Goal: Task Accomplishment & Management: Manage account settings

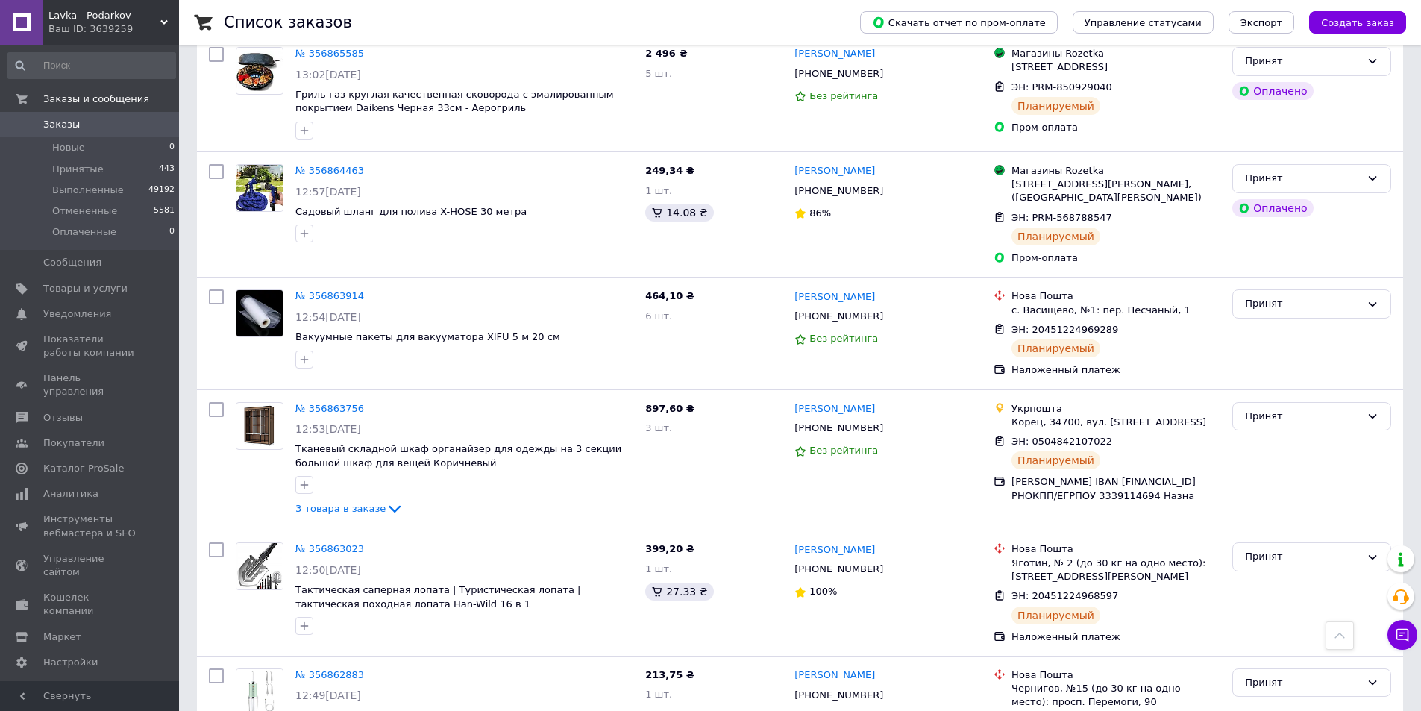
scroll to position [3954, 0]
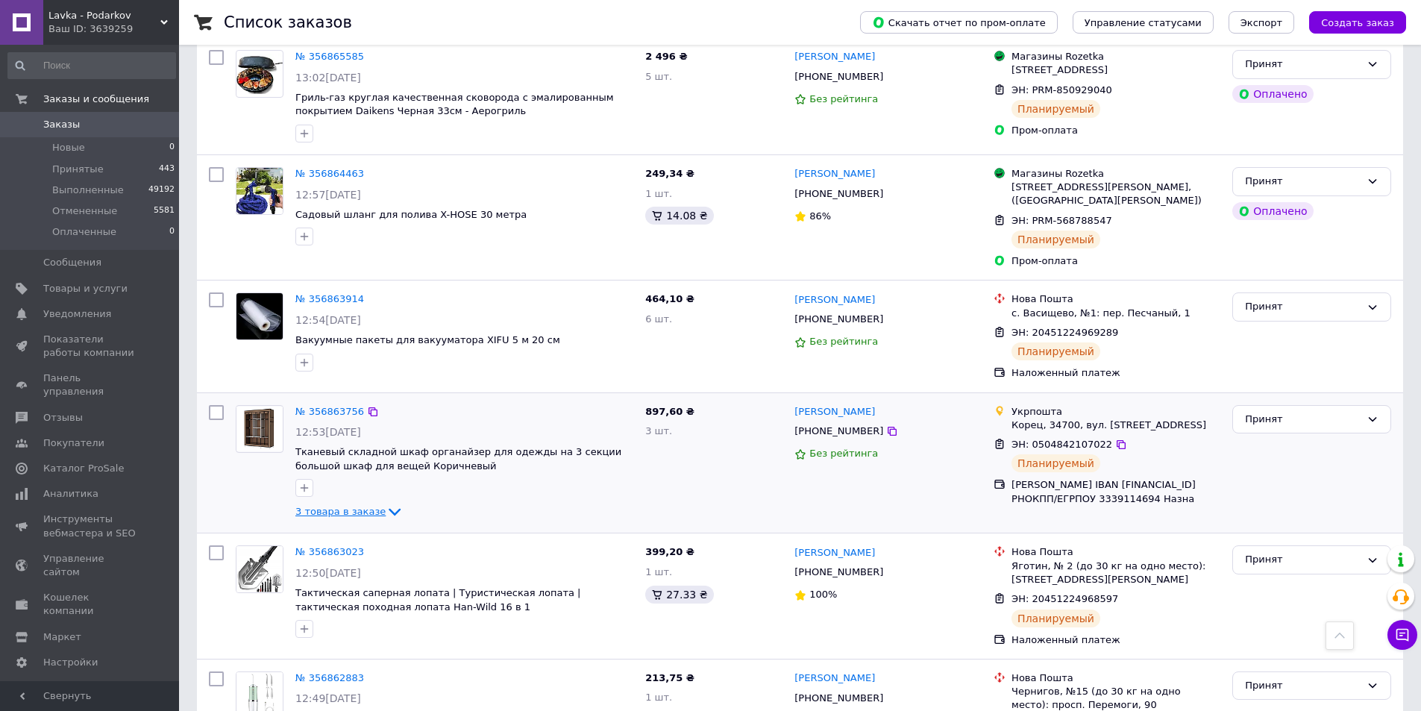
click at [386, 503] on icon at bounding box center [395, 512] width 18 height 18
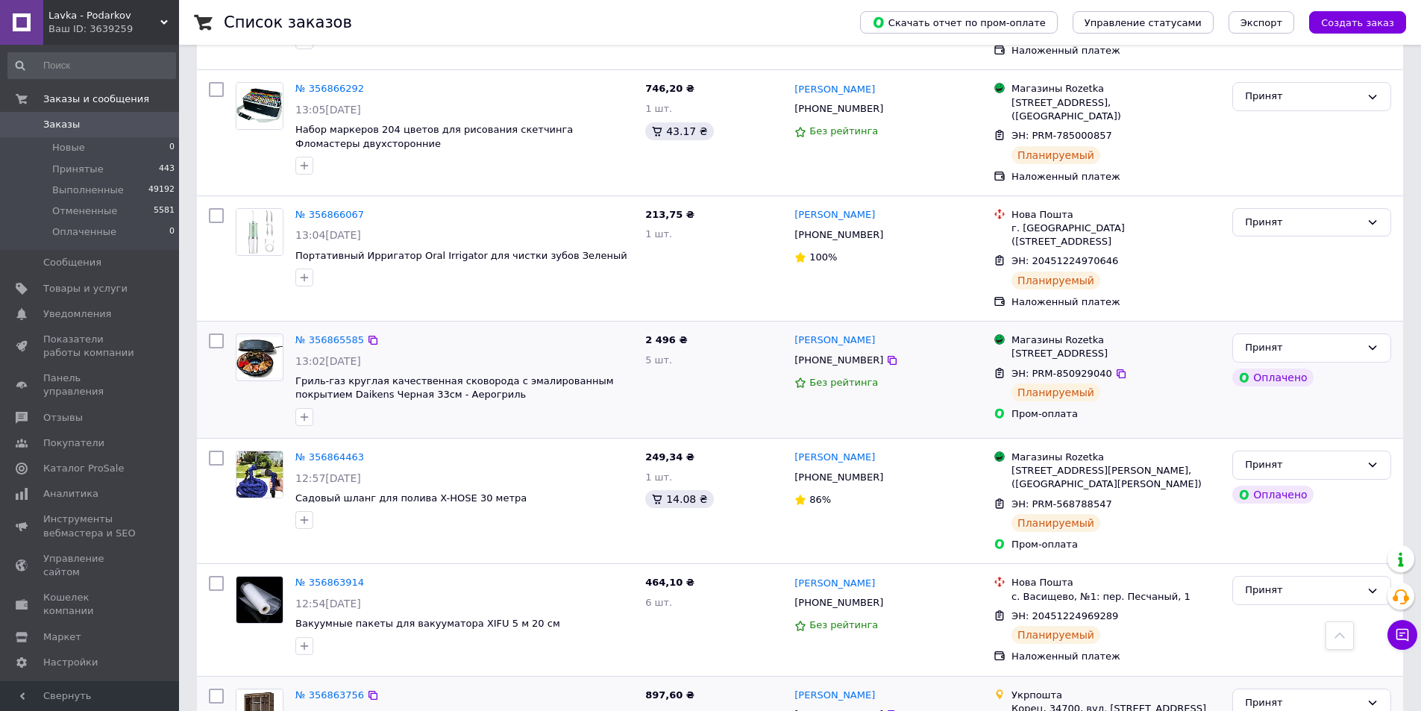
scroll to position [3581, 0]
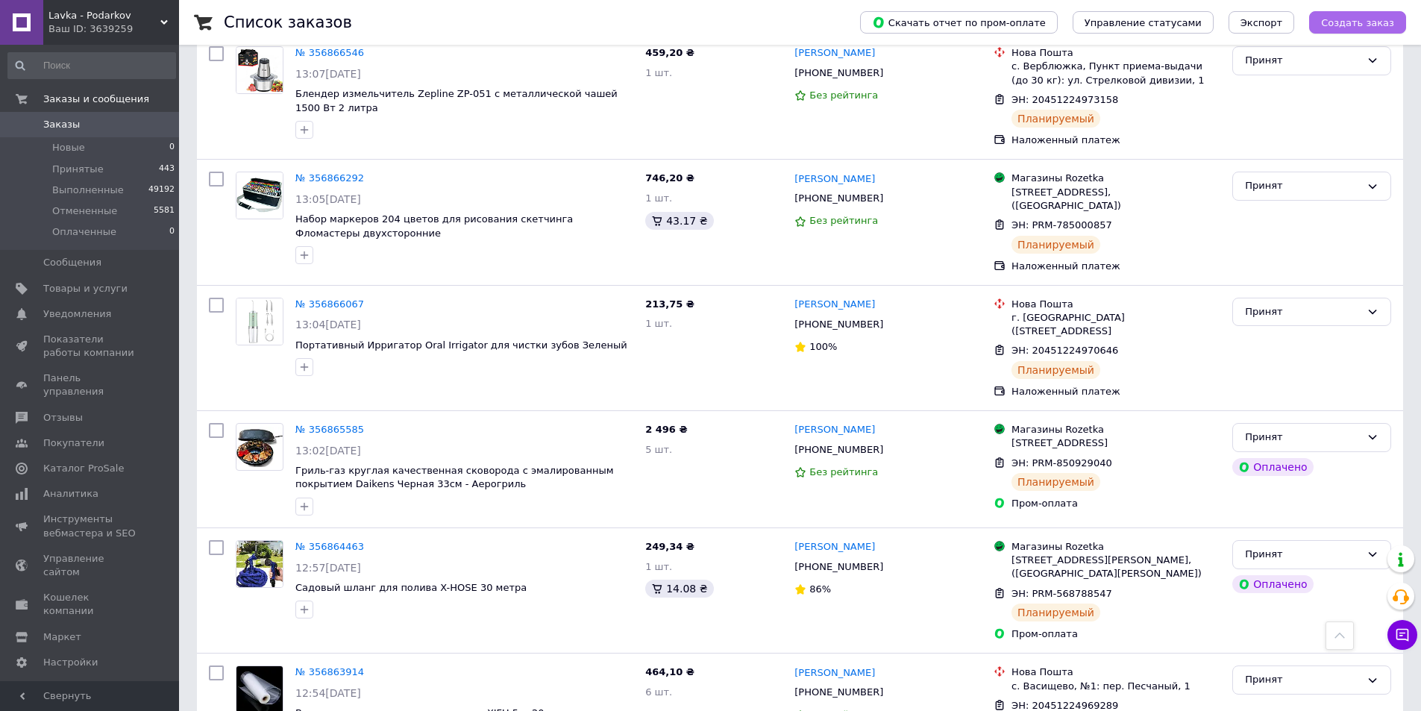
click at [1354, 21] on span "Создать заказ" at bounding box center [1357, 22] width 73 height 11
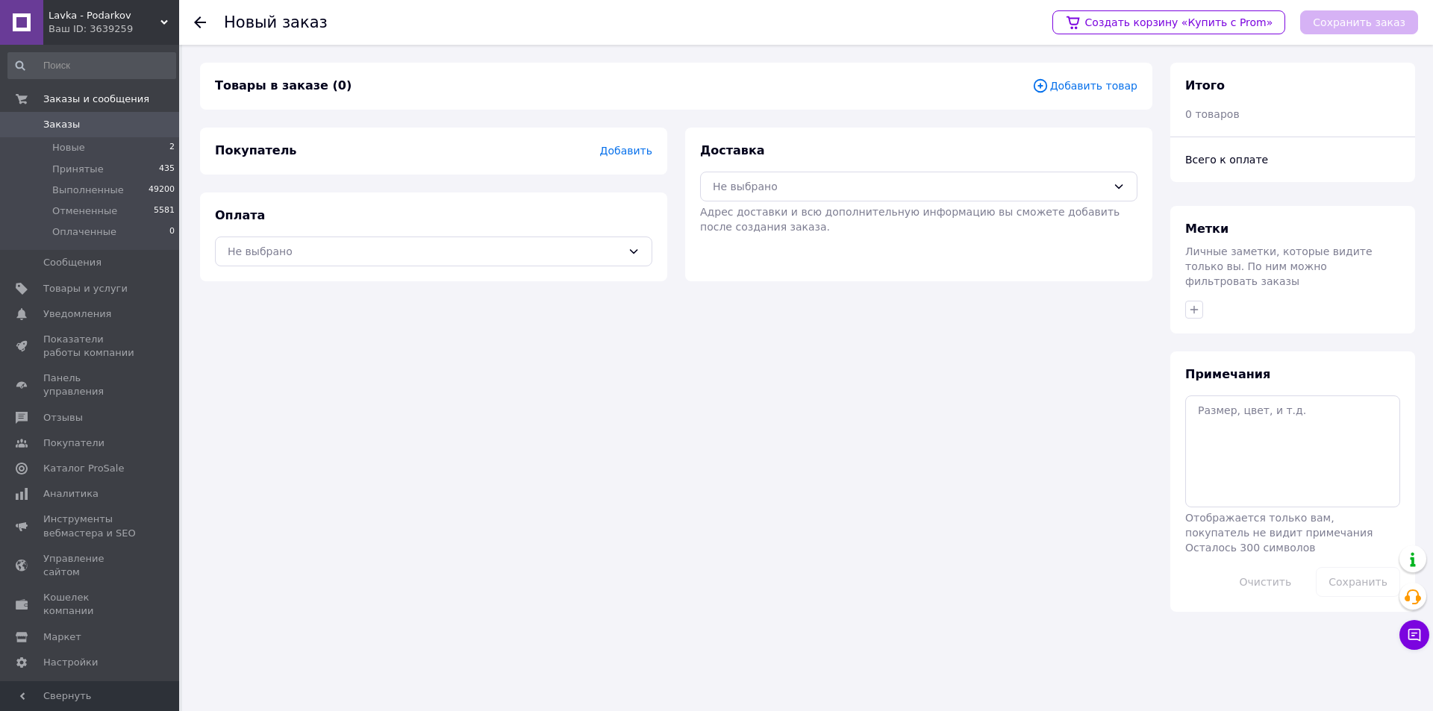
click at [1092, 86] on span "Добавить товар" at bounding box center [1084, 86] width 105 height 16
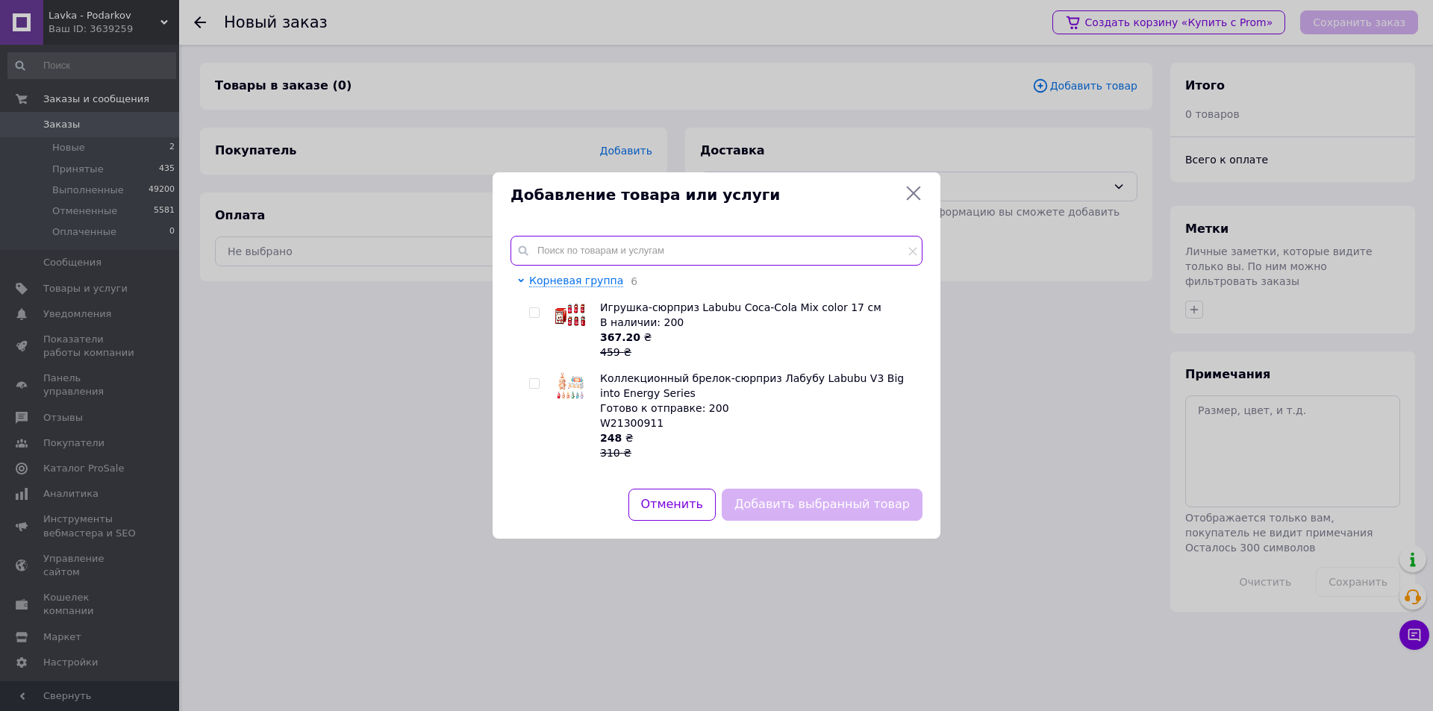
click at [583, 251] on input "text" at bounding box center [716, 251] width 412 height 30
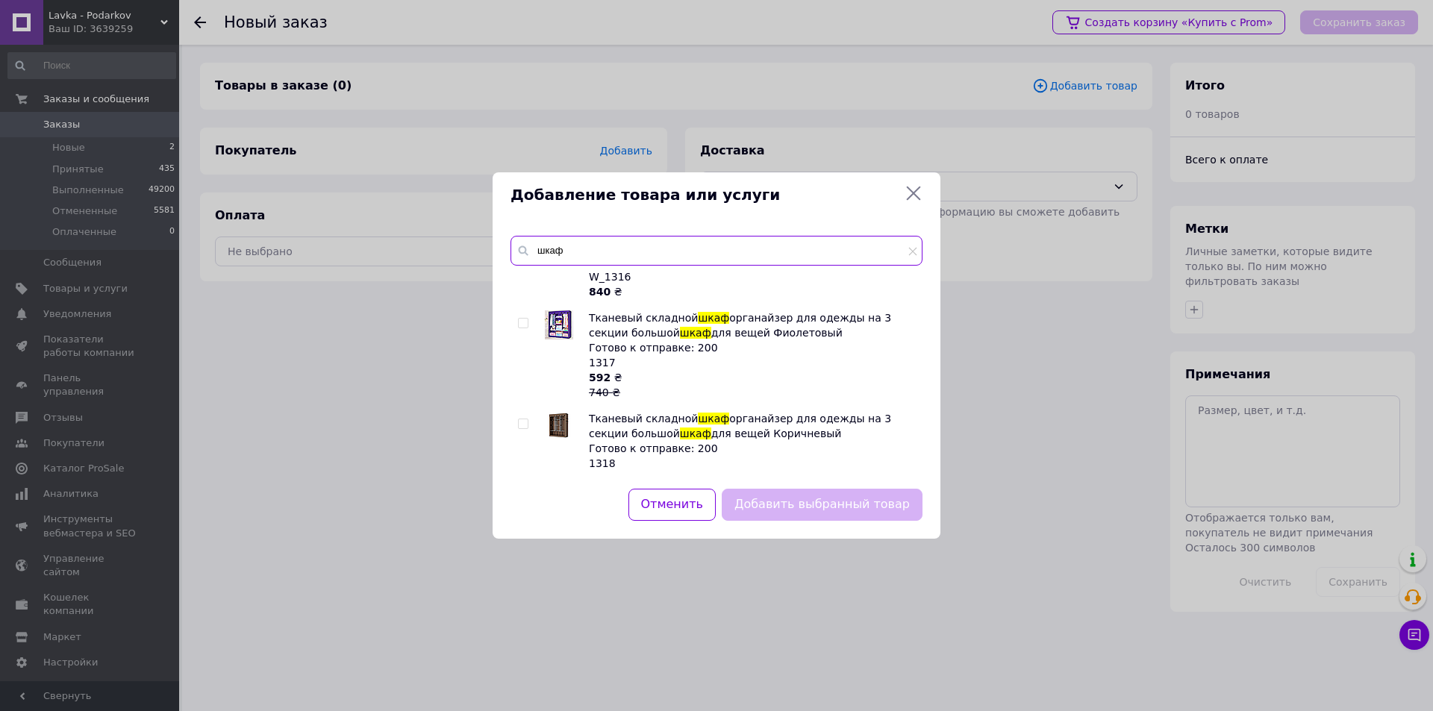
scroll to position [75, 0]
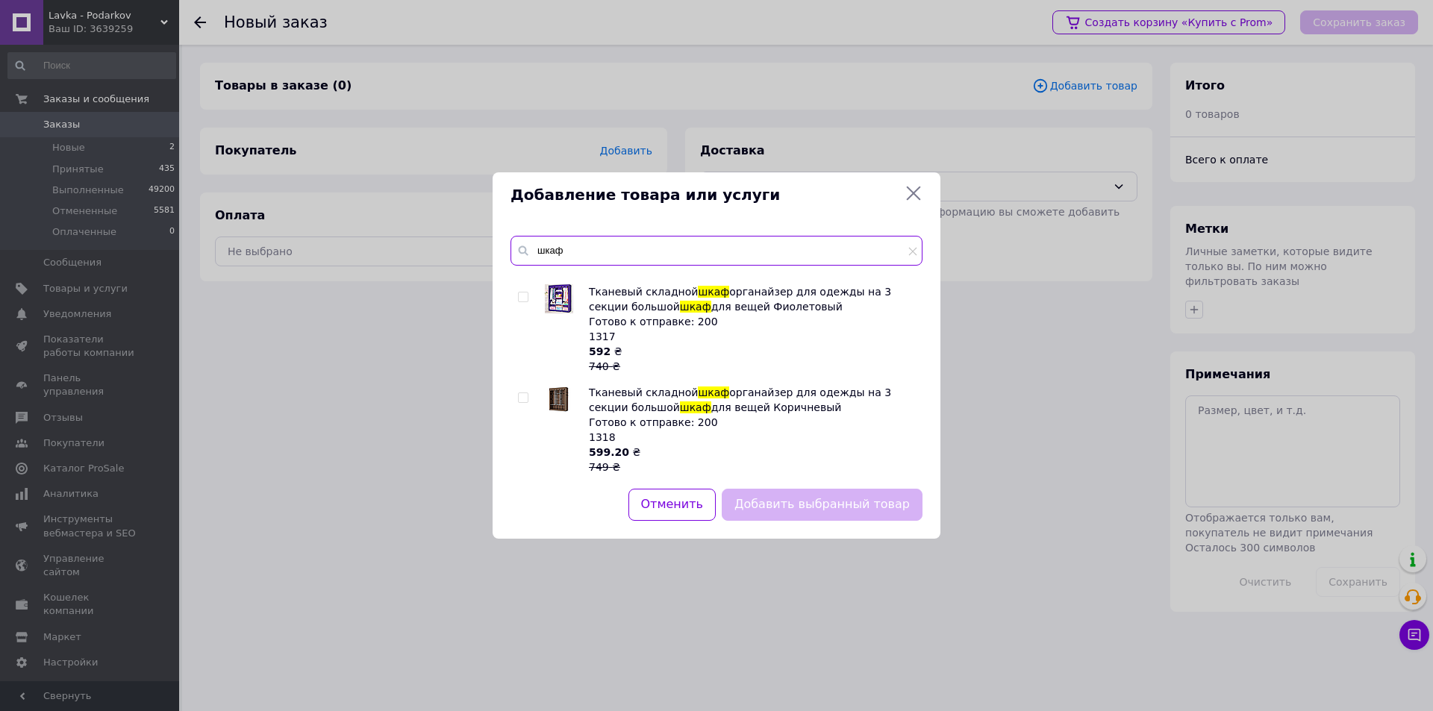
type input "шкаф"
click at [521, 398] on input "checkbox" at bounding box center [523, 398] width 10 height 10
checkbox input "true"
click at [819, 498] on button "Добавить выбранный товар" at bounding box center [822, 505] width 201 height 32
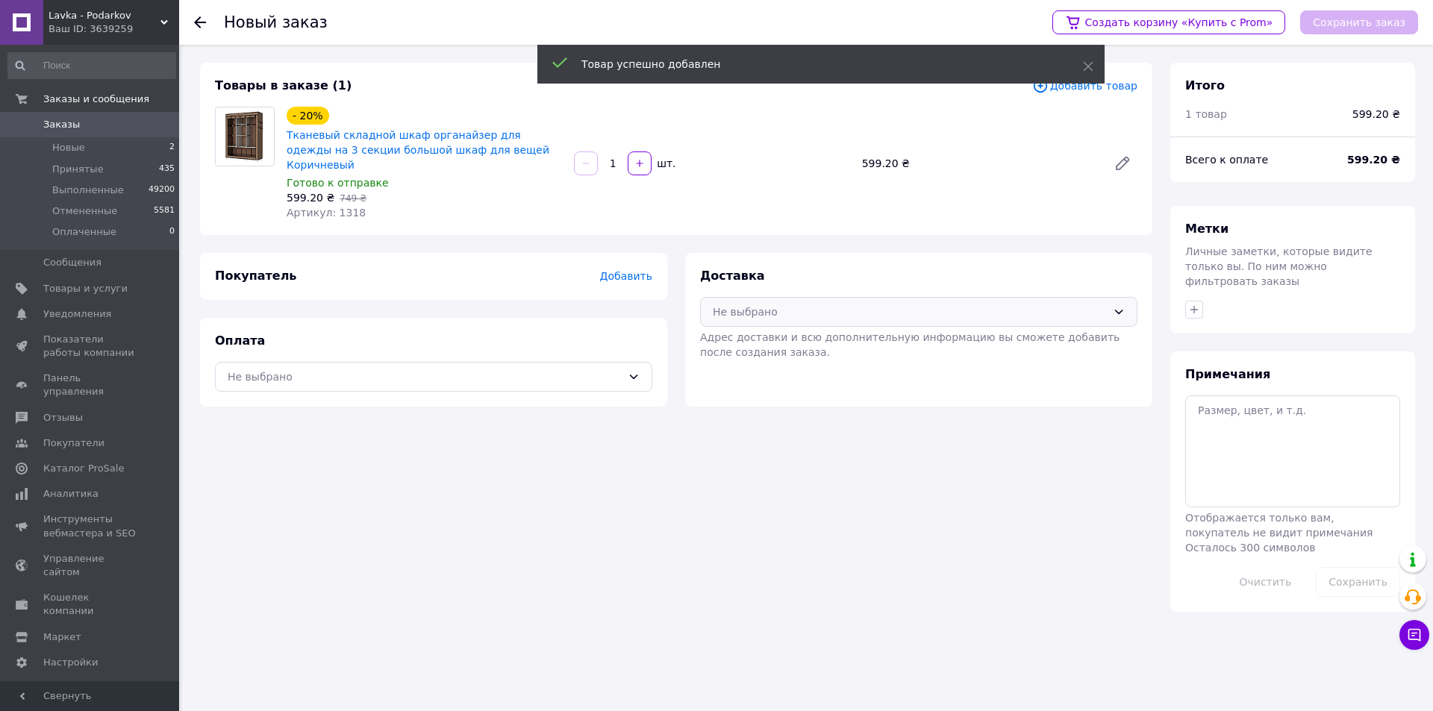
click at [848, 305] on div "Не выбрано" at bounding box center [918, 312] width 437 height 30
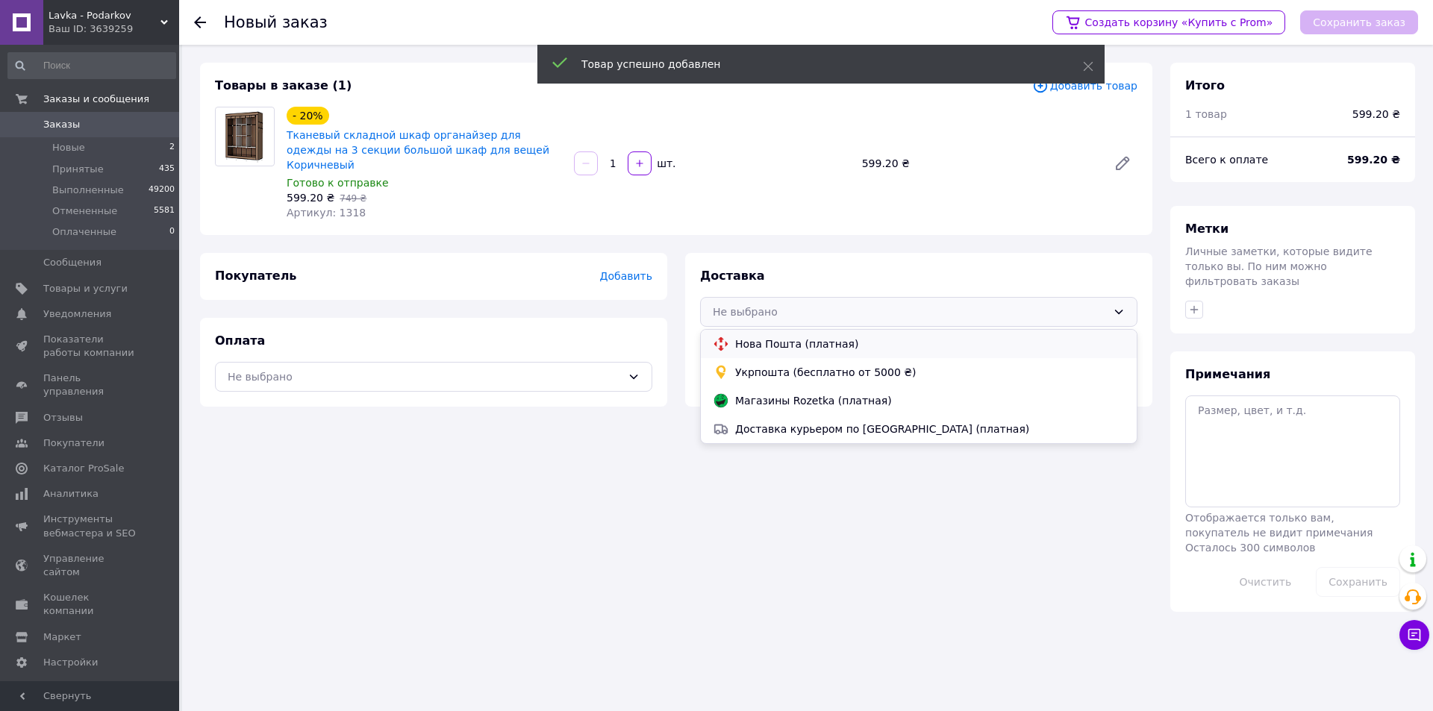
click at [812, 337] on span "Нова Пошта (платная)" at bounding box center [929, 344] width 389 height 15
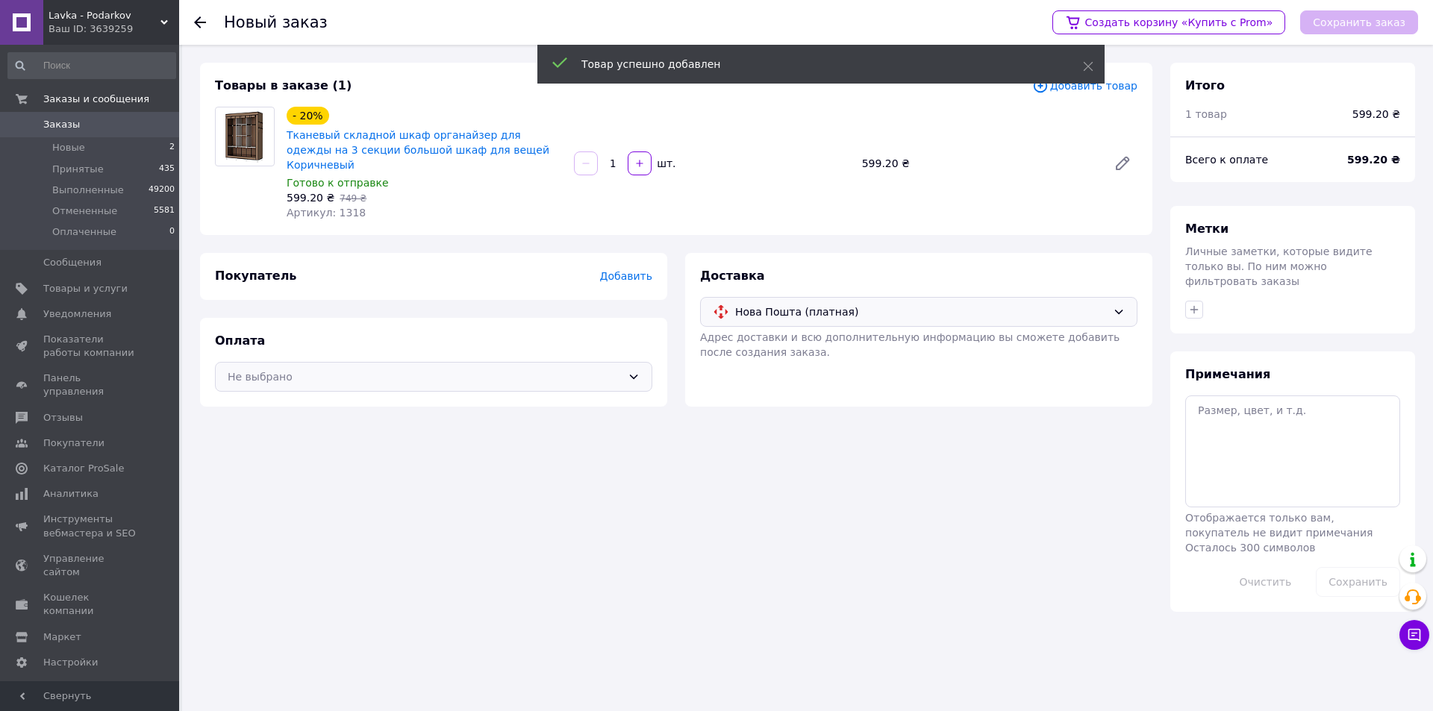
click at [563, 369] on div "Не выбрано" at bounding box center [425, 377] width 394 height 16
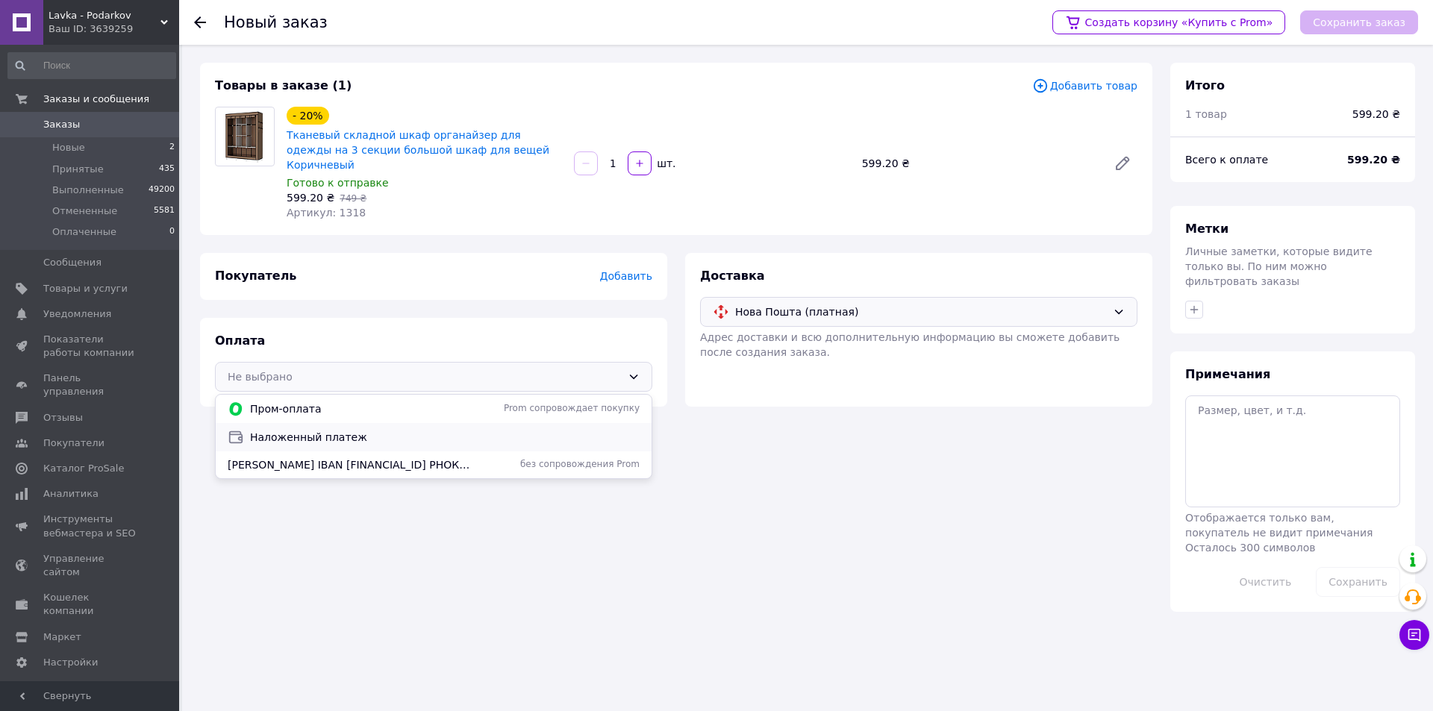
click at [323, 430] on span "Наложенный платеж" at bounding box center [444, 437] width 389 height 15
click at [610, 270] on span "Добавить" at bounding box center [626, 276] width 52 height 12
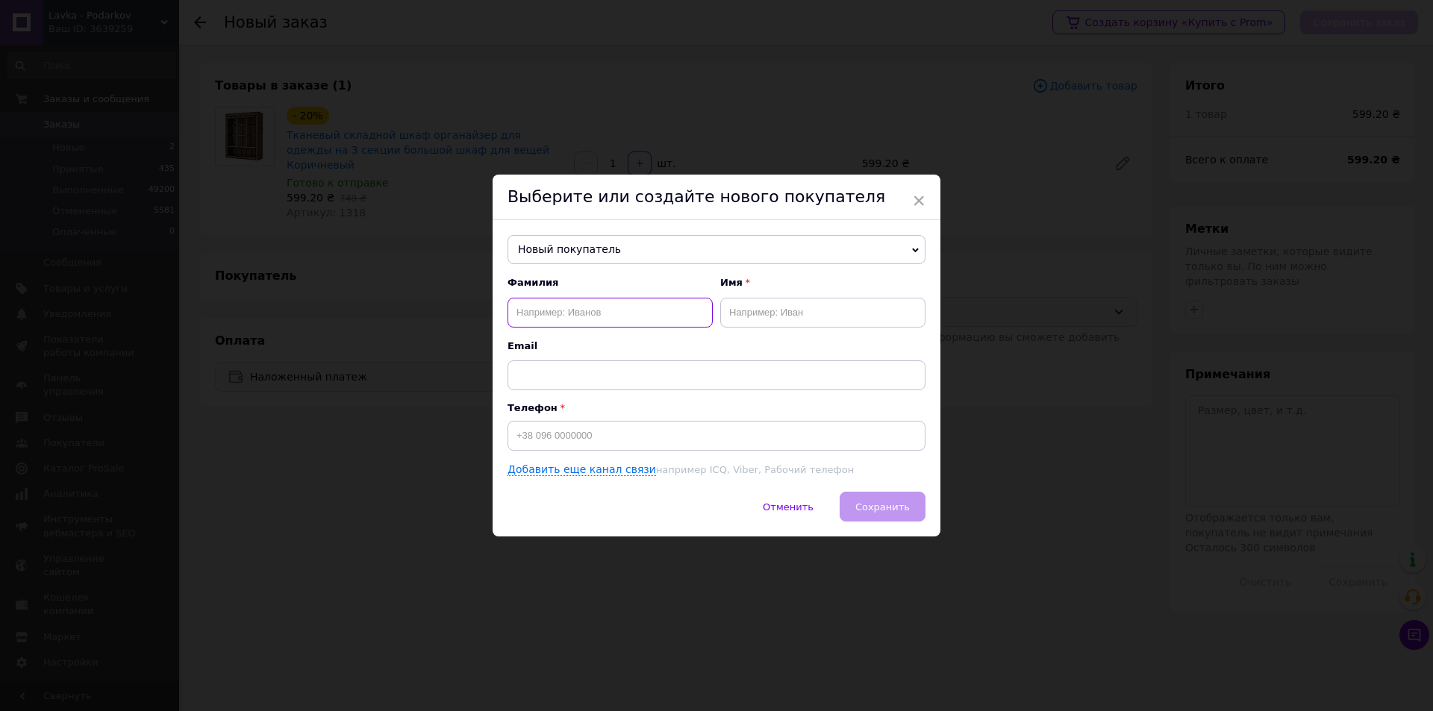
click at [555, 318] on input "text" at bounding box center [609, 313] width 205 height 30
type input "Слободяник"
click at [758, 314] on input "text" at bounding box center [822, 313] width 205 height 30
click at [739, 313] on input "Ввасиль" at bounding box center [822, 313] width 205 height 30
type input "Василь"
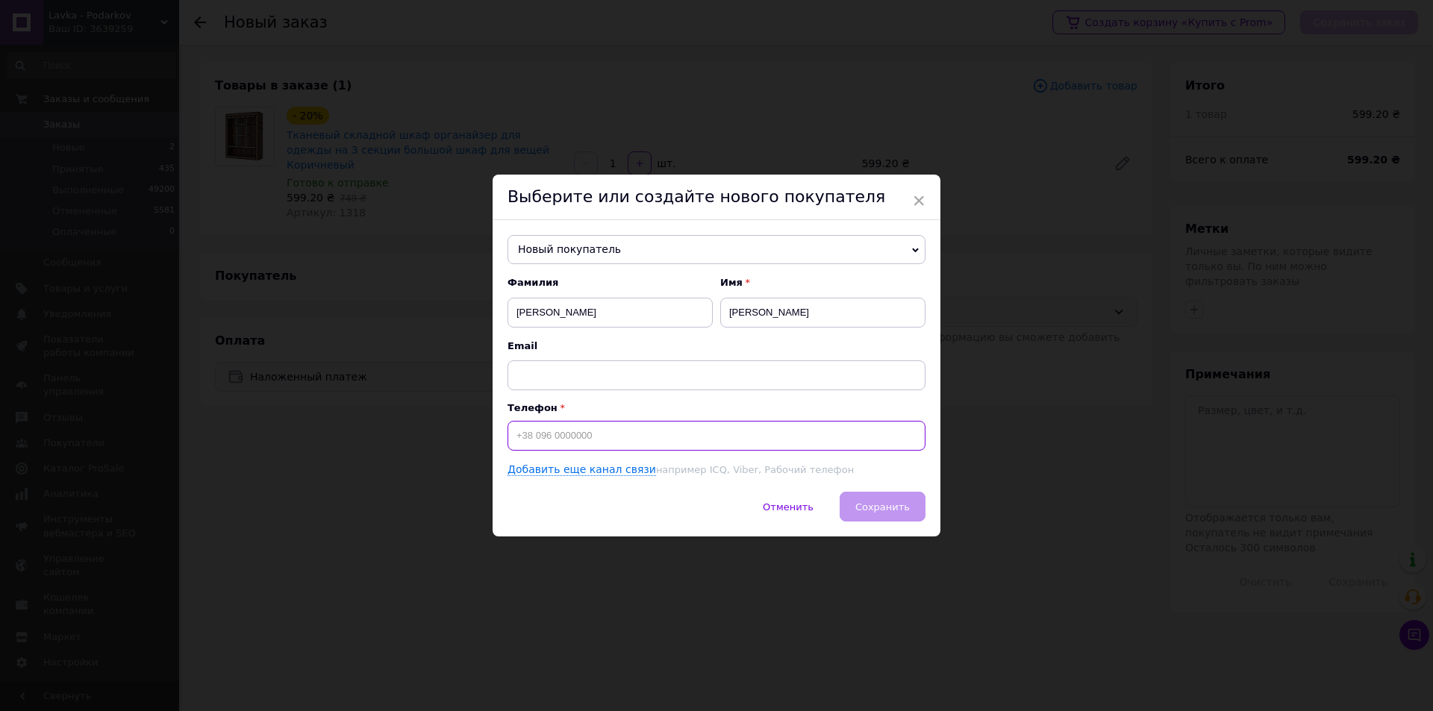
click at [553, 442] on input at bounding box center [716, 436] width 418 height 30
type input "[PHONE_NUMBER]"
click at [854, 509] on button "Сохранить" at bounding box center [882, 507] width 86 height 30
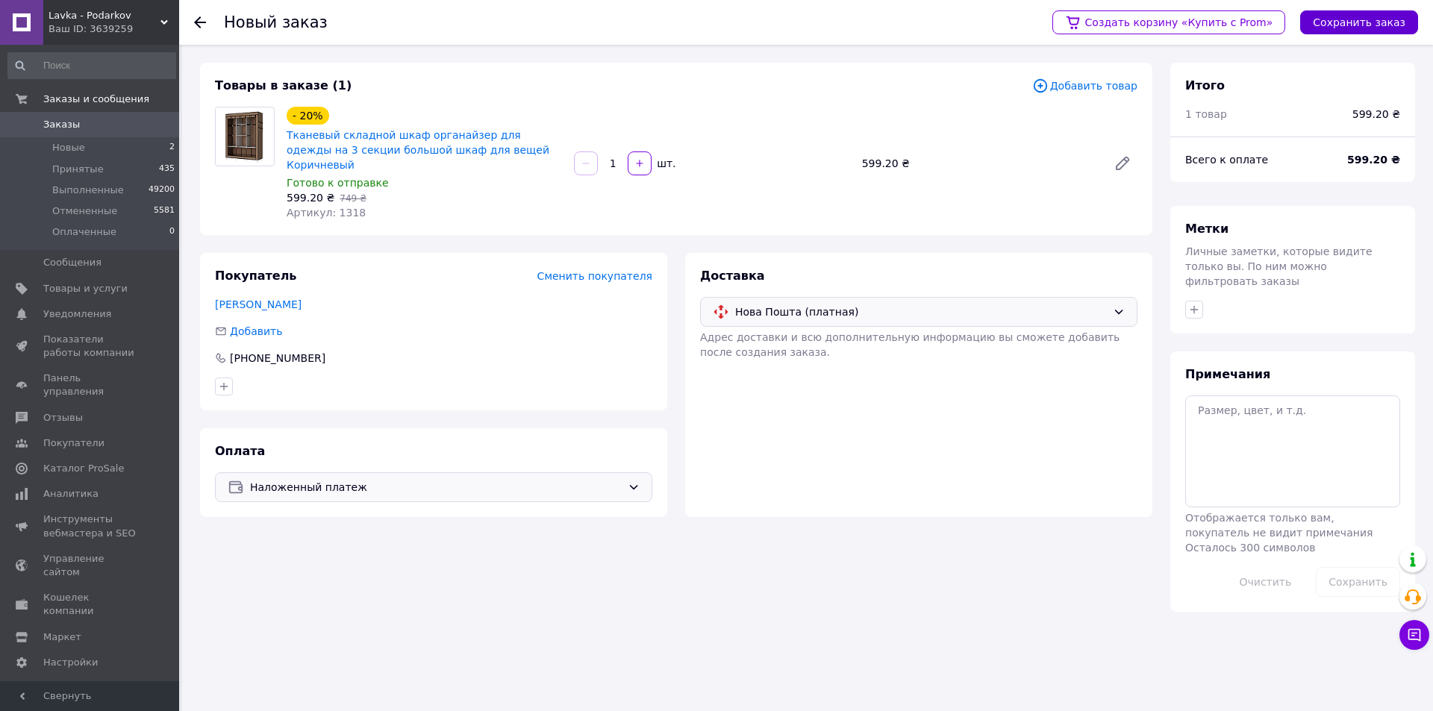
click at [1346, 19] on button "Сохранить заказ" at bounding box center [1359, 22] width 118 height 24
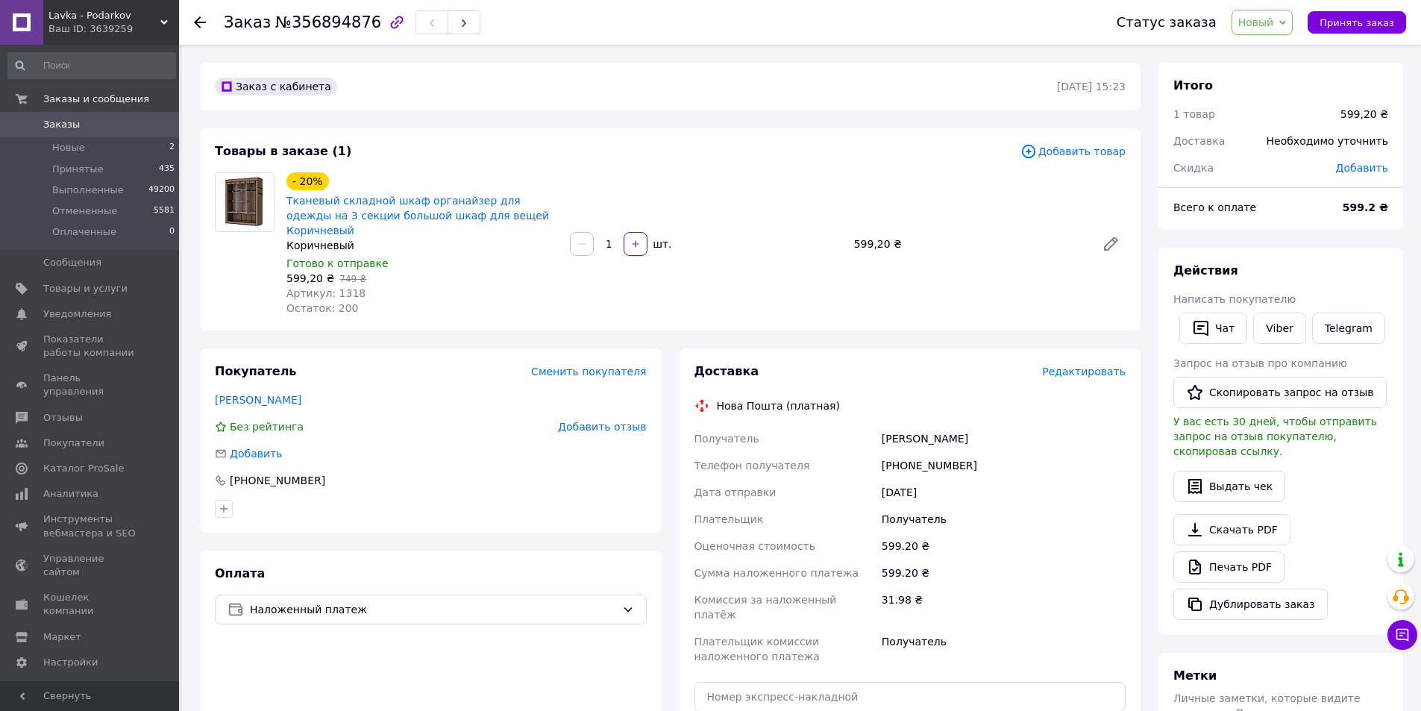
click at [1062, 366] on span "Редактировать" at bounding box center [1084, 372] width 84 height 12
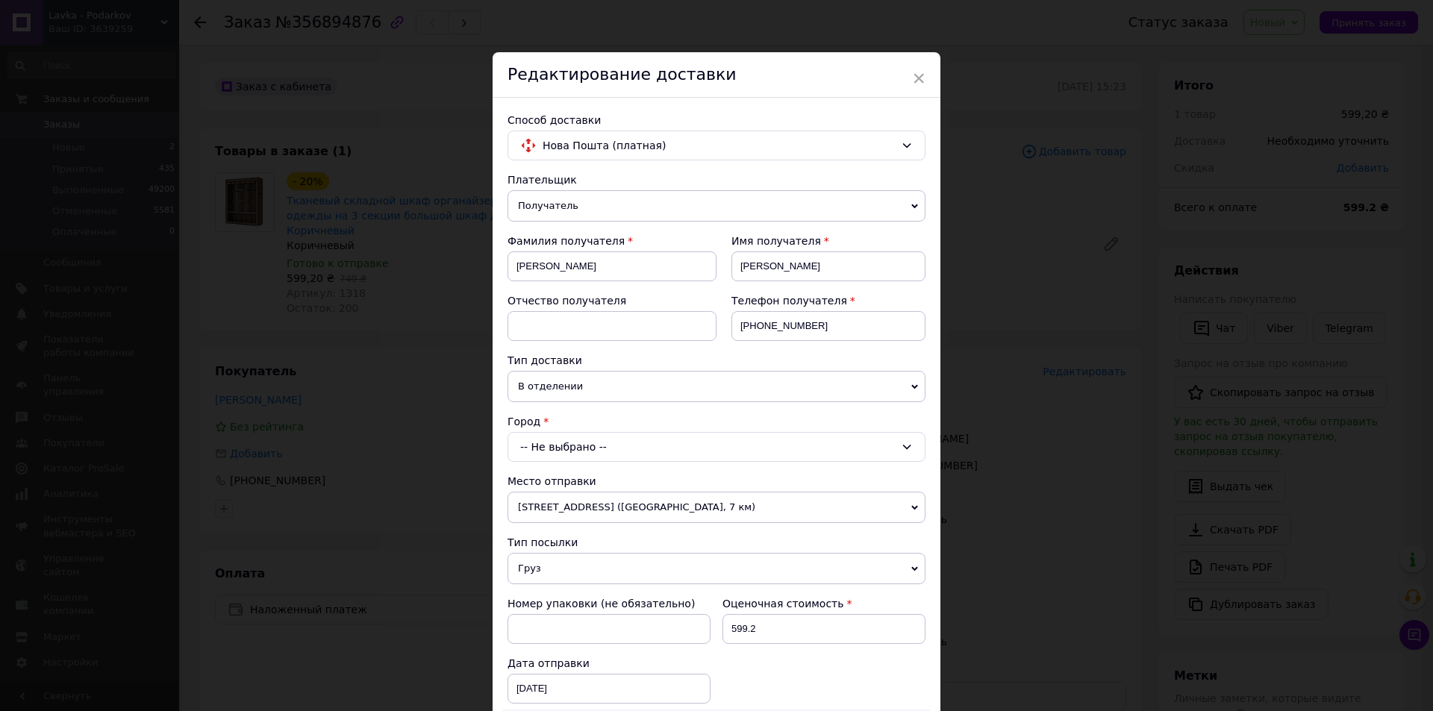
click at [561, 451] on div "-- Не выбрано --" at bounding box center [716, 447] width 418 height 30
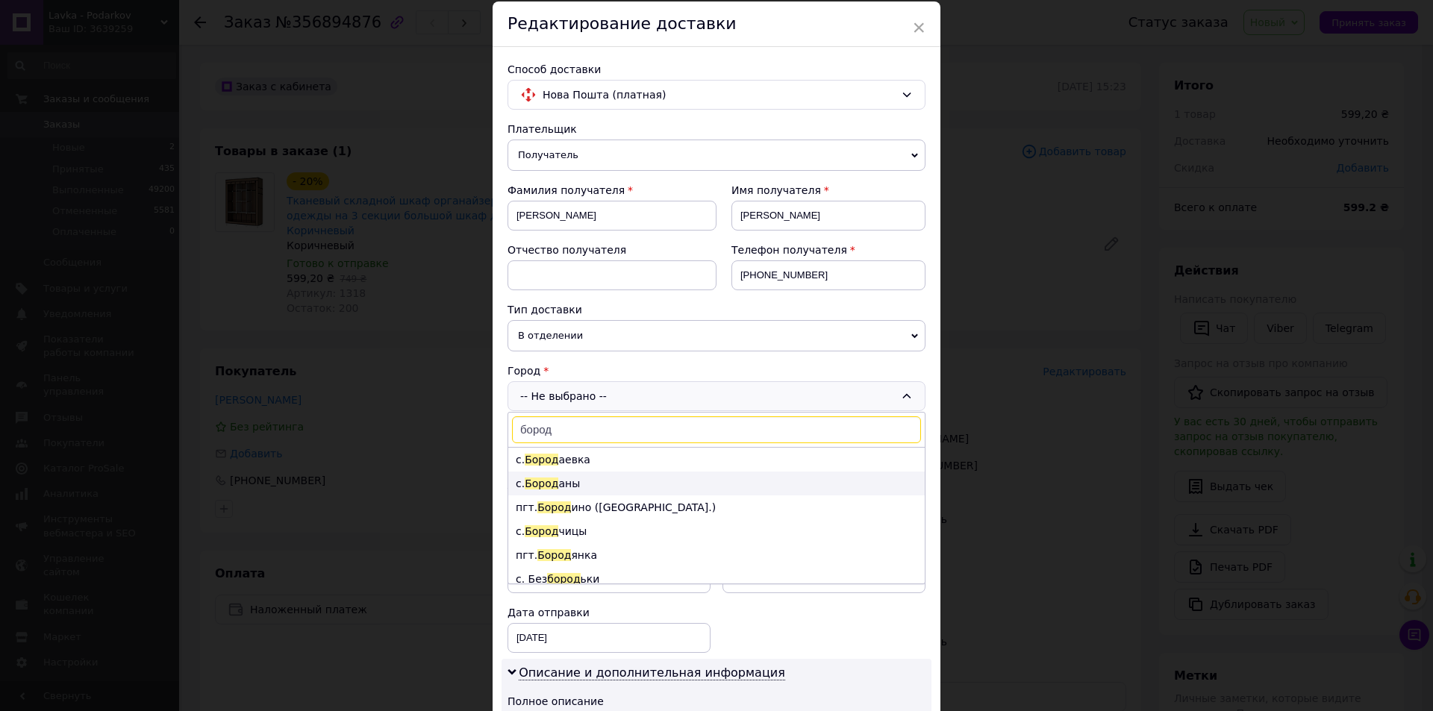
scroll to position [75, 0]
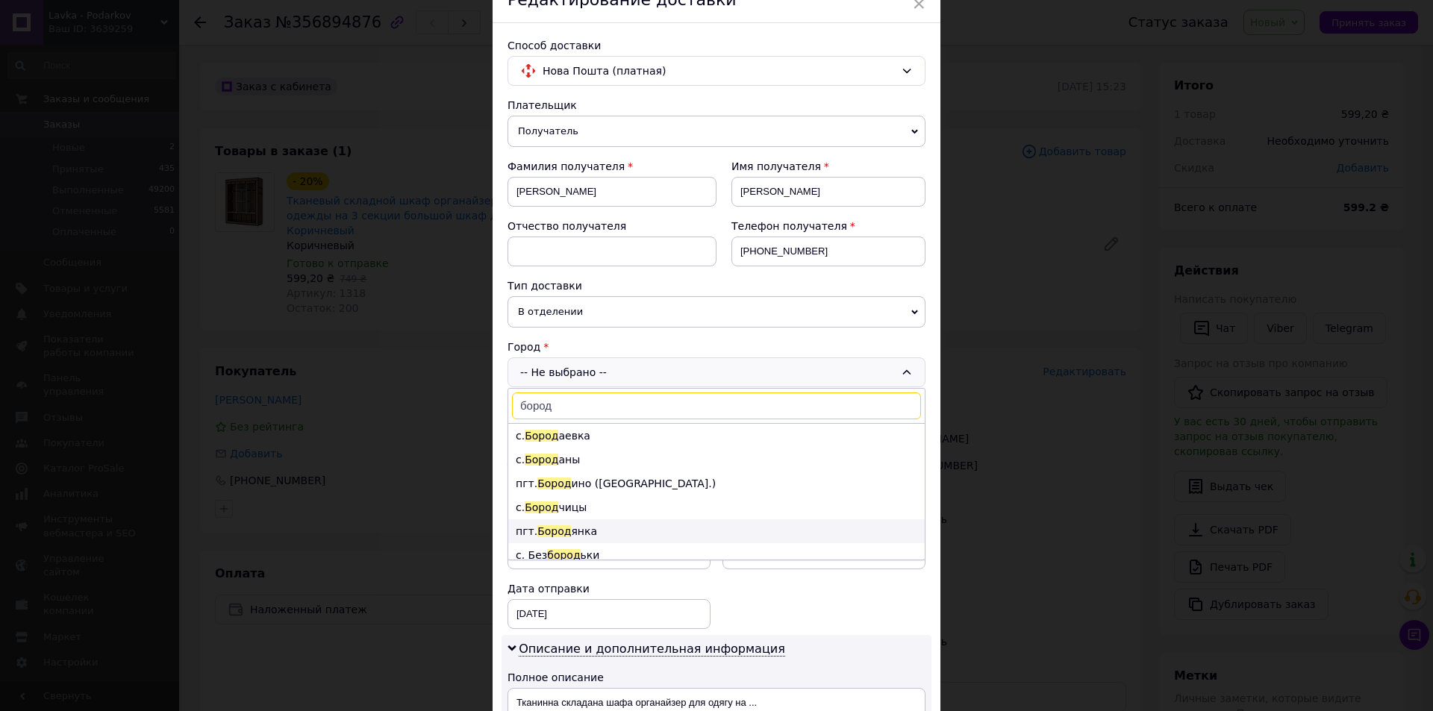
type input "бород"
click at [553, 528] on span "Бород" at bounding box center [554, 531] width 34 height 12
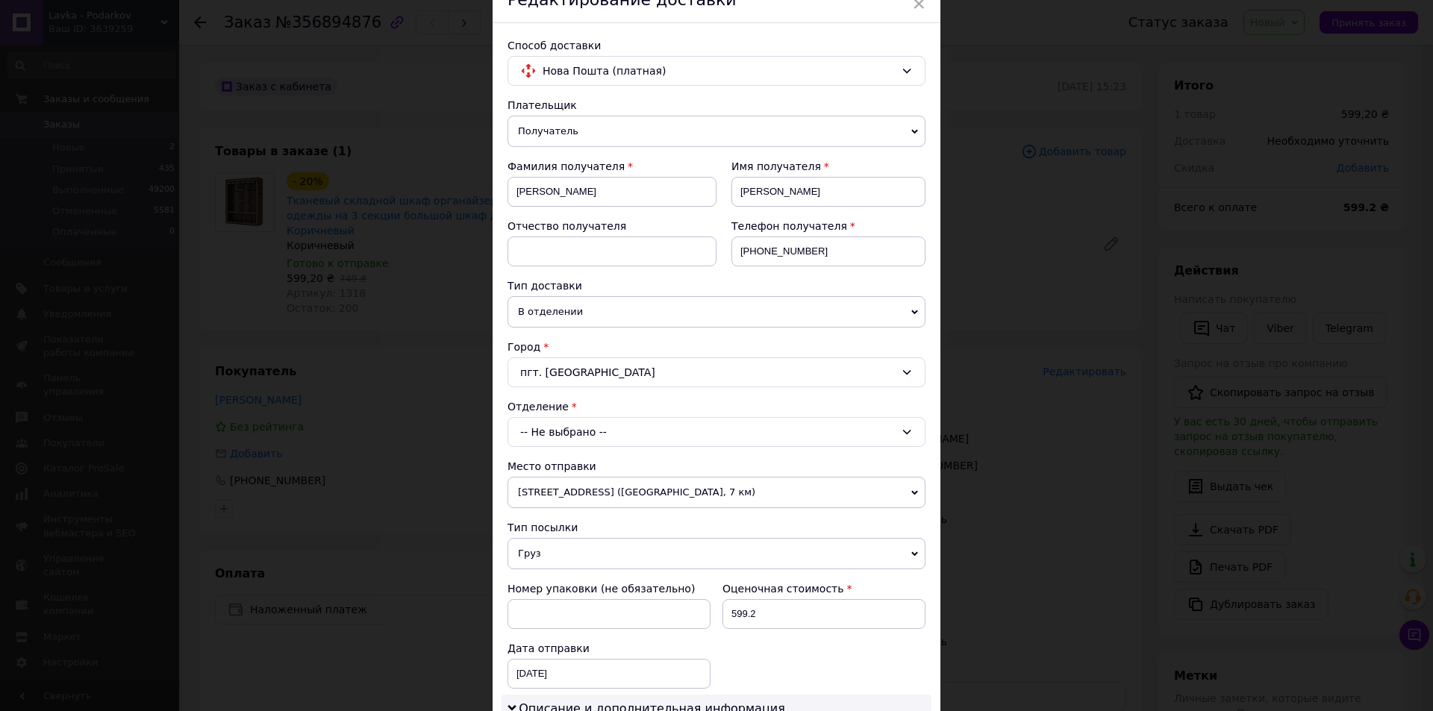
click at [607, 431] on div "-- Не выбрано --" at bounding box center [716, 432] width 418 height 30
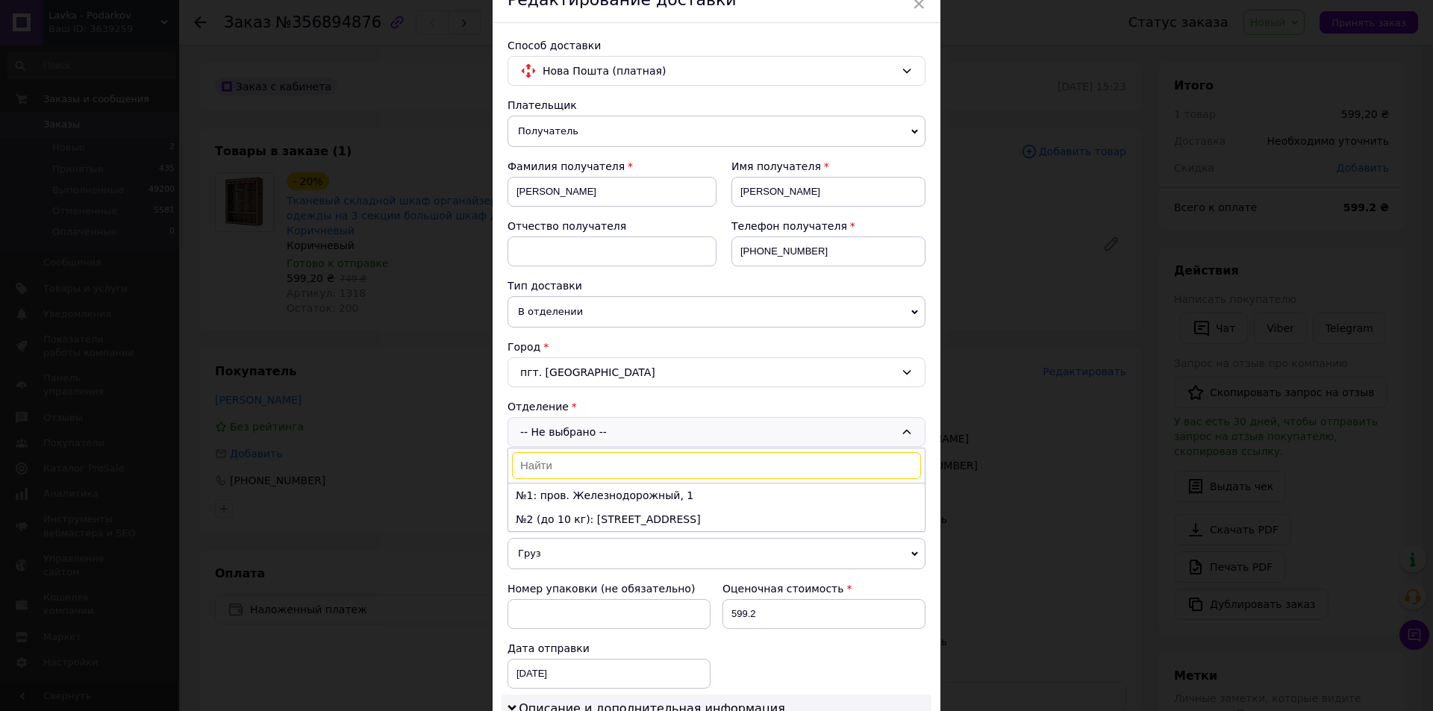
click at [631, 498] on li "№1: пров. Железнодорожный, 1" at bounding box center [716, 495] width 416 height 24
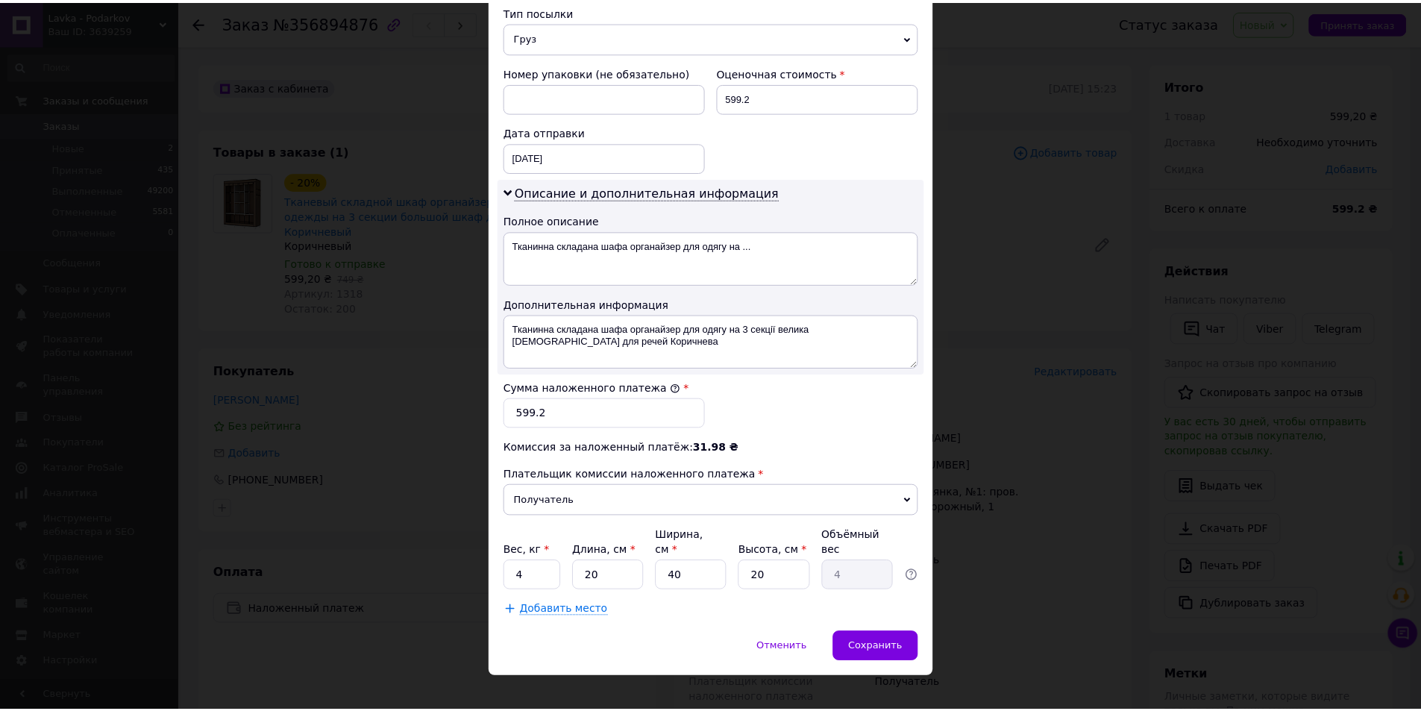
scroll to position [595, 0]
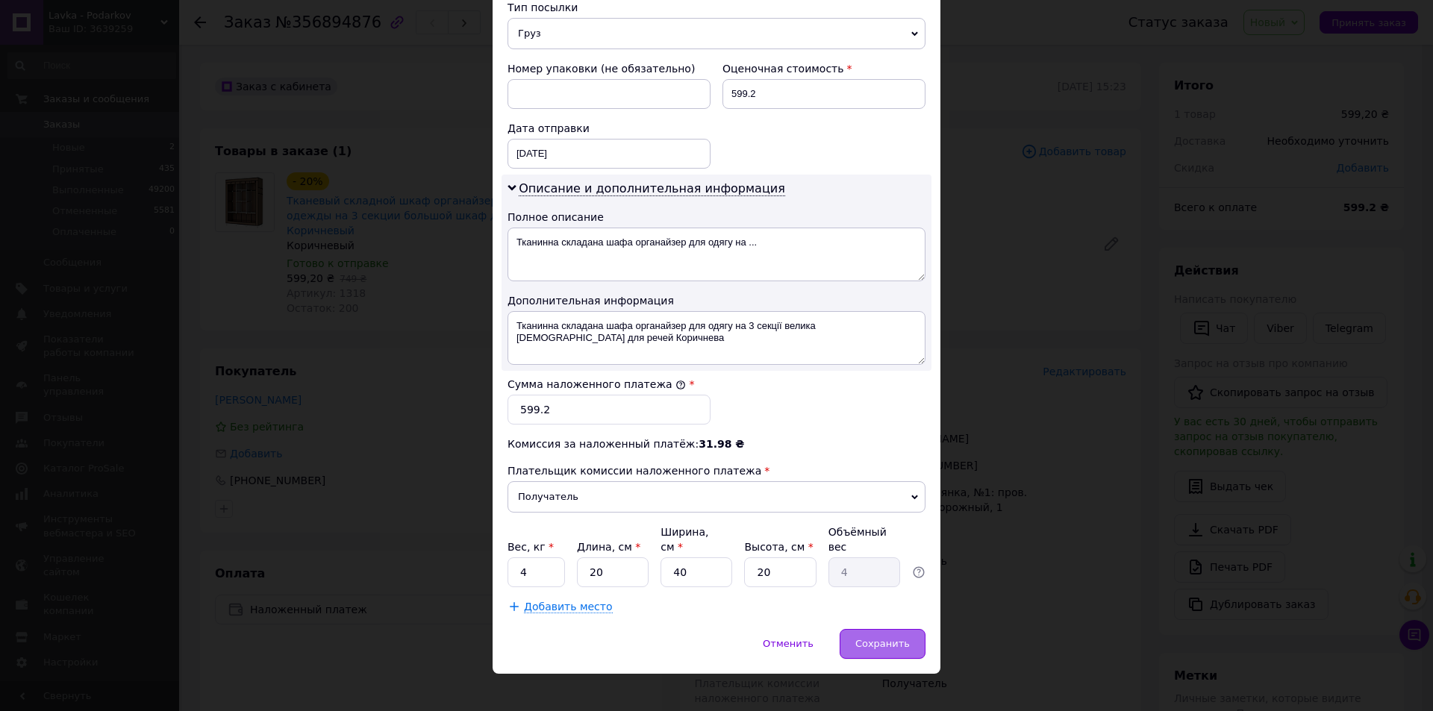
click at [871, 638] on span "Сохранить" at bounding box center [882, 643] width 54 height 11
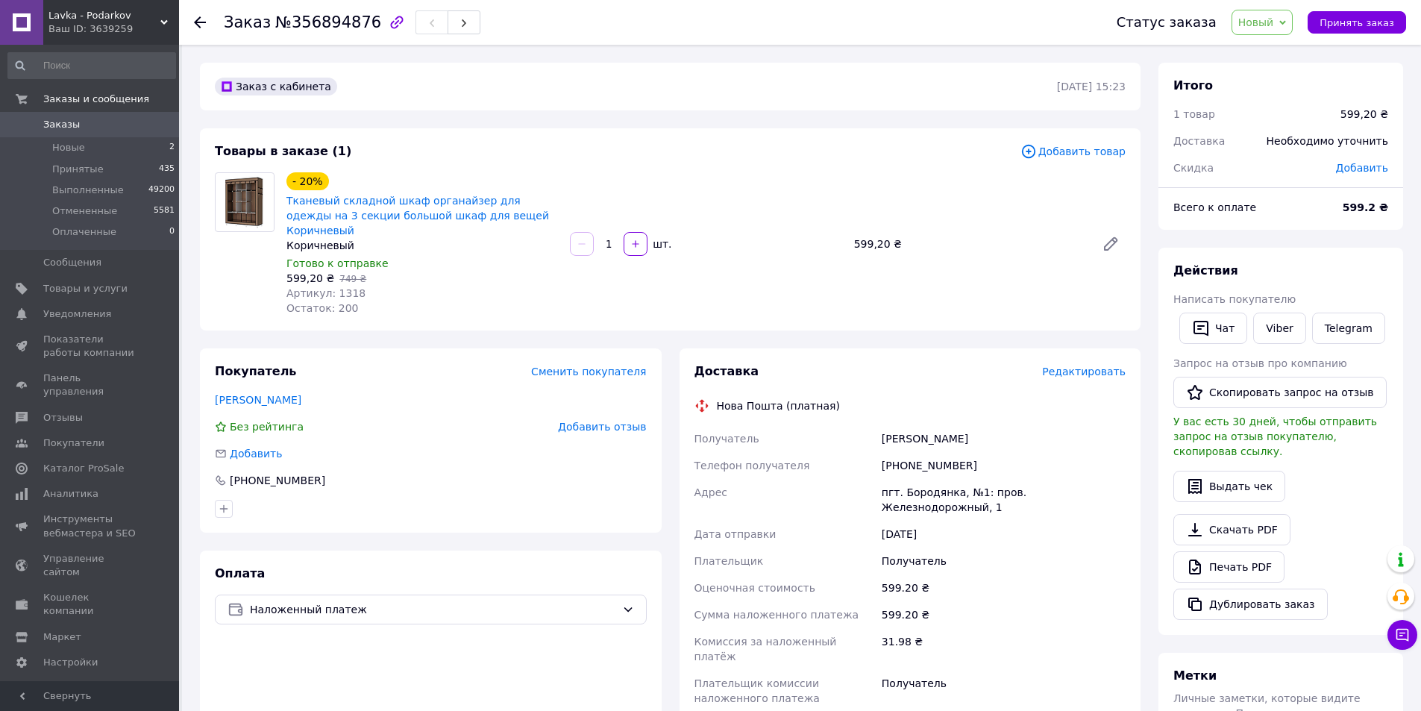
click at [1264, 29] on span "Новый" at bounding box center [1263, 22] width 62 height 25
click at [1253, 48] on li "Принят" at bounding box center [1272, 52] width 79 height 22
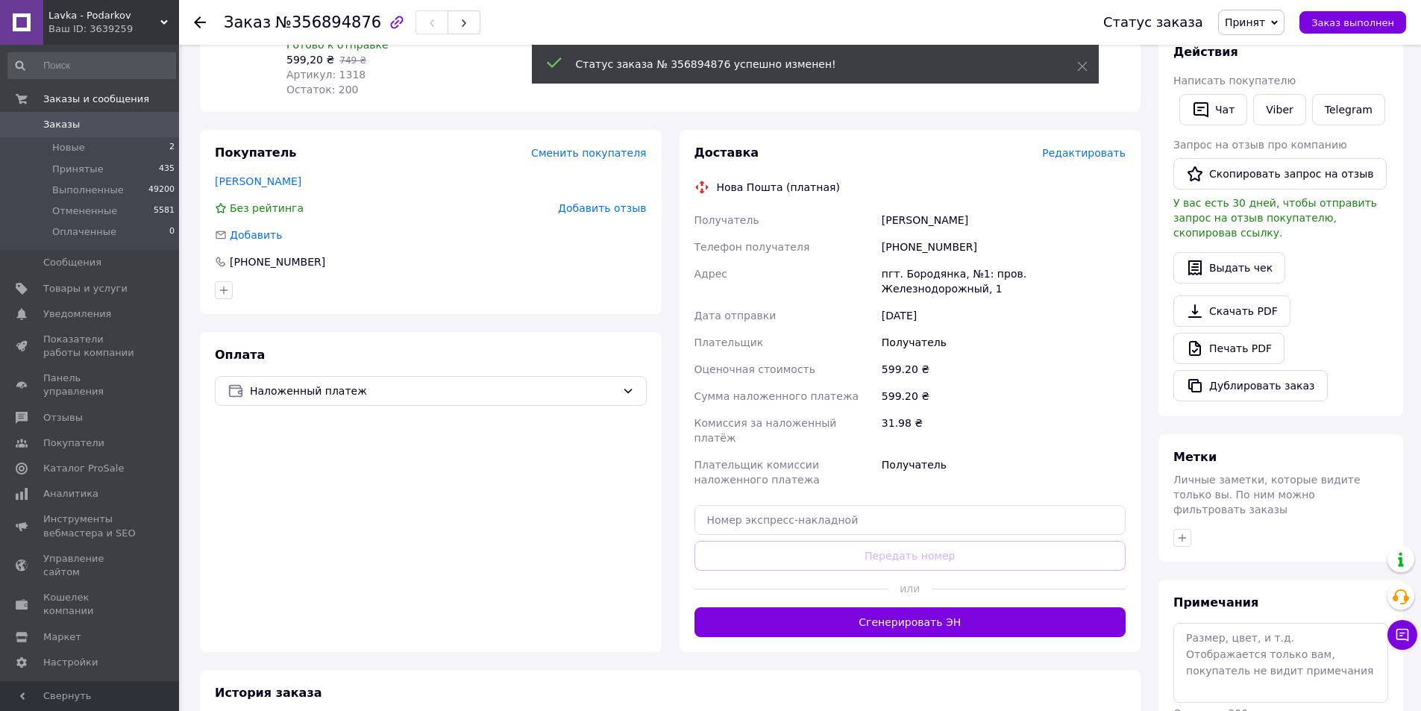
scroll to position [224, 0]
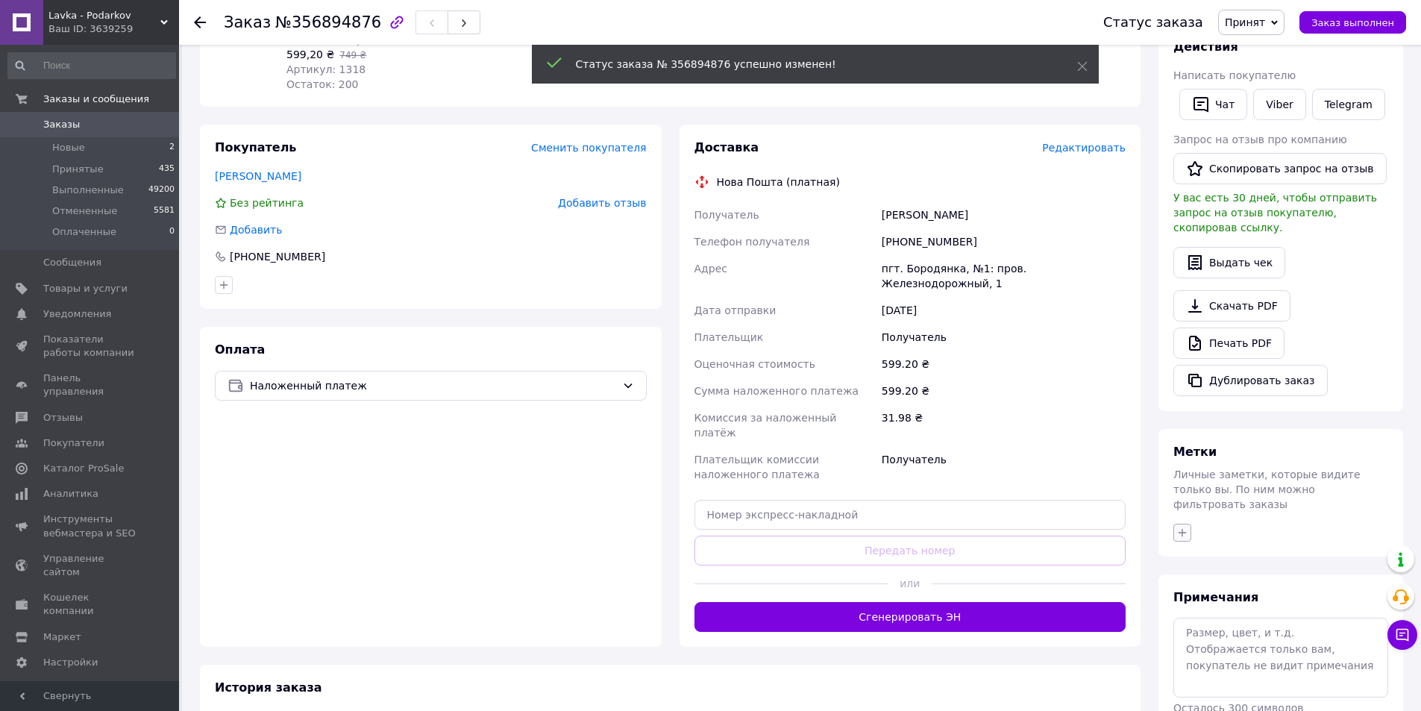
click at [1180, 527] on icon "button" at bounding box center [1183, 533] width 12 height 12
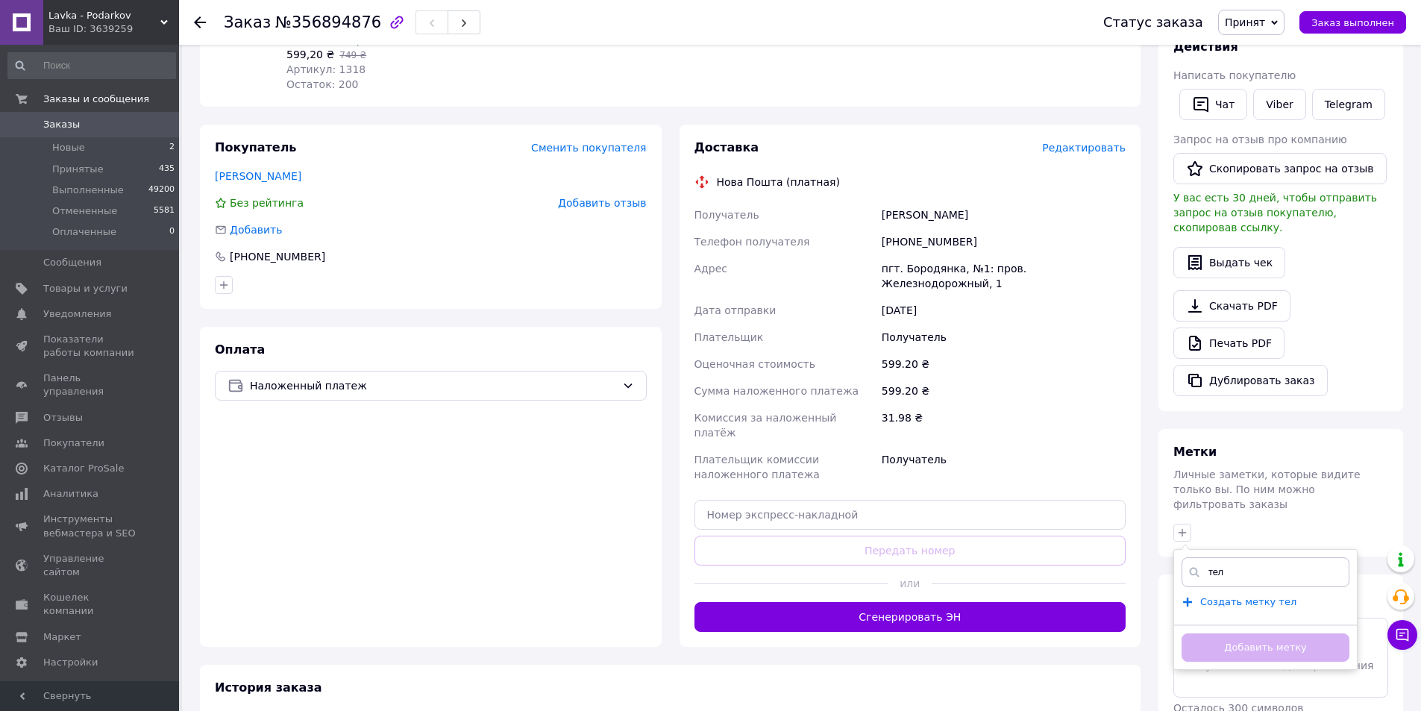
type input "тел"
click at [1232, 596] on span "Создать метку тел" at bounding box center [1249, 602] width 96 height 12
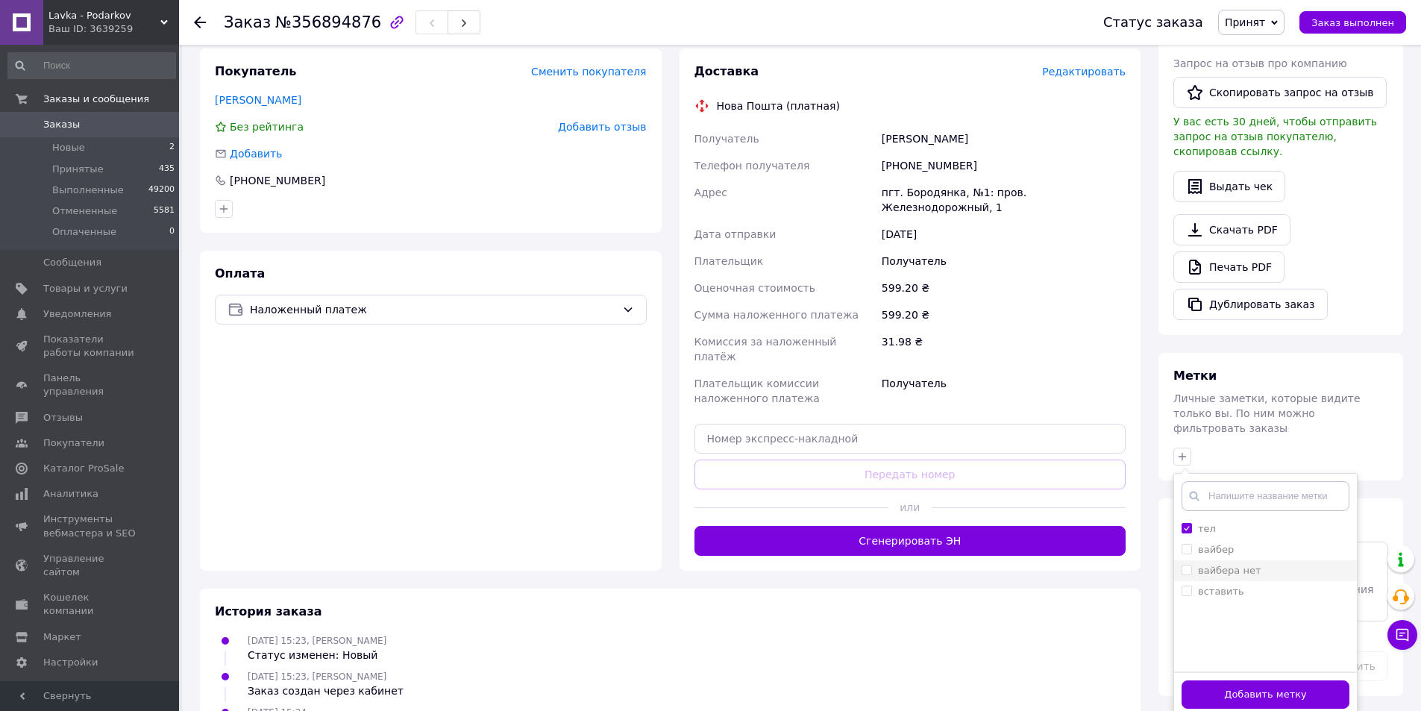
scroll to position [373, 0]
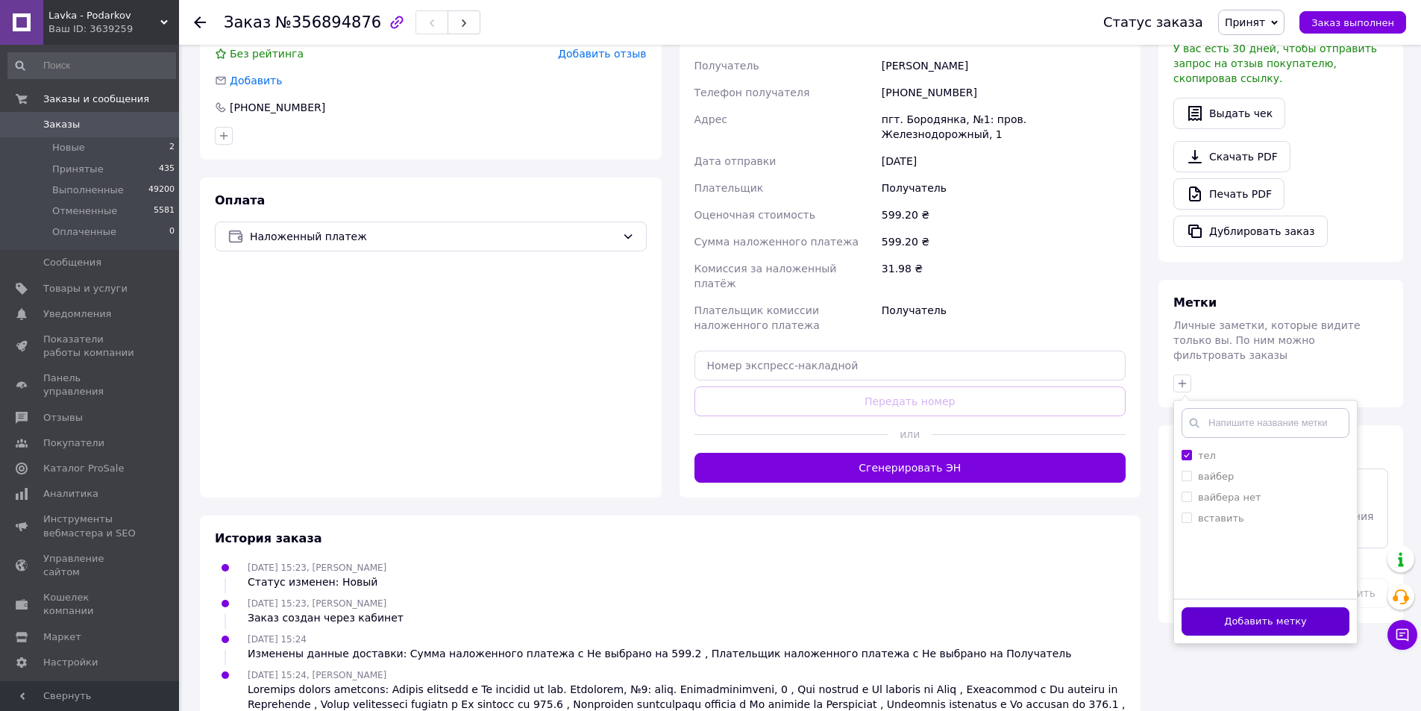
click at [1209, 607] on button "Добавить метку" at bounding box center [1266, 621] width 168 height 29
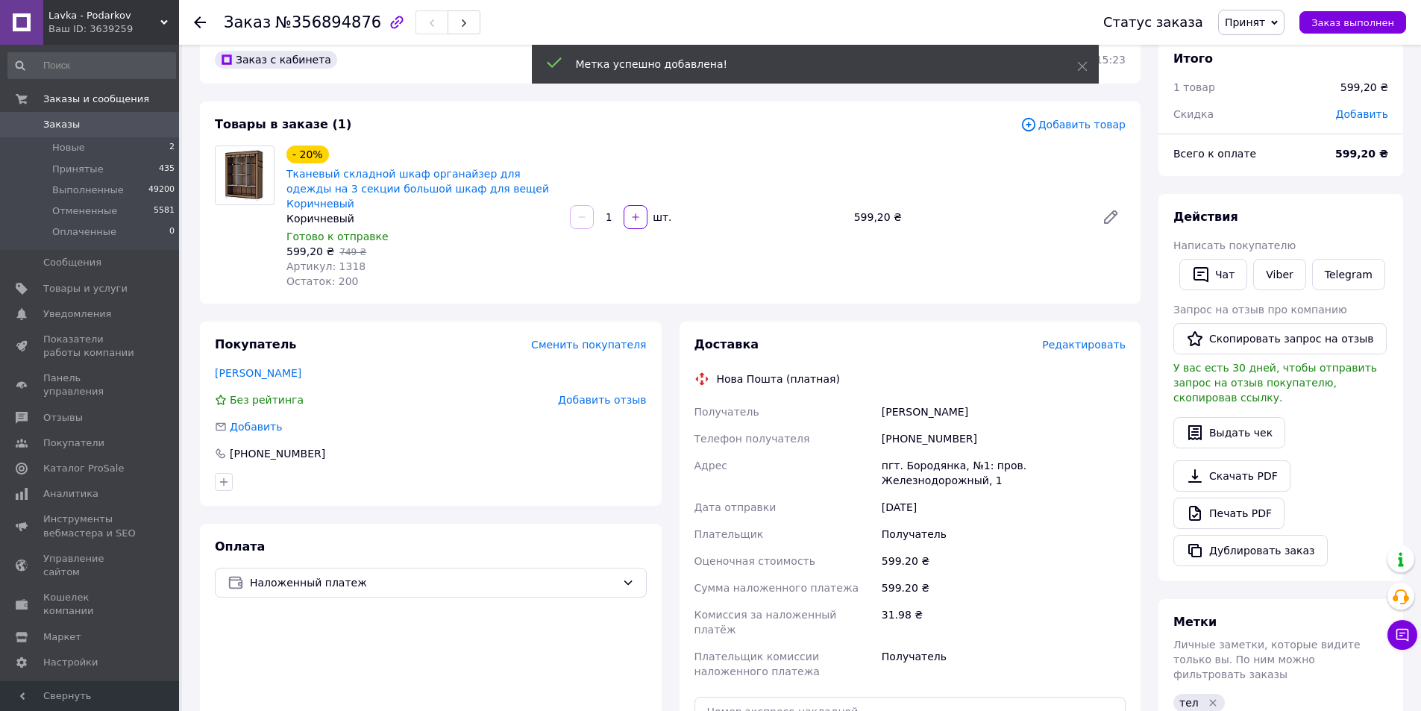
scroll to position [0, 0]
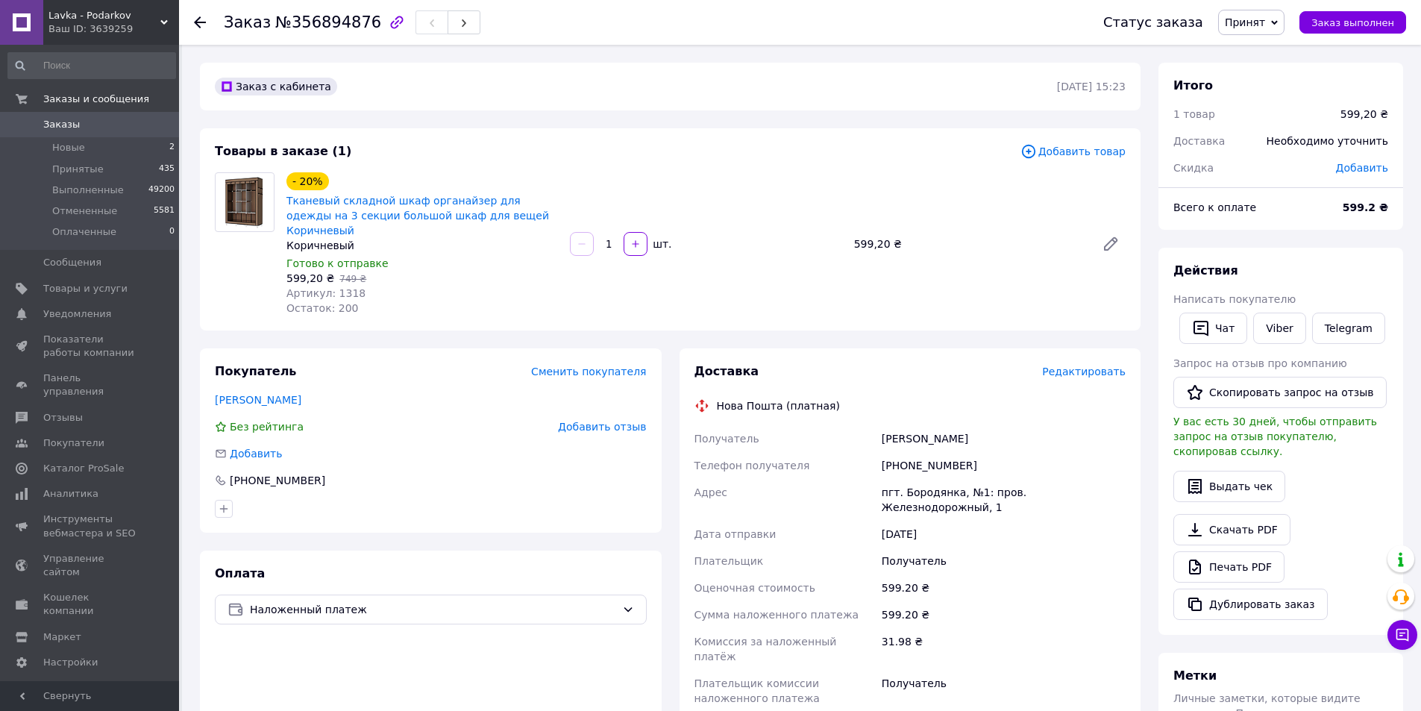
click at [208, 22] on div at bounding box center [209, 22] width 30 height 45
click at [202, 19] on icon at bounding box center [200, 22] width 12 height 12
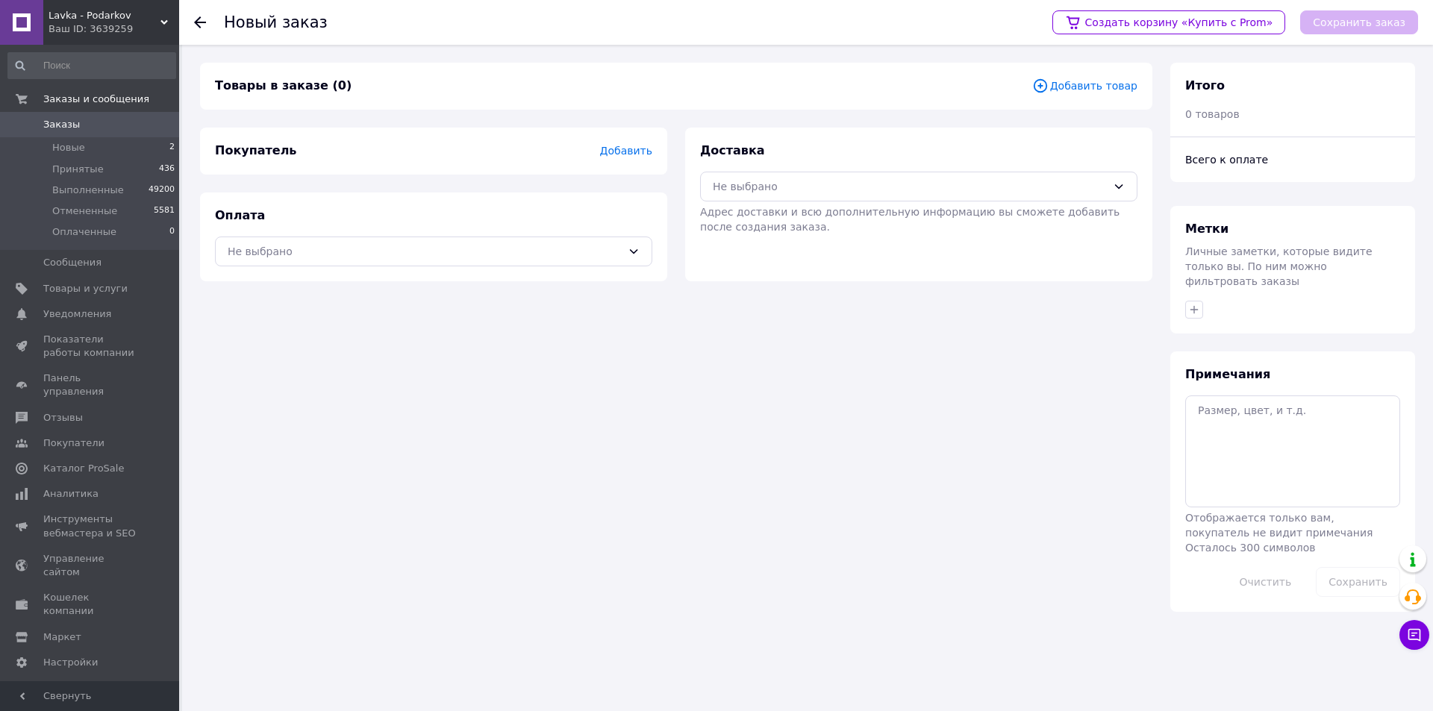
click at [194, 22] on use at bounding box center [200, 22] width 12 height 12
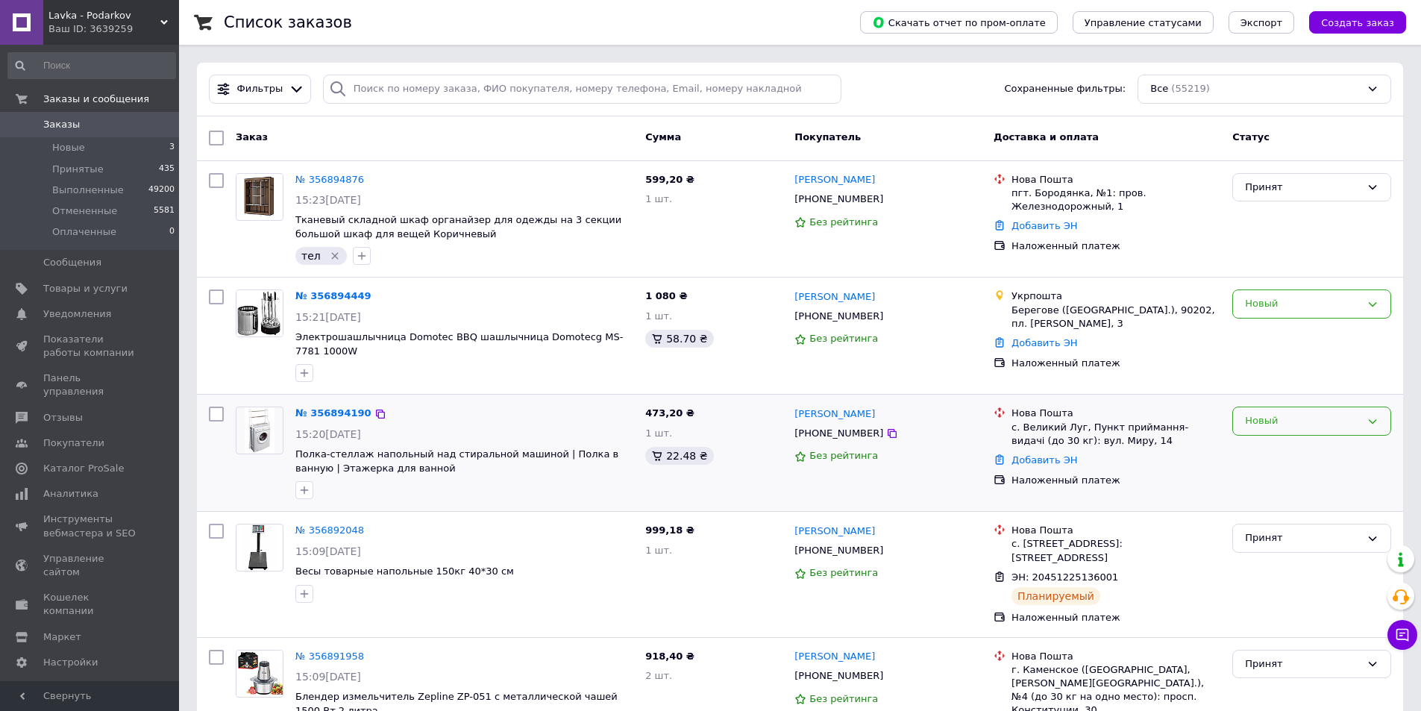
click at [1253, 428] on div "Новый" at bounding box center [1303, 421] width 116 height 16
click at [1256, 445] on li "Принят" at bounding box center [1311, 453] width 157 height 28
click at [1345, 301] on div "Новый" at bounding box center [1303, 304] width 116 height 16
click at [1345, 333] on li "Принят" at bounding box center [1311, 336] width 157 height 28
click at [304, 493] on icon "button" at bounding box center [305, 490] width 8 height 8
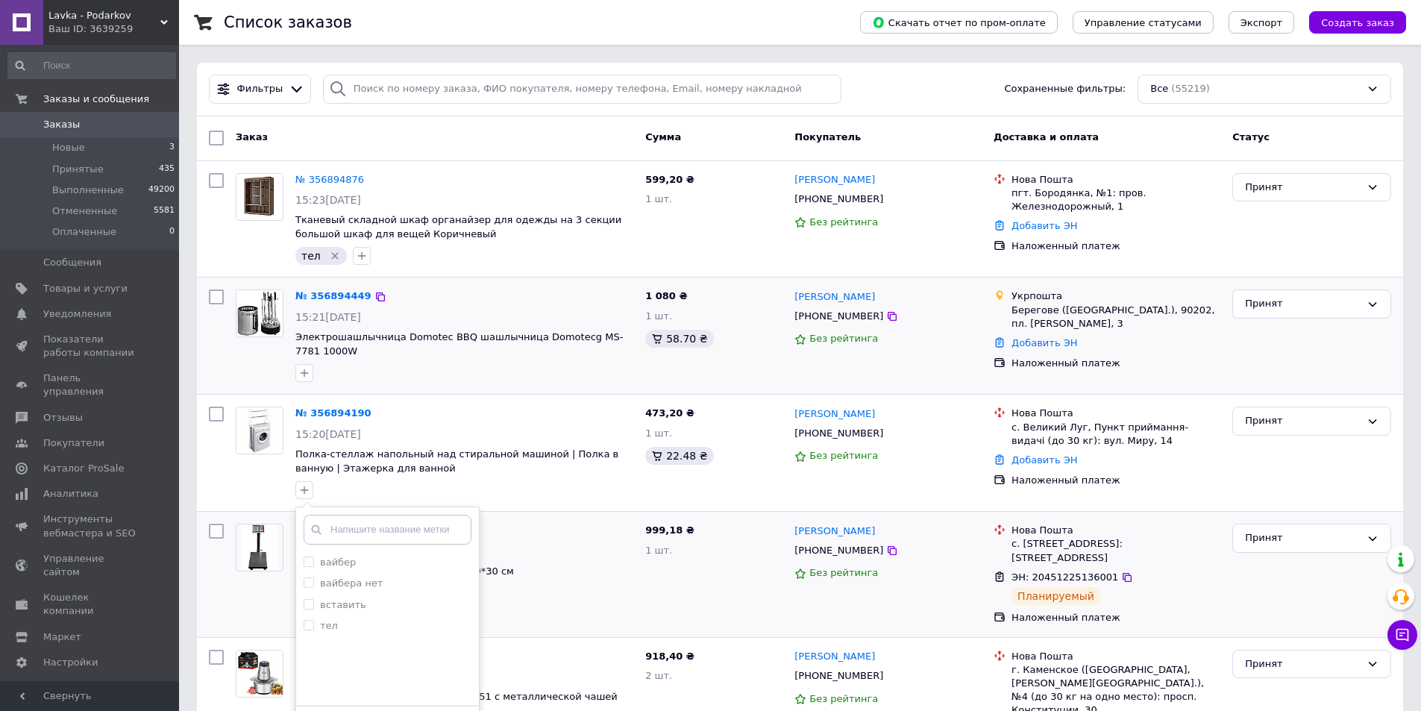
scroll to position [149, 0]
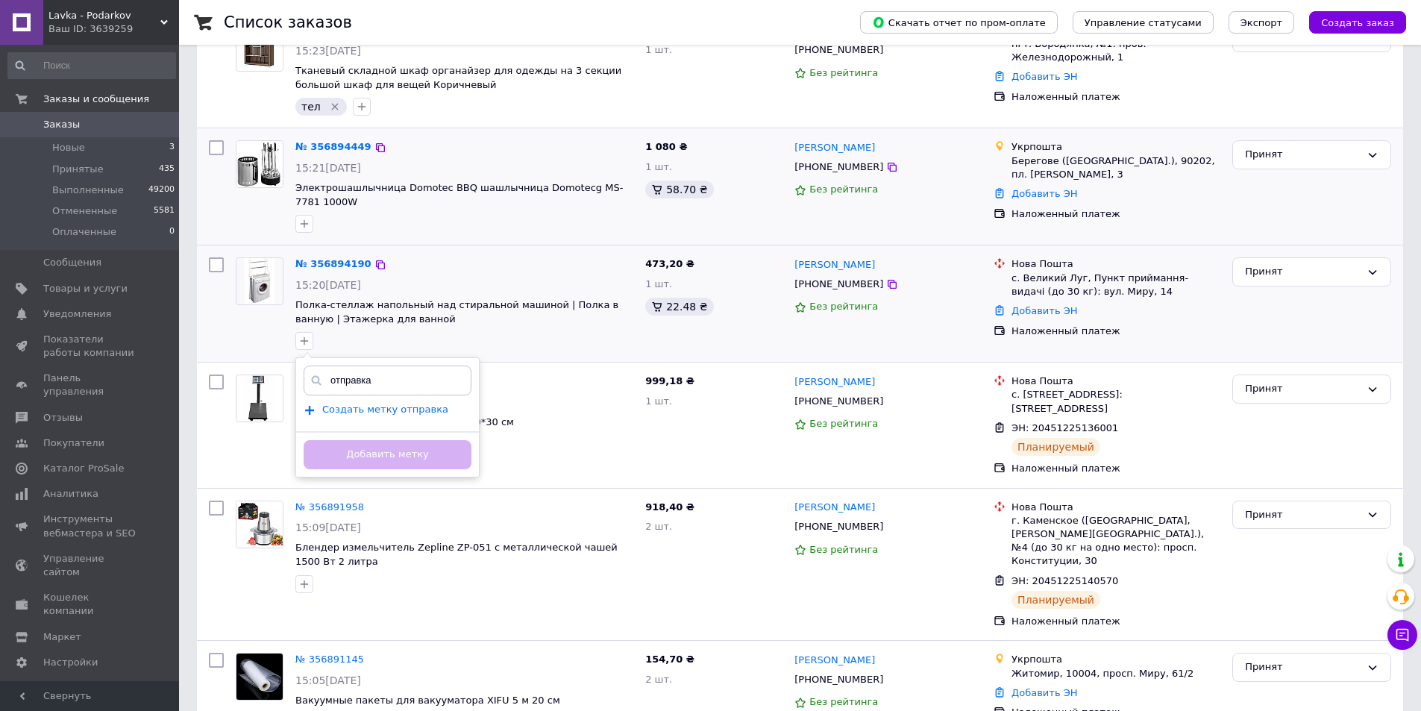
type input "отправка"
click at [407, 410] on span "Создать метку отправка" at bounding box center [385, 410] width 126 height 12
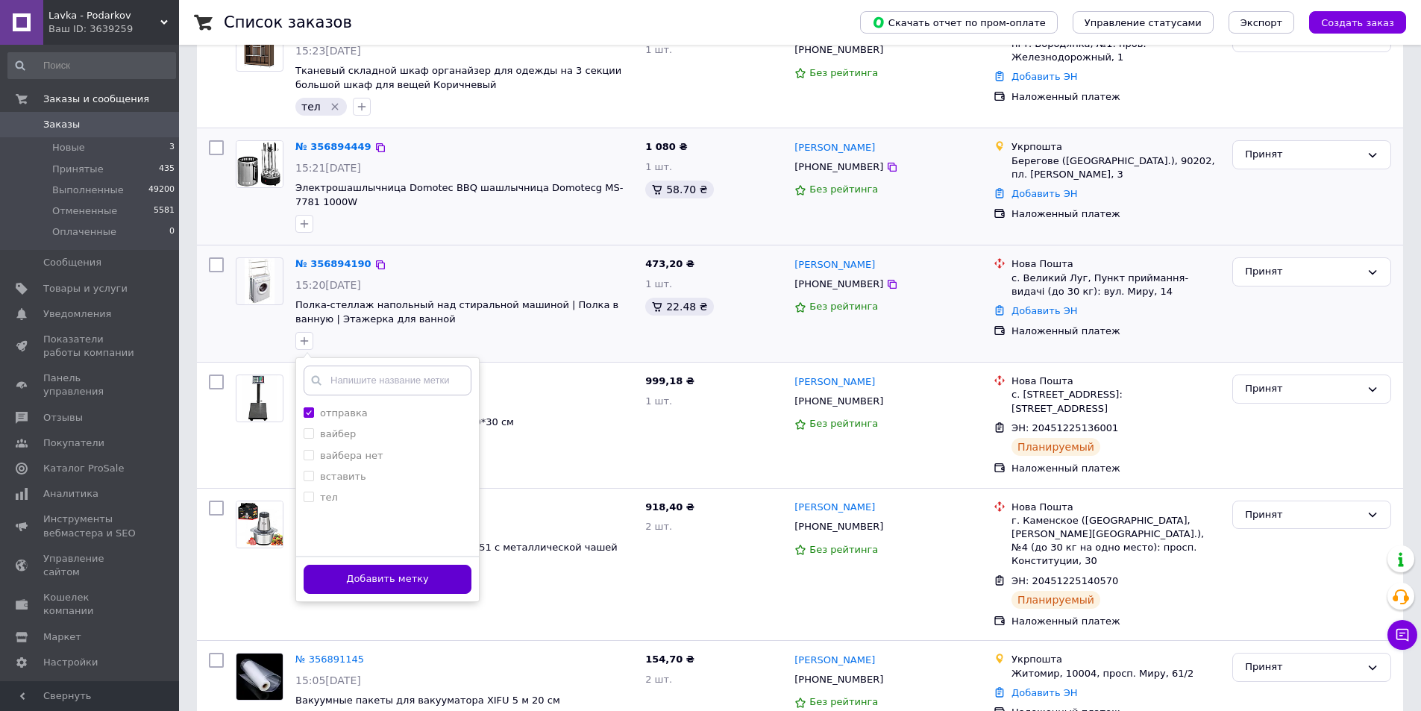
click at [424, 582] on button "Добавить метку" at bounding box center [388, 579] width 168 height 29
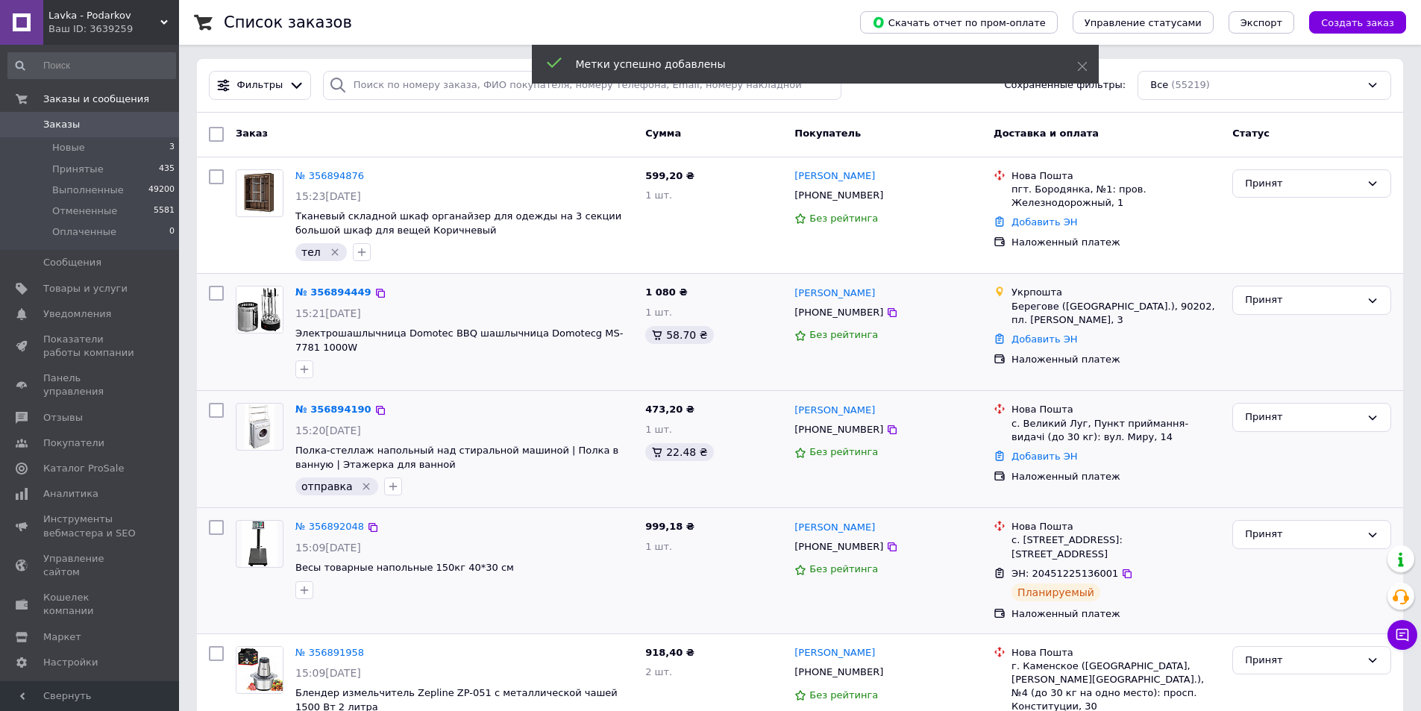
scroll to position [0, 0]
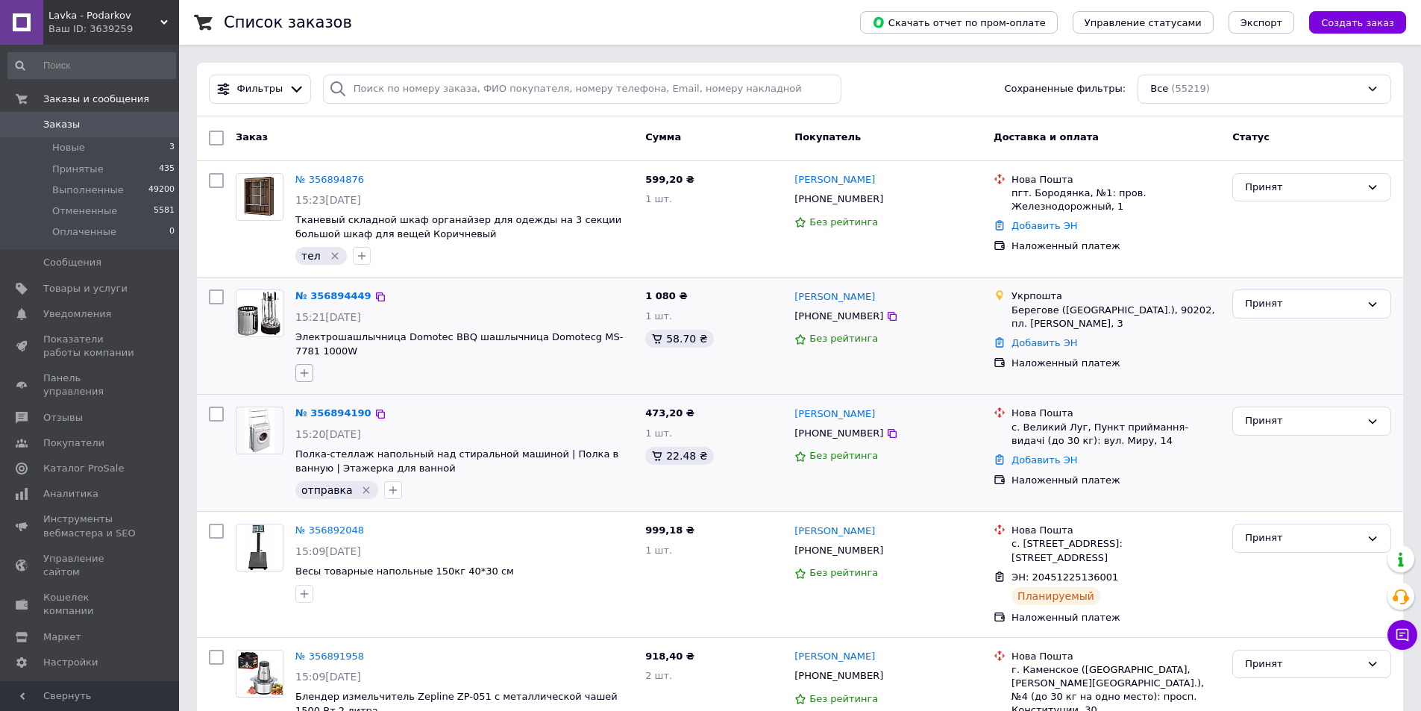
click at [297, 372] on button "button" at bounding box center [304, 373] width 18 height 18
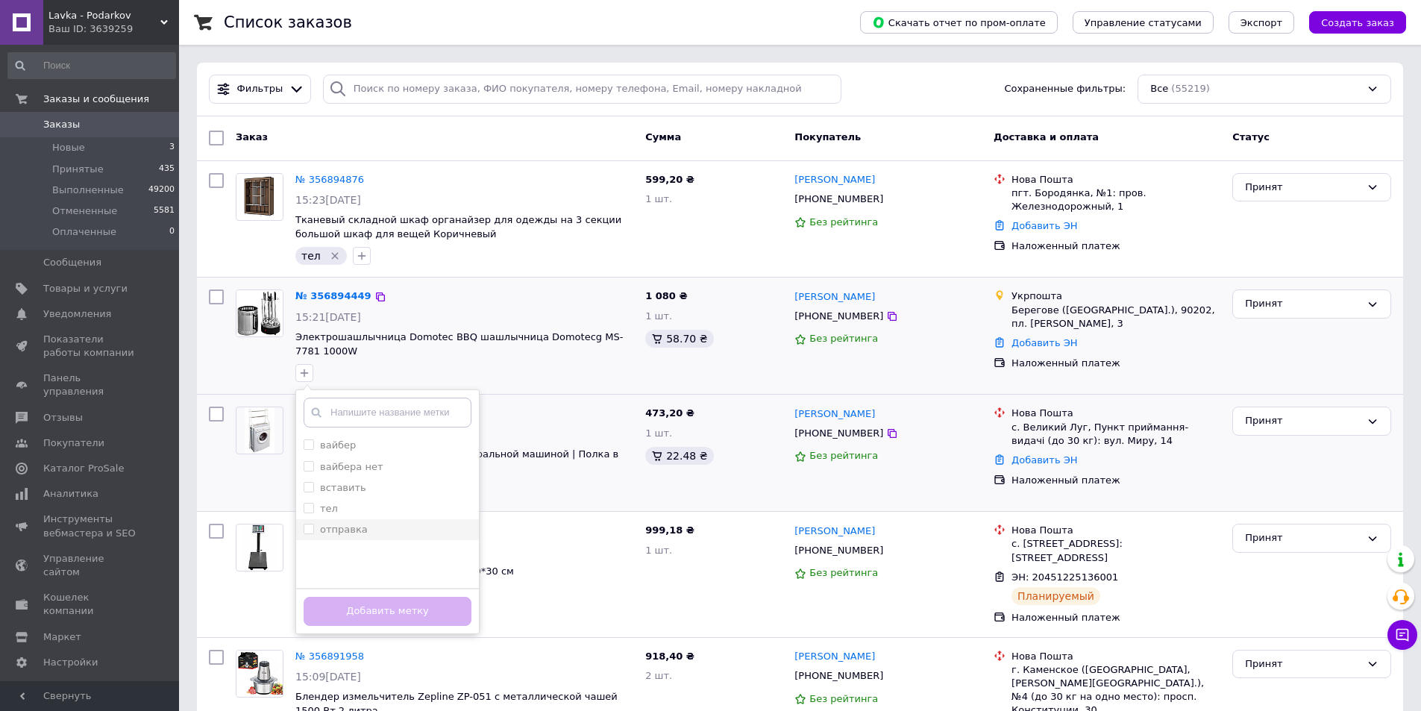
click at [351, 524] on label "отправка" at bounding box center [344, 529] width 48 height 11
checkbox input "true"
click at [367, 603] on button "Добавить метку" at bounding box center [388, 611] width 168 height 29
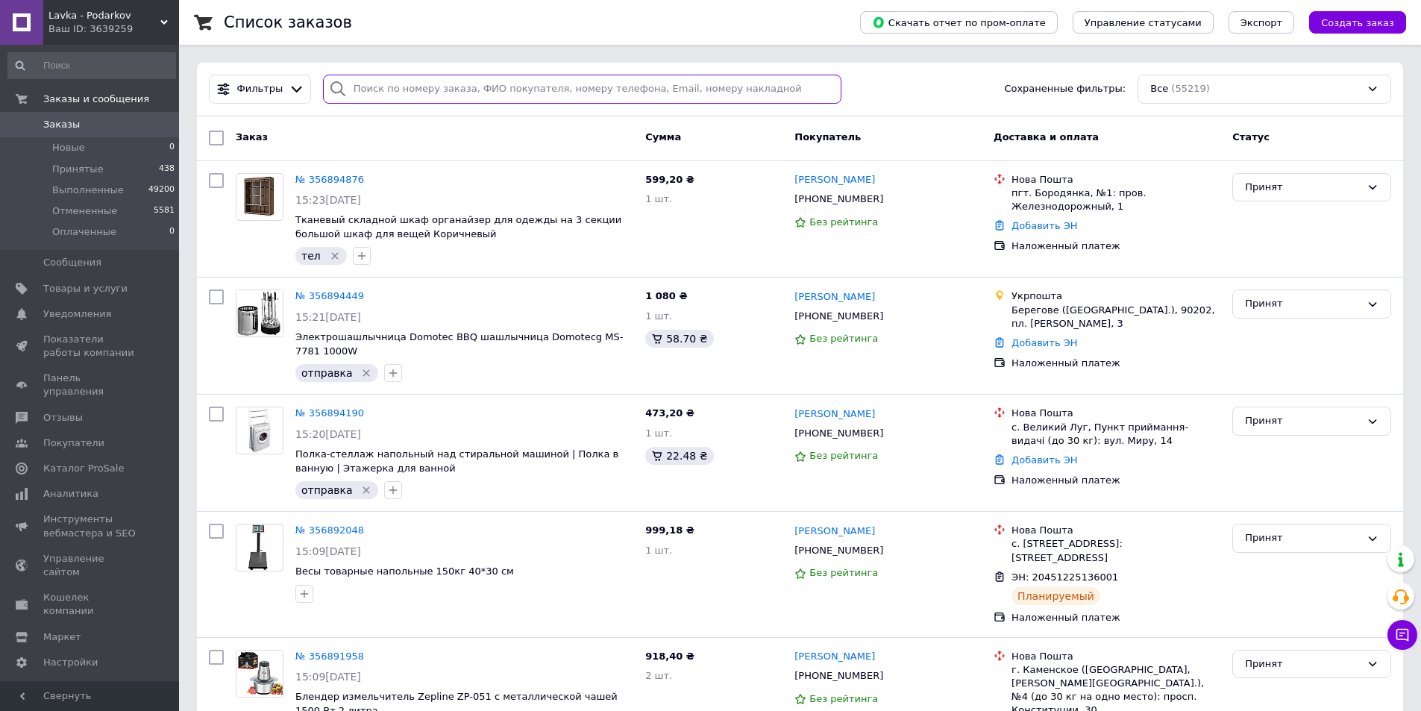
click at [492, 93] on input "search" at bounding box center [582, 89] width 519 height 29
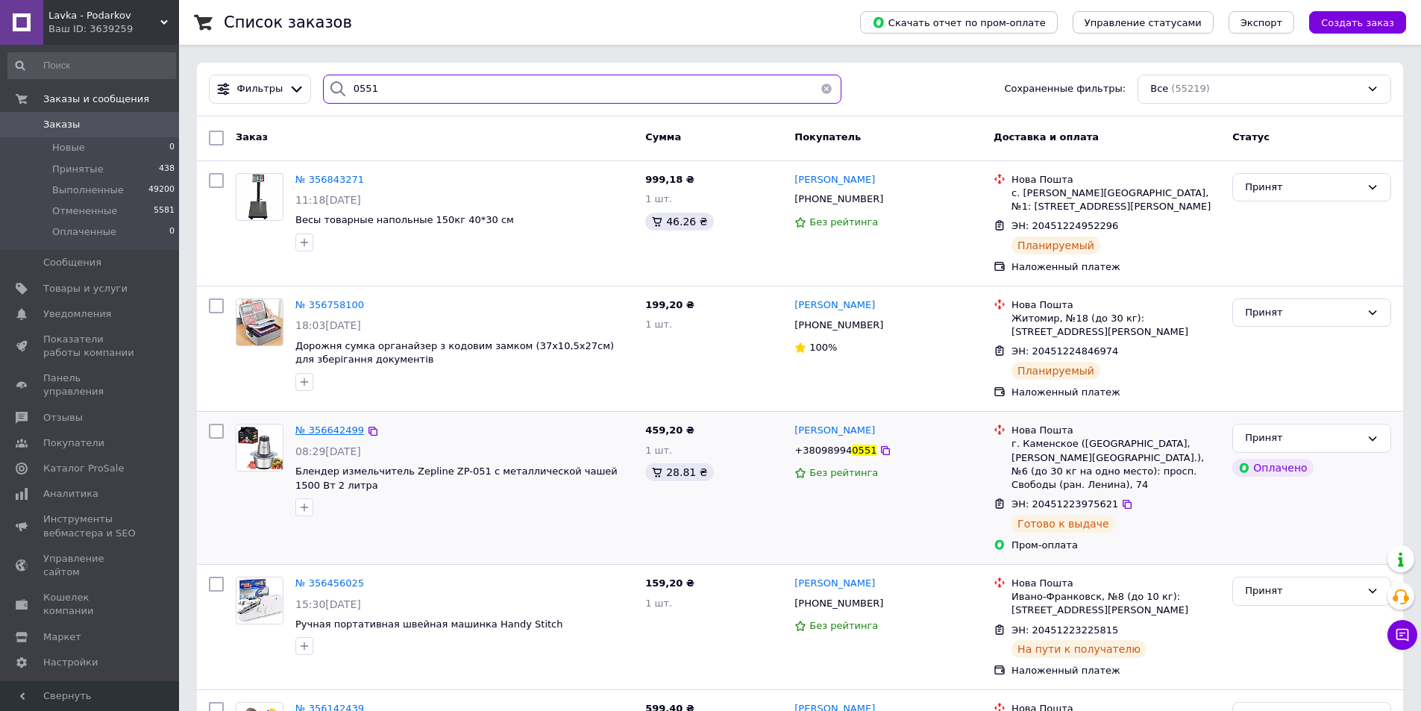
type input "0551"
click at [313, 425] on span "№ 356642499" at bounding box center [329, 430] width 69 height 11
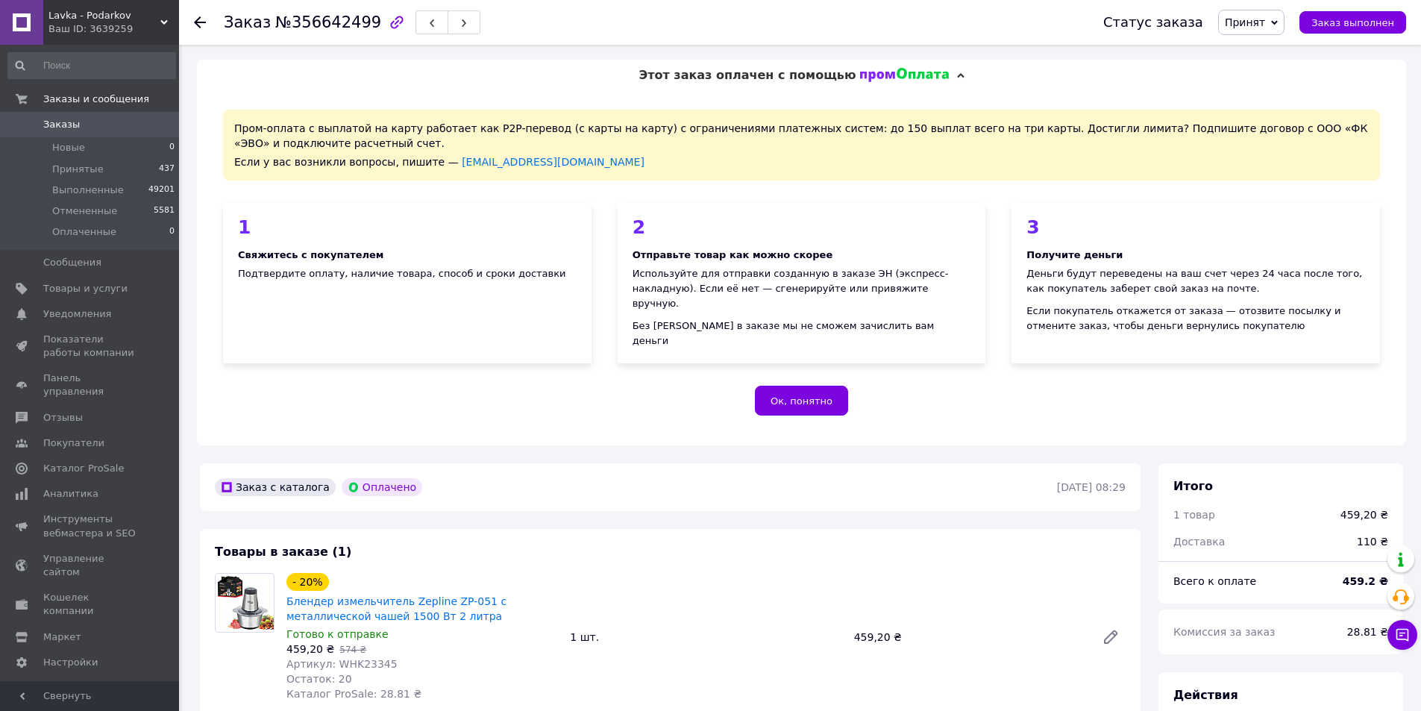
click at [197, 19] on use at bounding box center [200, 22] width 12 height 12
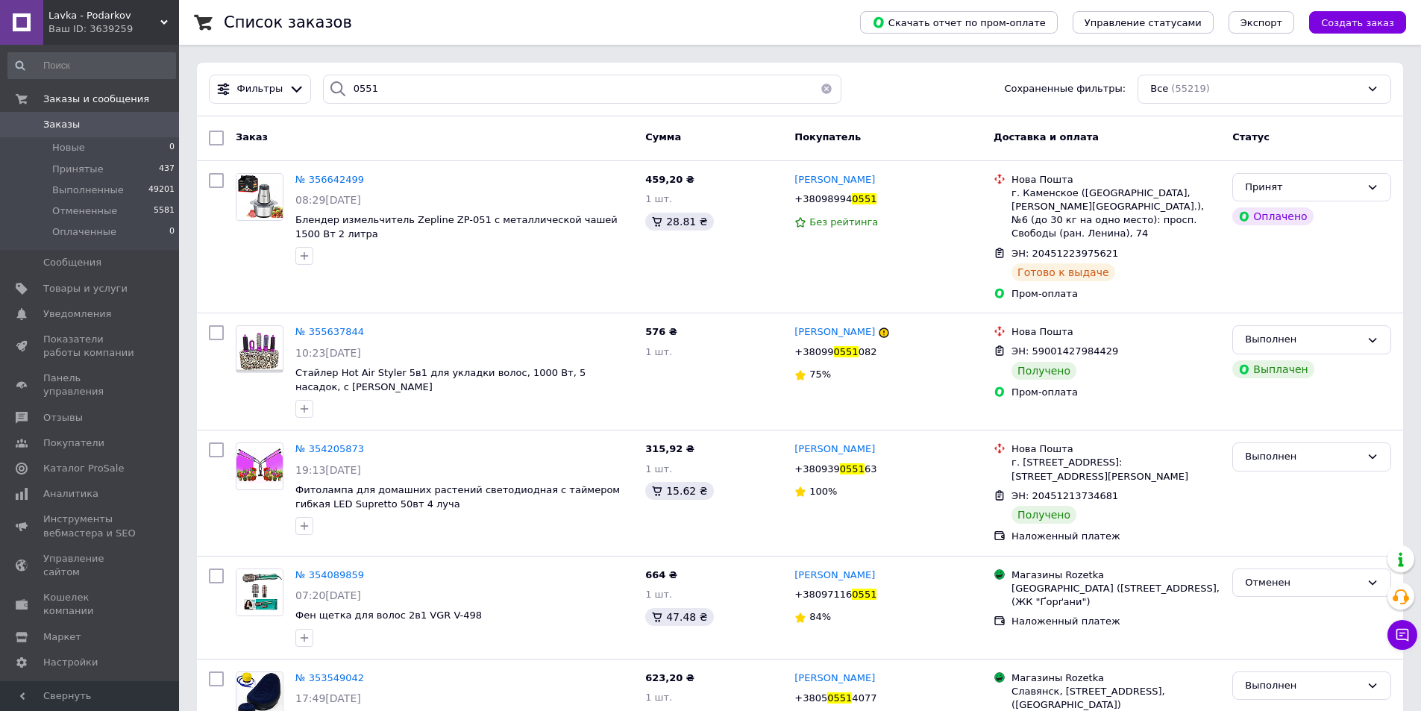
click at [821, 89] on button "button" at bounding box center [827, 89] width 30 height 29
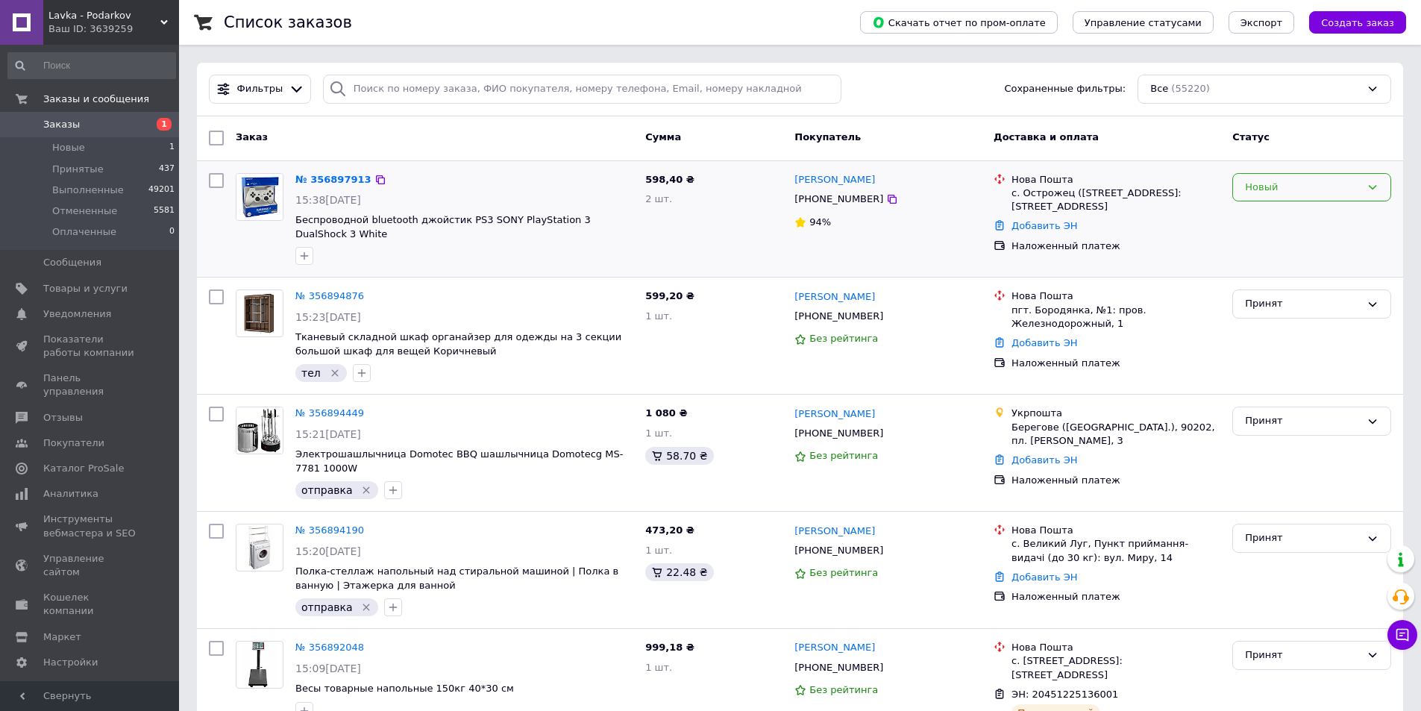
click at [1240, 190] on div "Новый" at bounding box center [1312, 187] width 159 height 29
click at [1251, 208] on li "Принят" at bounding box center [1311, 218] width 157 height 28
click at [306, 251] on icon "button" at bounding box center [304, 256] width 12 height 12
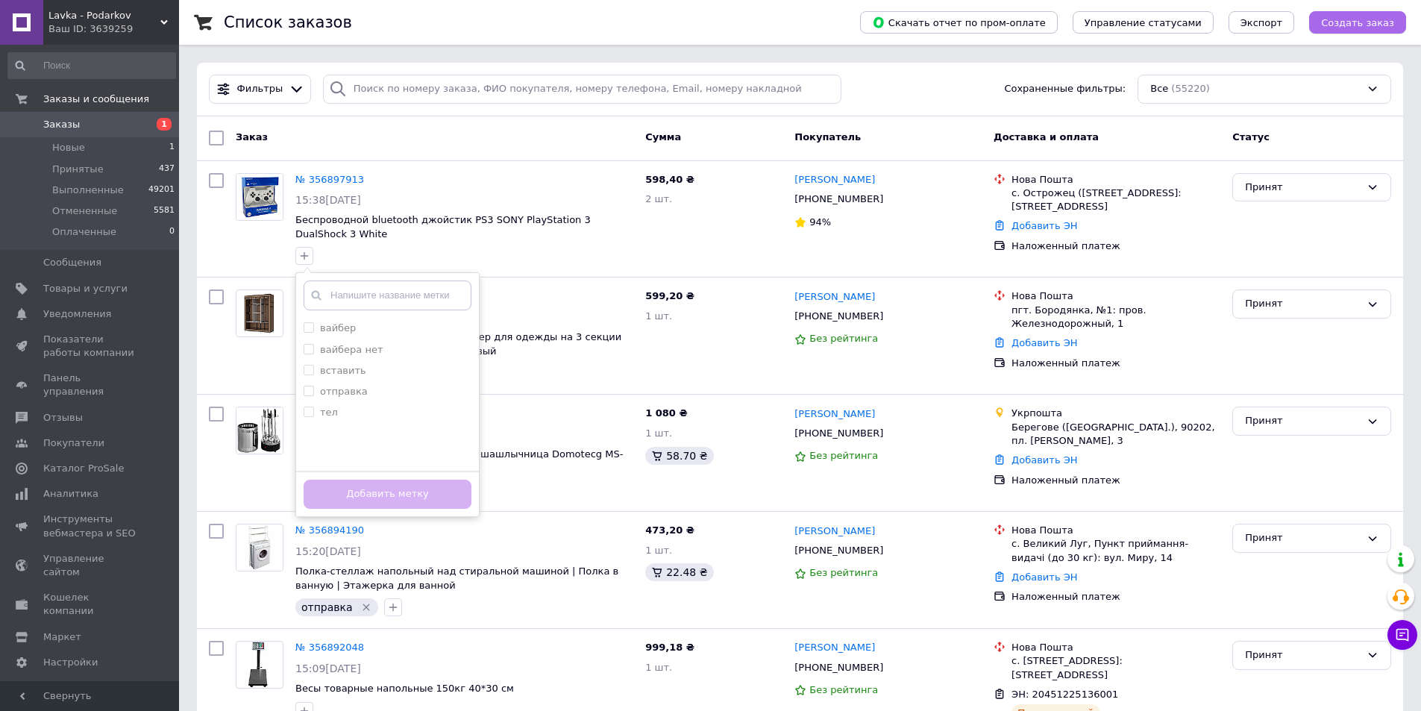
click at [1376, 24] on span "Создать заказ" at bounding box center [1357, 22] width 73 height 11
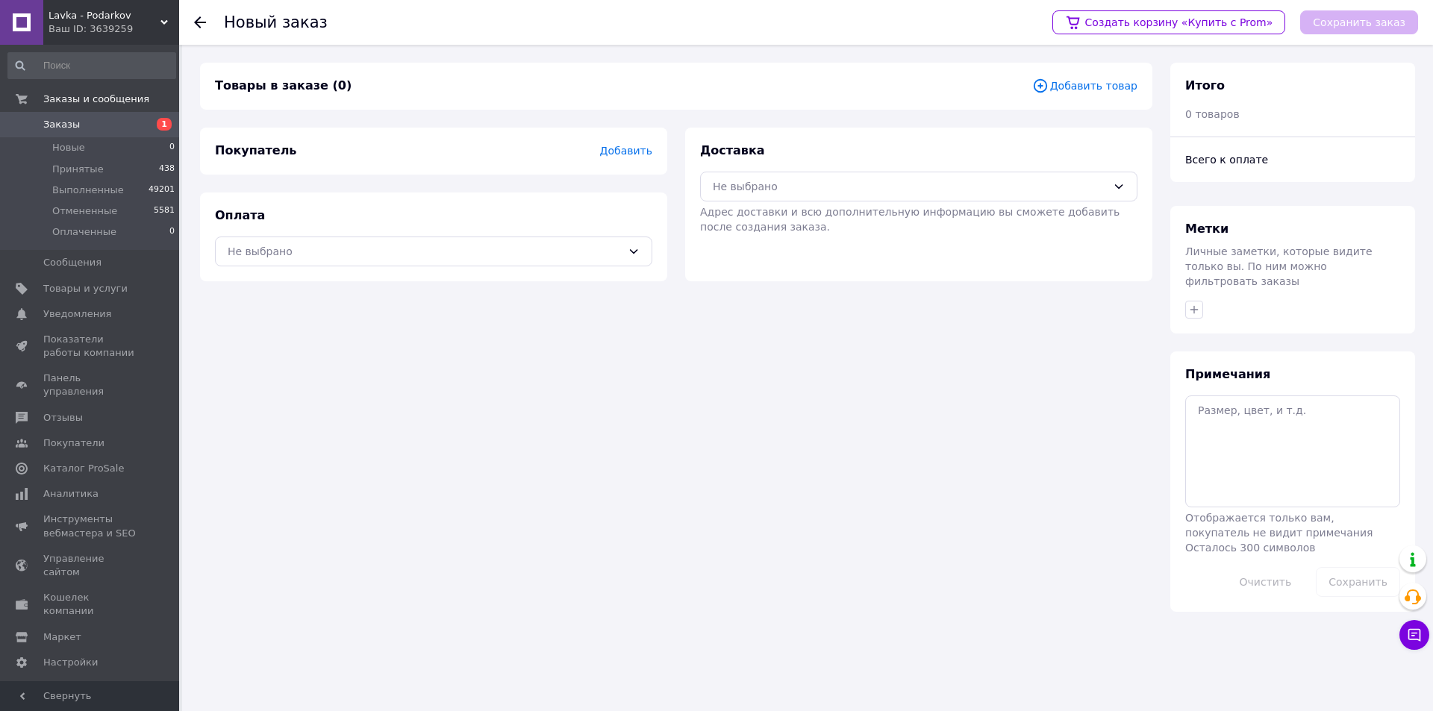
click at [1075, 84] on span "Добавить товар" at bounding box center [1084, 86] width 105 height 16
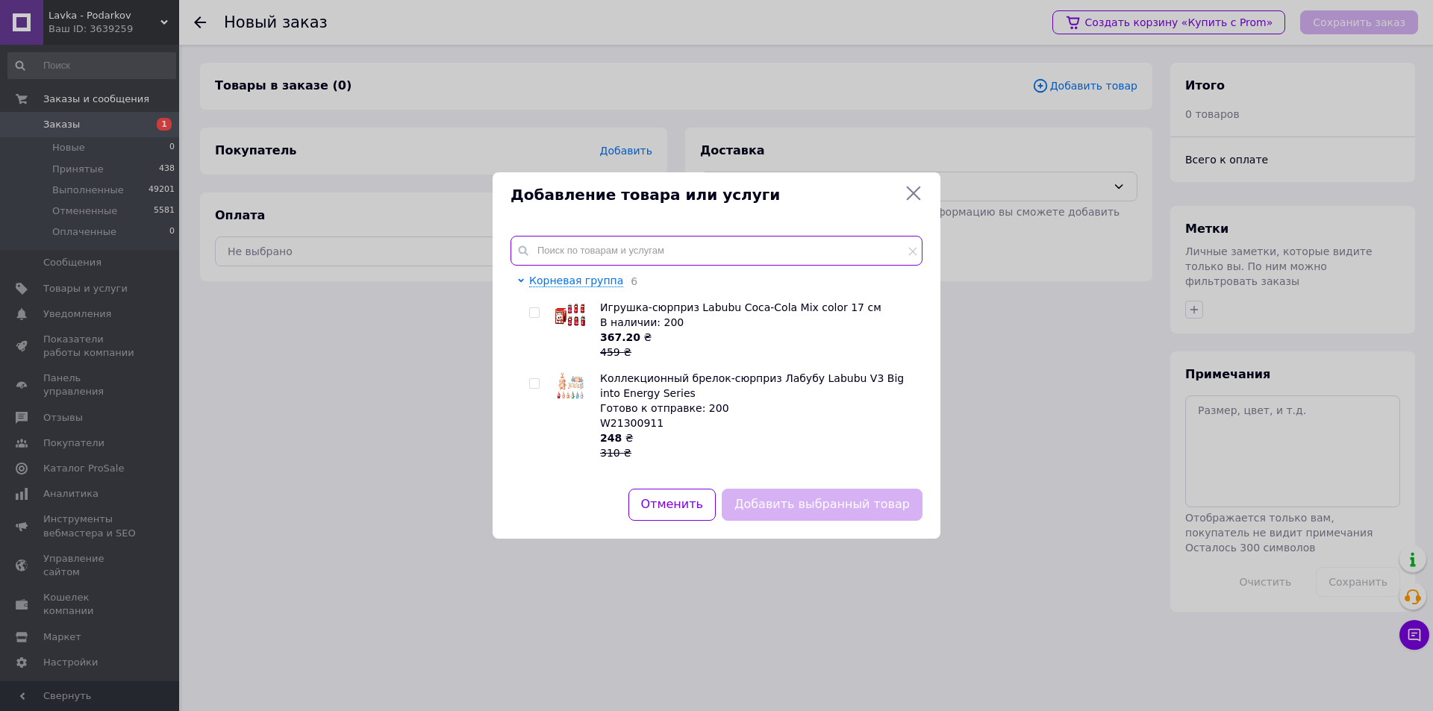
click at [563, 237] on input "text" at bounding box center [716, 251] width 412 height 30
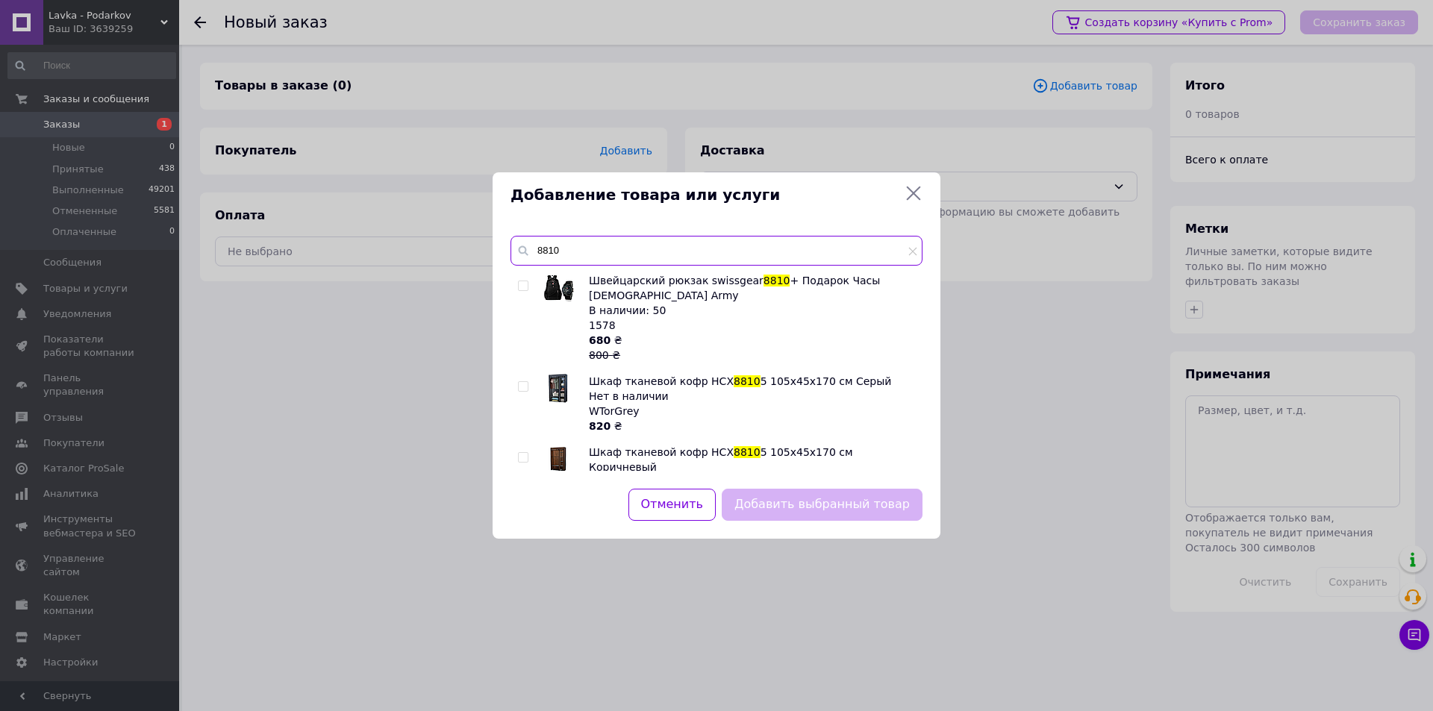
type input "8810"
click at [522, 286] on input "checkbox" at bounding box center [523, 286] width 10 height 10
checkbox input "true"
click at [769, 507] on button "Добавить выбранный товар" at bounding box center [822, 505] width 201 height 32
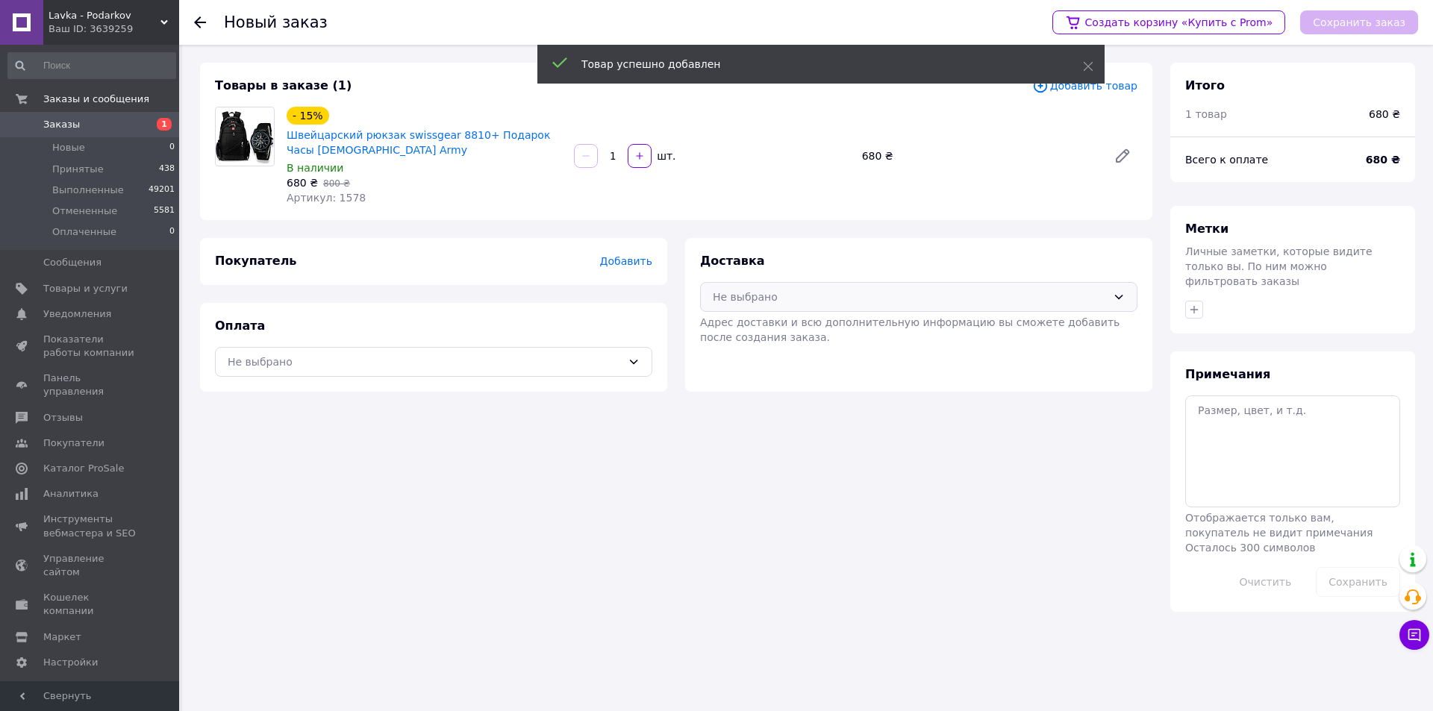
click at [807, 296] on div "Не выбрано" at bounding box center [910, 297] width 394 height 16
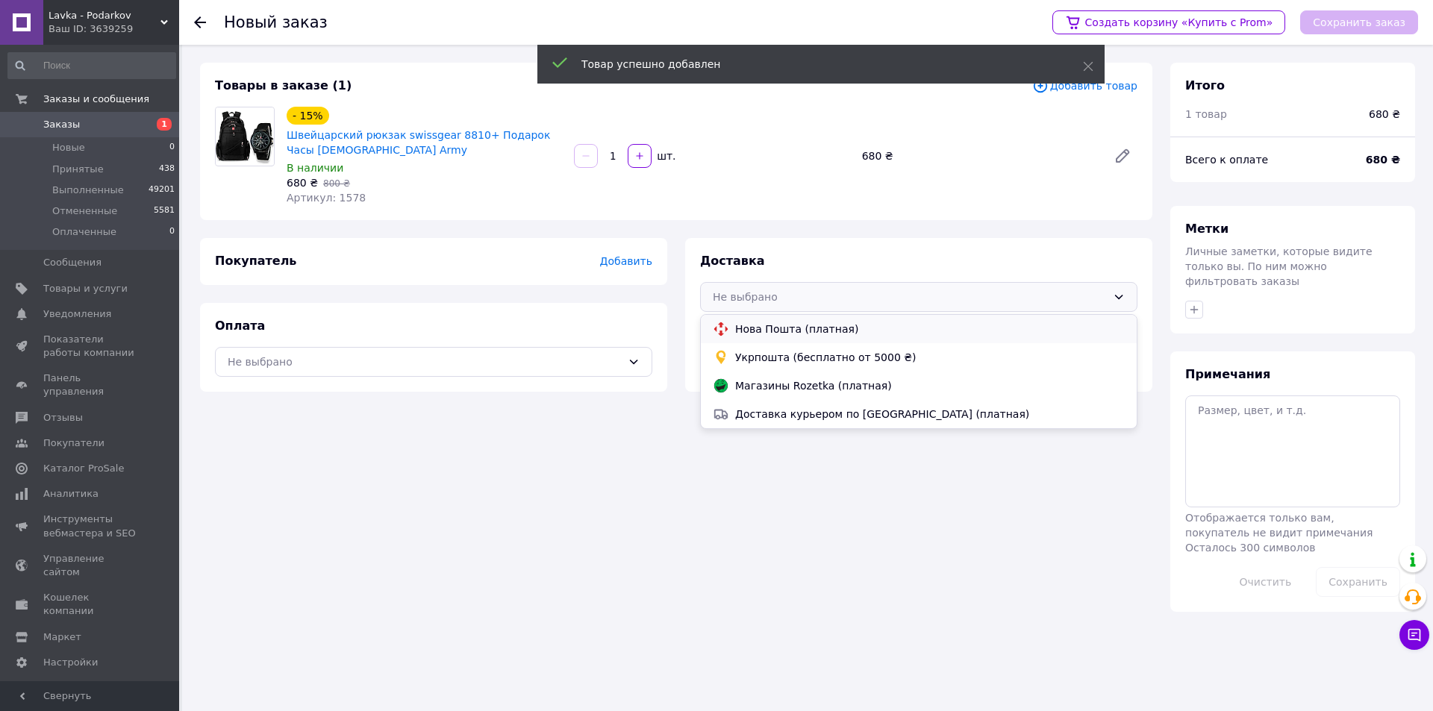
click at [794, 327] on span "Нова Пошта (платная)" at bounding box center [929, 329] width 389 height 15
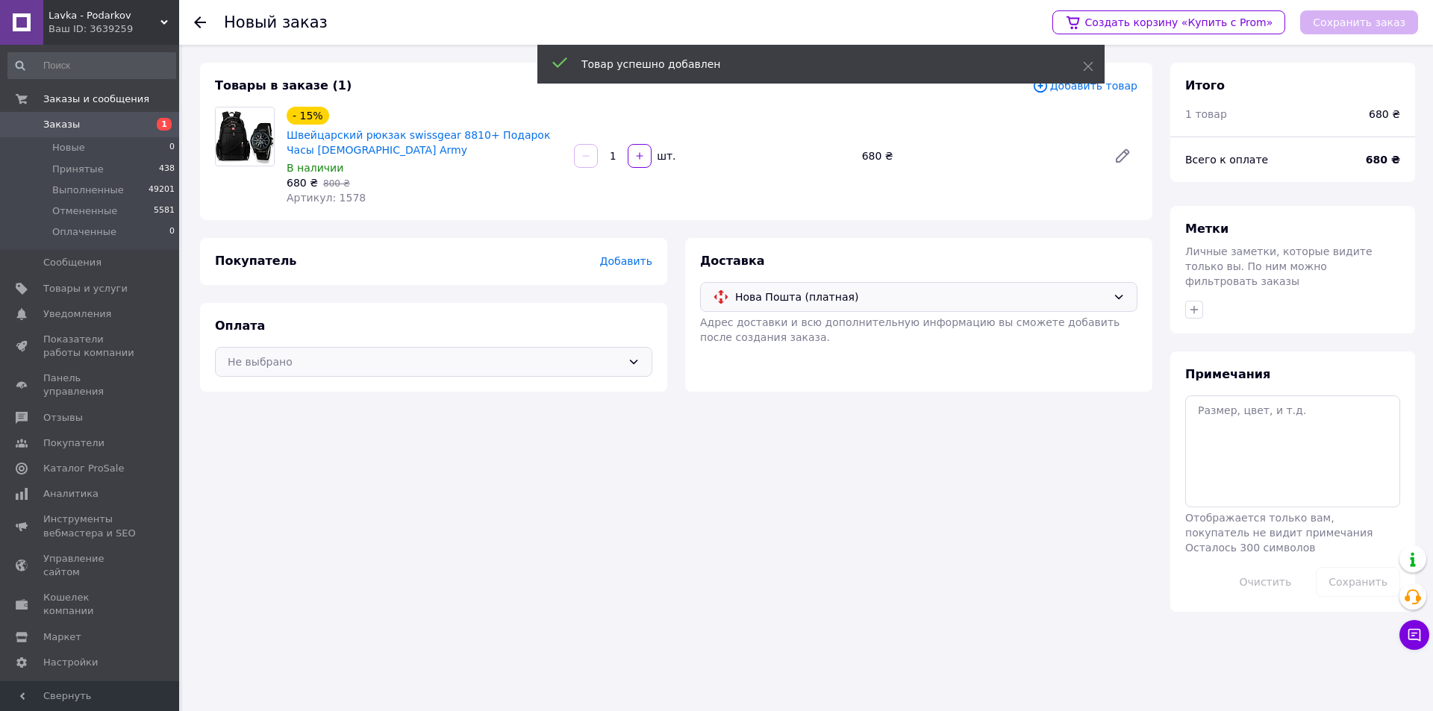
click at [627, 354] on div "Не выбрано" at bounding box center [433, 362] width 437 height 30
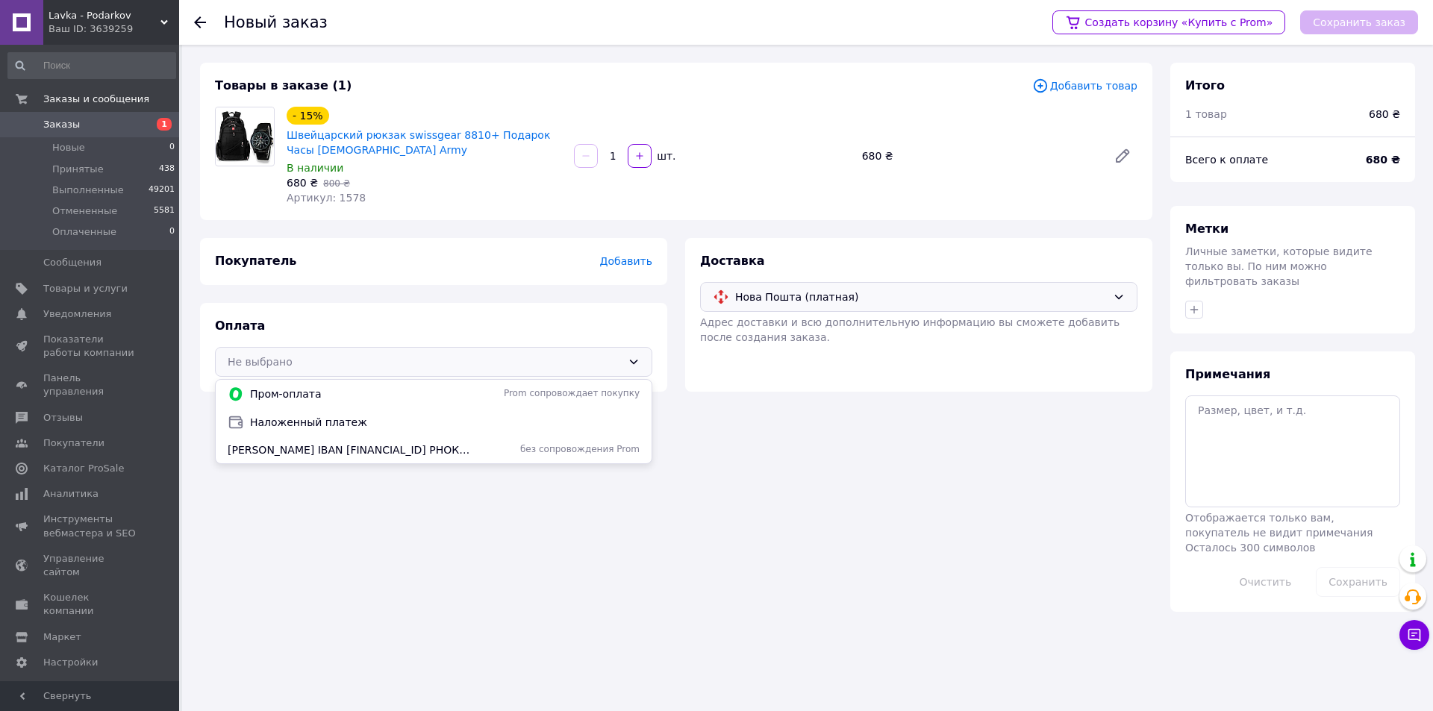
click at [453, 422] on span "Наложенный платеж" at bounding box center [444, 422] width 389 height 15
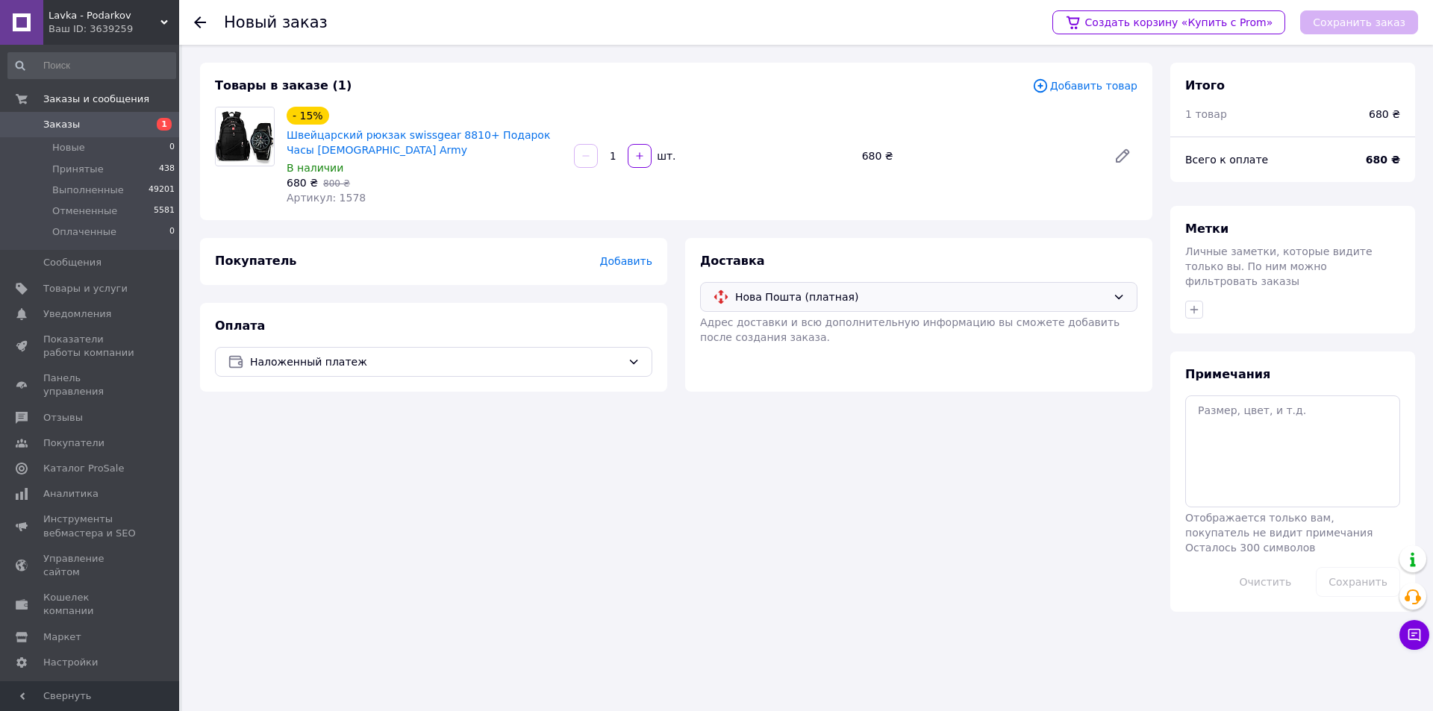
click at [630, 262] on span "Добавить" at bounding box center [626, 261] width 52 height 12
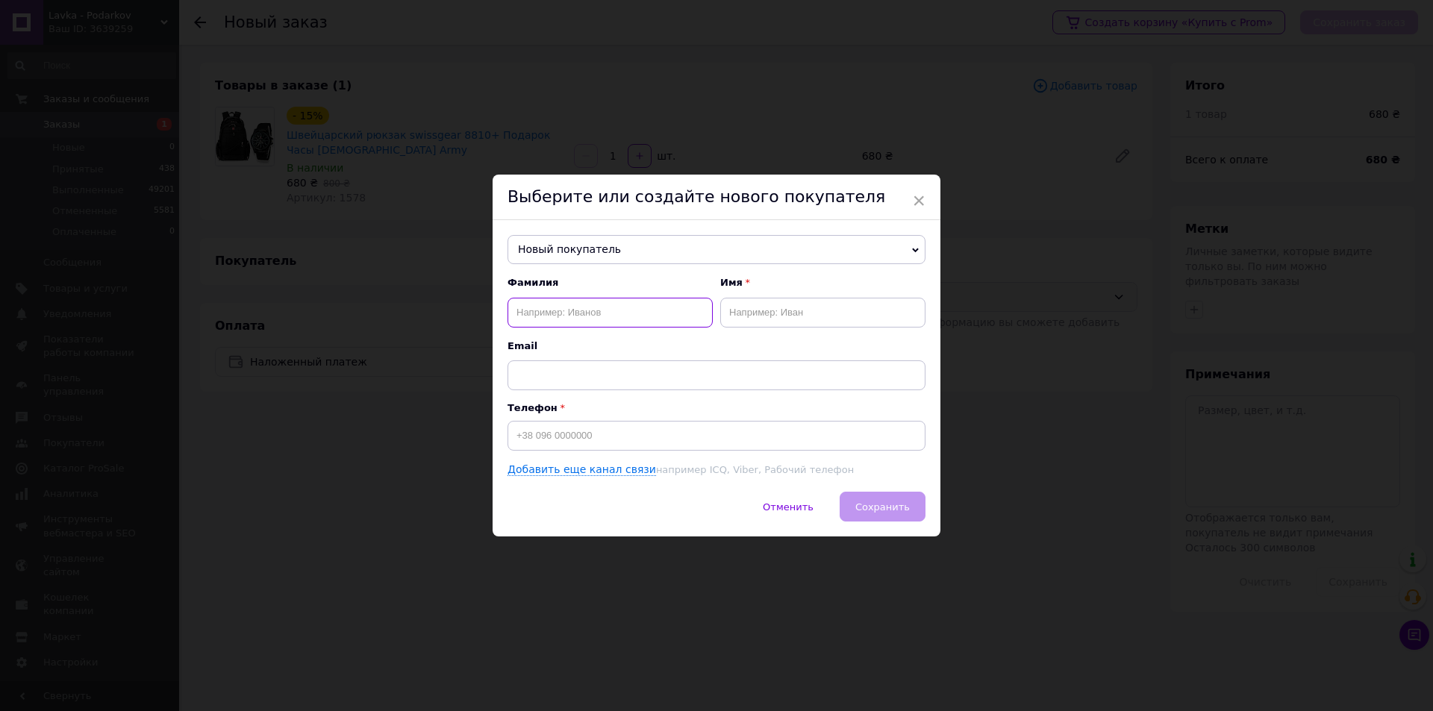
click at [607, 318] on input "text" at bounding box center [609, 313] width 205 height 30
type input "Тертихний"
click at [730, 317] on input "text" at bounding box center [822, 313] width 205 height 30
click at [734, 313] on input "костянтин" at bounding box center [822, 313] width 205 height 30
click at [730, 312] on input "костянтин" at bounding box center [822, 313] width 205 height 30
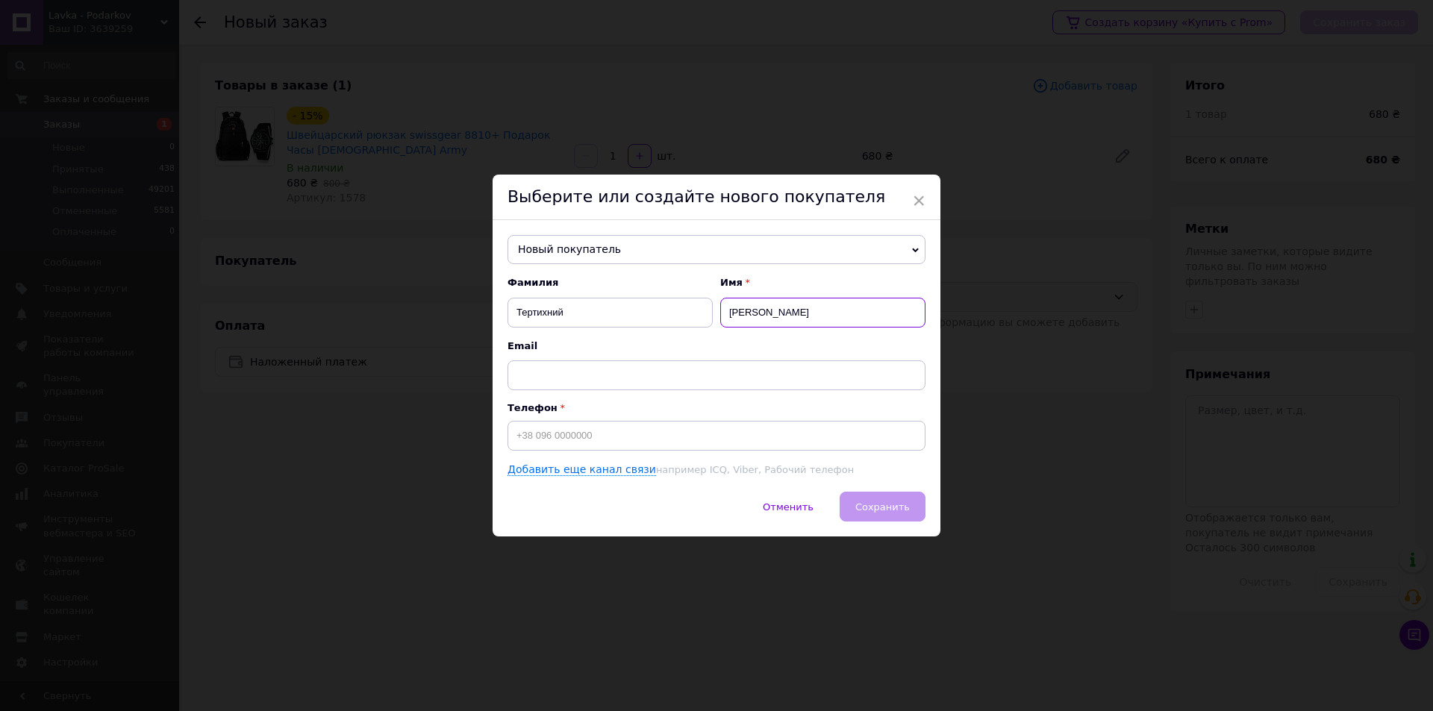
type input "Костянтин"
click at [553, 434] on input at bounding box center [716, 436] width 418 height 30
type input "[PHONE_NUMBER]"
click at [870, 507] on span "Сохранить" at bounding box center [882, 506] width 54 height 11
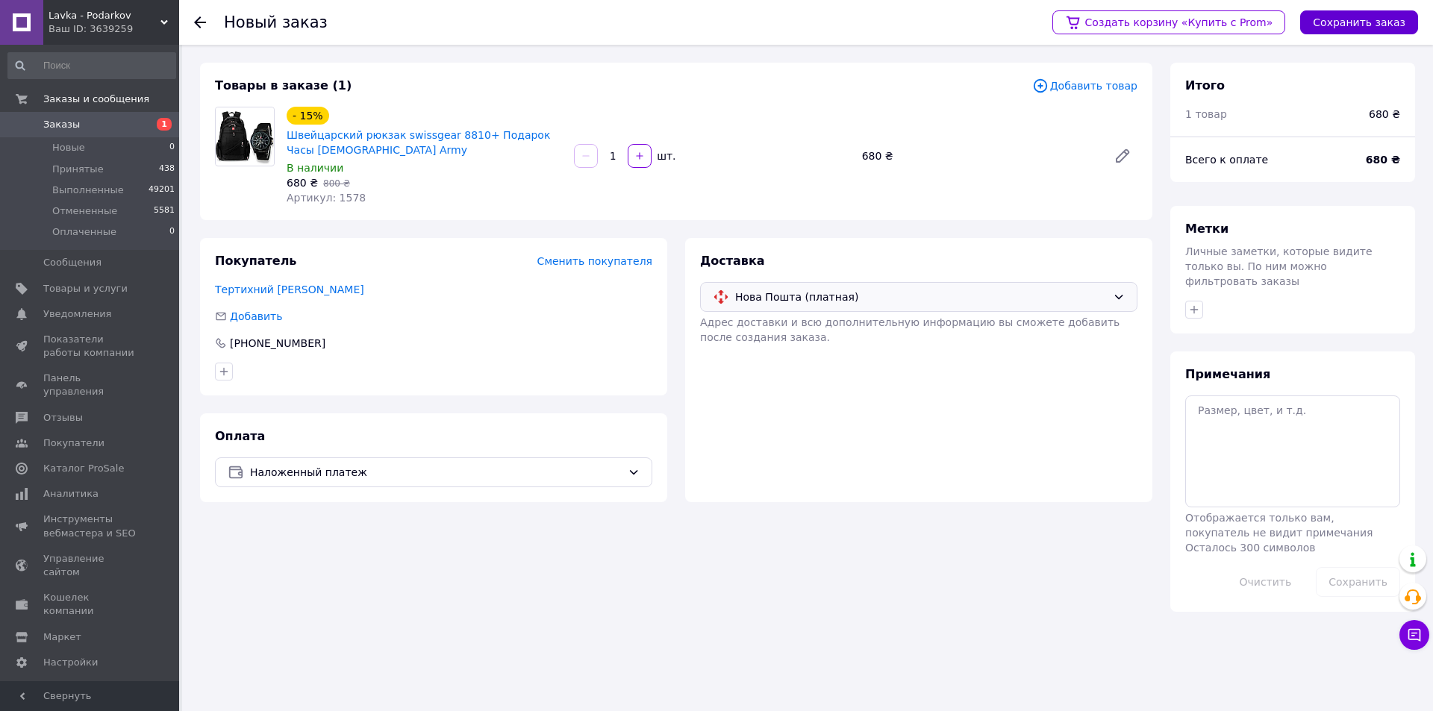
click at [1322, 19] on button "Сохранить заказ" at bounding box center [1359, 22] width 118 height 24
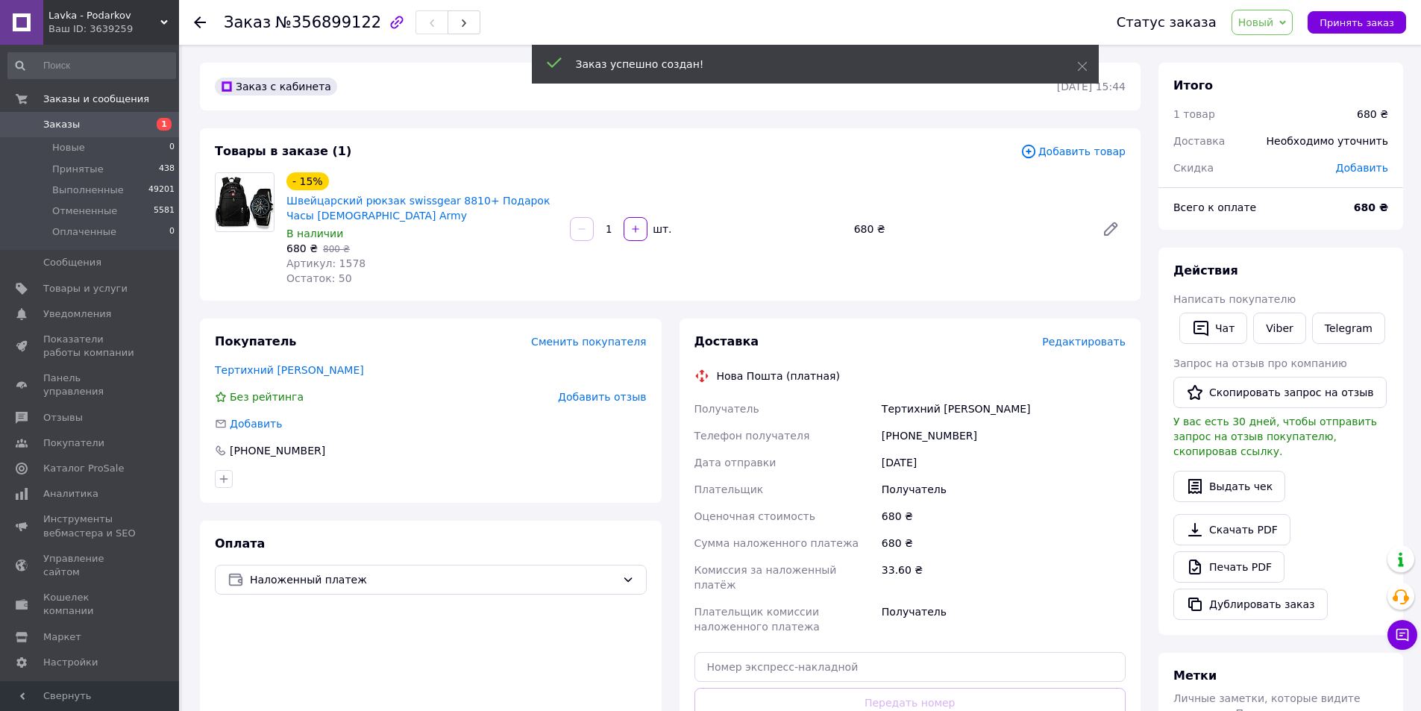
click at [1077, 348] on span "Редактировать" at bounding box center [1084, 342] width 84 height 12
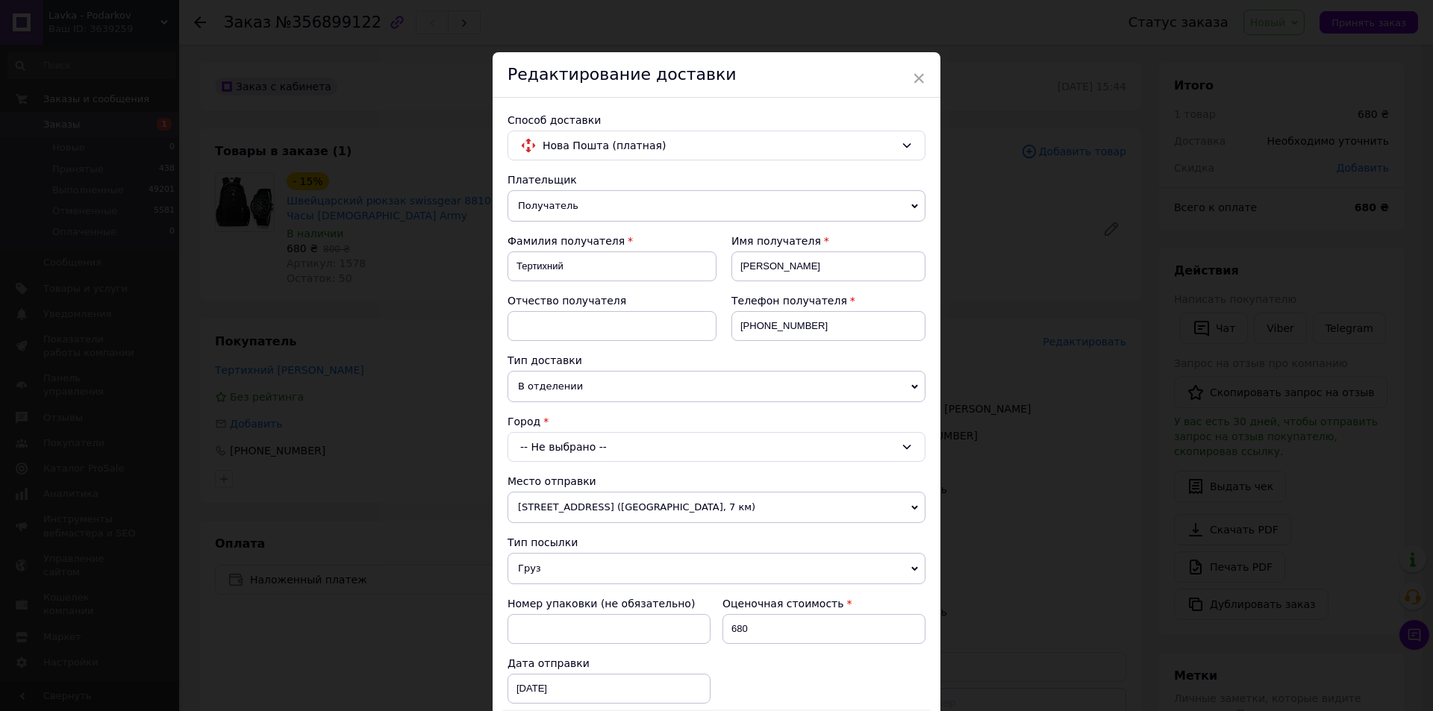
click at [518, 451] on div "-- Не выбрано --" at bounding box center [716, 447] width 418 height 30
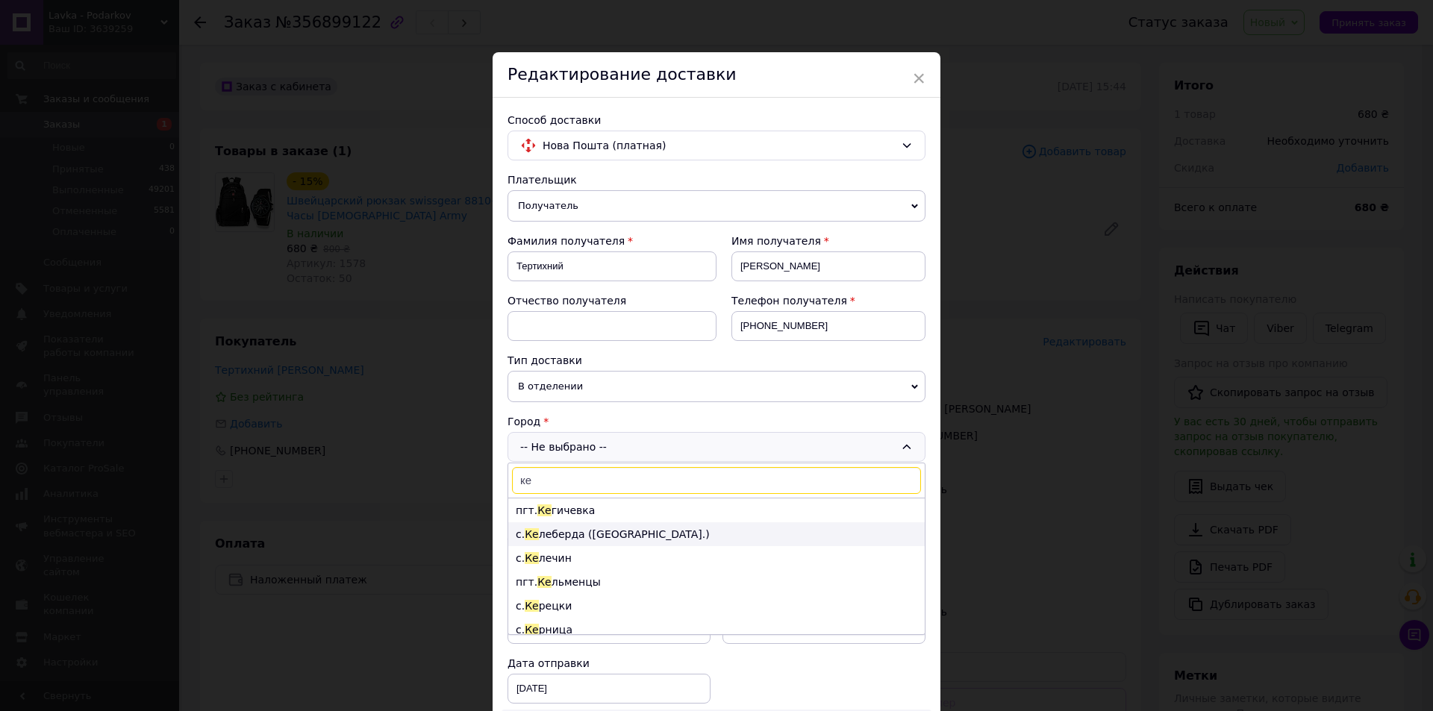
type input "ке"
click at [575, 534] on li "с. Ке леберда (Черкасская обл.)" at bounding box center [716, 534] width 416 height 24
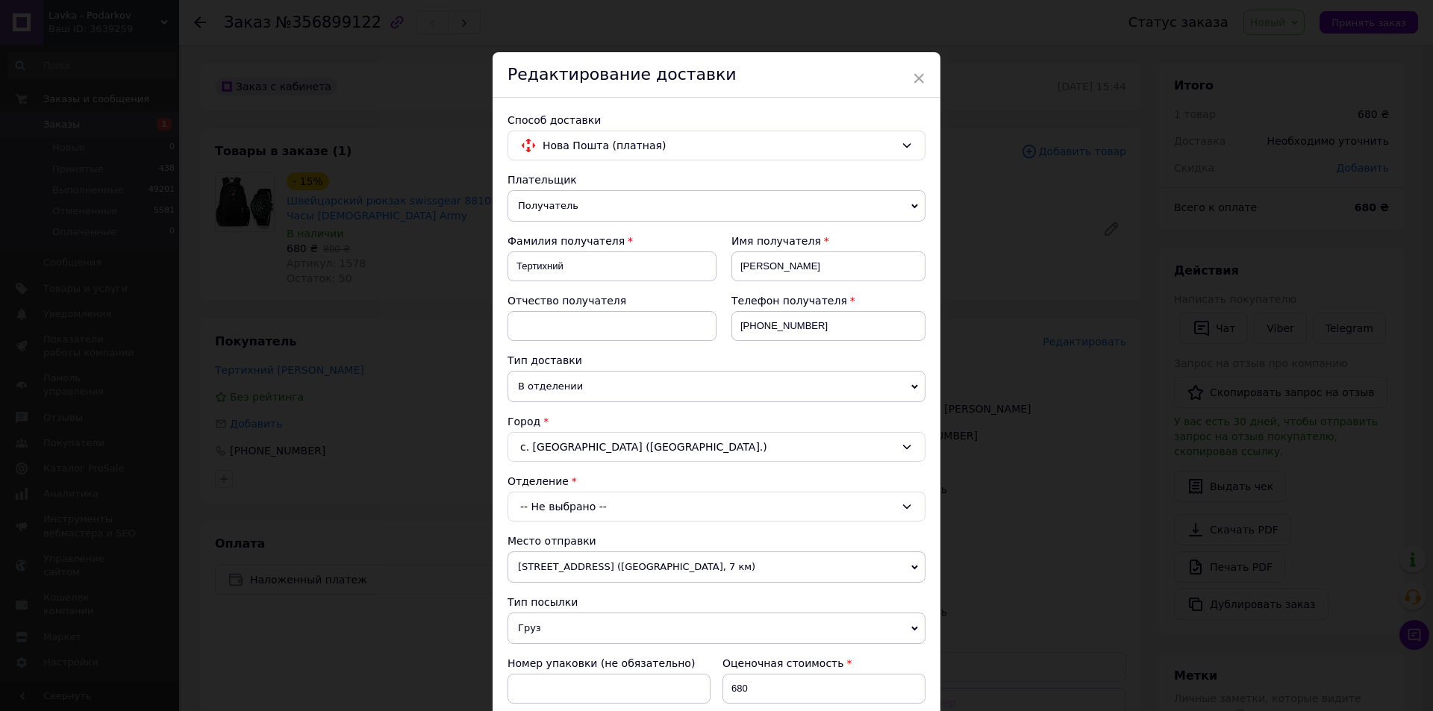
click at [593, 507] on div "-- Не выбрано --" at bounding box center [716, 507] width 418 height 30
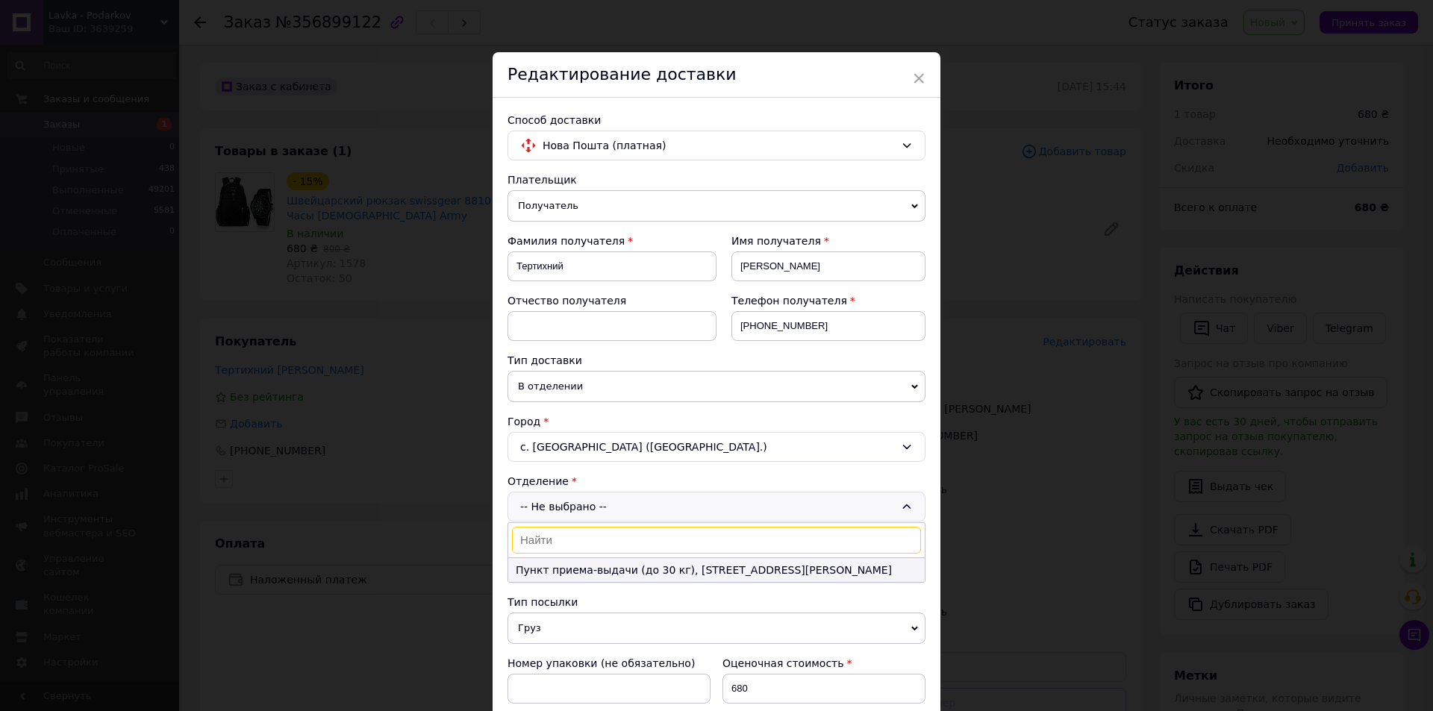
click at [740, 571] on li "Пункт приема-выдачи (до 30 кг), ул. Гайдара, 49а" at bounding box center [716, 570] width 416 height 24
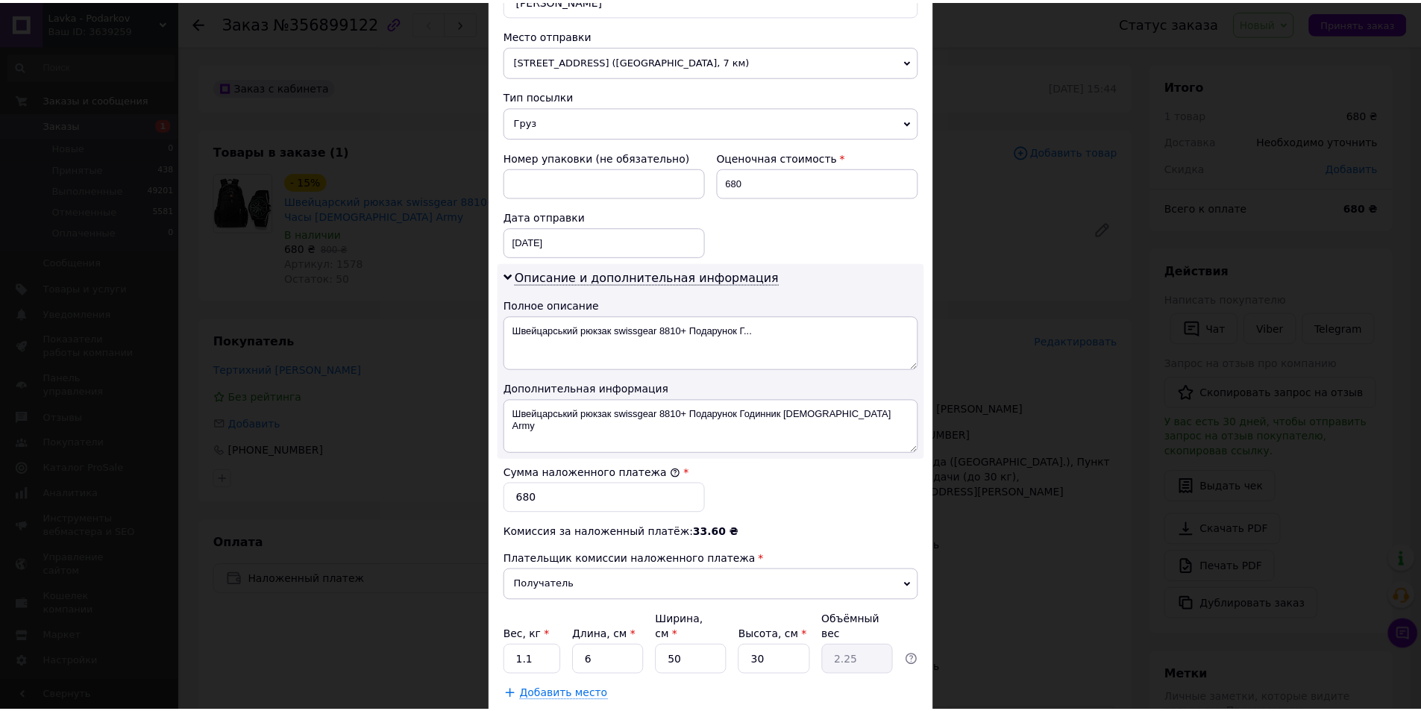
scroll to position [595, 0]
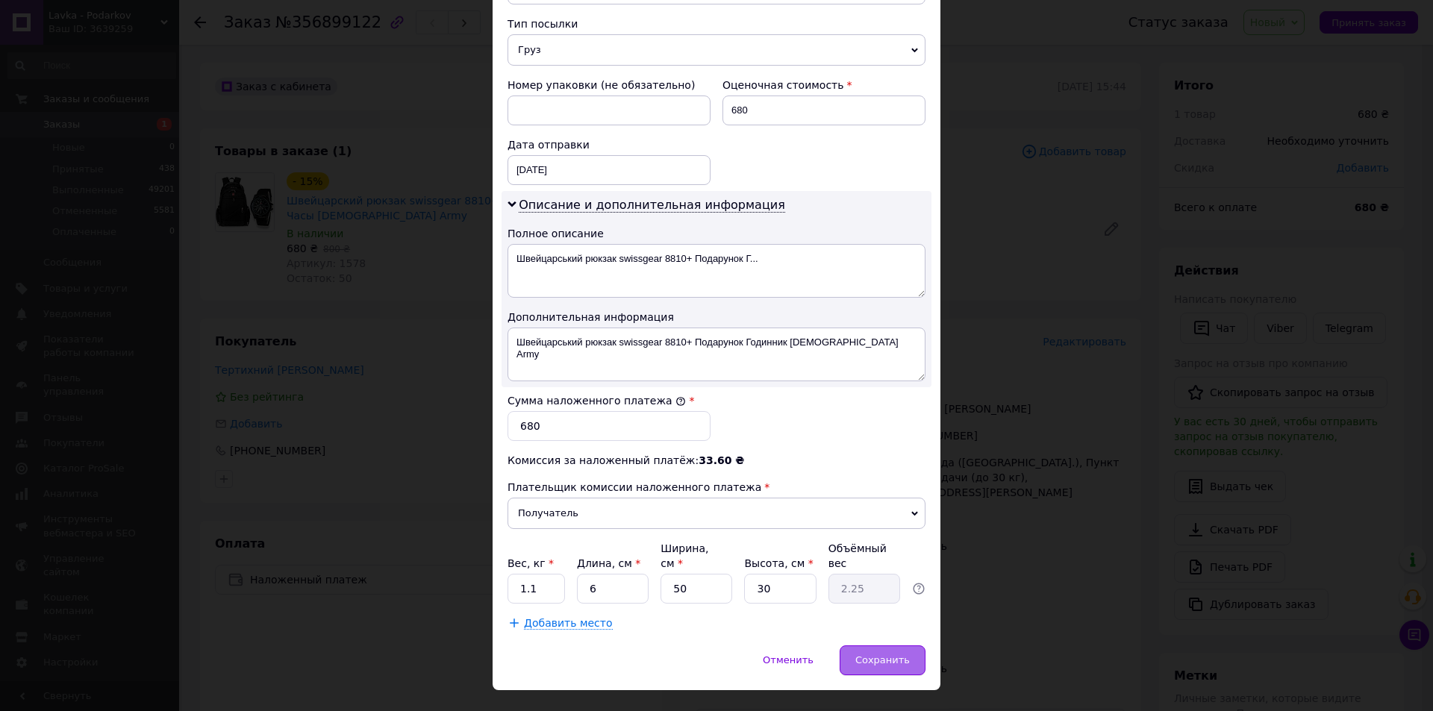
click at [874, 654] on span "Сохранить" at bounding box center [882, 659] width 54 height 11
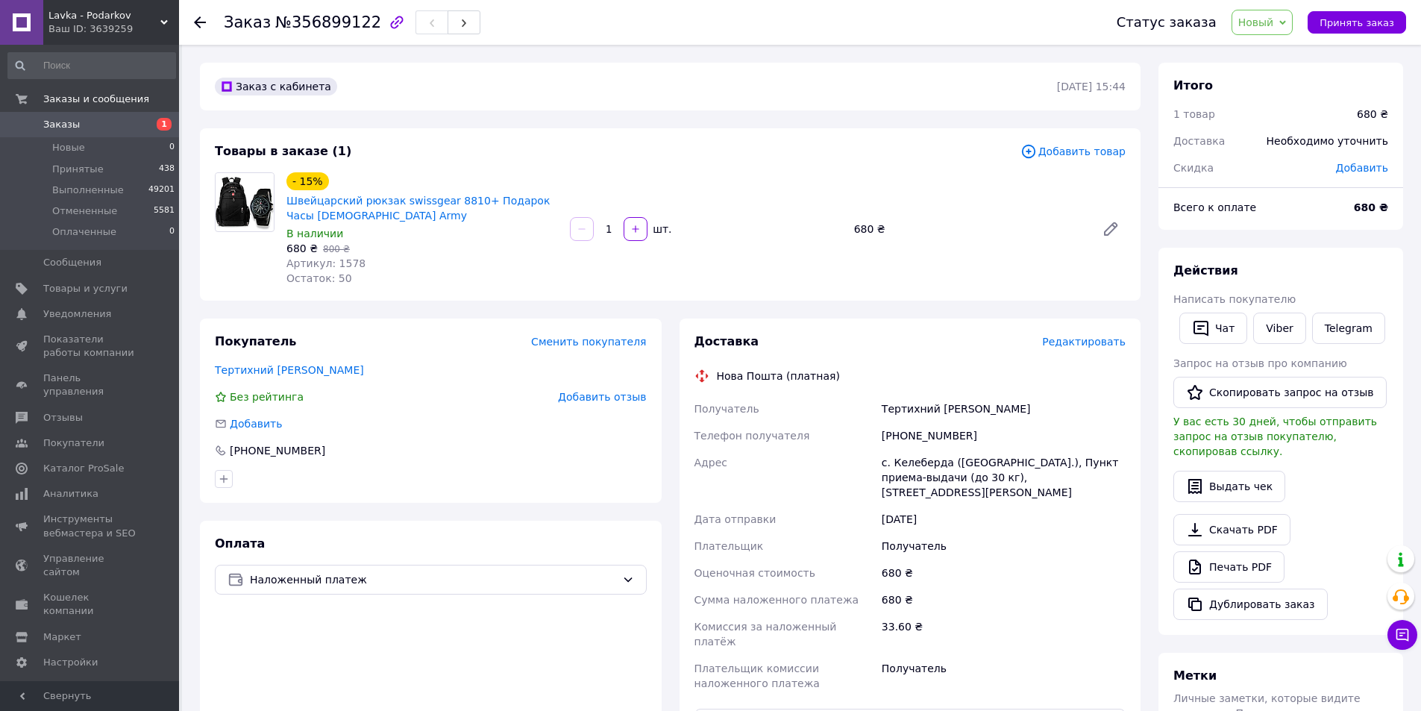
click at [203, 22] on use at bounding box center [200, 22] width 12 height 12
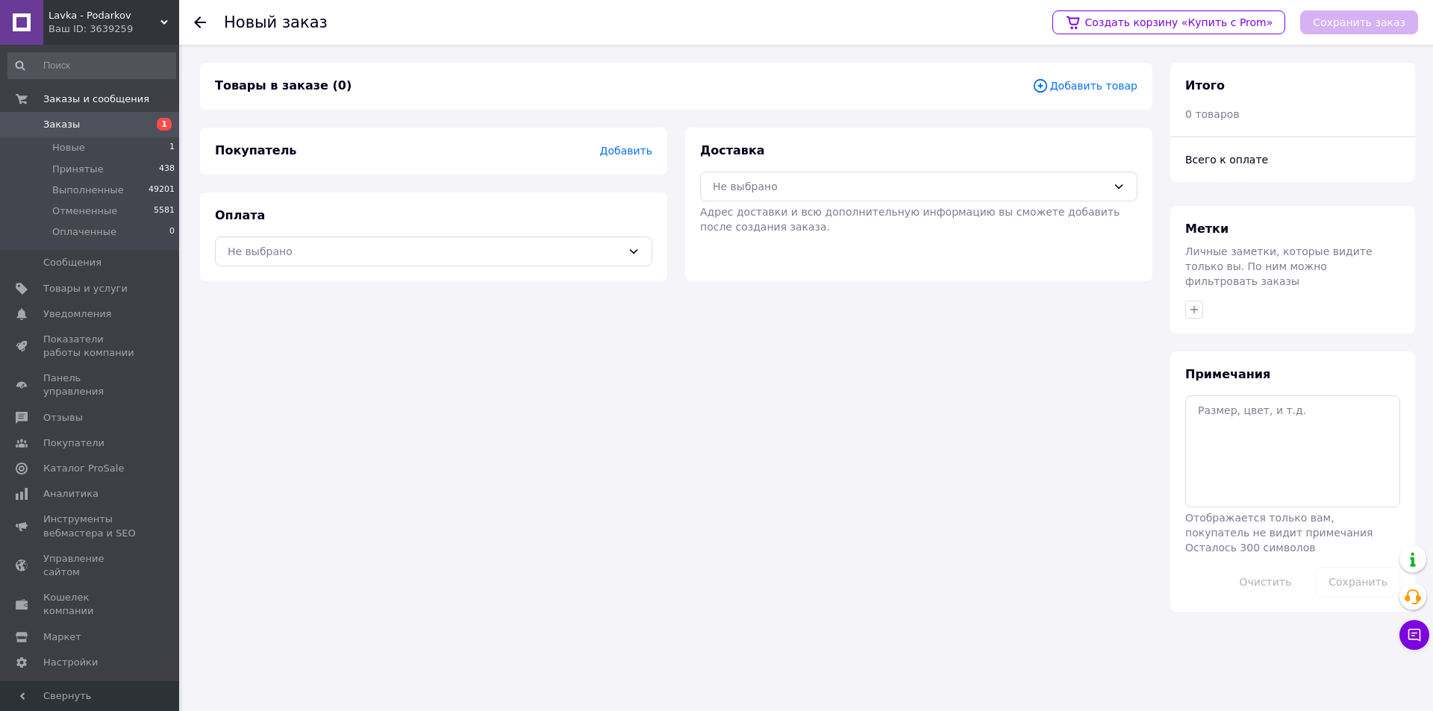
click at [194, 24] on icon at bounding box center [200, 22] width 12 height 12
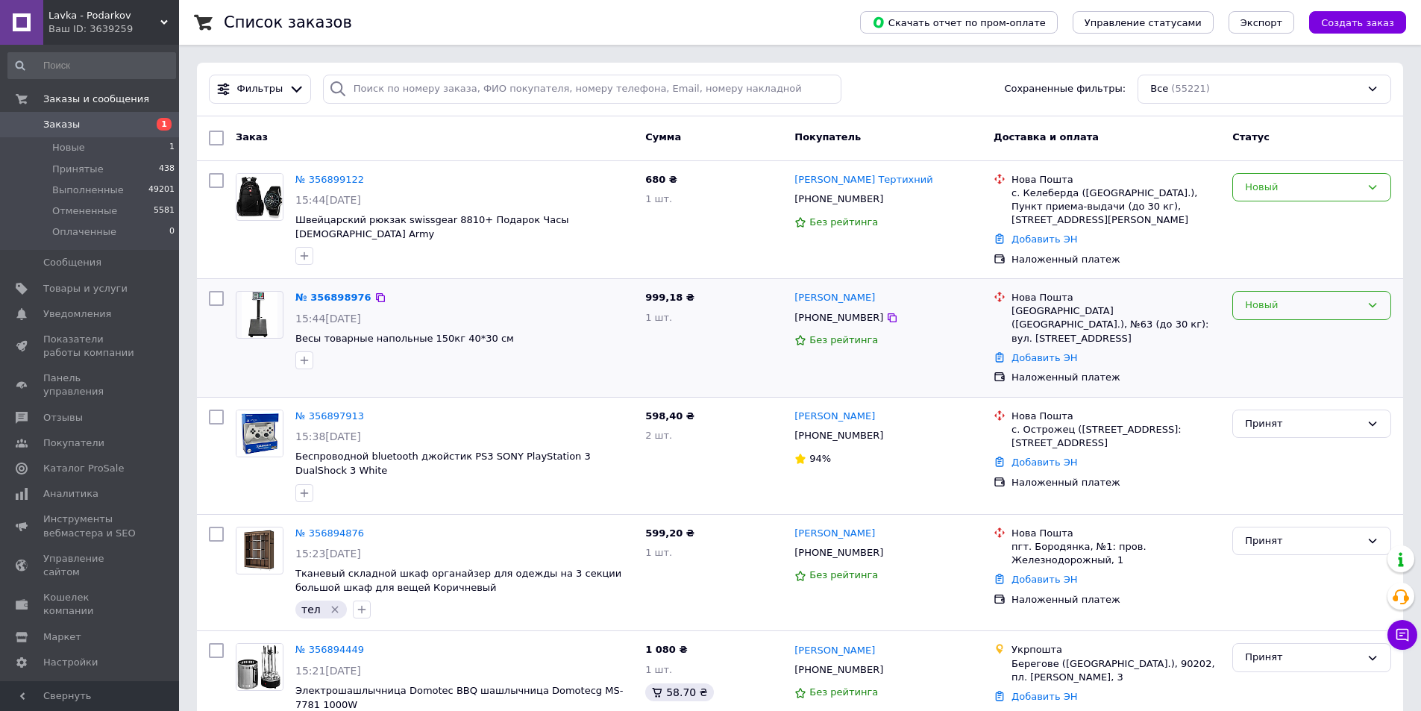
click at [1303, 298] on div "Новый" at bounding box center [1303, 306] width 116 height 16
click at [1303, 325] on li "Принят" at bounding box center [1311, 337] width 157 height 28
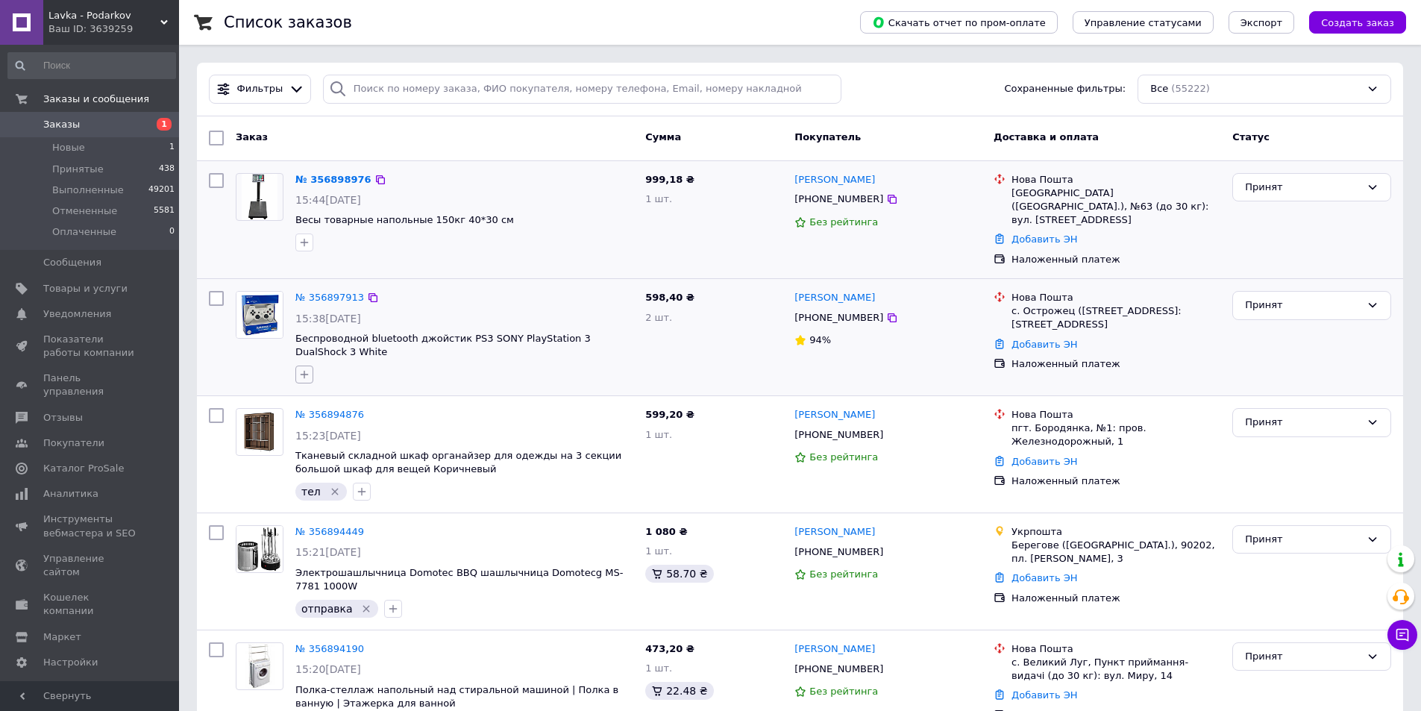
click at [308, 369] on icon "button" at bounding box center [304, 375] width 12 height 12
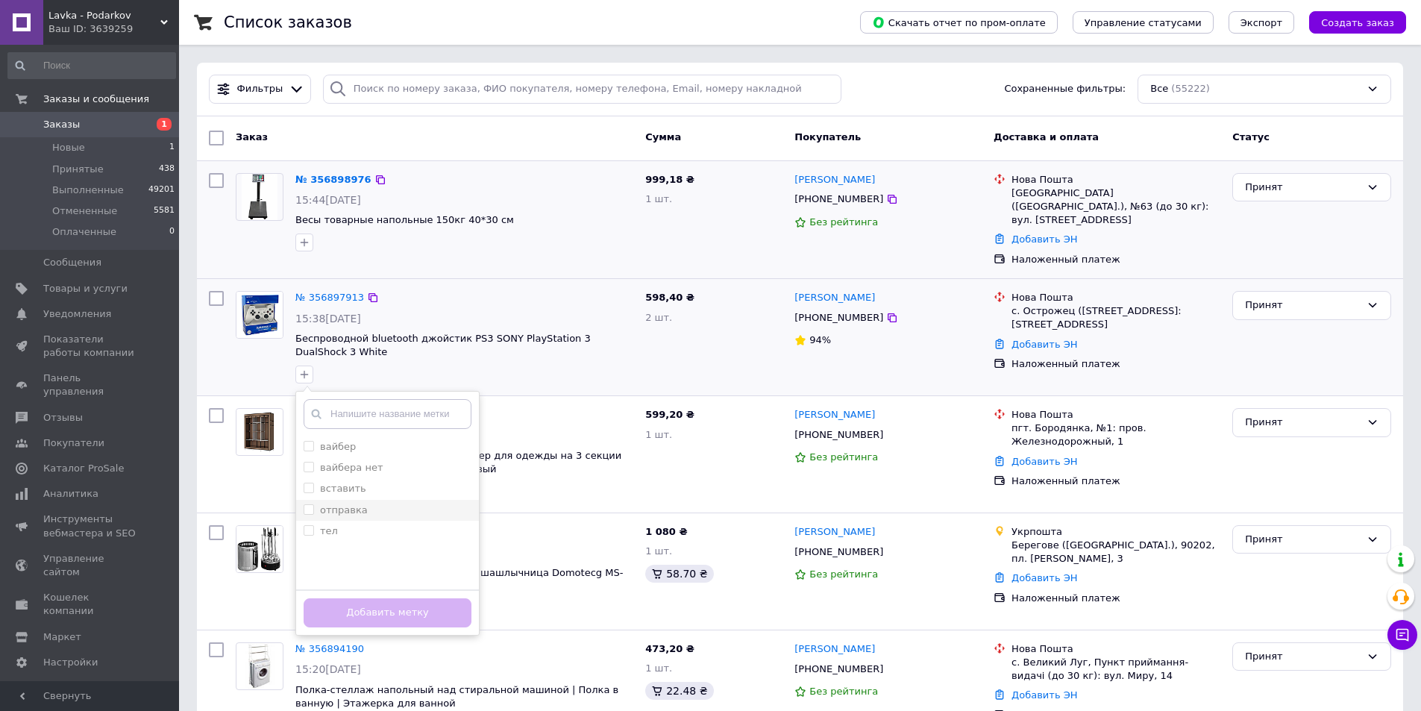
click at [368, 504] on div "отправка" at bounding box center [388, 510] width 168 height 13
checkbox input "true"
click at [386, 598] on button "Добавить метку" at bounding box center [388, 612] width 168 height 29
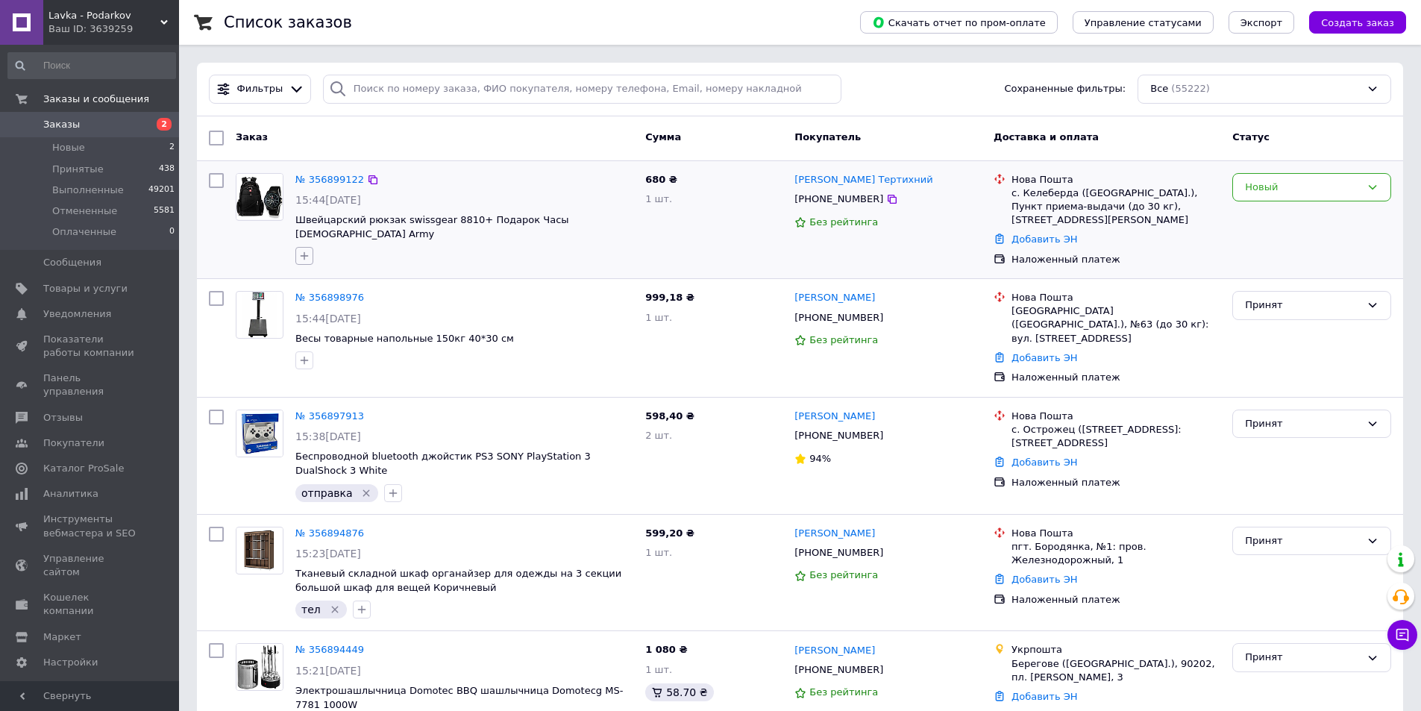
click at [307, 250] on icon "button" at bounding box center [304, 256] width 12 height 12
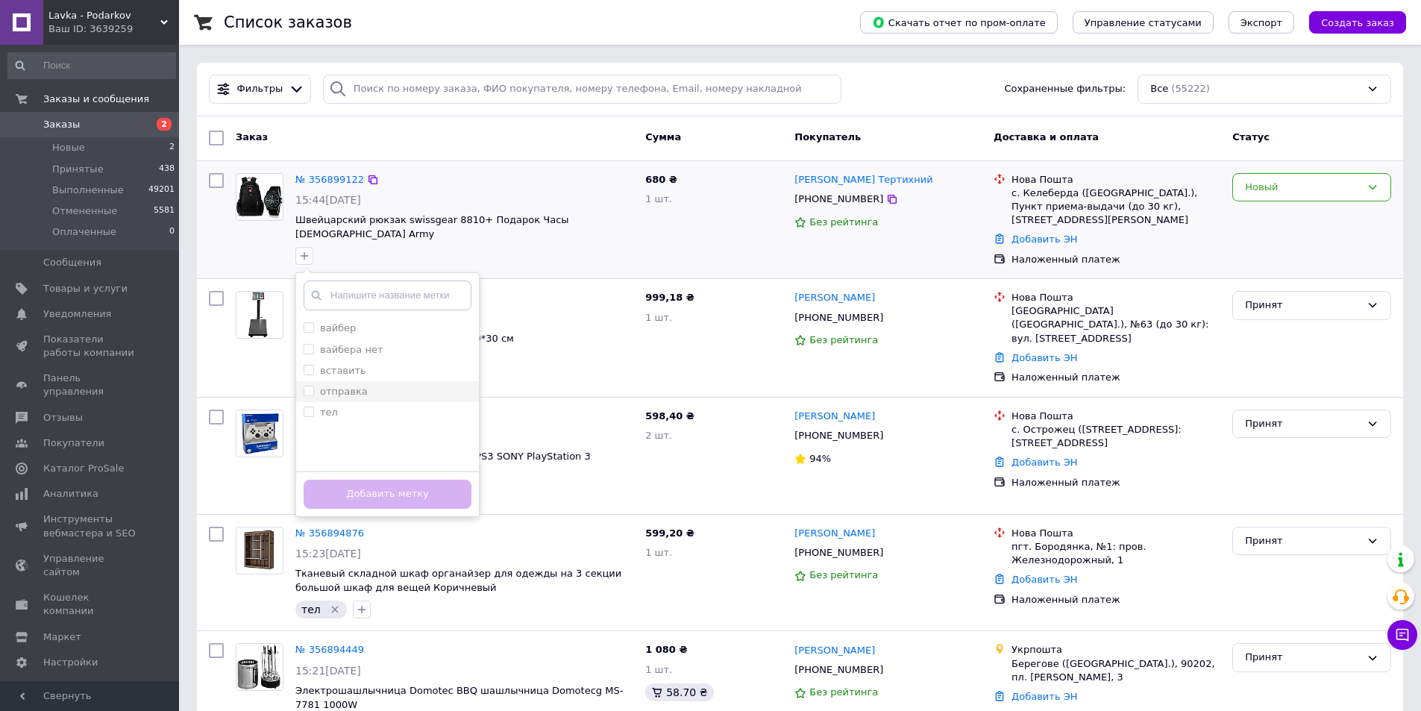
click at [375, 385] on div "отправка" at bounding box center [388, 391] width 168 height 13
checkbox input "true"
click at [364, 406] on div "тел" at bounding box center [388, 412] width 168 height 13
checkbox input "true"
click at [396, 385] on div "отправка" at bounding box center [388, 391] width 168 height 13
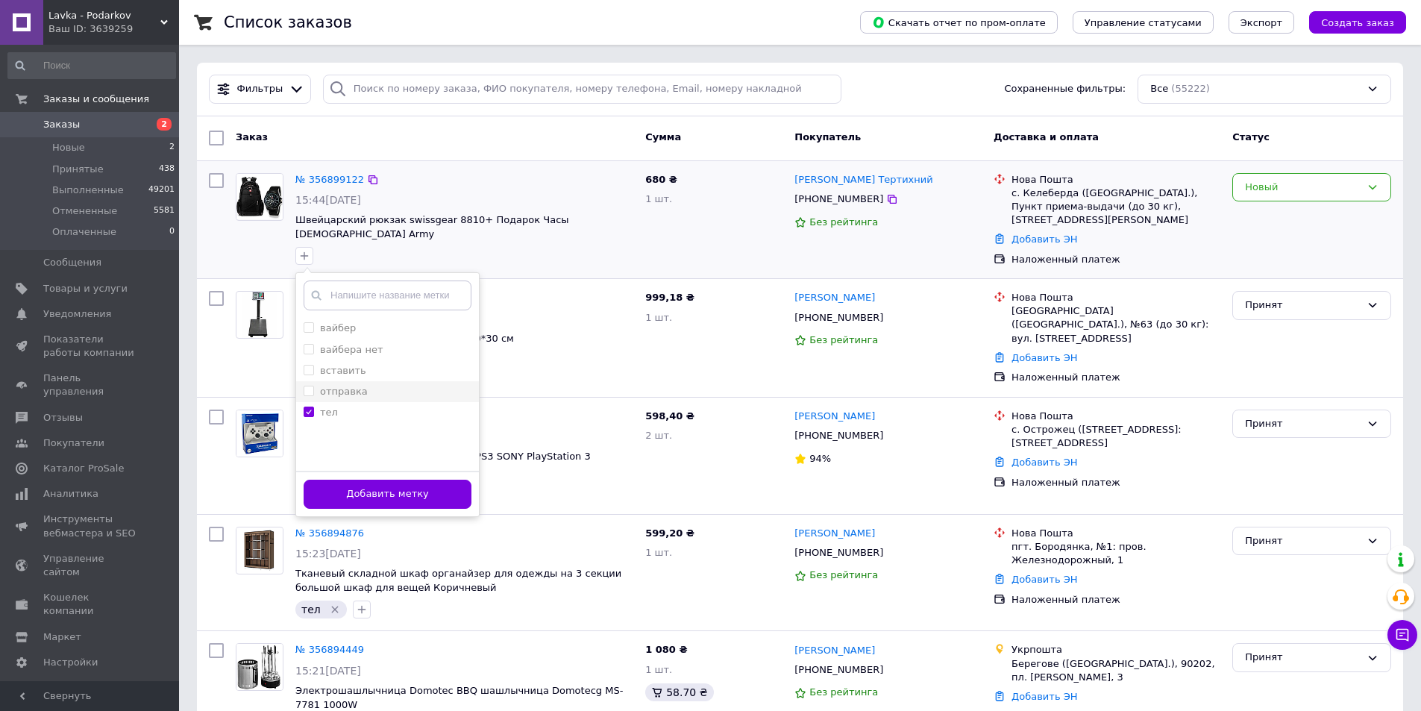
checkbox input "false"
click at [418, 484] on button "Добавить метку" at bounding box center [388, 494] width 168 height 29
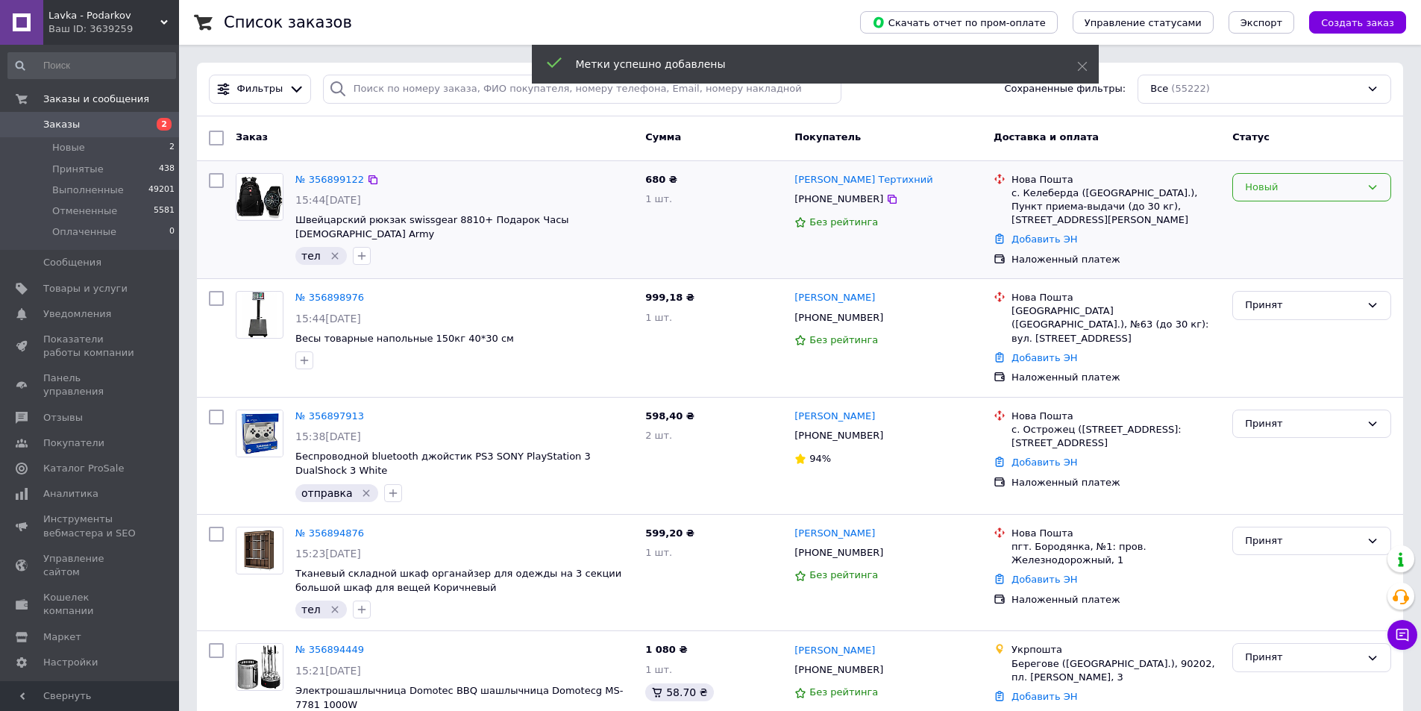
click at [1249, 192] on div "Новый" at bounding box center [1303, 188] width 116 height 16
click at [1250, 207] on li "Принят" at bounding box center [1311, 218] width 157 height 28
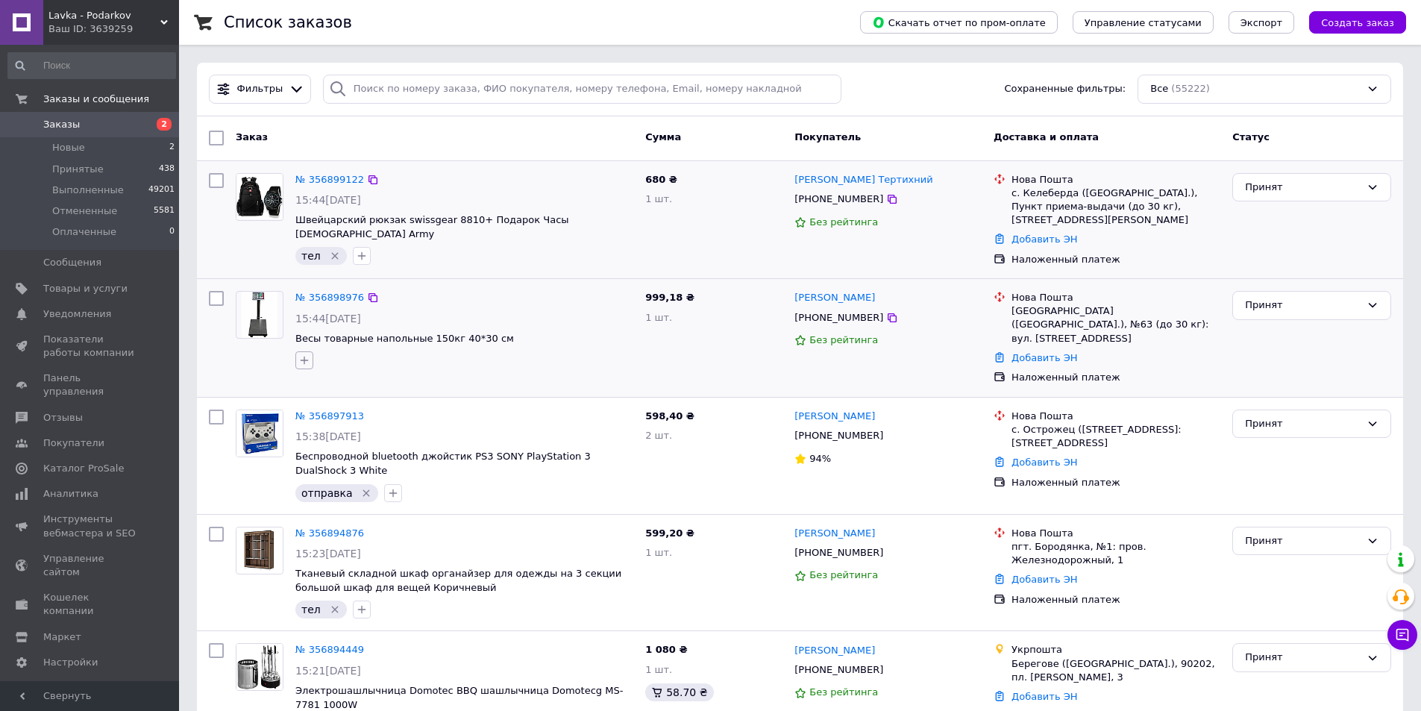
click at [302, 354] on icon "button" at bounding box center [304, 360] width 12 height 12
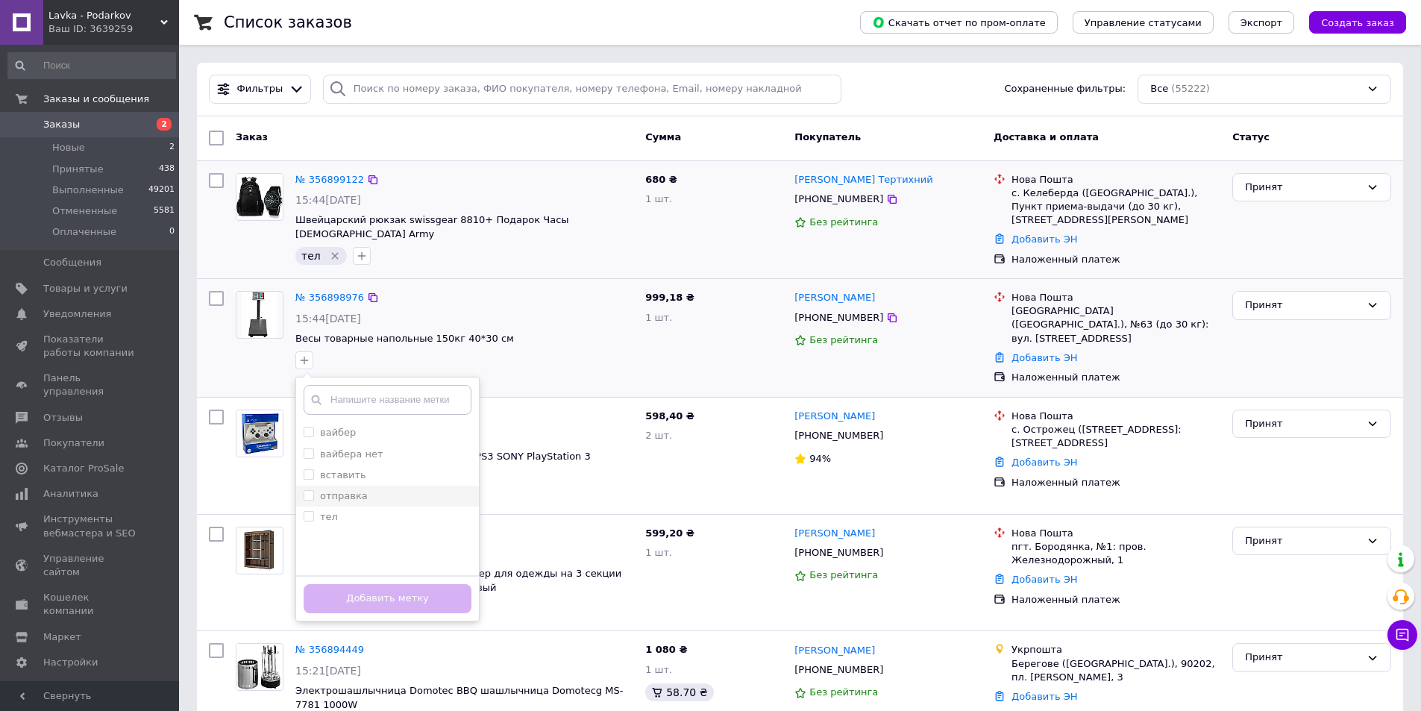
click at [344, 490] on label "отправка" at bounding box center [344, 495] width 48 height 11
checkbox input "true"
click at [382, 584] on button "Добавить метку" at bounding box center [388, 598] width 168 height 29
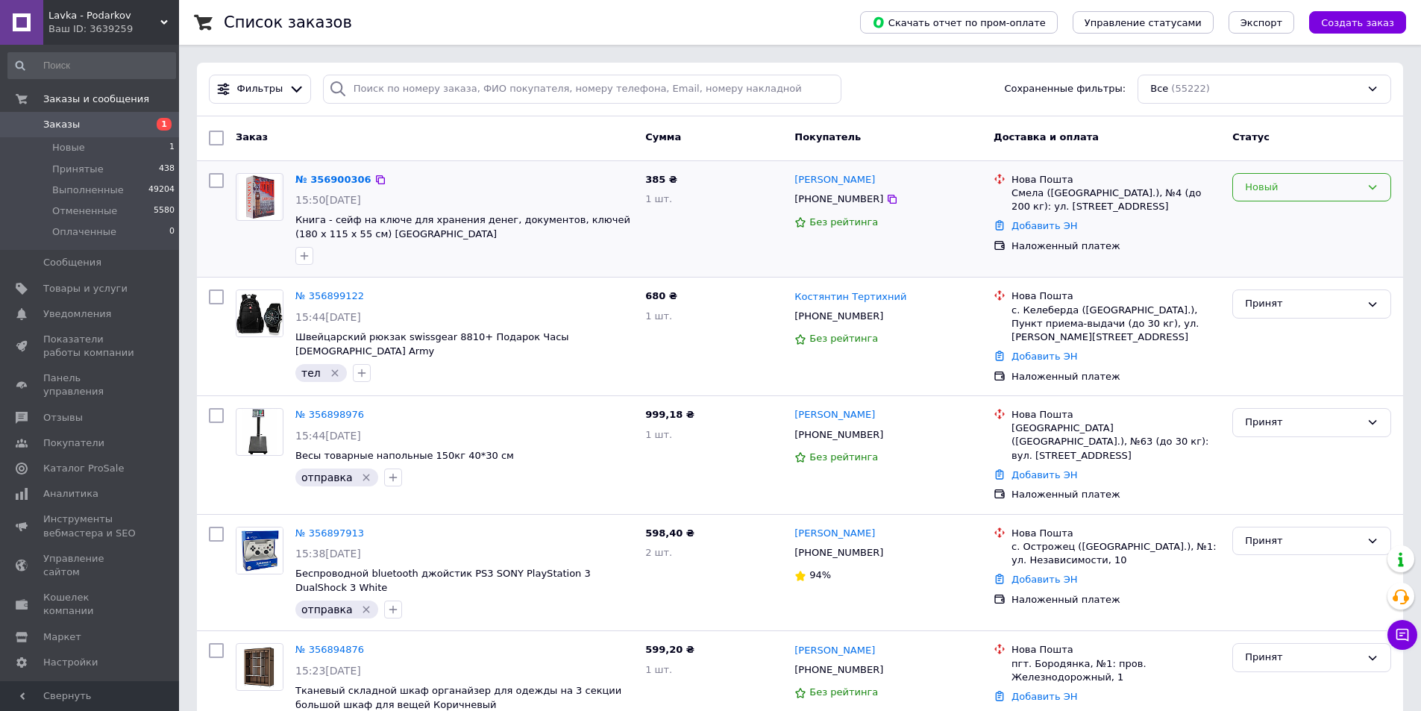
click at [1317, 189] on div "Новый" at bounding box center [1303, 188] width 116 height 16
click at [1295, 219] on li "Принят" at bounding box center [1311, 218] width 157 height 28
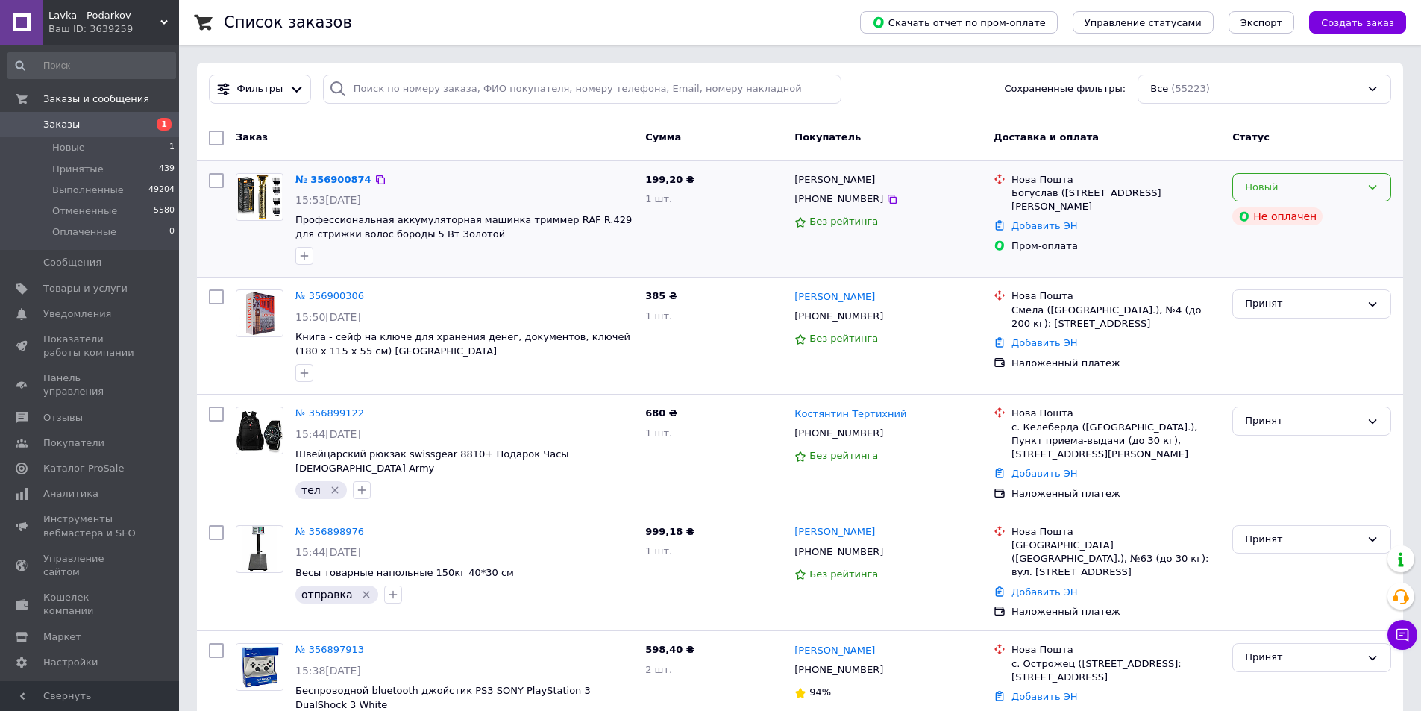
click at [1365, 195] on div "Новый" at bounding box center [1312, 187] width 159 height 29
click at [1342, 215] on li "Принят" at bounding box center [1311, 218] width 157 height 28
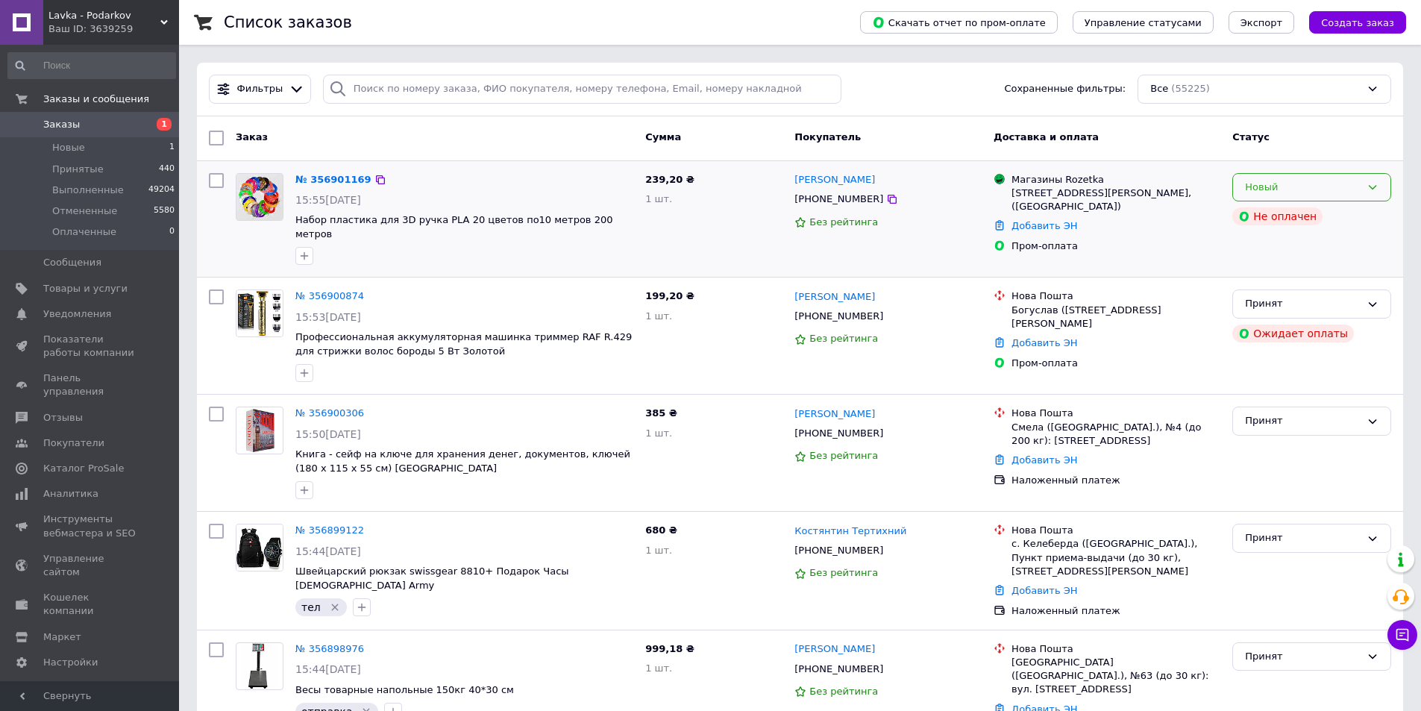
click at [1369, 189] on icon at bounding box center [1373, 187] width 12 height 12
click at [1372, 216] on li "Принят" at bounding box center [1311, 218] width 157 height 28
click at [1369, 185] on icon at bounding box center [1373, 187] width 12 height 12
click at [1368, 209] on li "Принят" at bounding box center [1311, 218] width 157 height 28
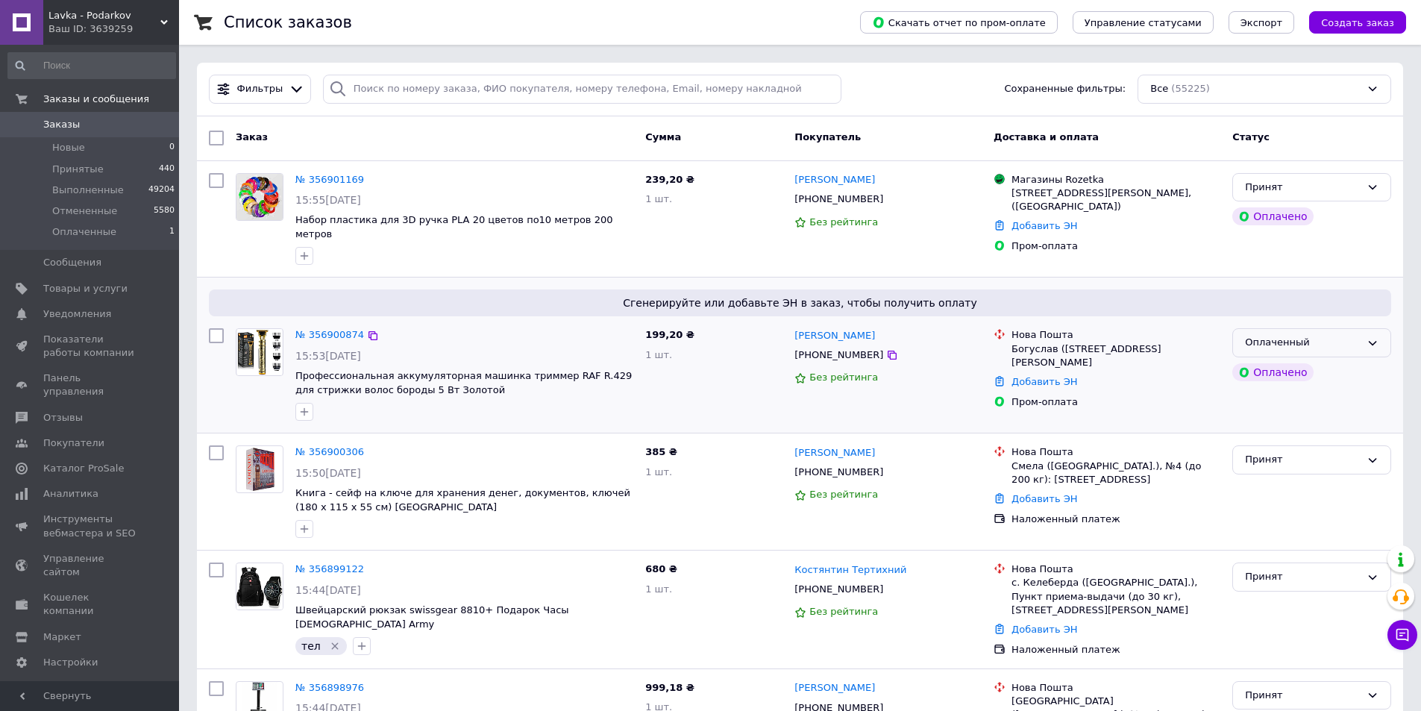
click at [1375, 337] on icon at bounding box center [1373, 343] width 12 height 12
click at [1371, 360] on li "Принят" at bounding box center [1311, 374] width 157 height 28
click at [310, 523] on icon "button" at bounding box center [304, 529] width 12 height 12
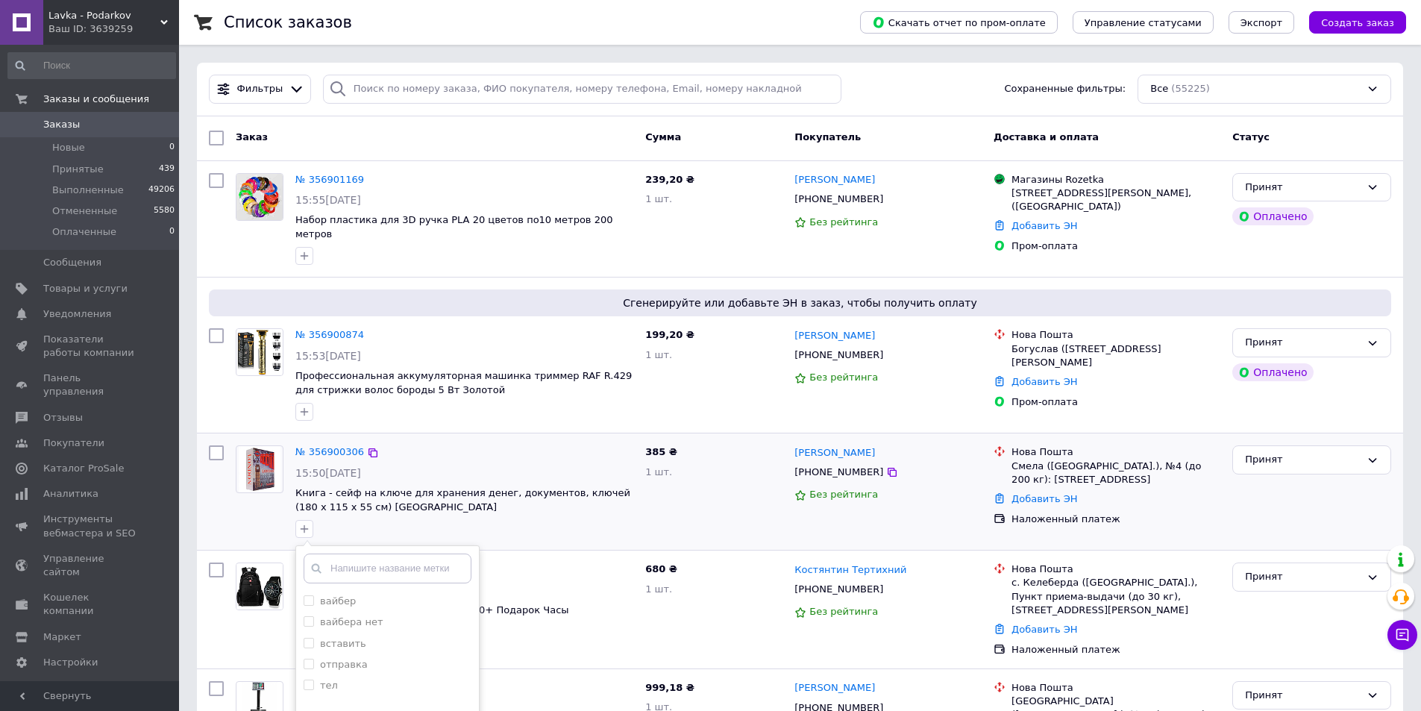
scroll to position [149, 0]
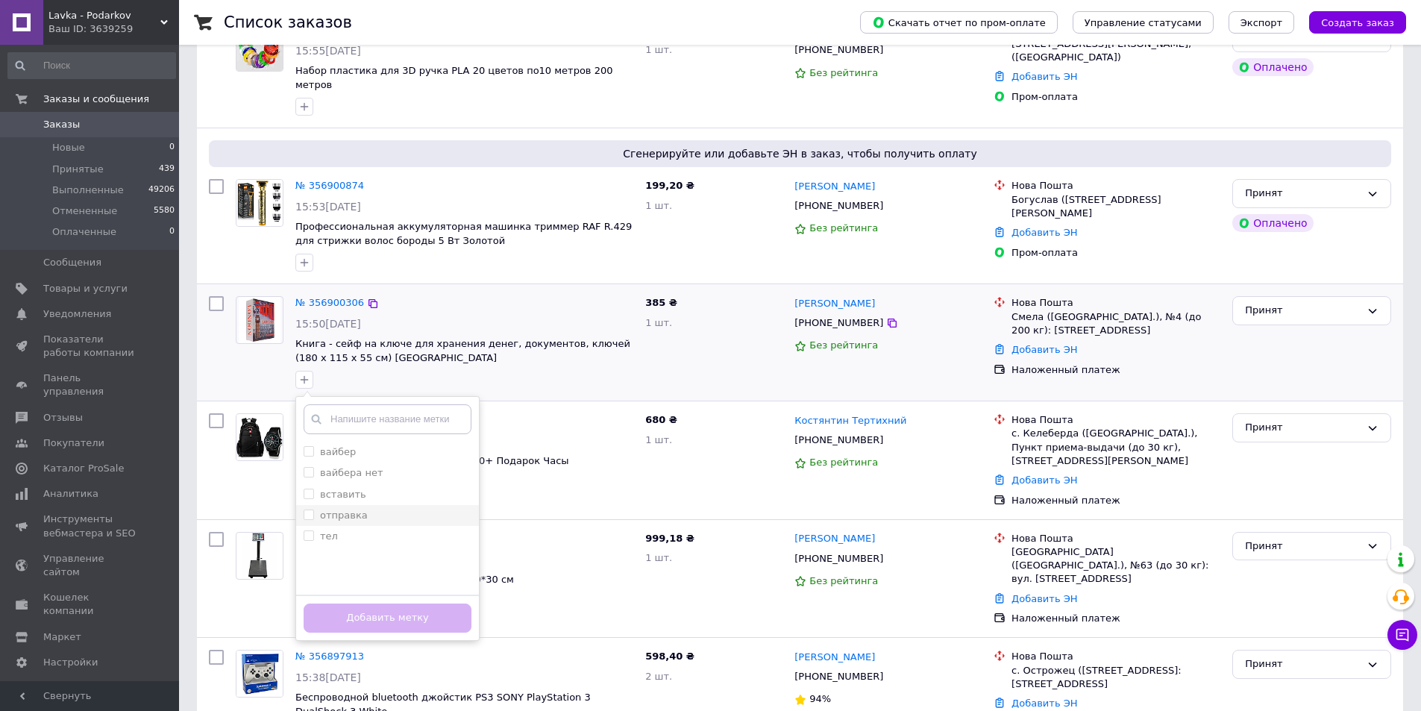
click at [345, 510] on label "отправка" at bounding box center [344, 515] width 48 height 11
checkbox input "true"
click at [349, 604] on button "Добавить метку" at bounding box center [388, 618] width 168 height 29
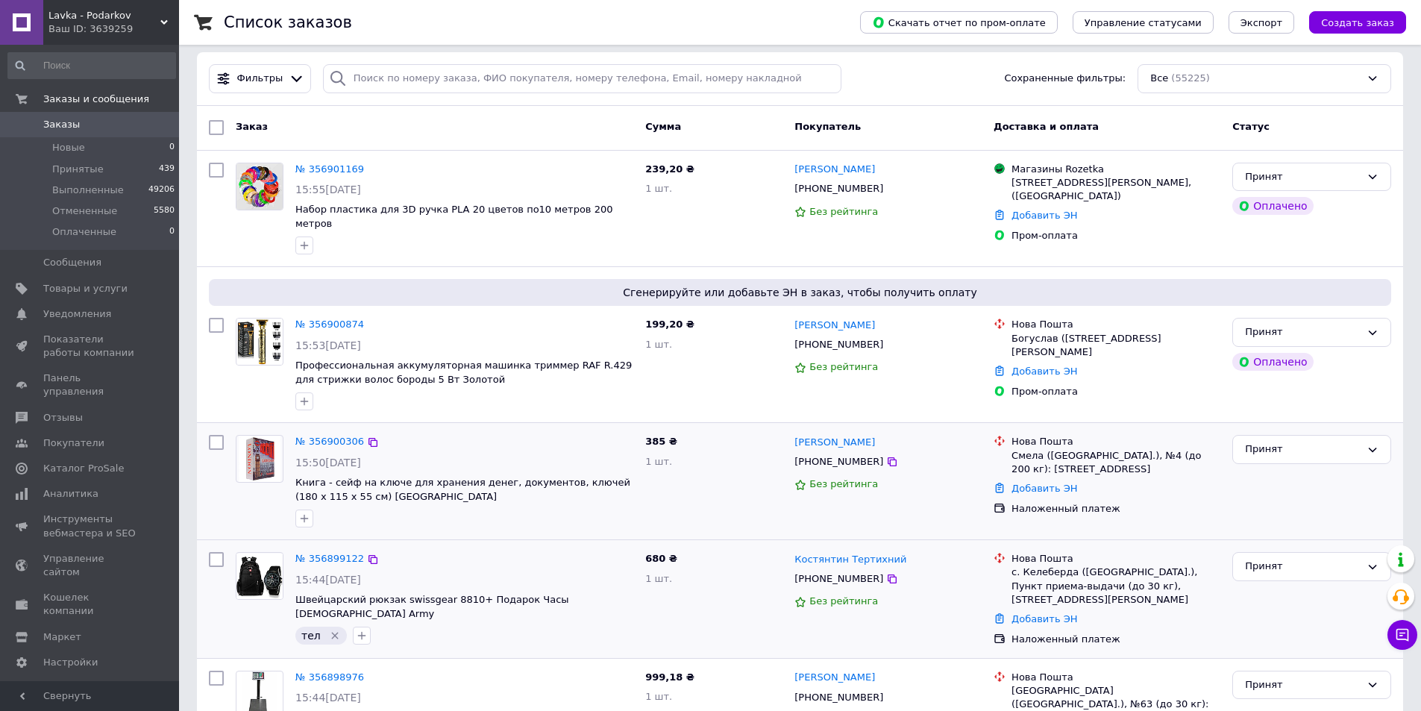
scroll to position [0, 0]
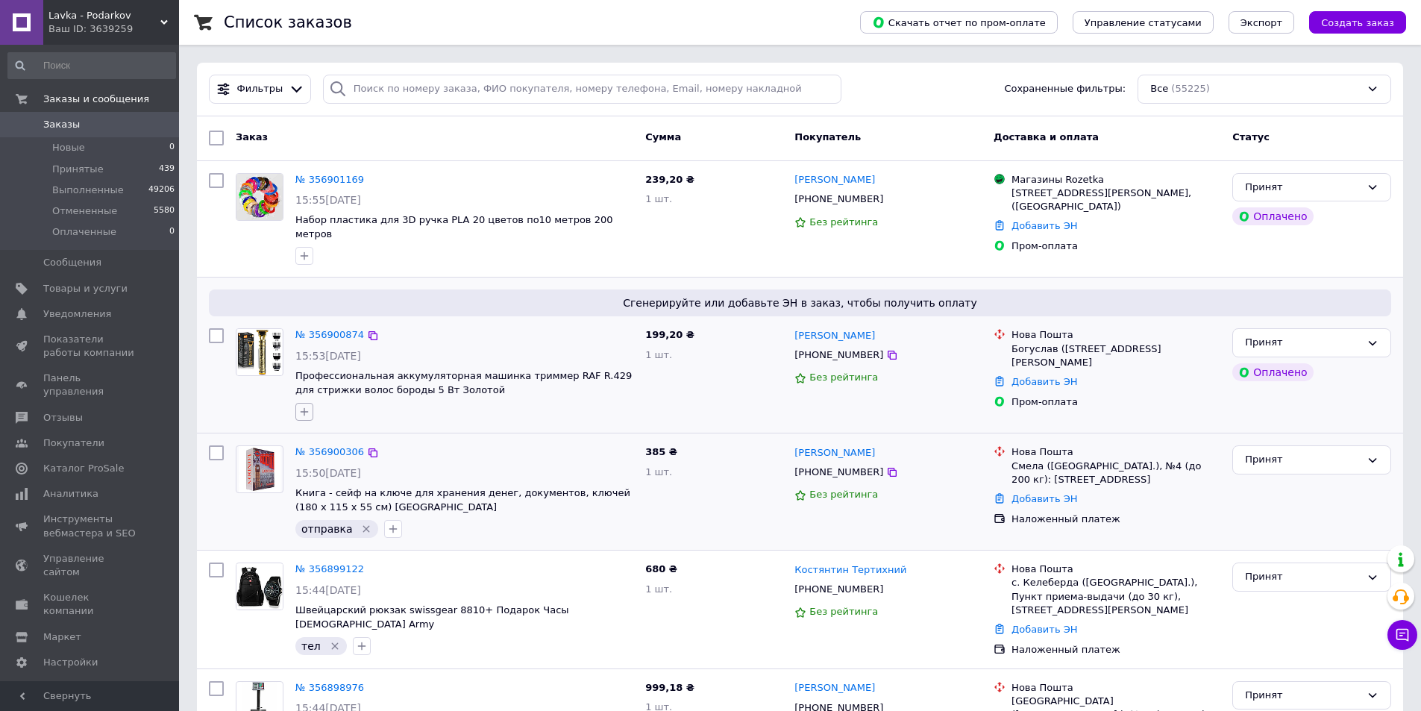
click at [299, 406] on icon "button" at bounding box center [304, 412] width 12 height 12
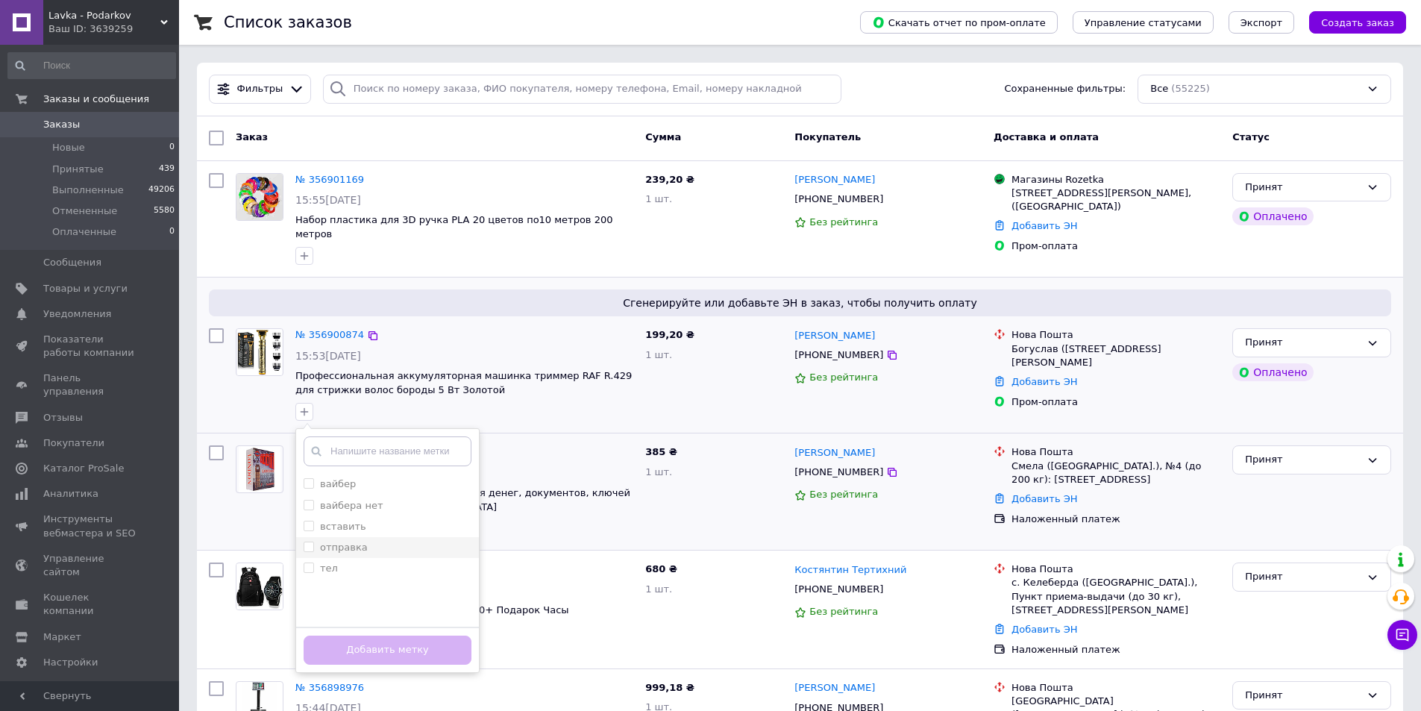
click at [360, 542] on label "отправка" at bounding box center [344, 547] width 48 height 11
checkbox input "true"
click at [369, 636] on button "Добавить метку" at bounding box center [388, 650] width 168 height 29
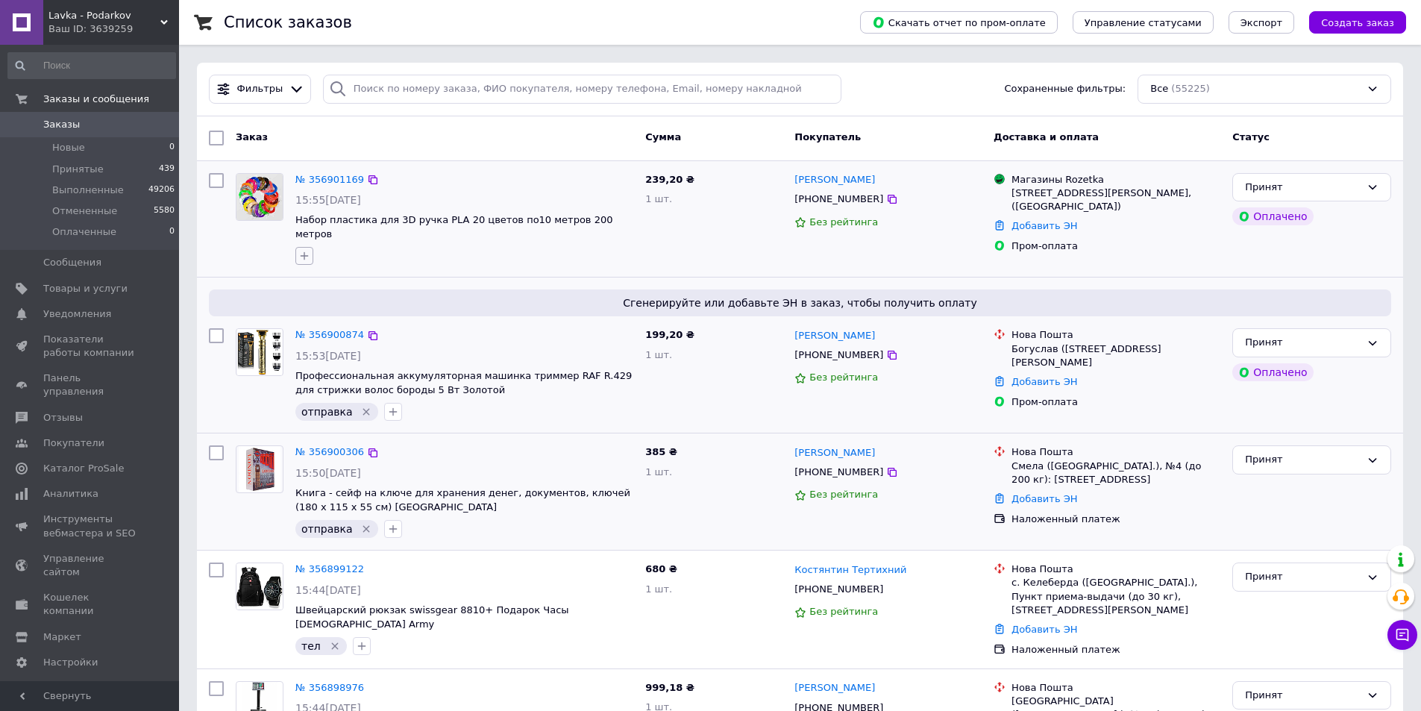
click at [301, 250] on icon "button" at bounding box center [304, 256] width 12 height 12
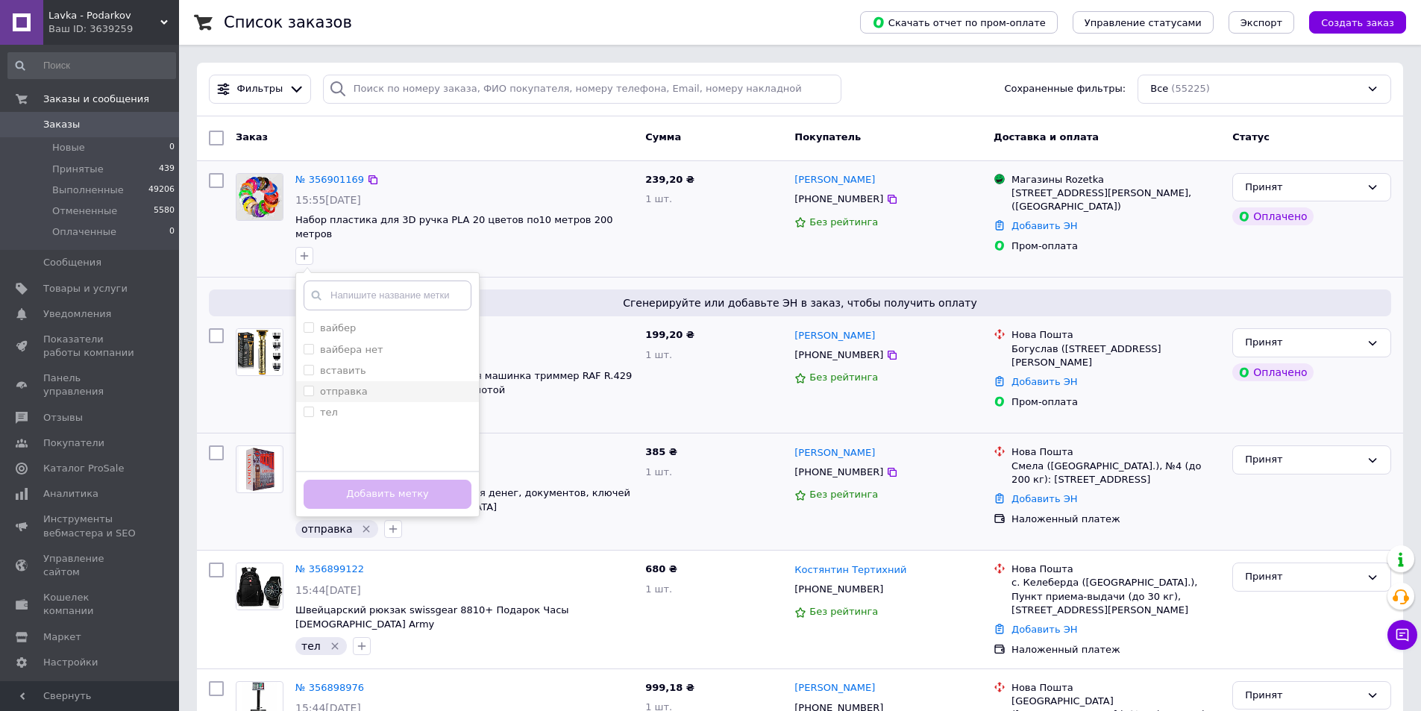
click at [384, 385] on div "отправка" at bounding box center [388, 391] width 168 height 13
checkbox input "true"
click at [392, 480] on button "Добавить метку" at bounding box center [388, 494] width 168 height 29
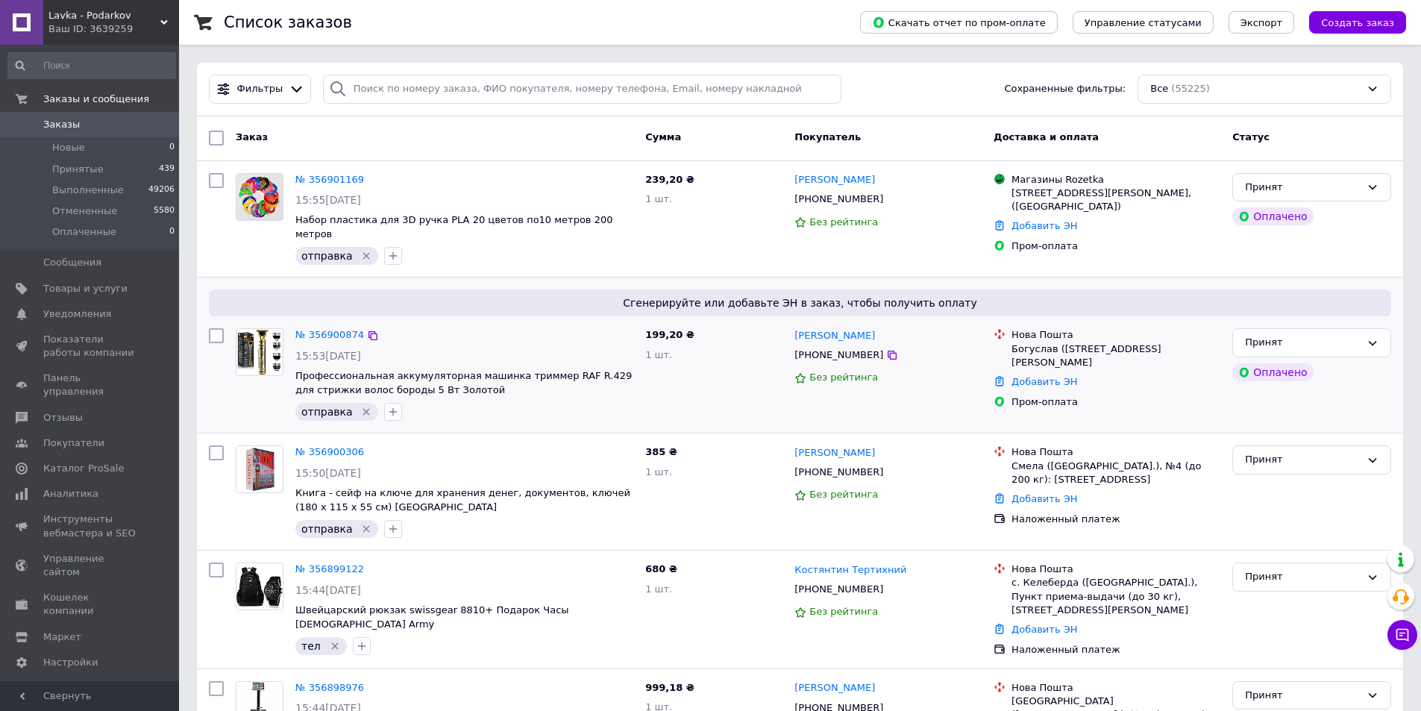
click at [470, 375] on span "Профессиональная аккумуляторная машинка триммер RAF R.429 для стрижки волос бор…" at bounding box center [464, 383] width 338 height 28
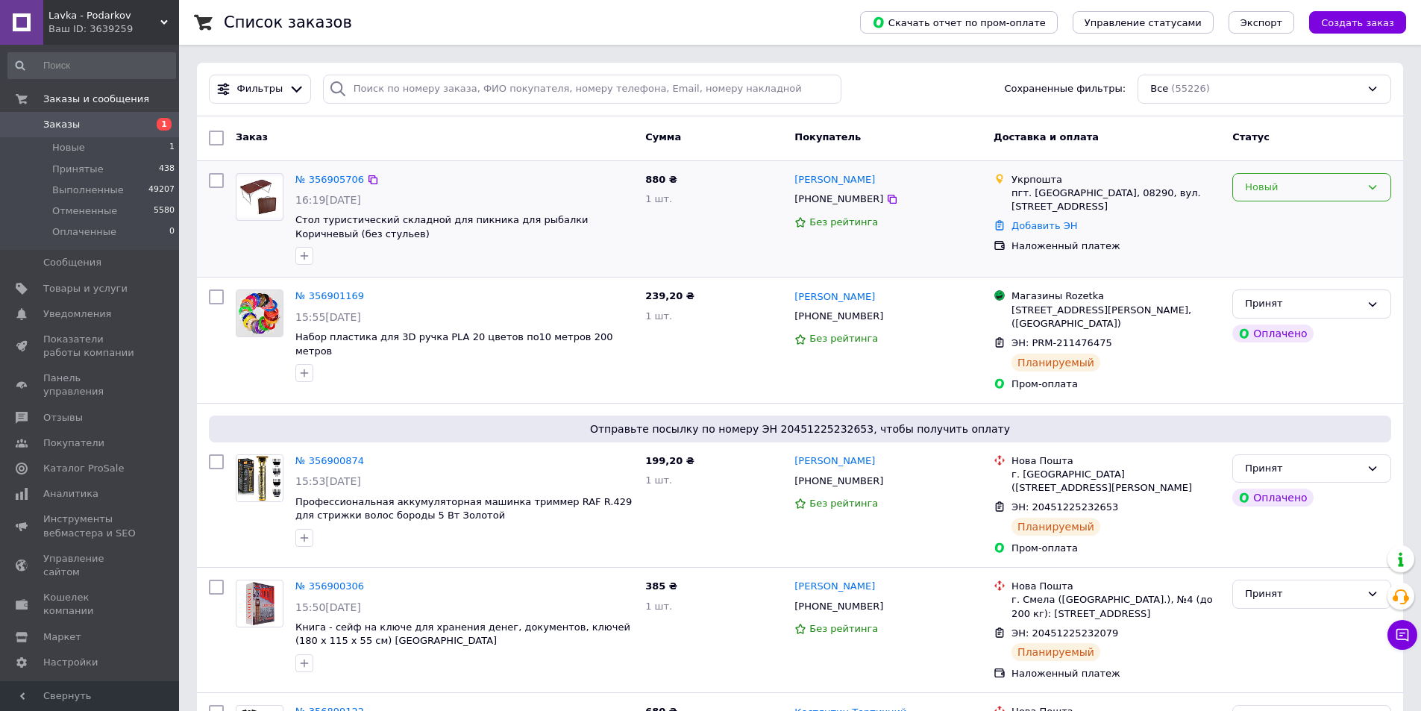
click at [1371, 194] on div "Новый" at bounding box center [1312, 187] width 159 height 29
click at [1366, 209] on li "Принят" at bounding box center [1311, 218] width 157 height 28
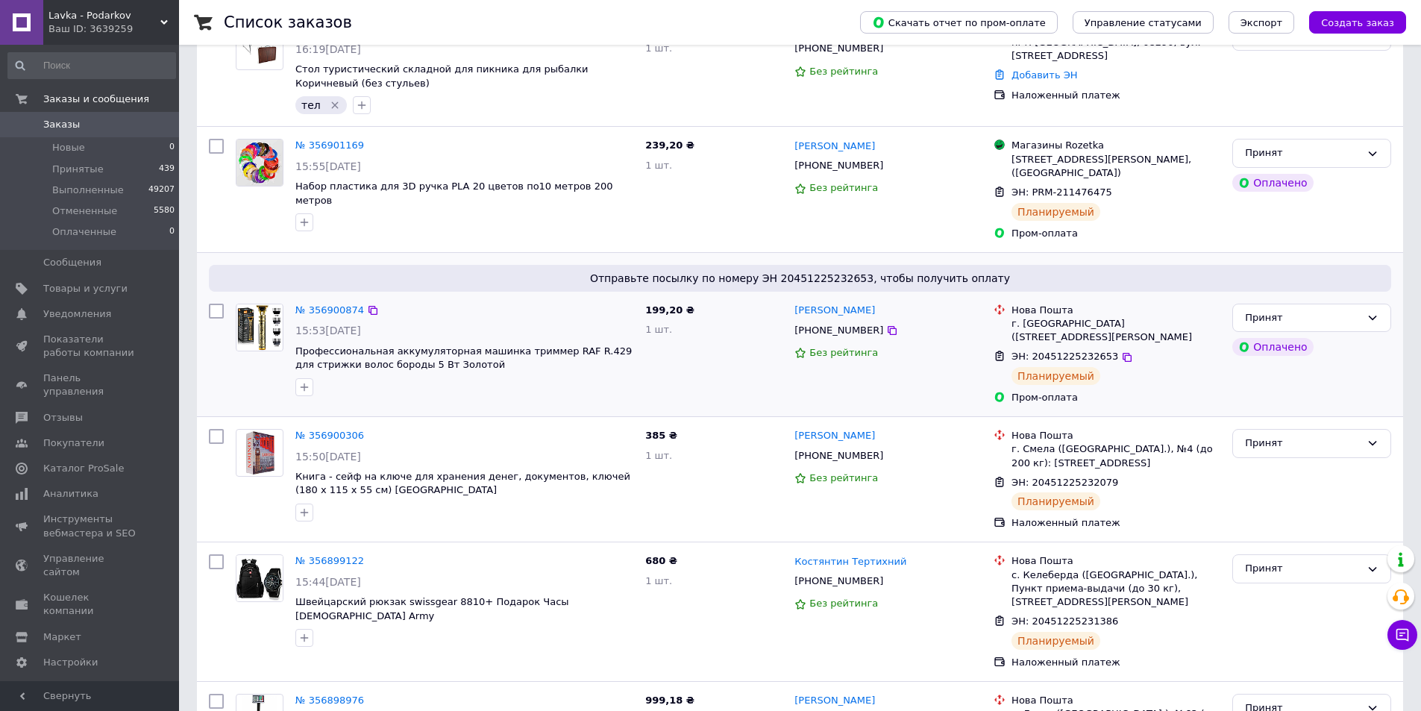
scroll to position [224, 0]
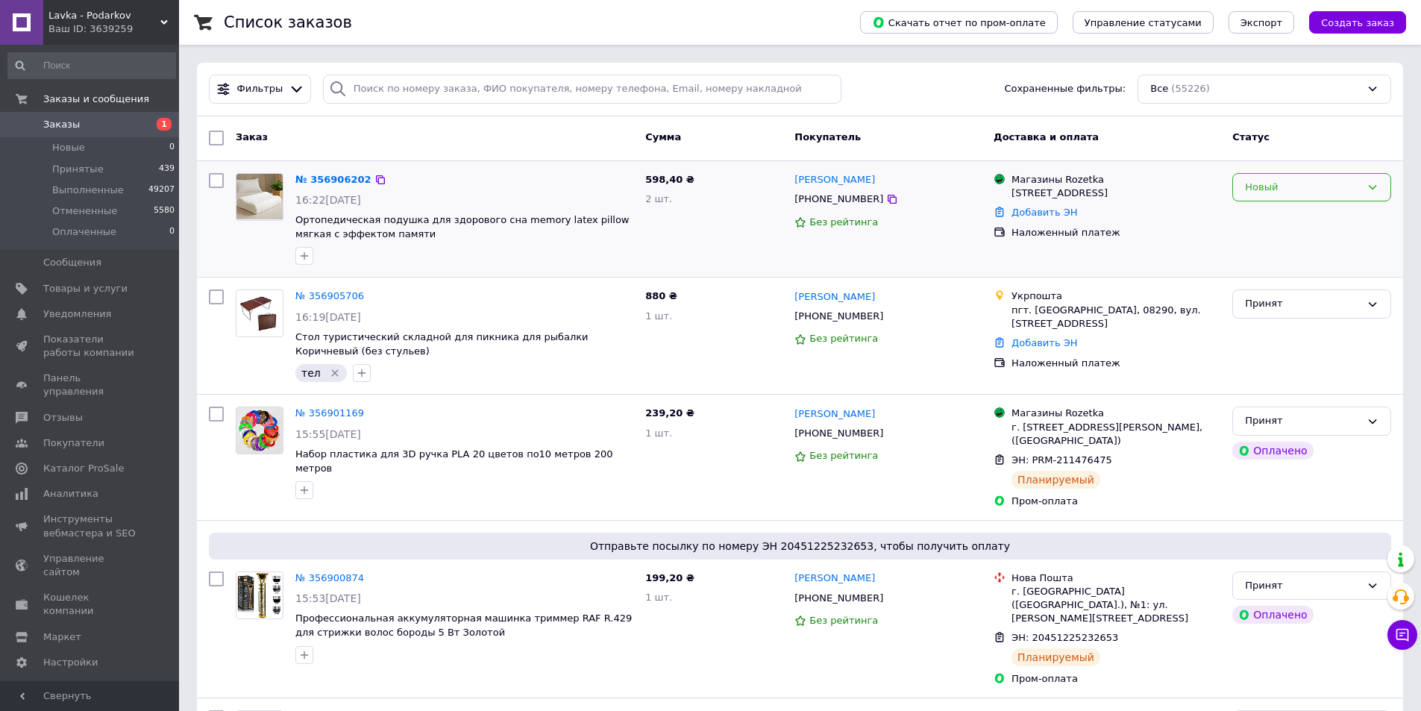
click at [1265, 193] on div "Новый" at bounding box center [1303, 188] width 116 height 16
click at [1263, 212] on li "Принят" at bounding box center [1311, 218] width 157 height 28
click at [1293, 189] on div "Новый" at bounding box center [1303, 188] width 116 height 16
click at [1295, 225] on li "Принят" at bounding box center [1311, 218] width 157 height 28
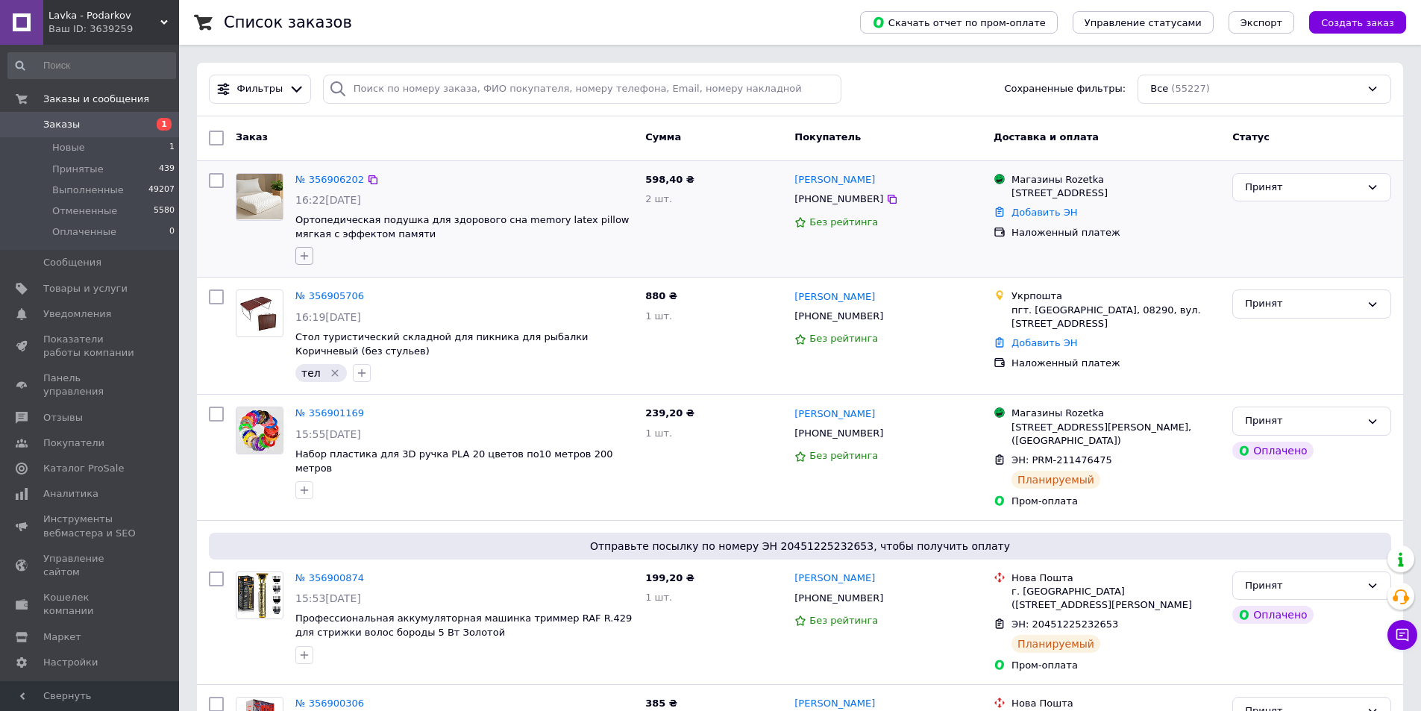
click at [307, 257] on icon "button" at bounding box center [304, 256] width 12 height 12
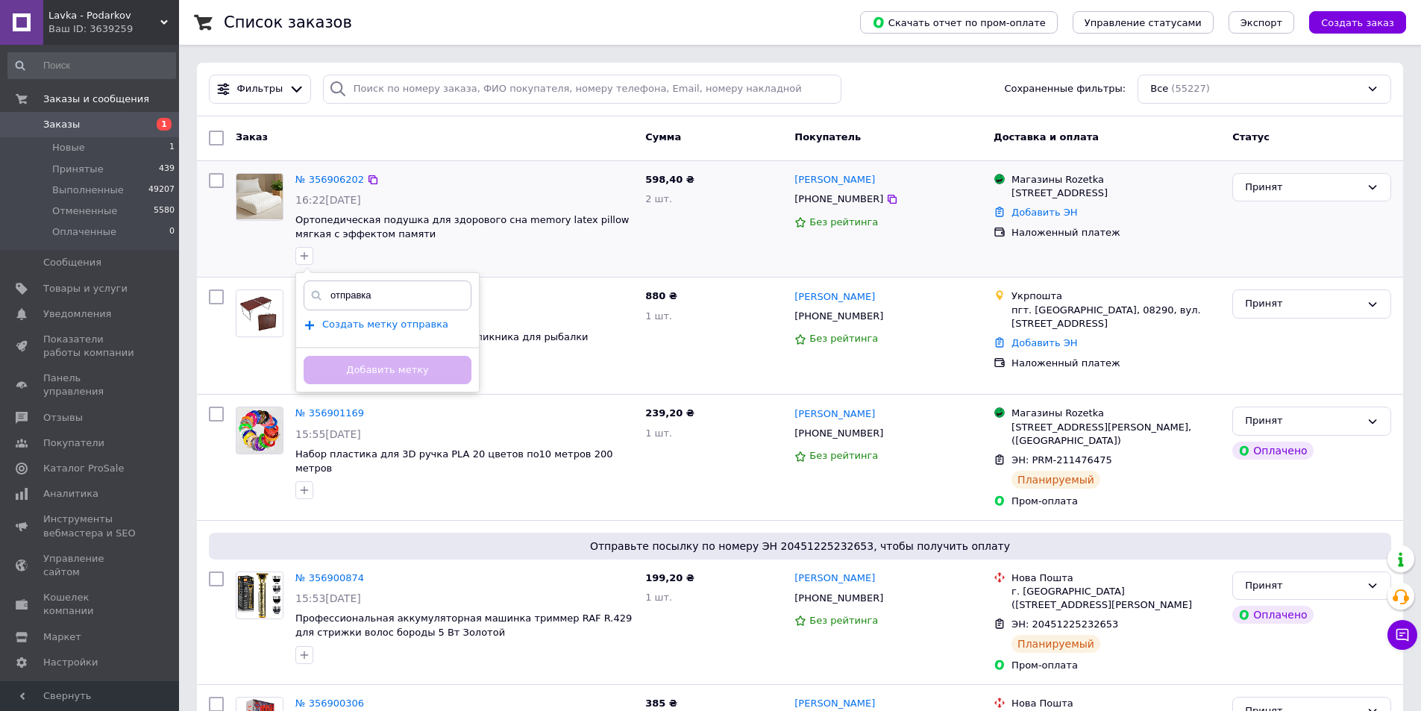
type input "отправка"
click at [394, 321] on span "Создать метку отправка" at bounding box center [385, 325] width 126 height 12
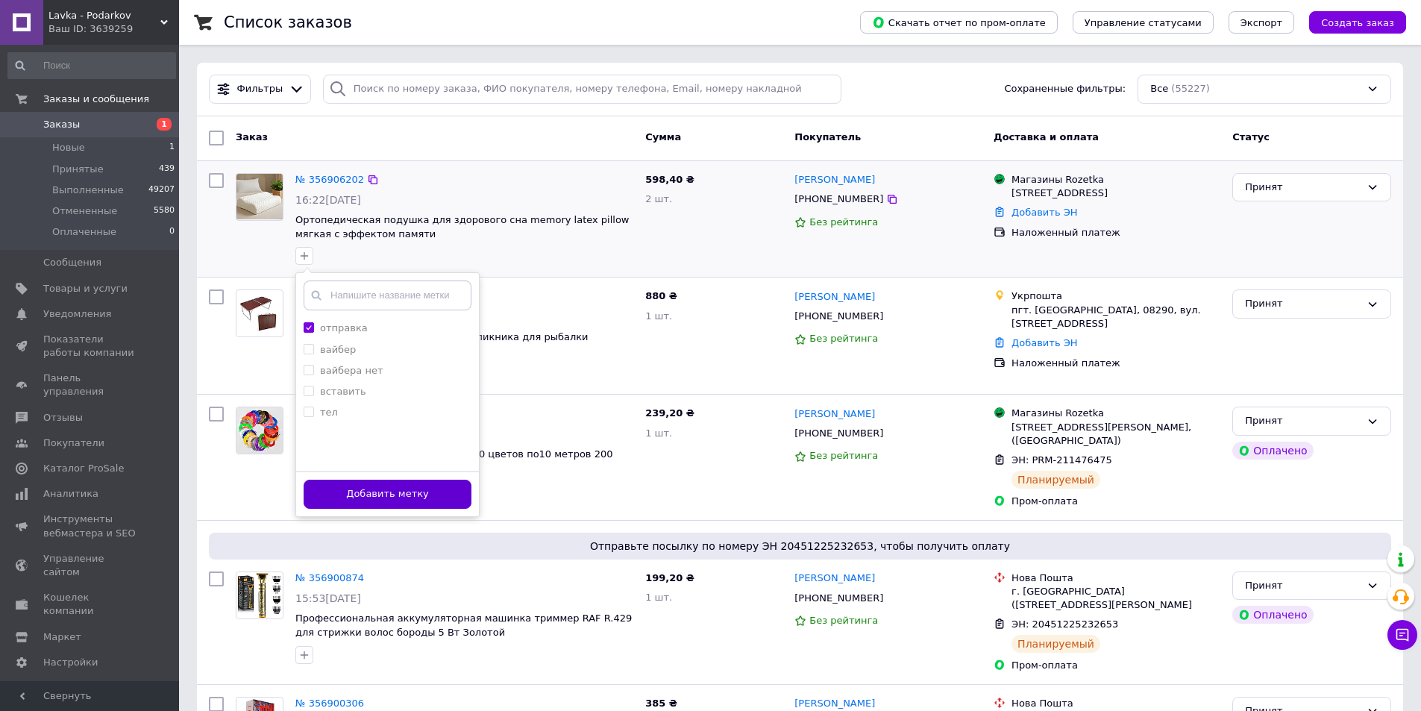
click at [390, 494] on button "Добавить метку" at bounding box center [388, 494] width 168 height 29
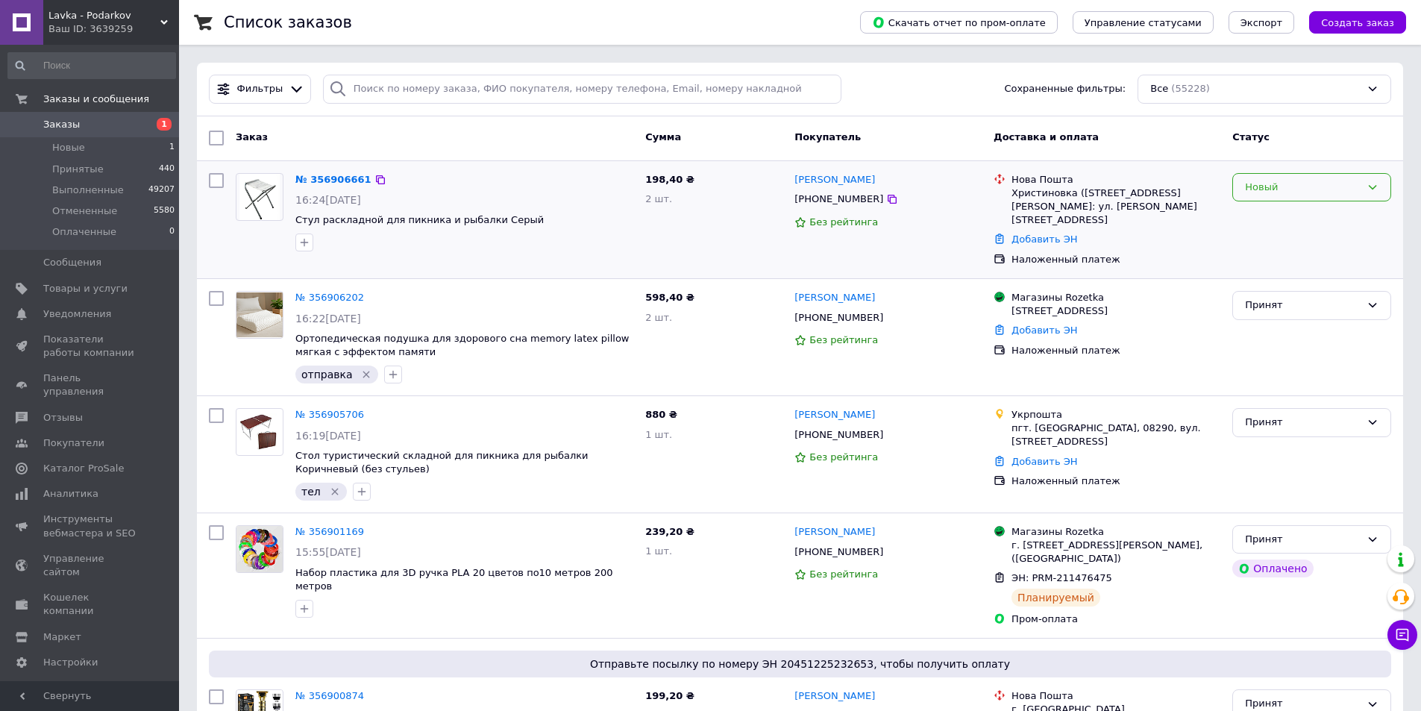
click at [1259, 186] on div "Новый" at bounding box center [1303, 188] width 116 height 16
click at [1264, 224] on li "Принят" at bounding box center [1311, 218] width 157 height 28
click at [301, 248] on icon "button" at bounding box center [304, 243] width 12 height 12
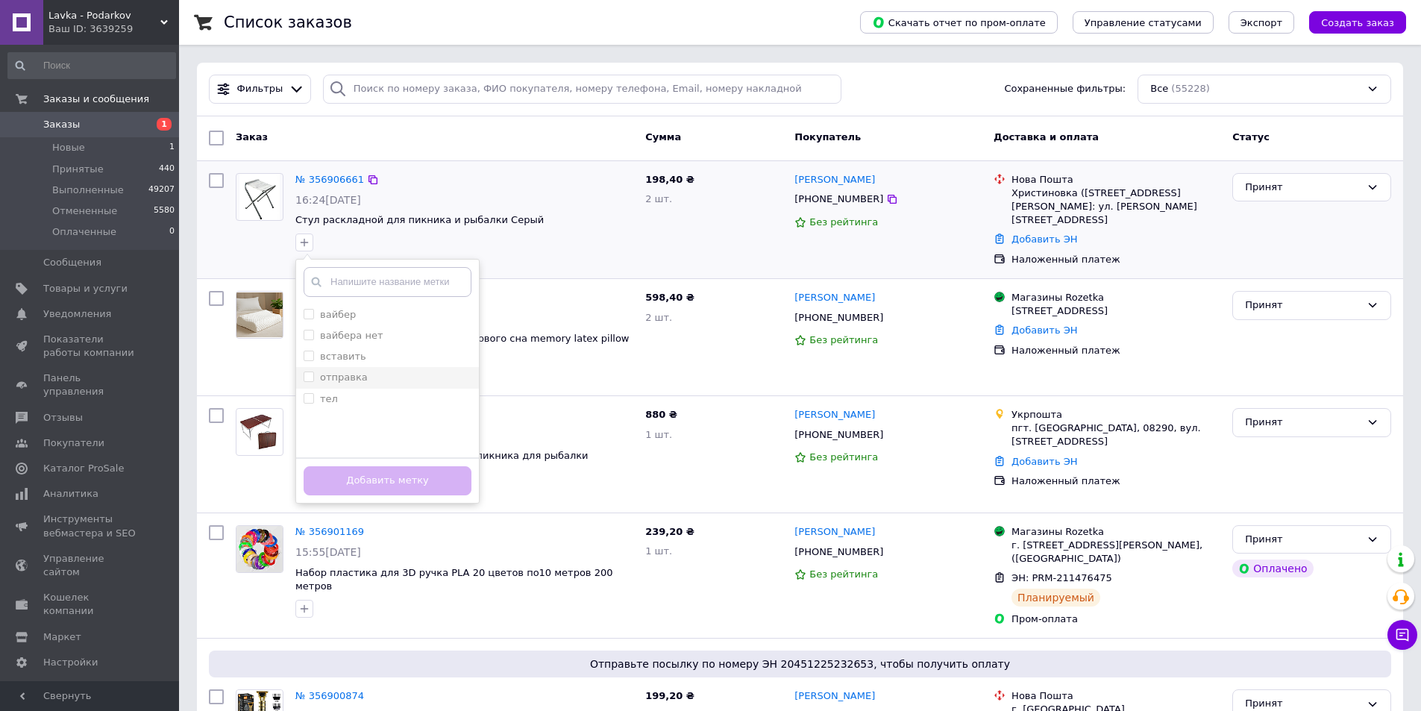
click at [346, 379] on label "отправка" at bounding box center [344, 377] width 48 height 11
checkbox input "true"
click at [372, 480] on button "Добавить метку" at bounding box center [388, 480] width 168 height 29
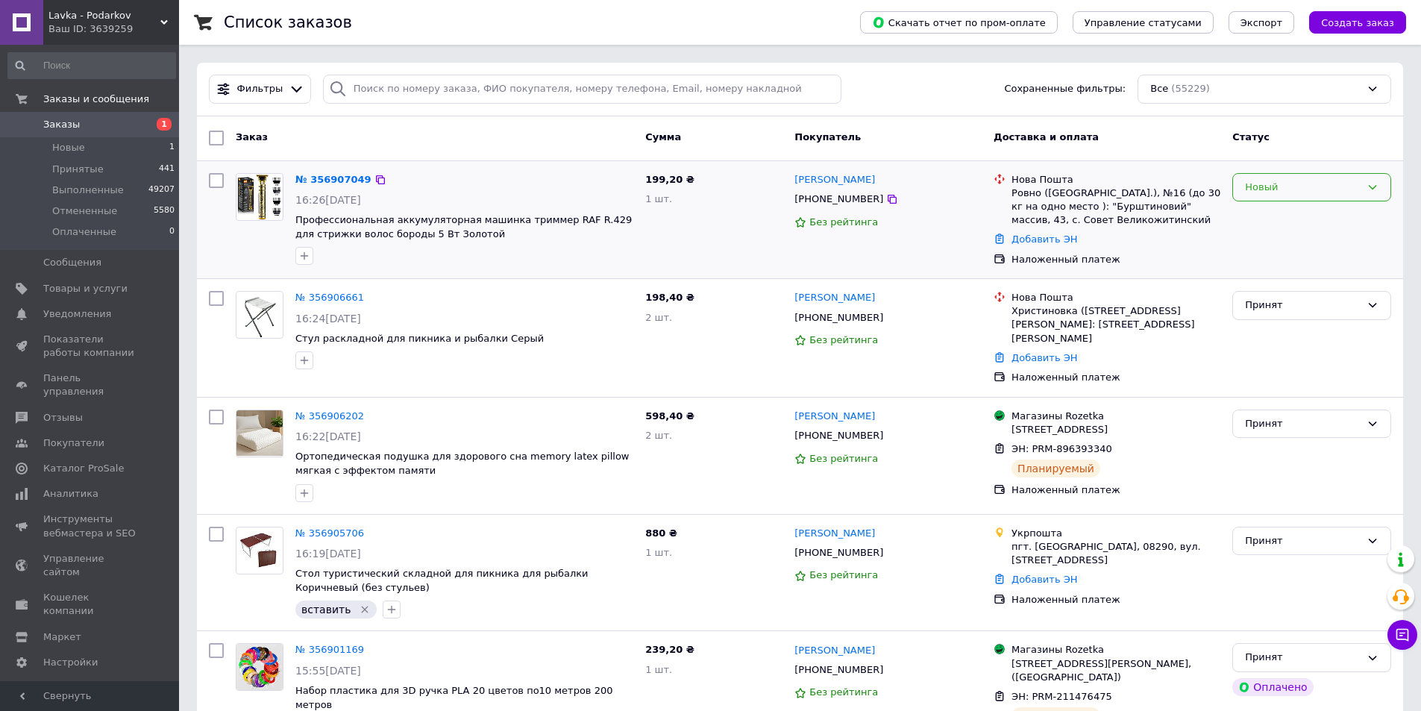
click at [1257, 194] on div "Новый" at bounding box center [1303, 188] width 116 height 16
click at [1258, 203] on div "Новый Принят Выполнен Отменен Оплаченный" at bounding box center [1312, 220] width 171 height 106
click at [1258, 193] on div "Новый" at bounding box center [1303, 188] width 116 height 16
click at [1262, 214] on li "Принят" at bounding box center [1311, 218] width 157 height 28
click at [309, 256] on icon "button" at bounding box center [304, 256] width 12 height 12
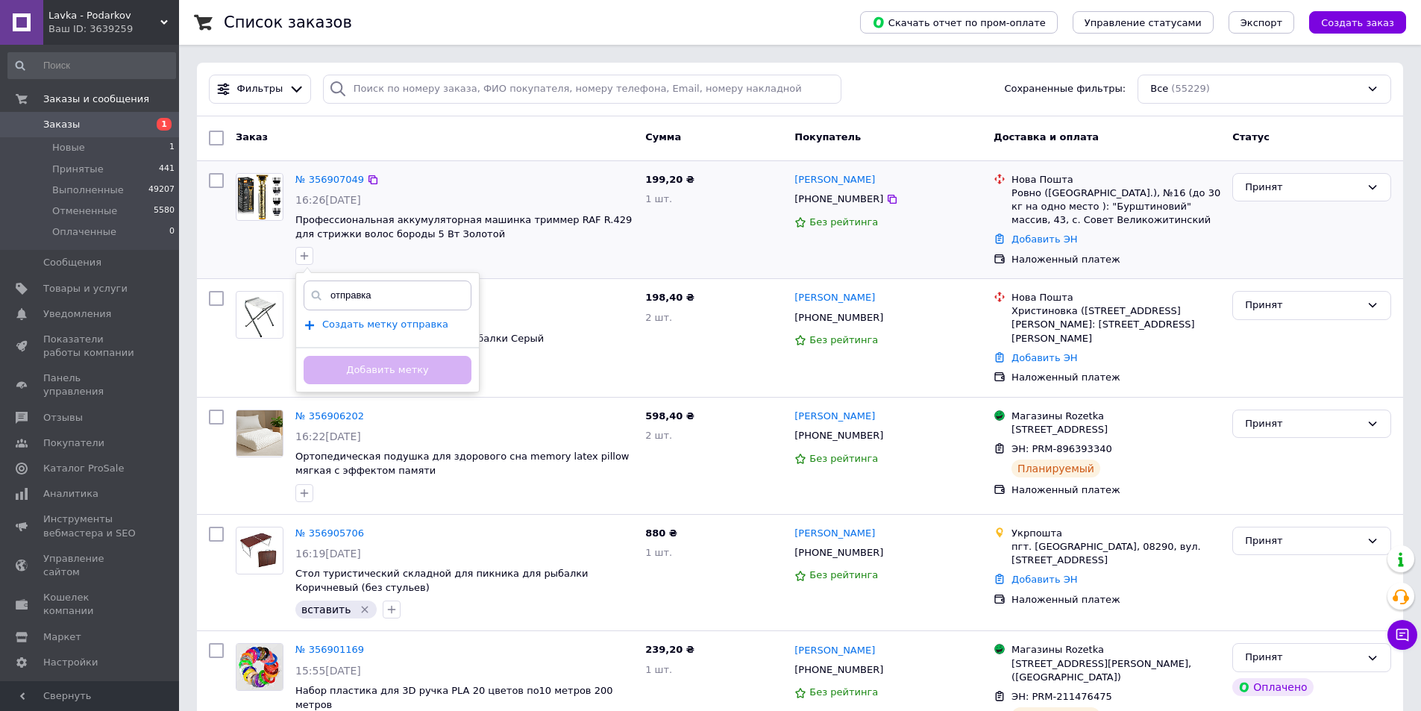
type input "отправка"
click at [385, 327] on span "Создать метку отправка" at bounding box center [385, 325] width 126 height 12
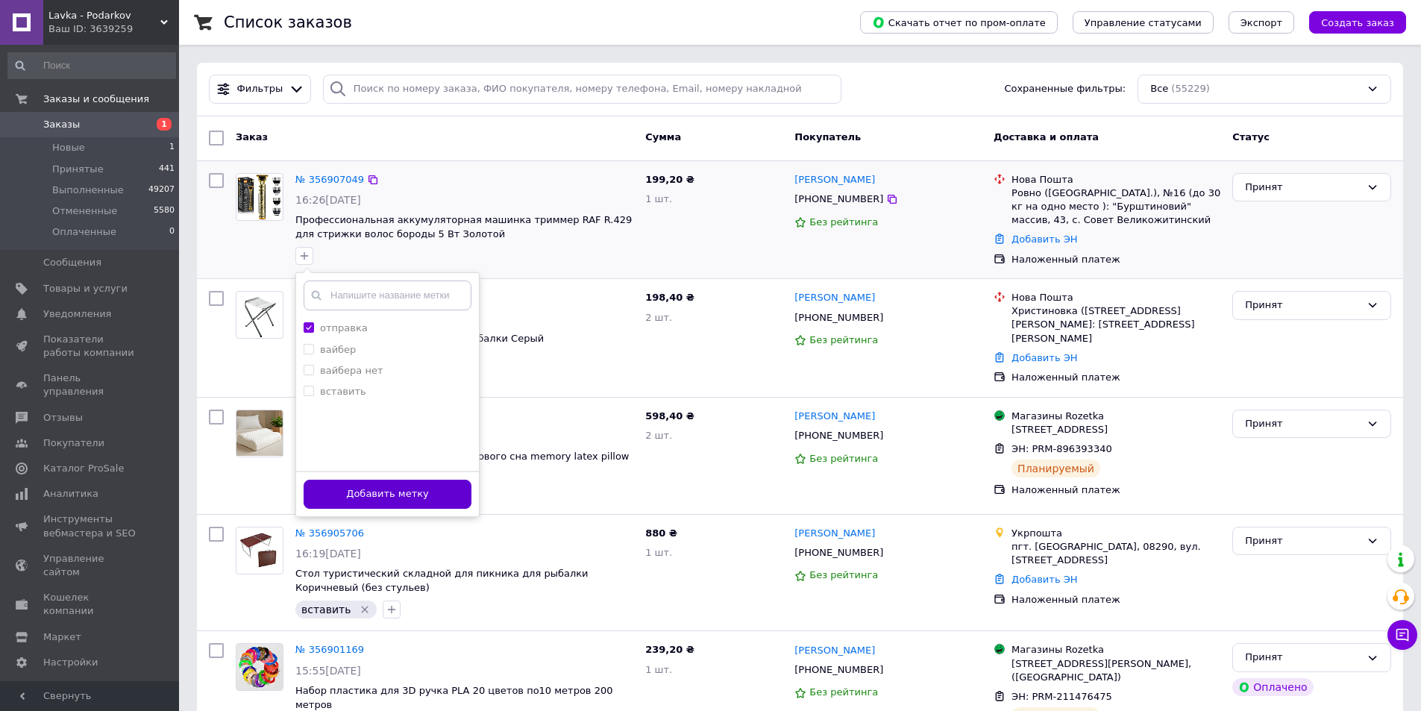
click at [397, 492] on button "Добавить метку" at bounding box center [388, 494] width 168 height 29
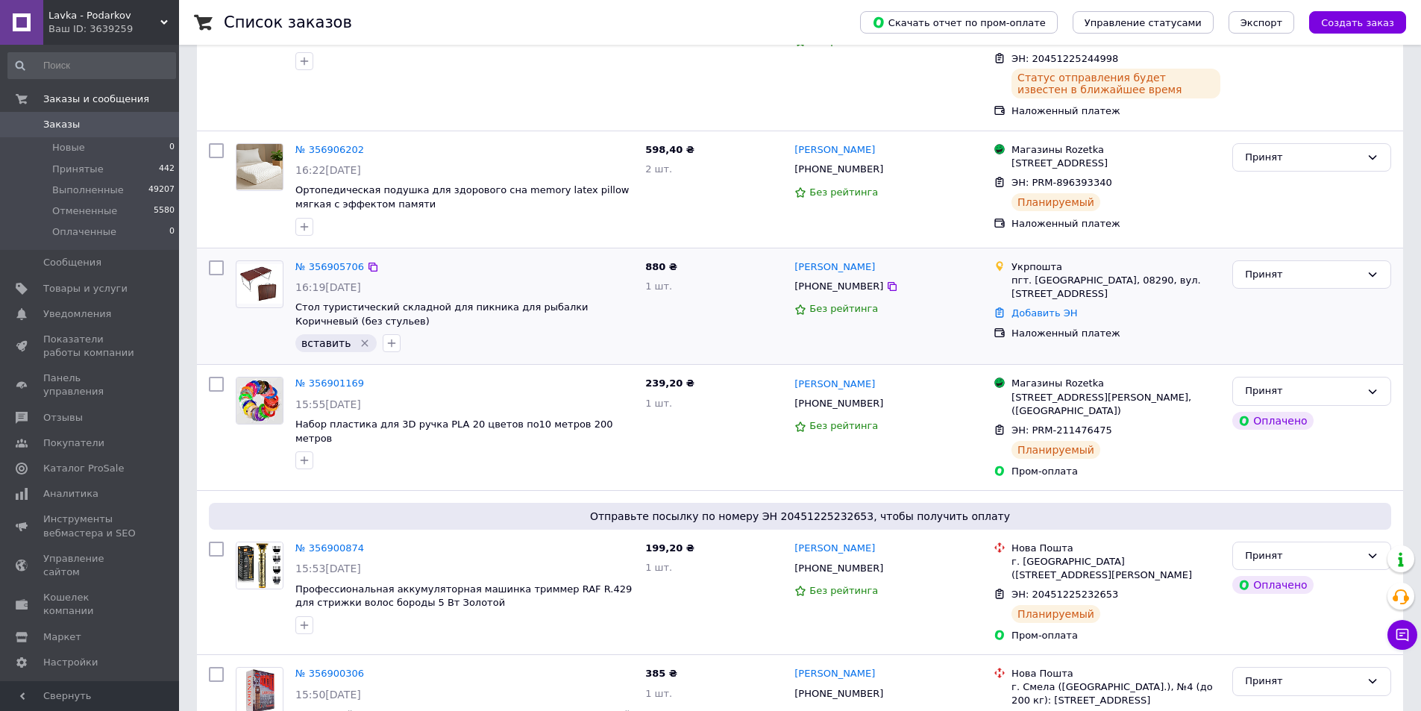
scroll to position [373, 0]
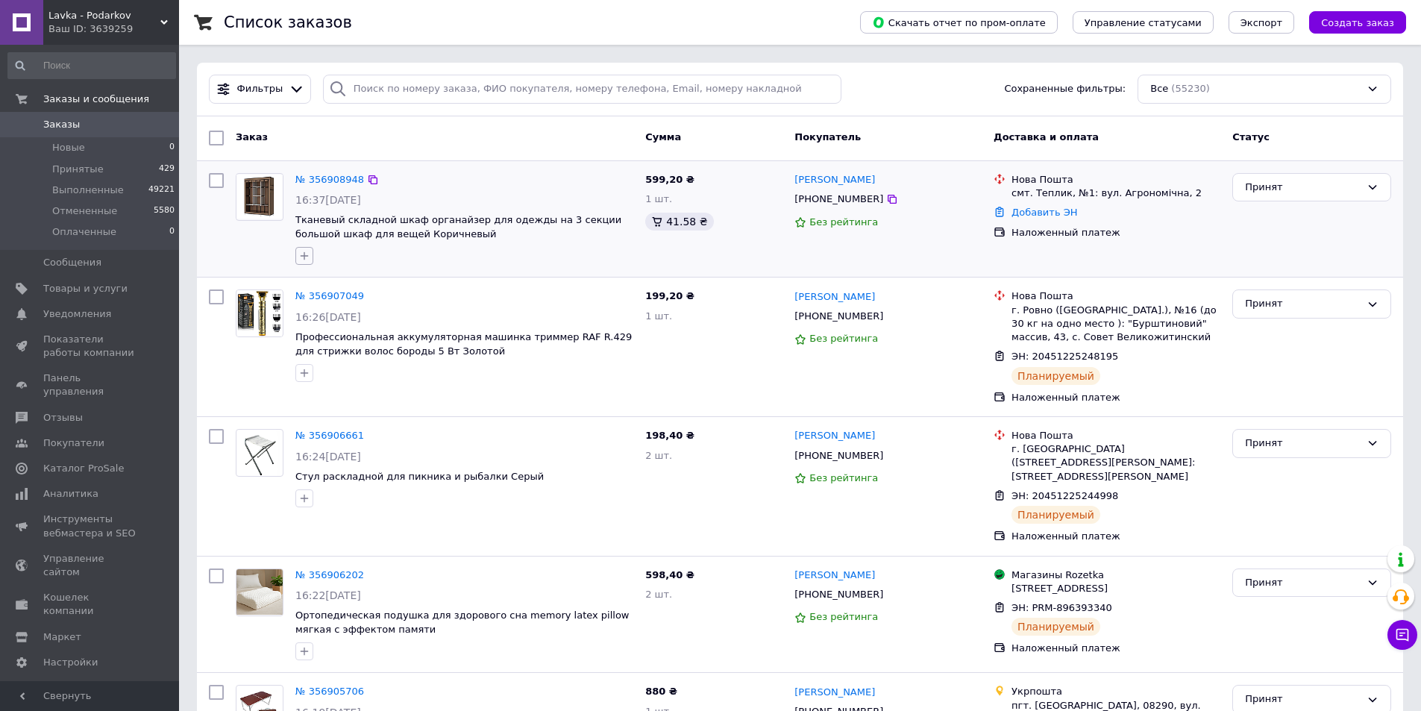
click at [303, 259] on icon "button" at bounding box center [304, 256] width 12 height 12
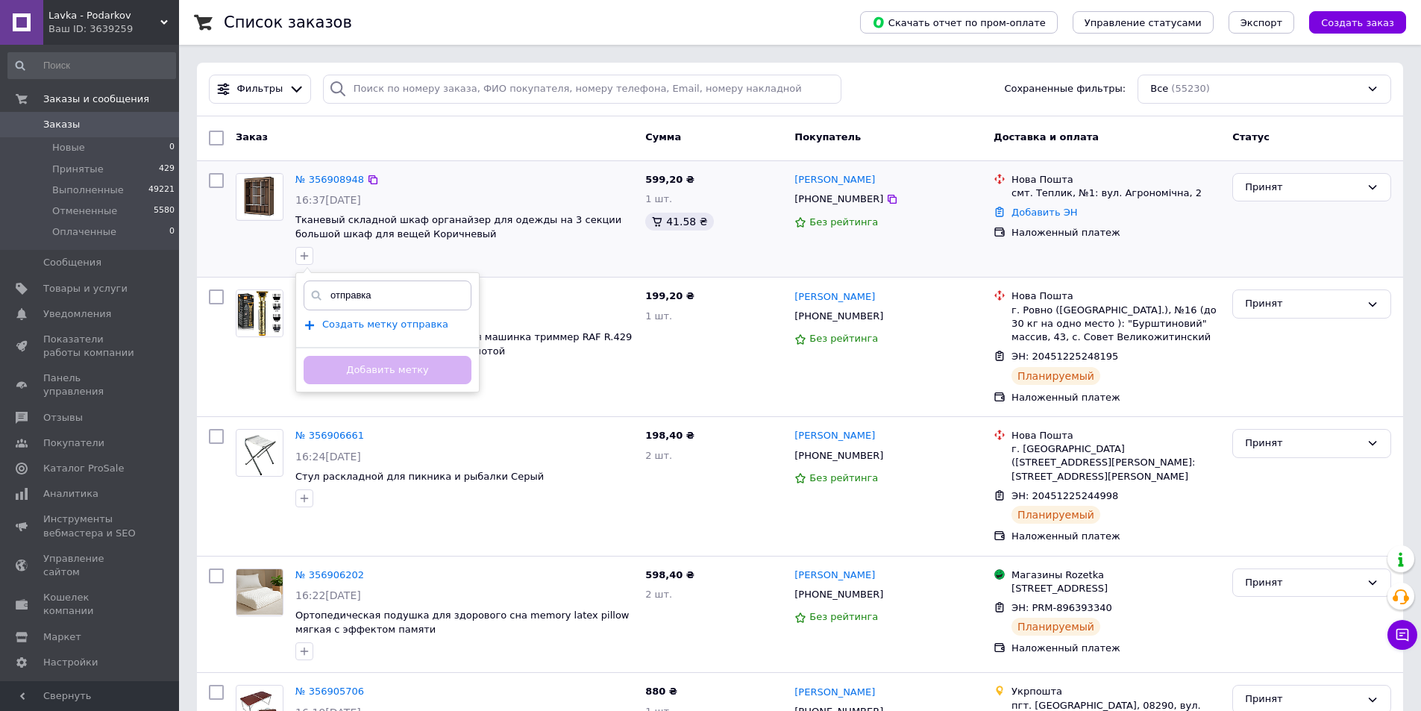
type input "отправка"
click at [344, 322] on span "Создать метку отправка" at bounding box center [385, 325] width 126 height 12
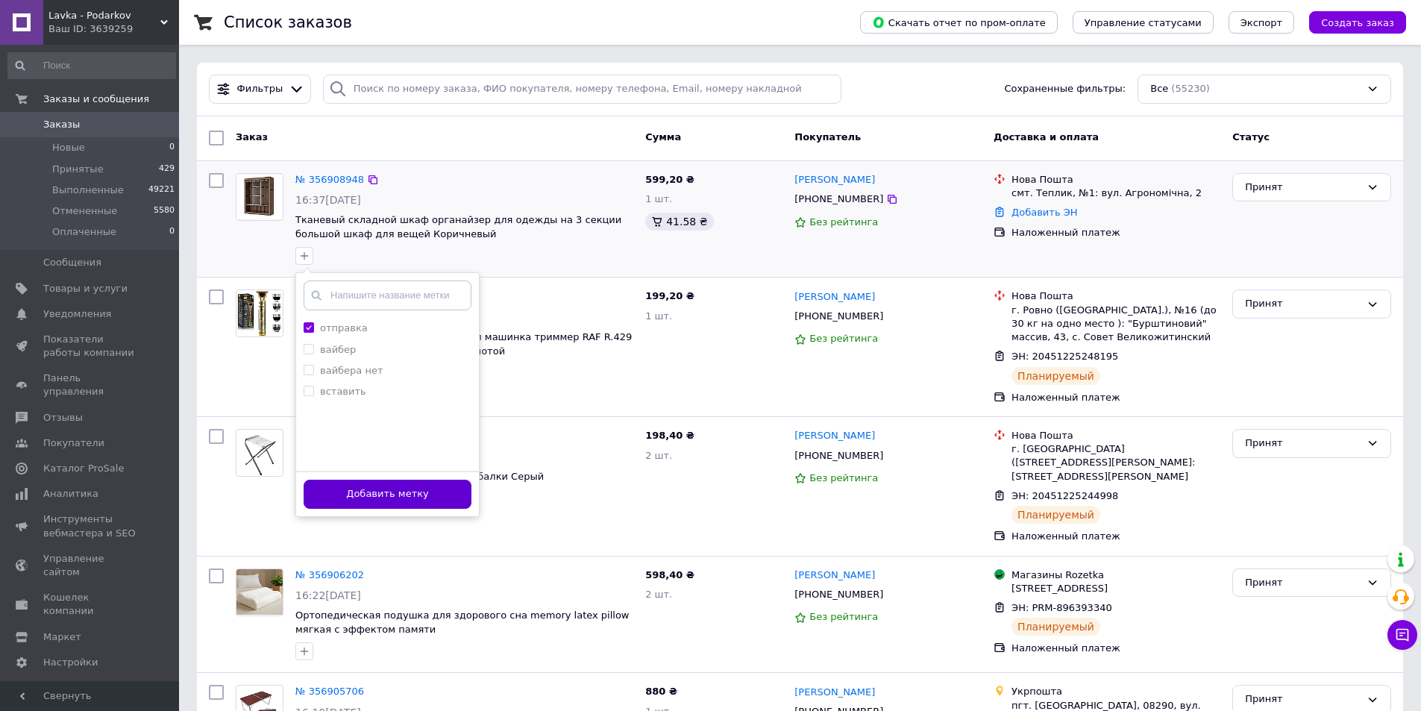
click at [400, 487] on button "Добавить метку" at bounding box center [388, 494] width 168 height 29
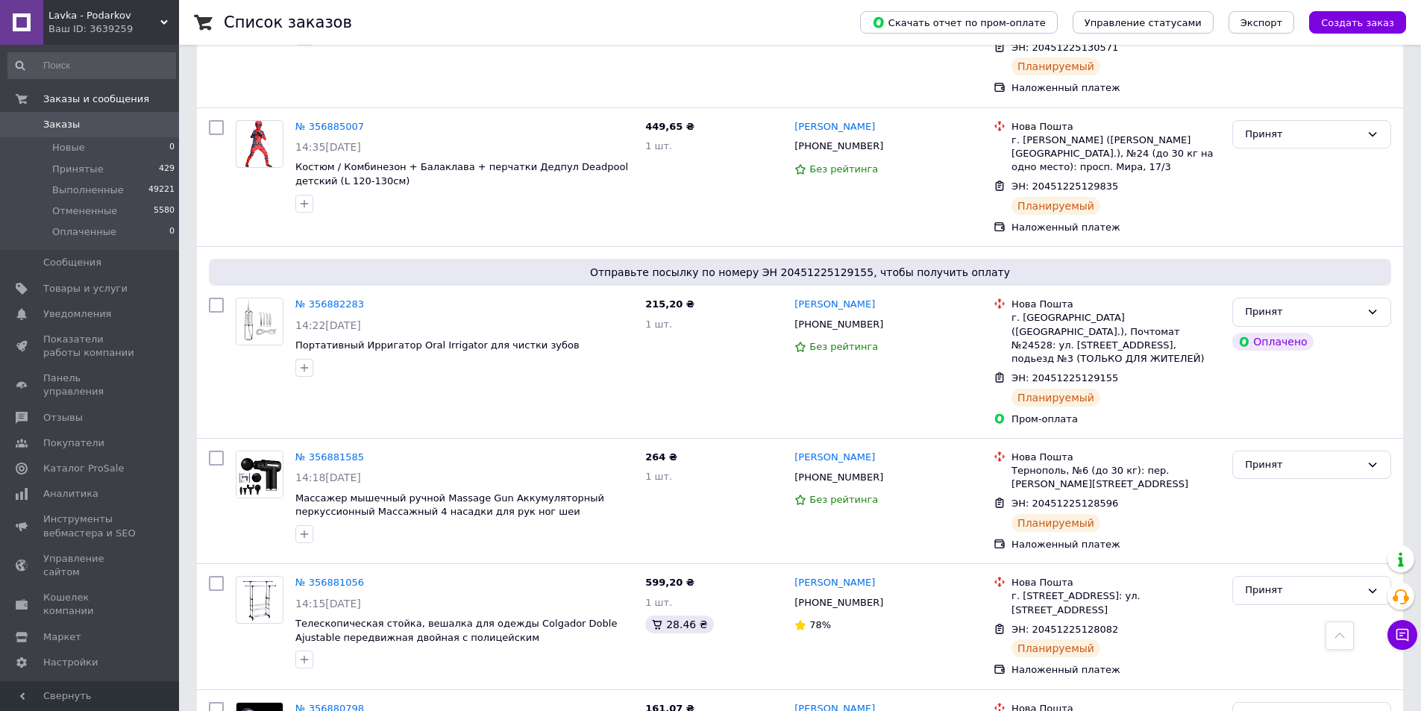
scroll to position [3507, 0]
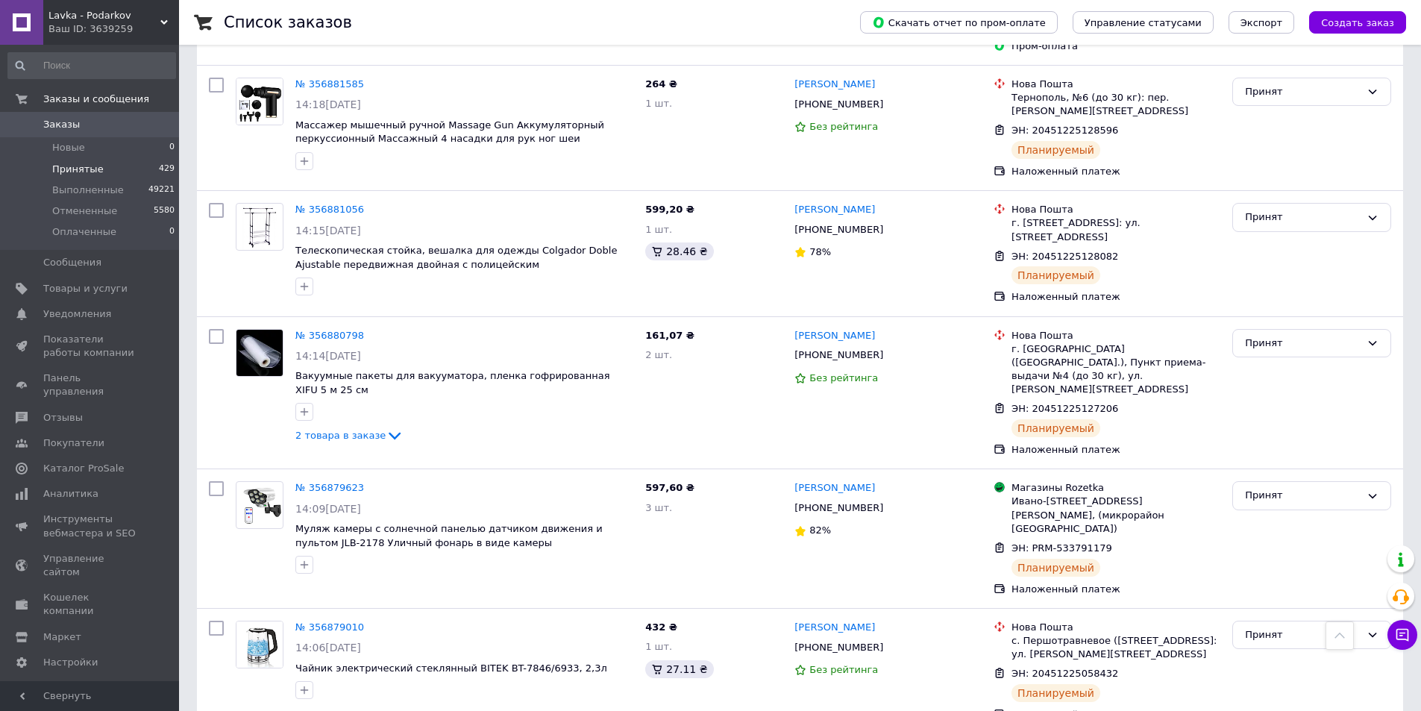
click at [100, 170] on li "Принятые 429" at bounding box center [92, 169] width 184 height 21
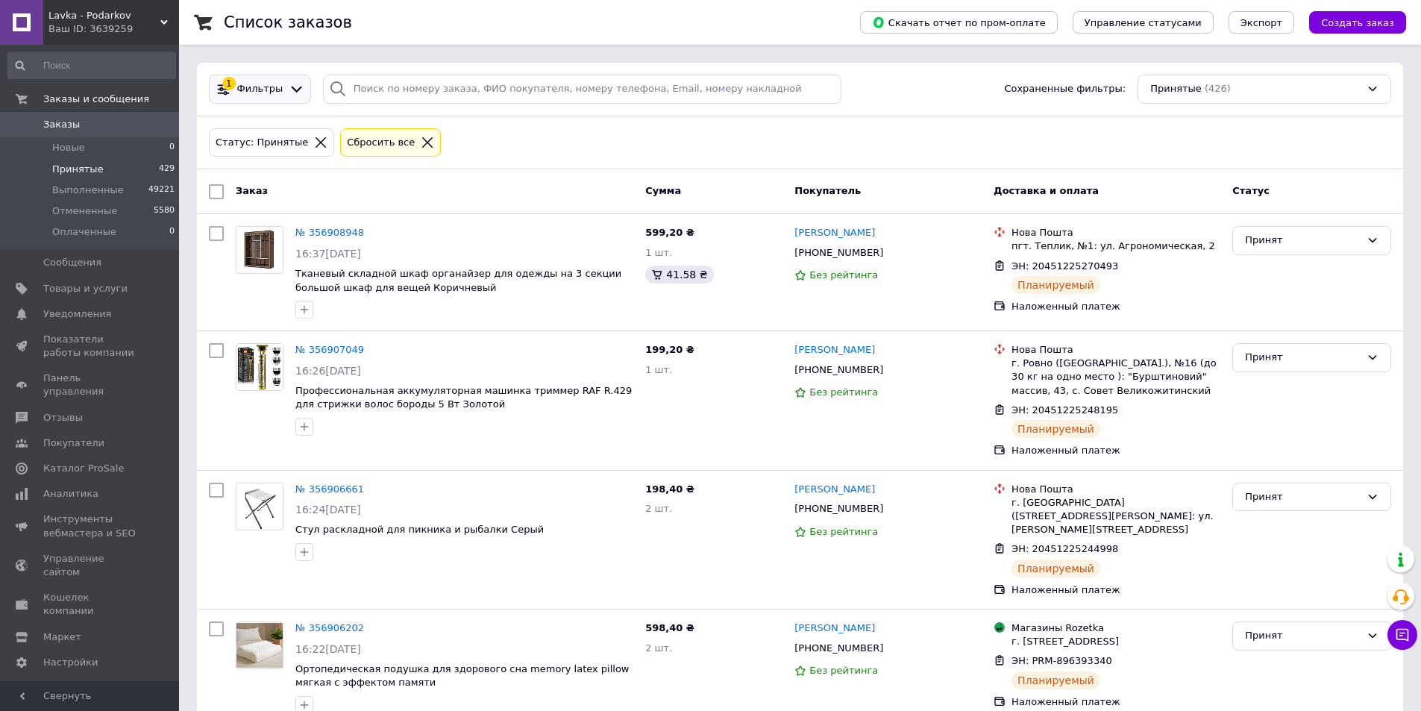
click at [292, 97] on div "1 Фильтры" at bounding box center [260, 89] width 102 height 29
drag, startPoint x: 285, startPoint y: 84, endPoint x: 297, endPoint y: 94, distance: 15.9
click at [289, 83] on icon at bounding box center [297, 89] width 16 height 16
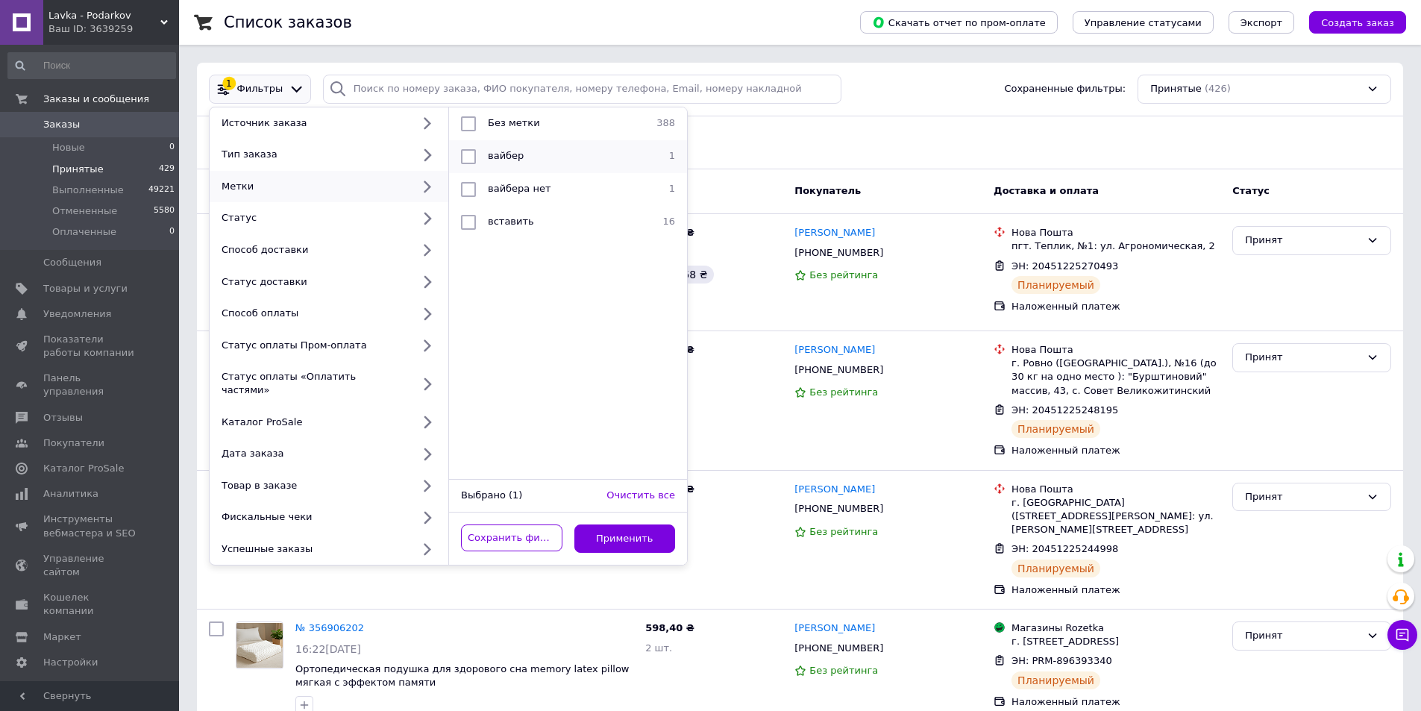
click at [578, 154] on div "вайбер" at bounding box center [566, 156] width 169 height 15
checkbox input "true"
click at [633, 530] on button "Применить" at bounding box center [625, 539] width 101 height 29
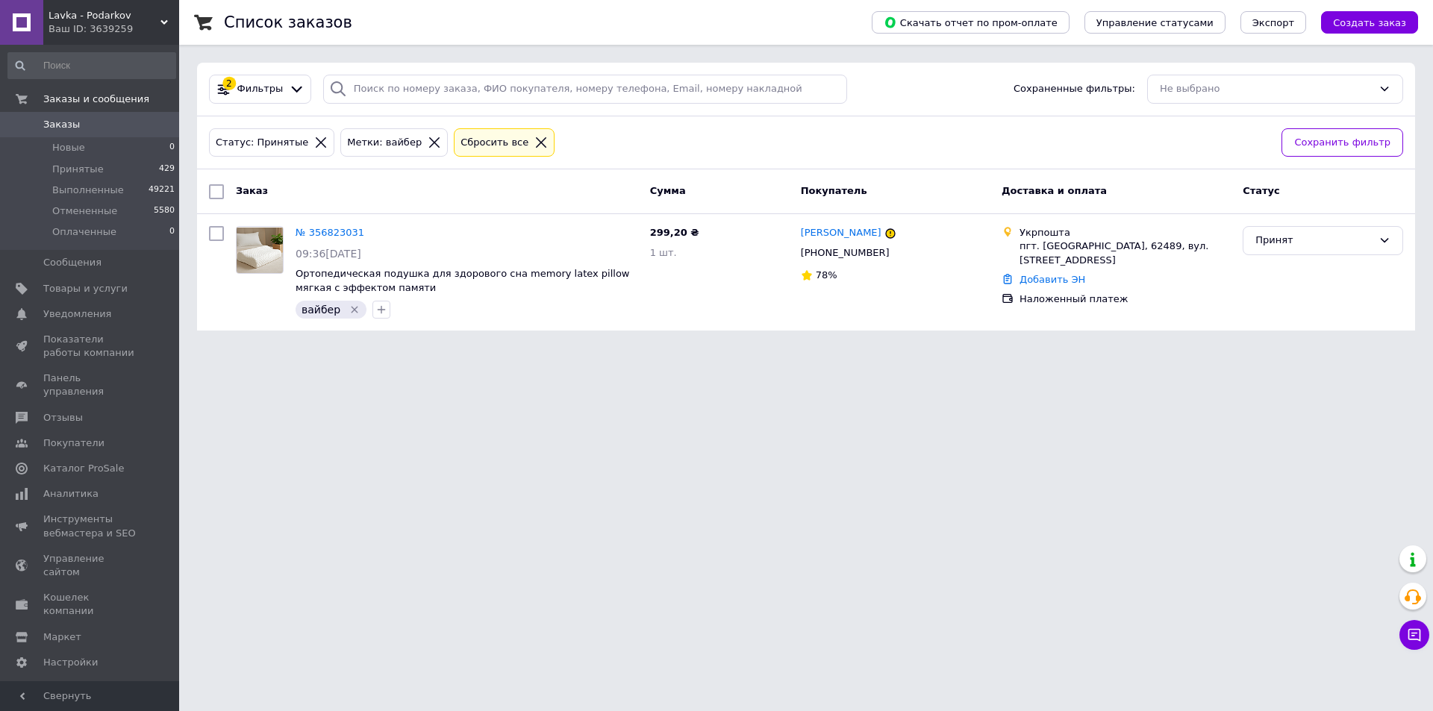
click at [534, 143] on icon at bounding box center [540, 142] width 13 height 13
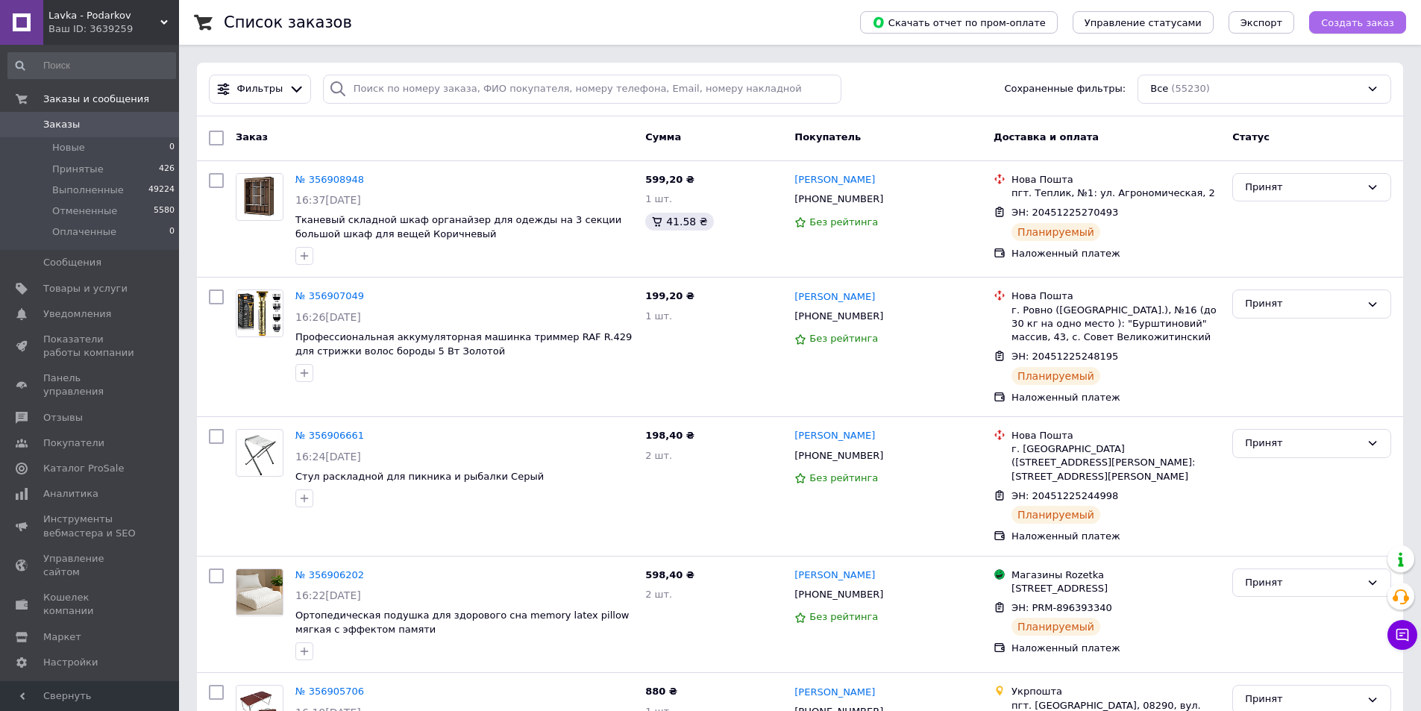
click at [1374, 22] on span "Создать заказ" at bounding box center [1357, 22] width 73 height 11
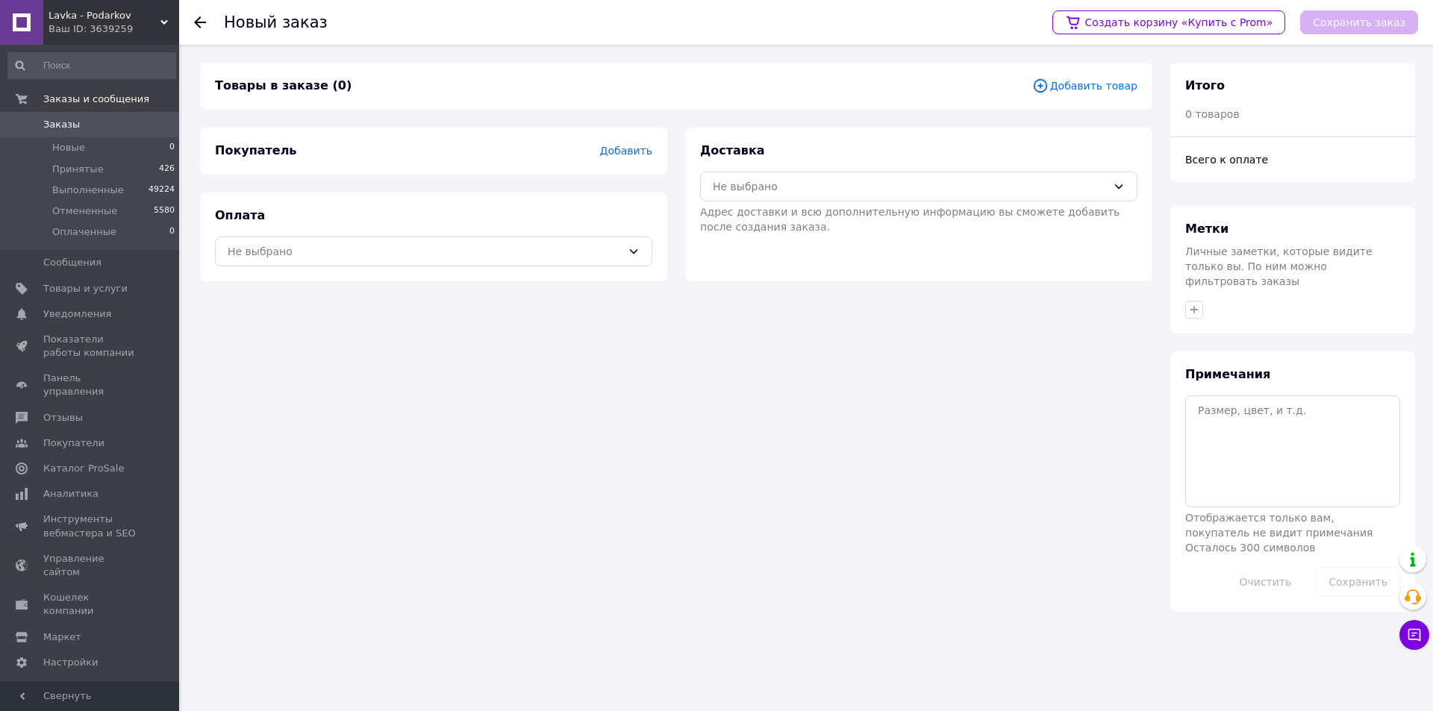
click at [1067, 84] on span "Добавить товар" at bounding box center [1084, 86] width 105 height 16
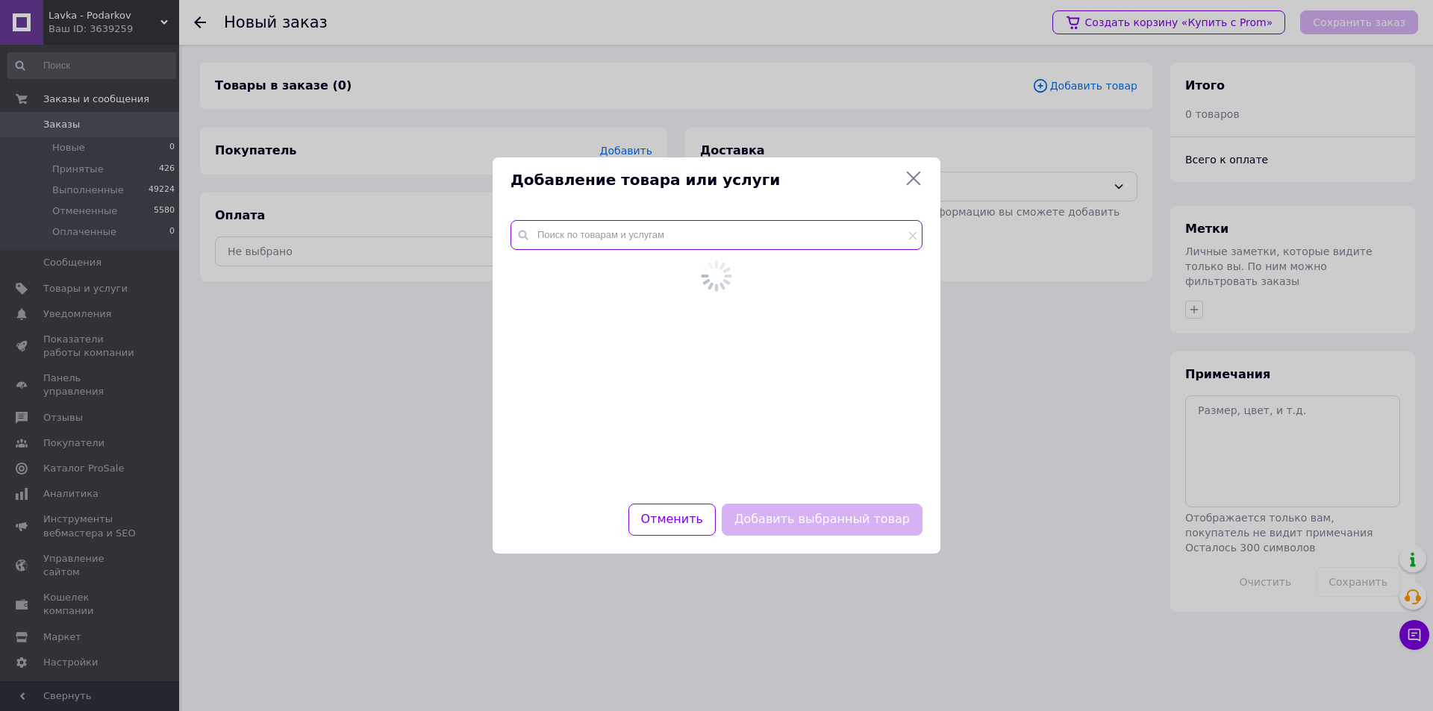
click at [557, 245] on input "text" at bounding box center [716, 235] width 412 height 30
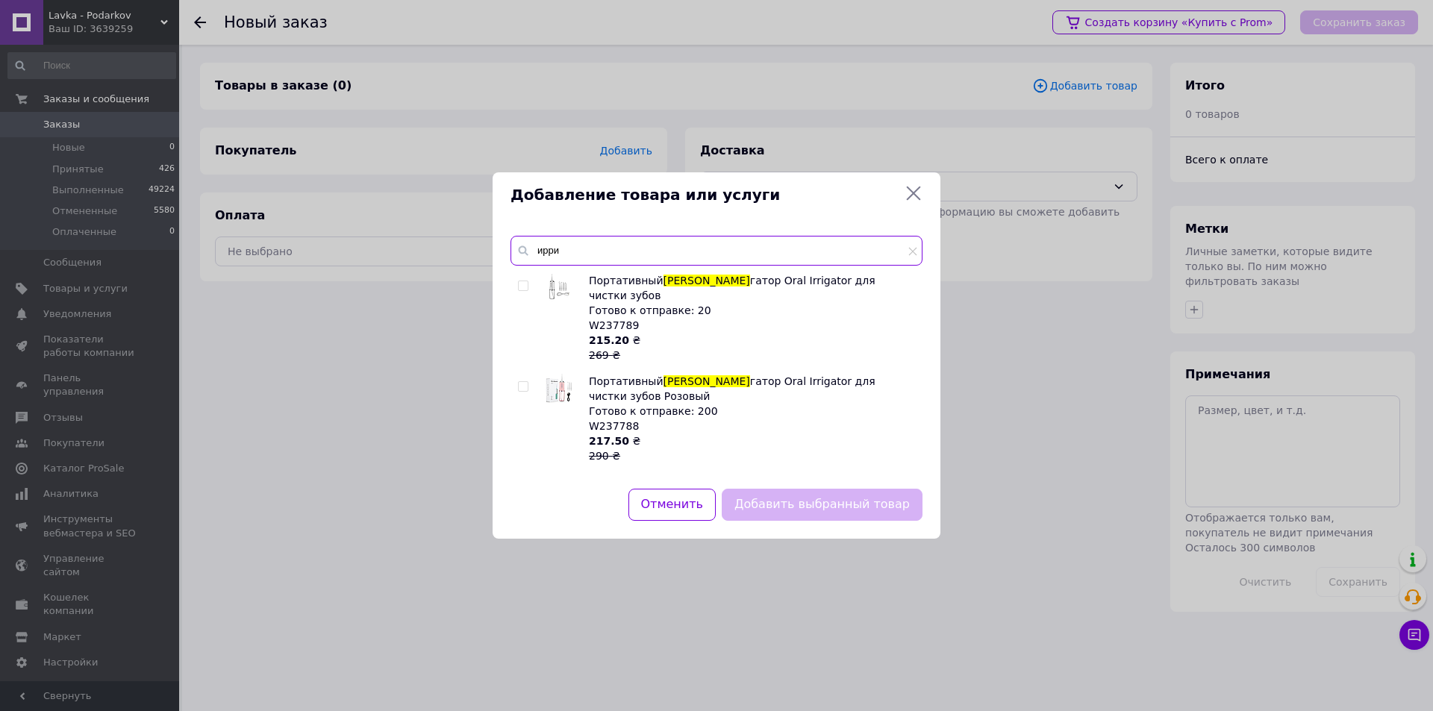
type input "ирри"
click at [908, 193] on icon at bounding box center [913, 193] width 18 height 18
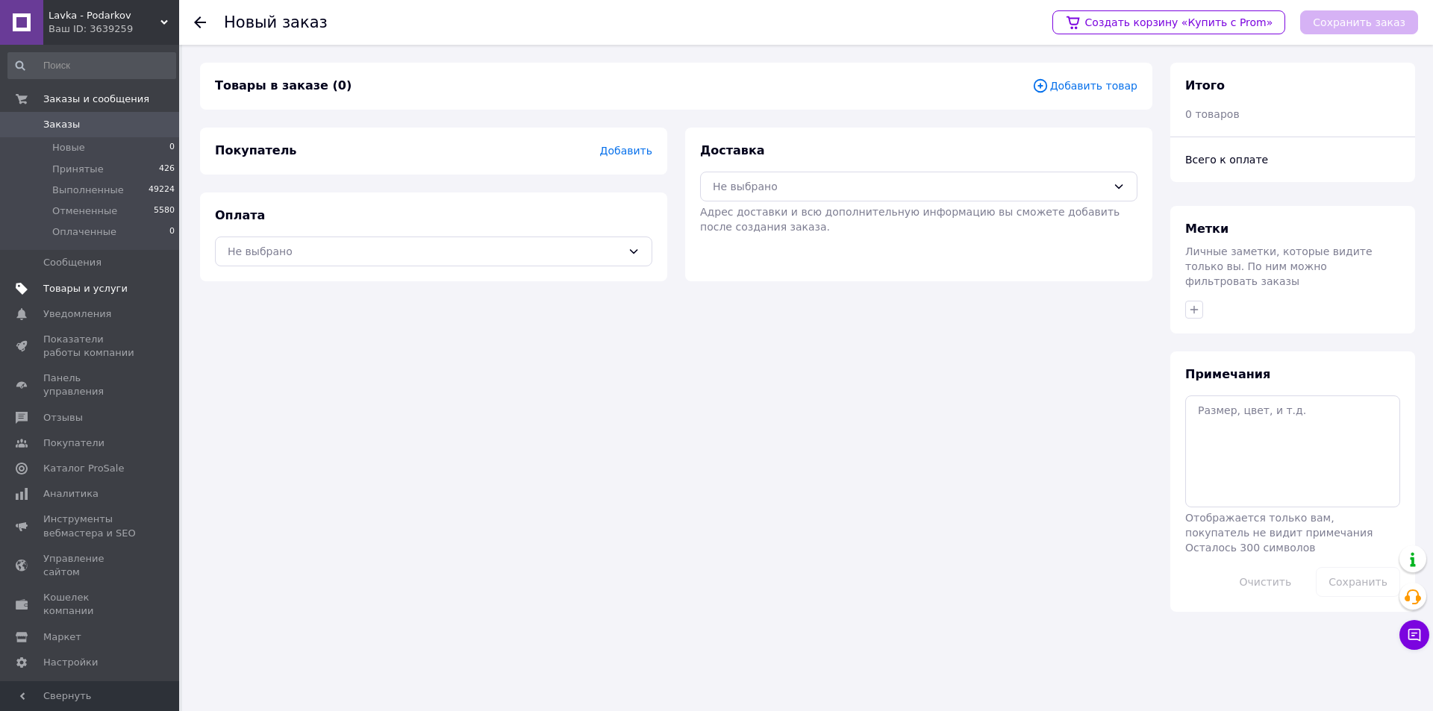
click at [89, 292] on span "Товары и услуги" at bounding box center [85, 288] width 84 height 13
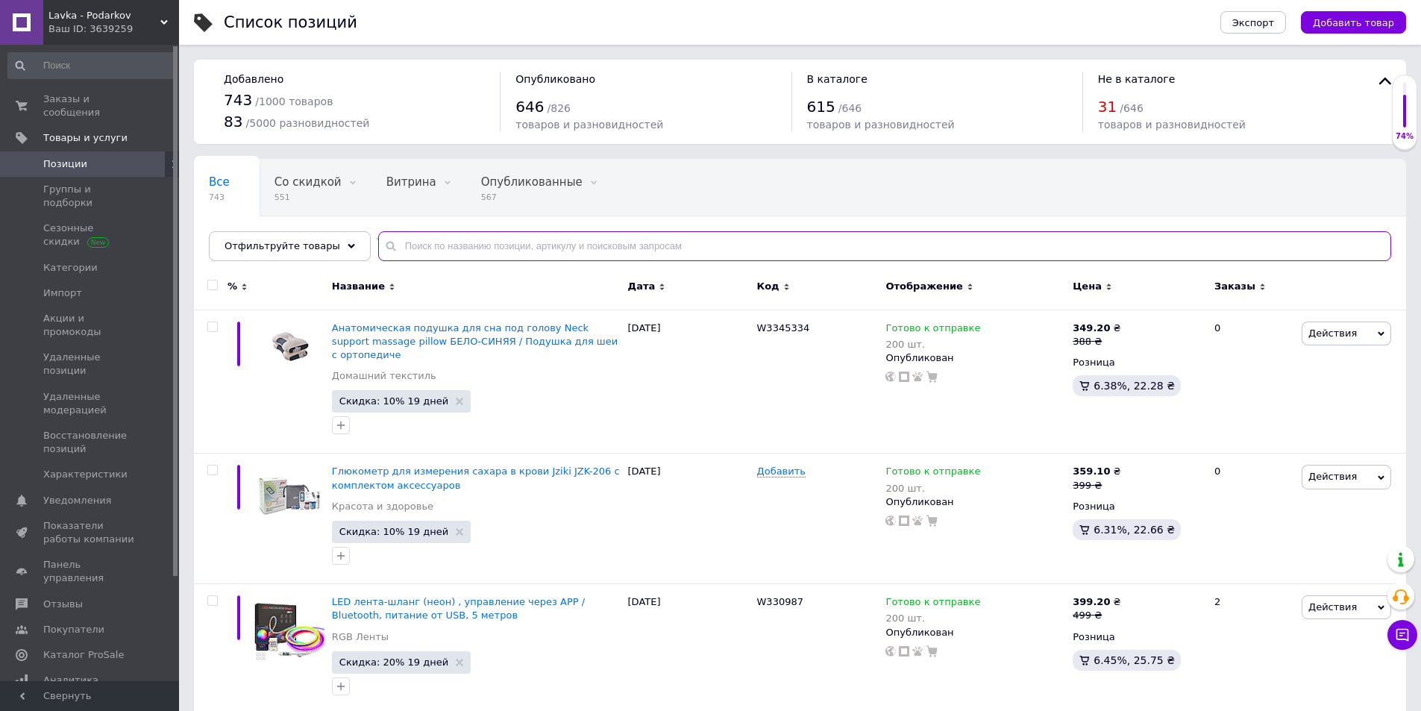
click at [554, 243] on input "text" at bounding box center [884, 246] width 1013 height 30
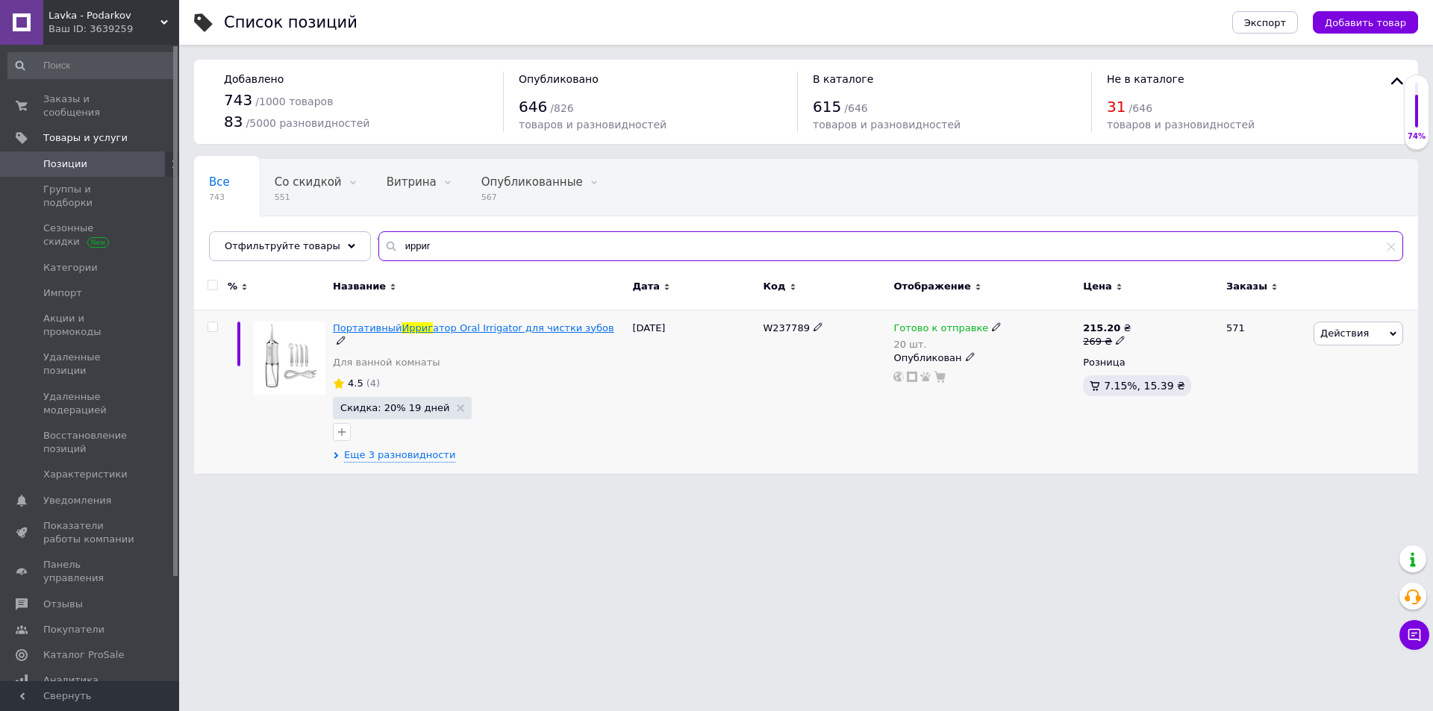
type input "ирриг"
click at [412, 325] on span "Ирриг" at bounding box center [416, 327] width 31 height 11
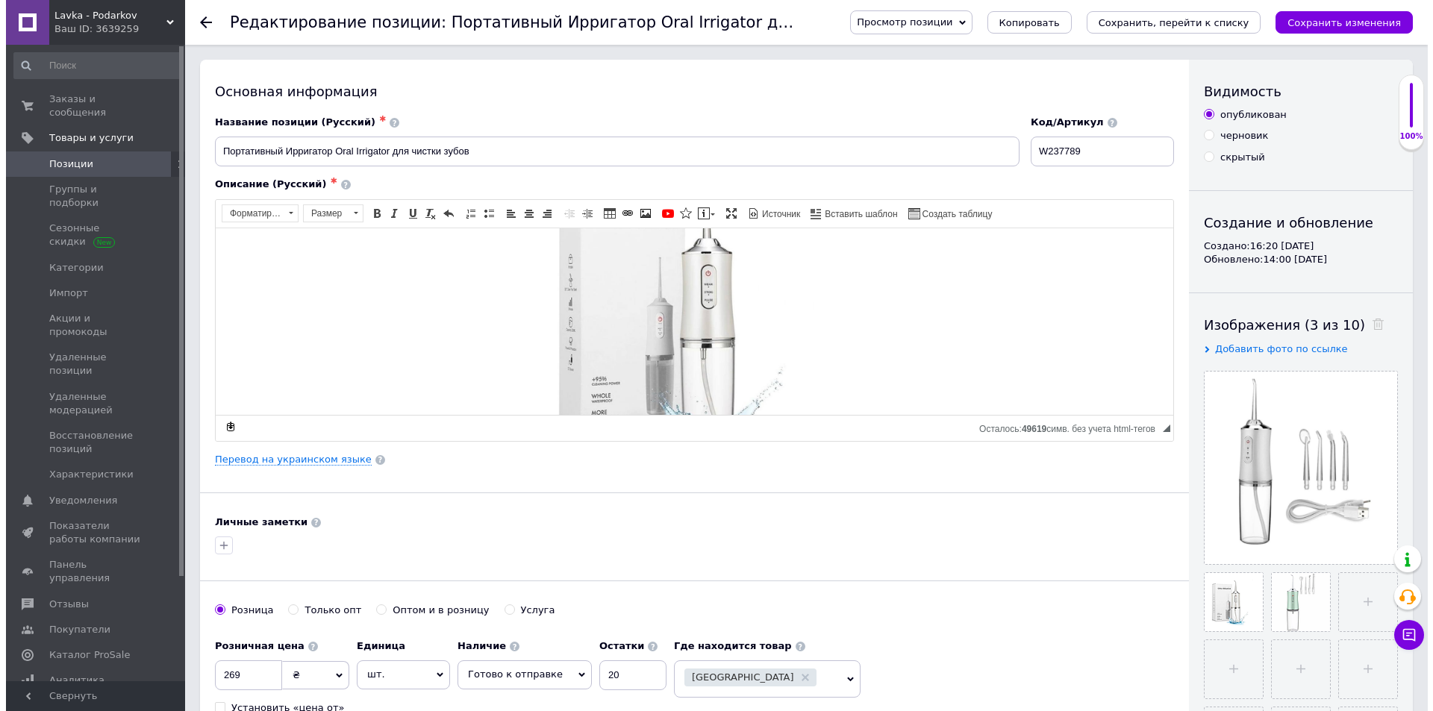
scroll to position [144, 0]
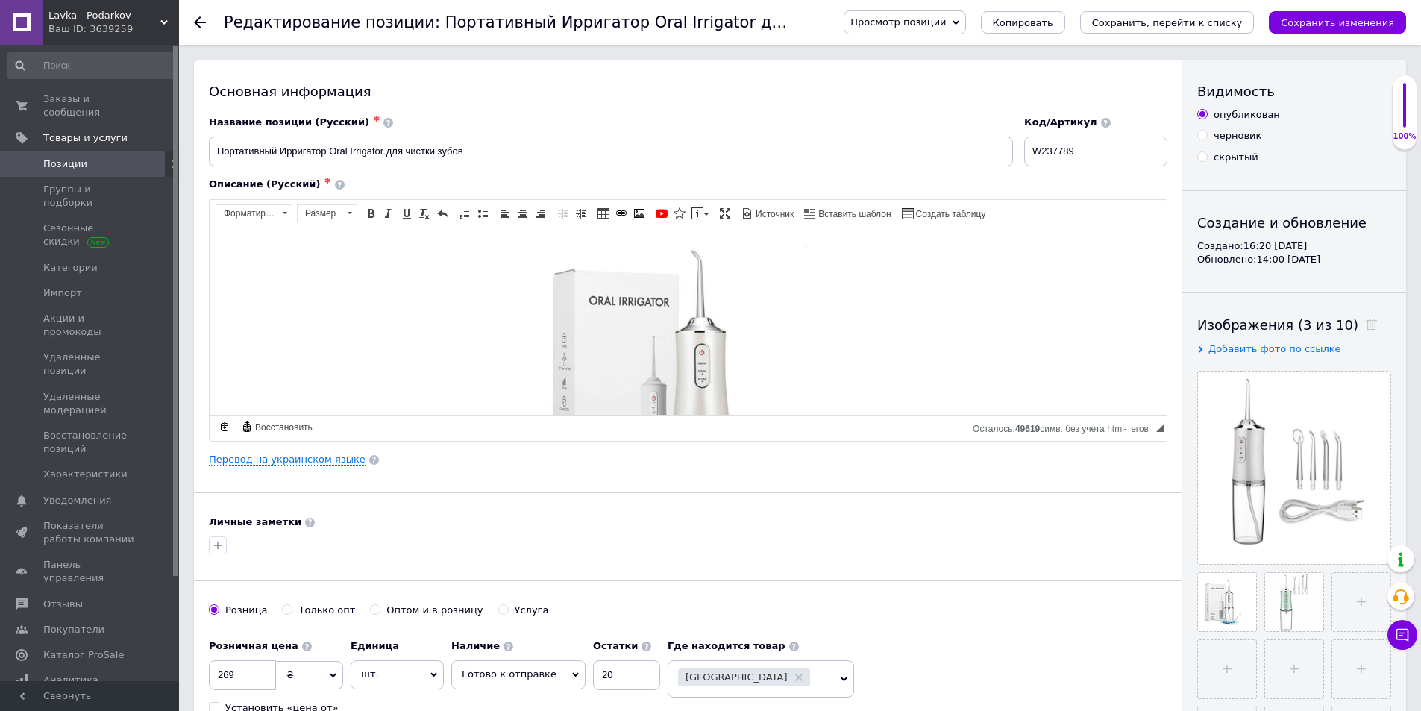
click at [203, 20] on icon at bounding box center [200, 22] width 12 height 12
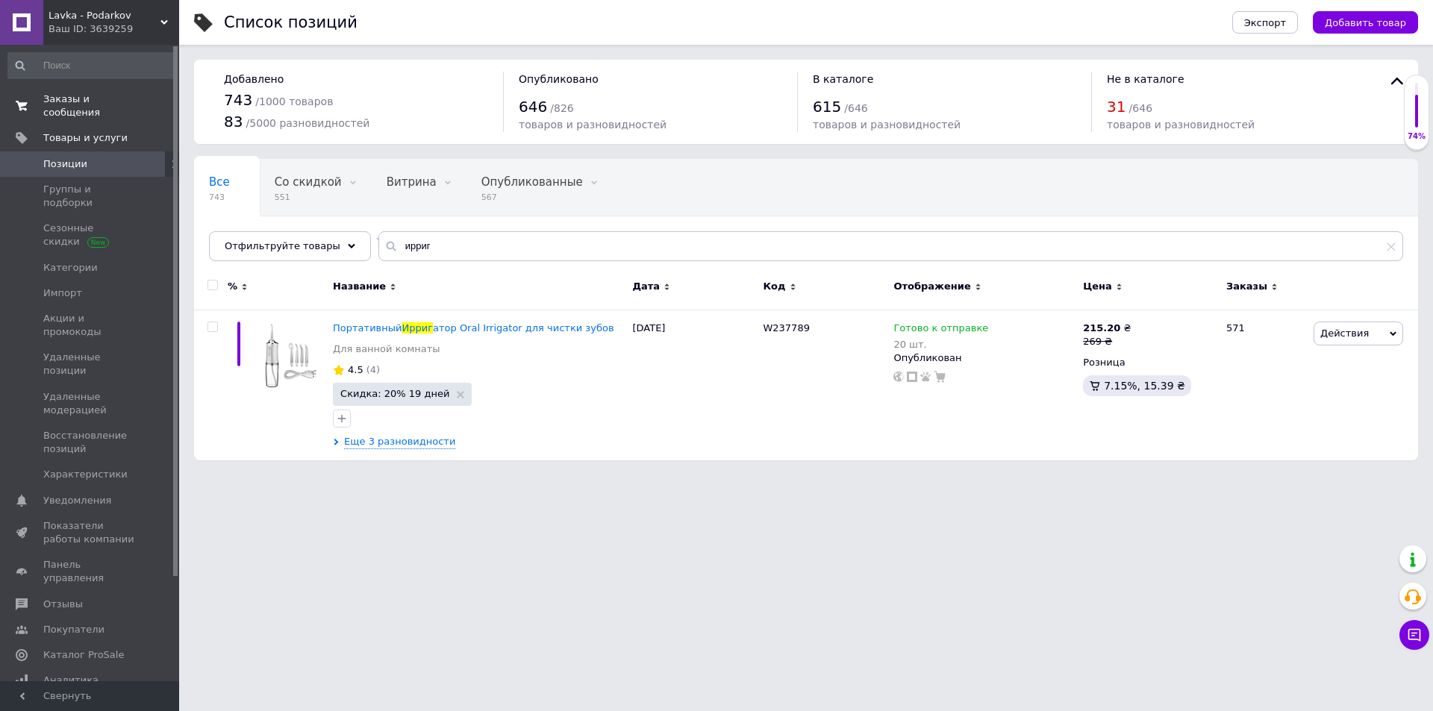
click at [84, 101] on span "Заказы и сообщения" at bounding box center [90, 106] width 95 height 27
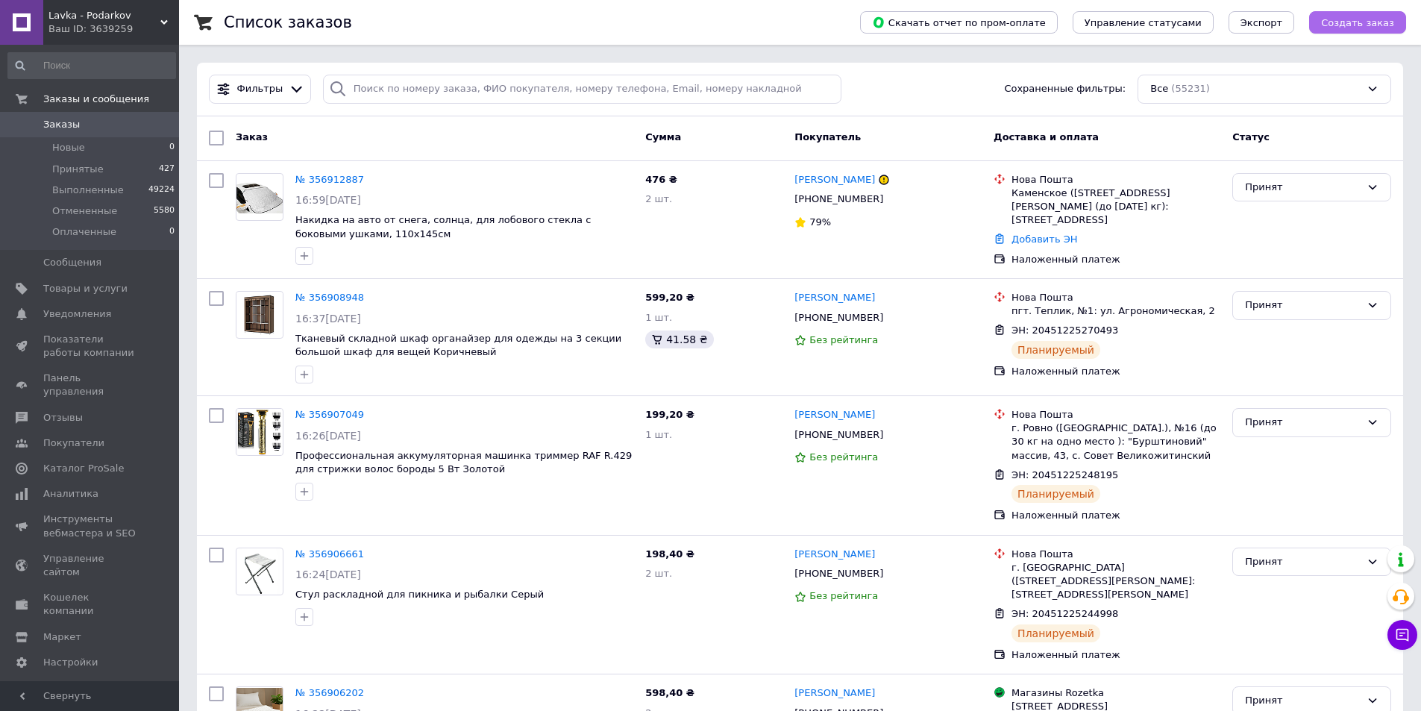
click at [1353, 25] on span "Создать заказ" at bounding box center [1357, 22] width 73 height 11
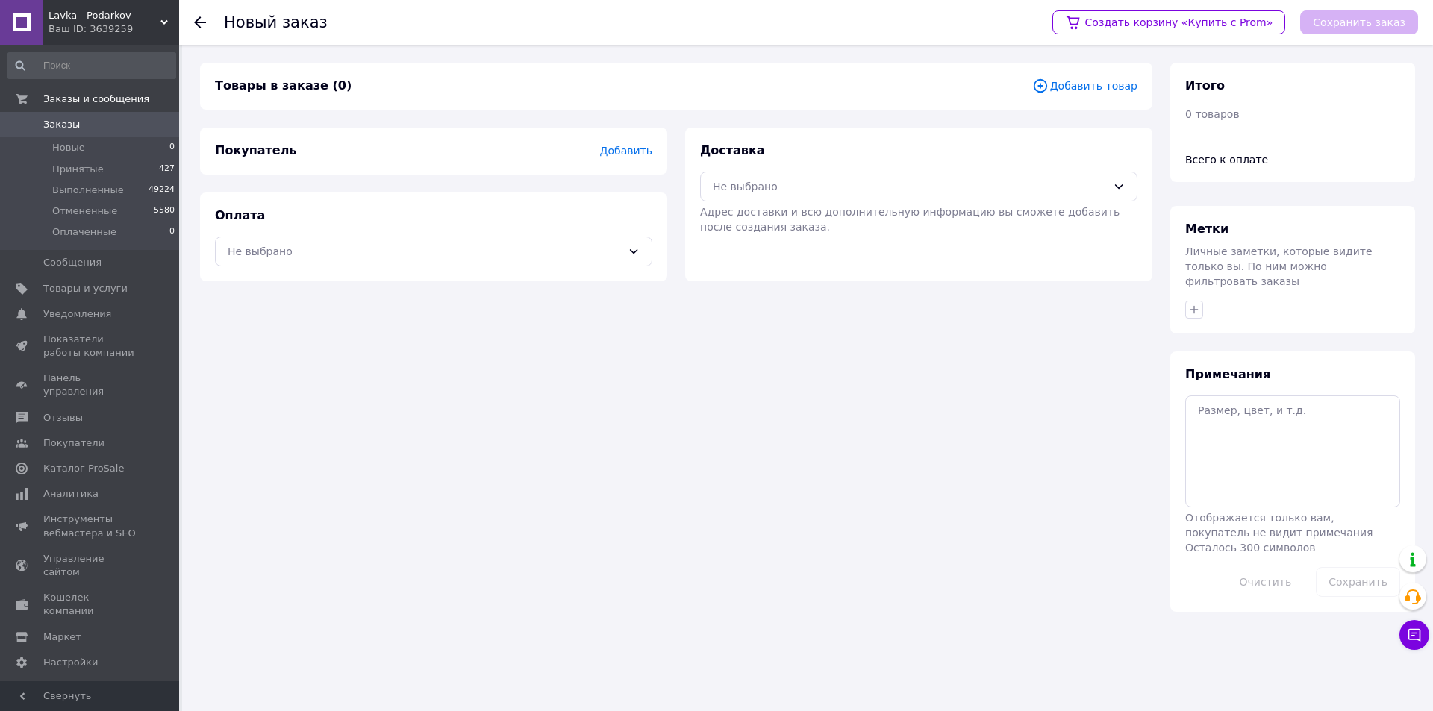
click at [1089, 86] on span "Добавить товар" at bounding box center [1084, 86] width 105 height 16
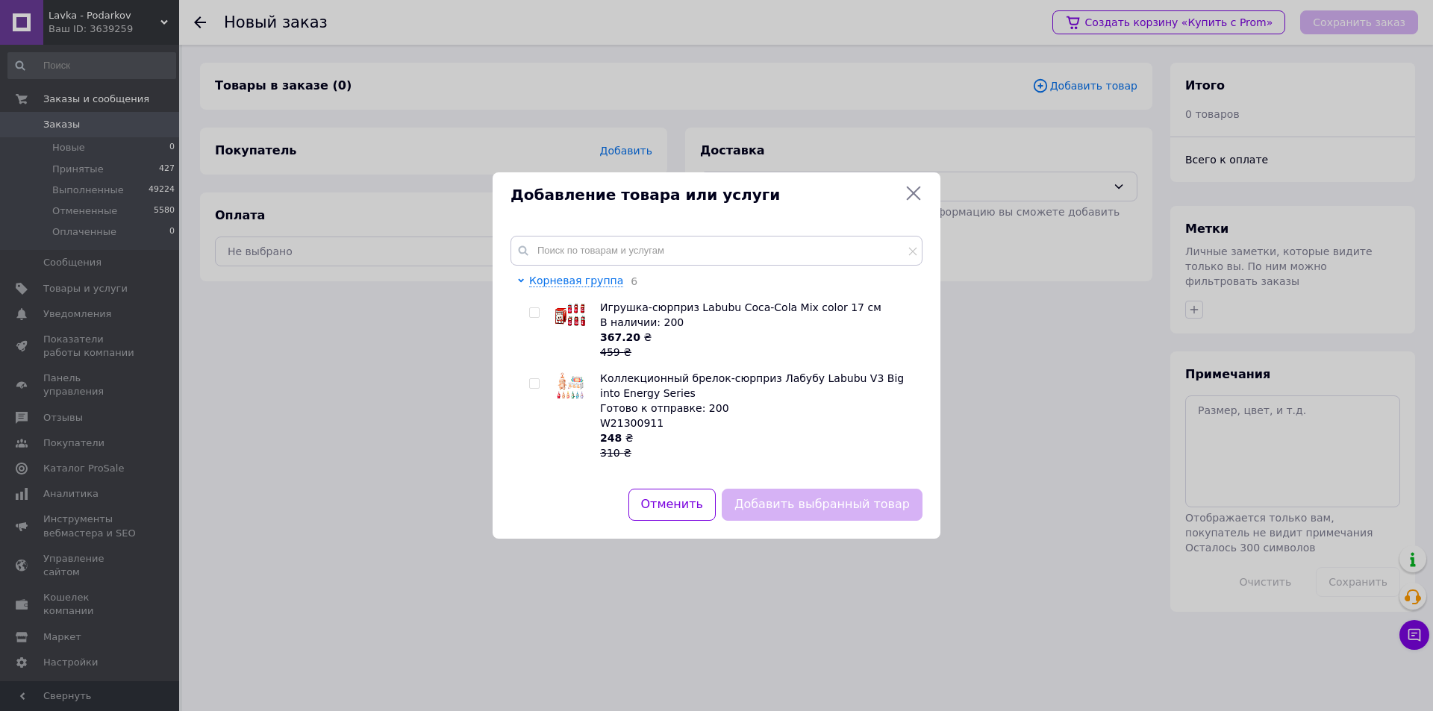
click at [635, 232] on div "Корневая группа 6 Игрушка-сюрприз Labubu Coca-Cola Mix color 17 см В наличии: 2…" at bounding box center [716, 353] width 448 height 271
click at [618, 253] on input "text" at bounding box center [716, 251] width 412 height 30
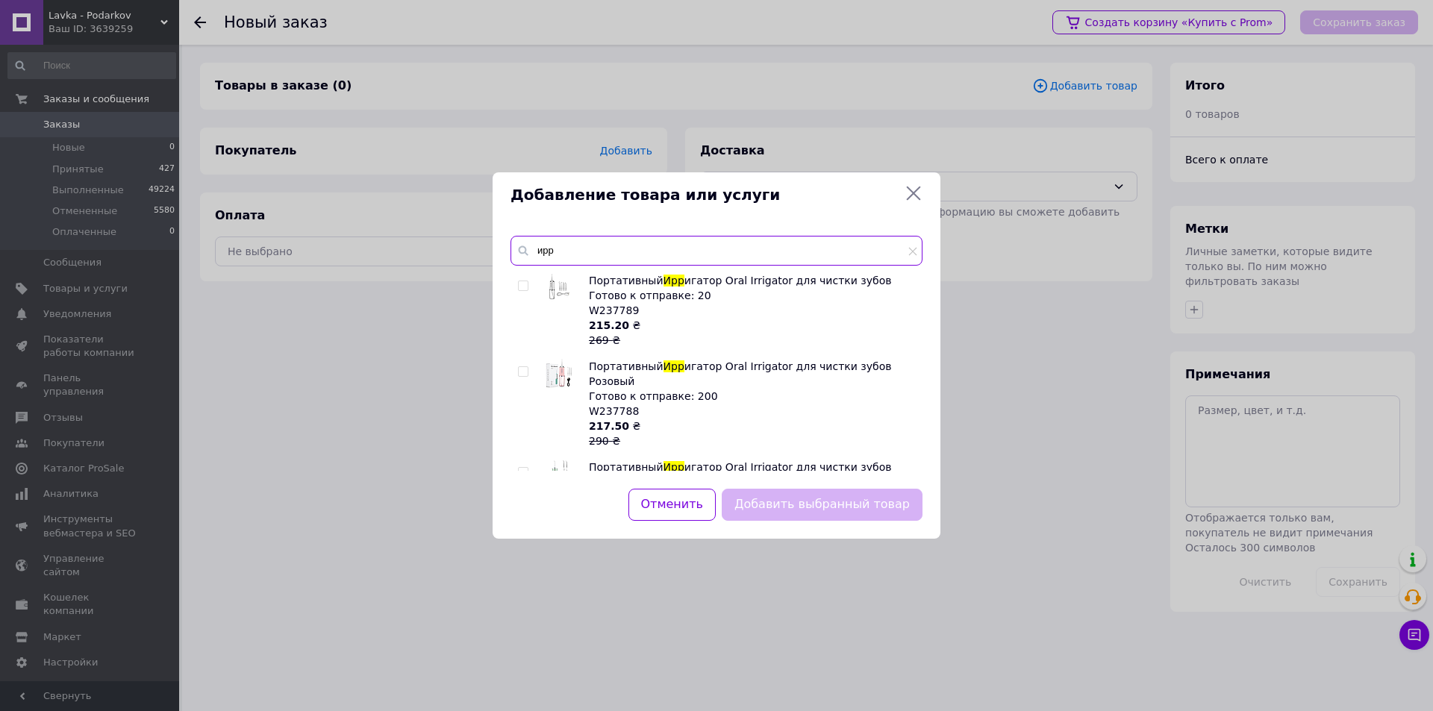
type input "ирр"
click at [523, 371] on input "checkbox" at bounding box center [523, 372] width 10 height 10
checkbox input "true"
click at [789, 504] on button "Добавить выбранный товар" at bounding box center [822, 505] width 201 height 32
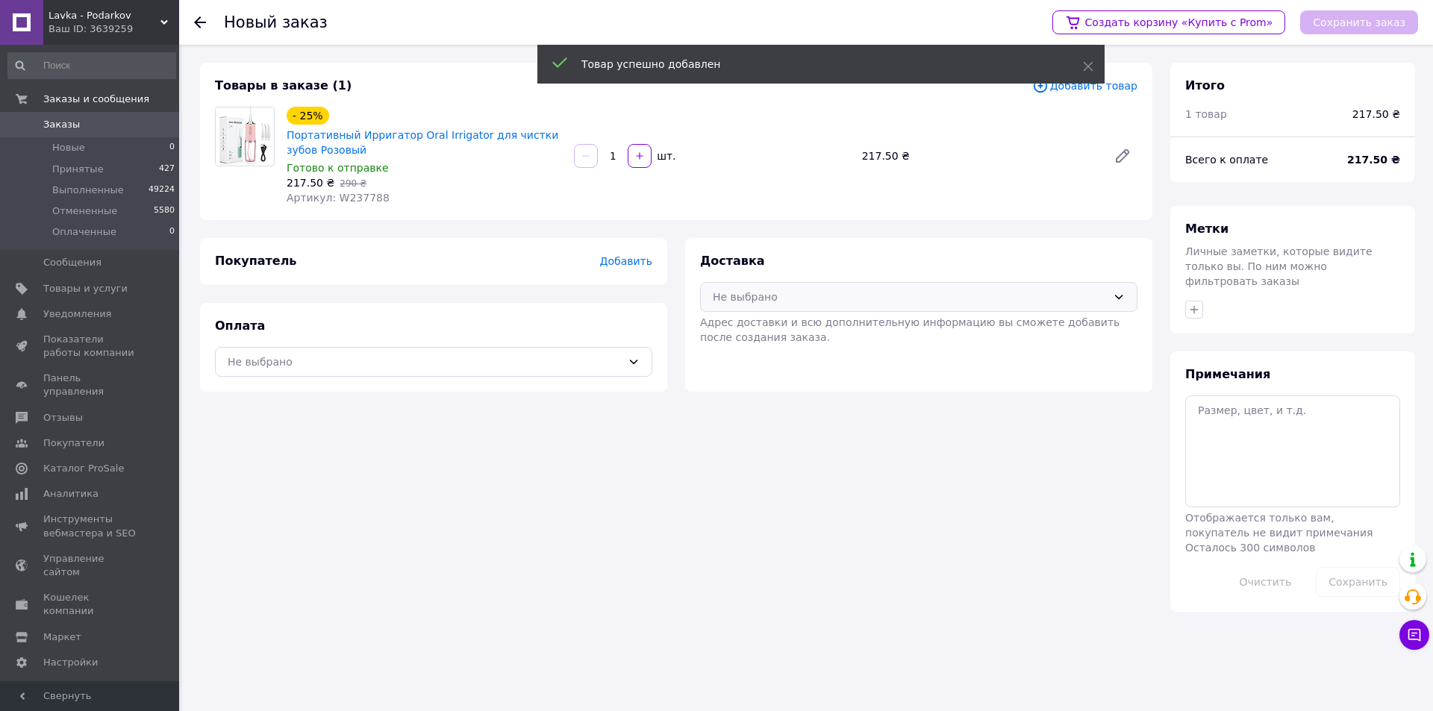
click at [818, 296] on div "Не выбрано" at bounding box center [910, 297] width 394 height 16
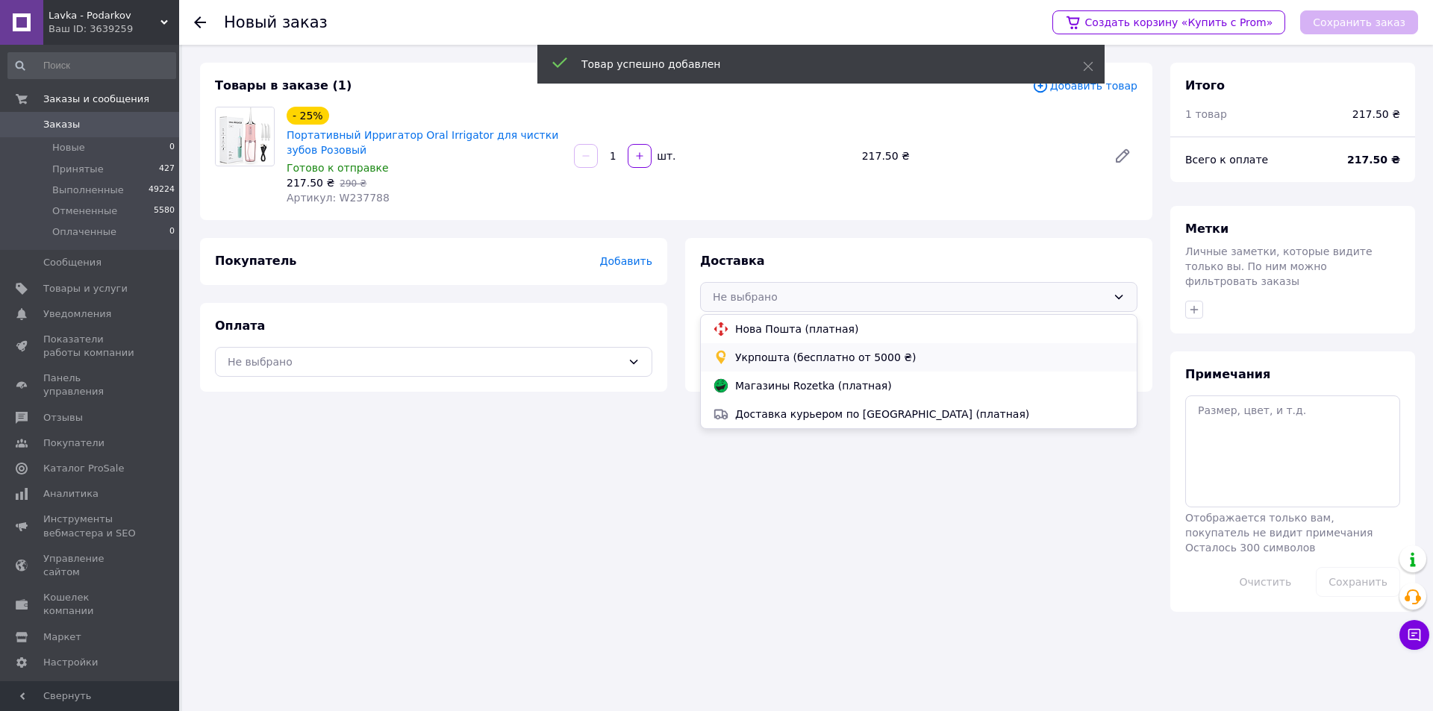
click at [802, 349] on div "Укрпошта (бесплатно от 5000 ₴)" at bounding box center [919, 357] width 418 height 16
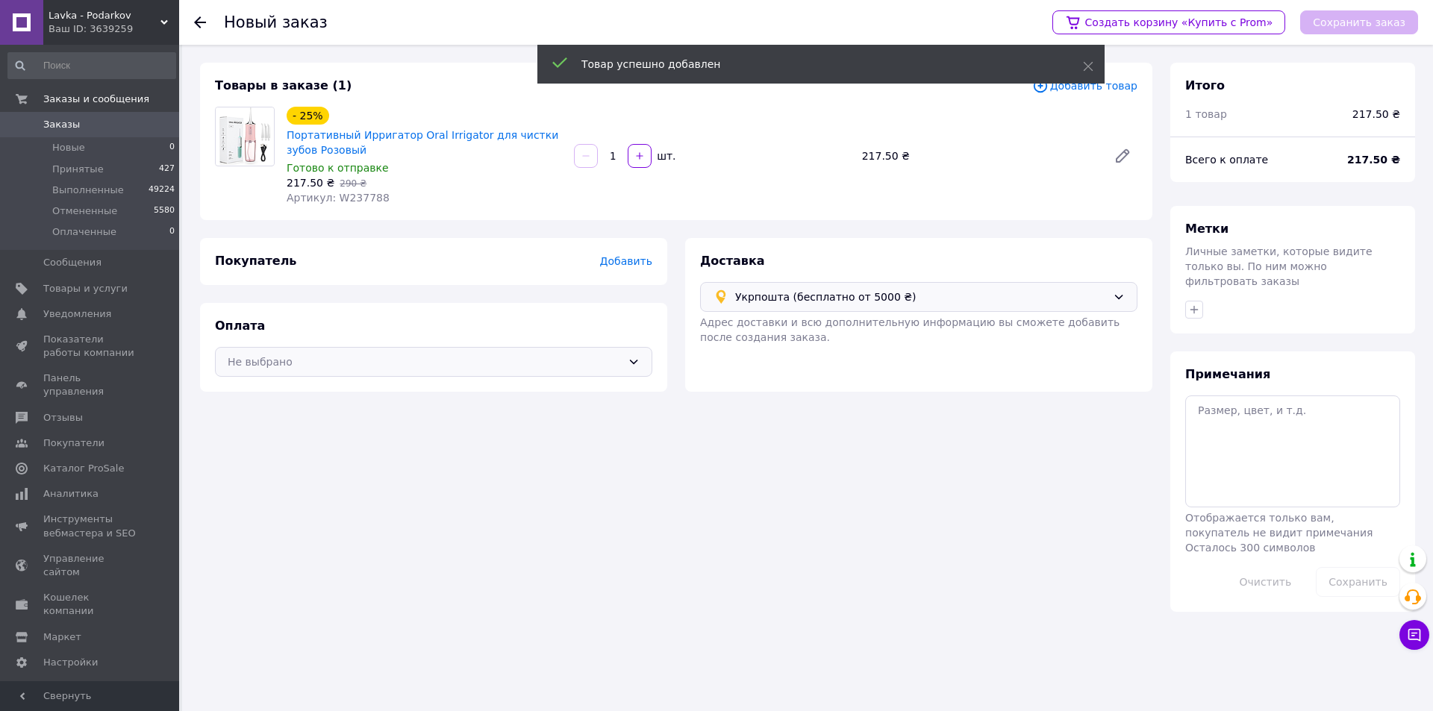
click at [598, 363] on div "Не выбрано" at bounding box center [425, 362] width 394 height 16
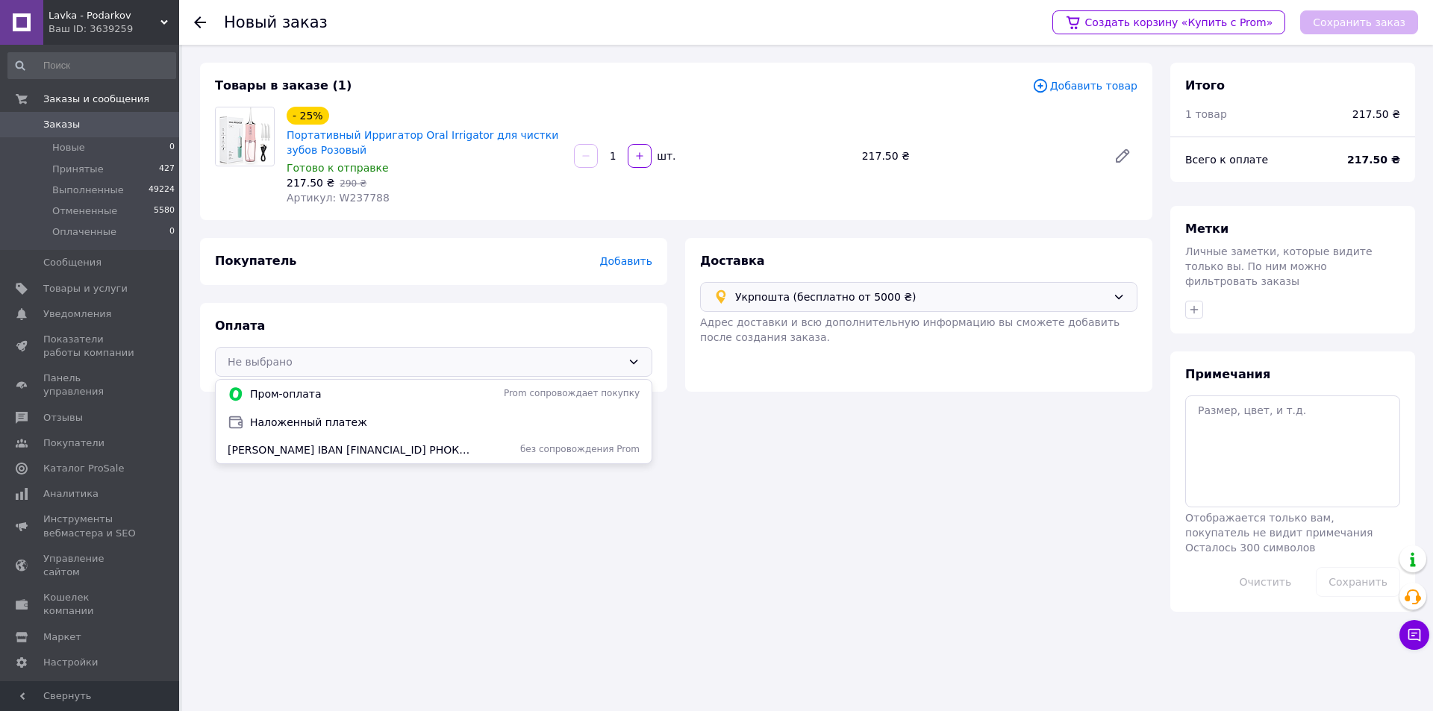
click at [455, 425] on span "Наложенный платеж" at bounding box center [444, 422] width 389 height 15
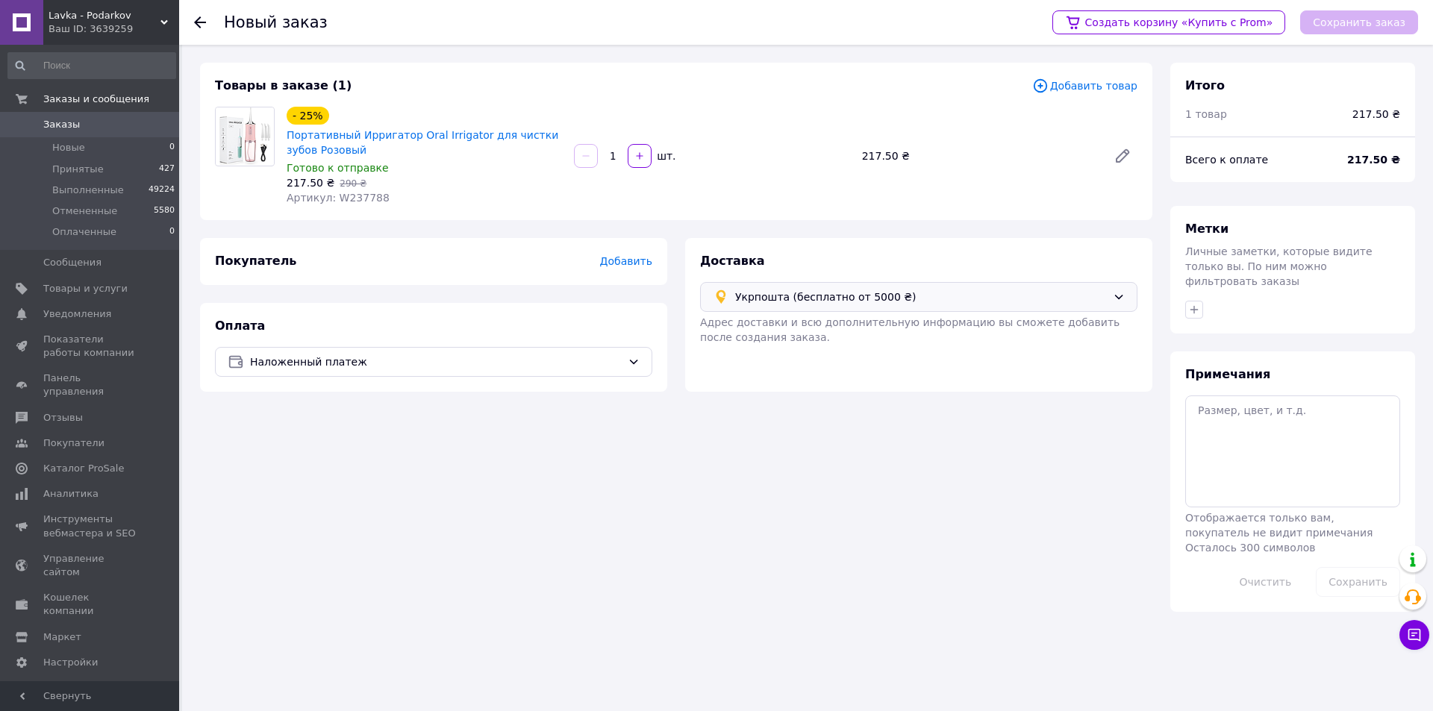
click at [636, 264] on span "Добавить" at bounding box center [626, 261] width 52 height 12
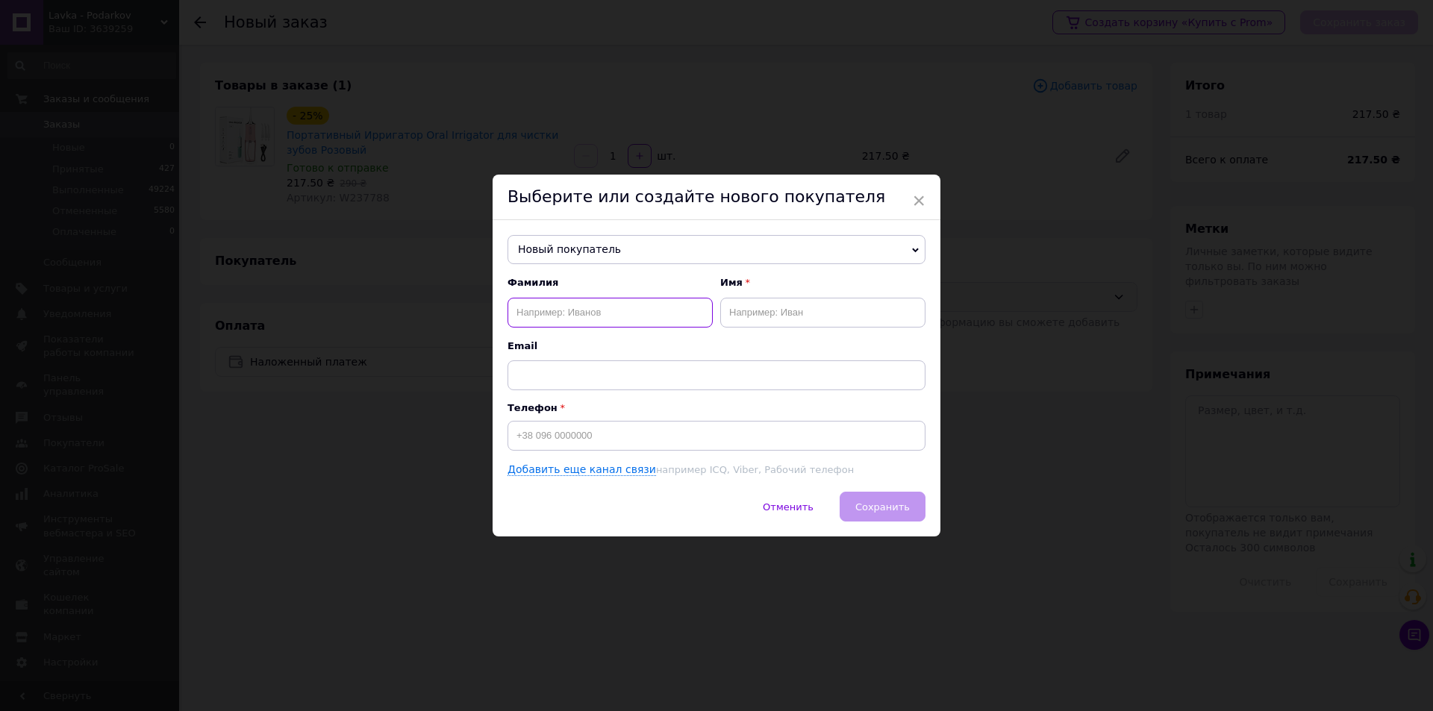
click at [563, 309] on input "text" at bounding box center [609, 313] width 205 height 30
type input "Ворониць"
click at [747, 318] on input "text" at bounding box center [822, 313] width 205 height 30
type input "Світлана"
click at [596, 430] on input at bounding box center [716, 436] width 418 height 30
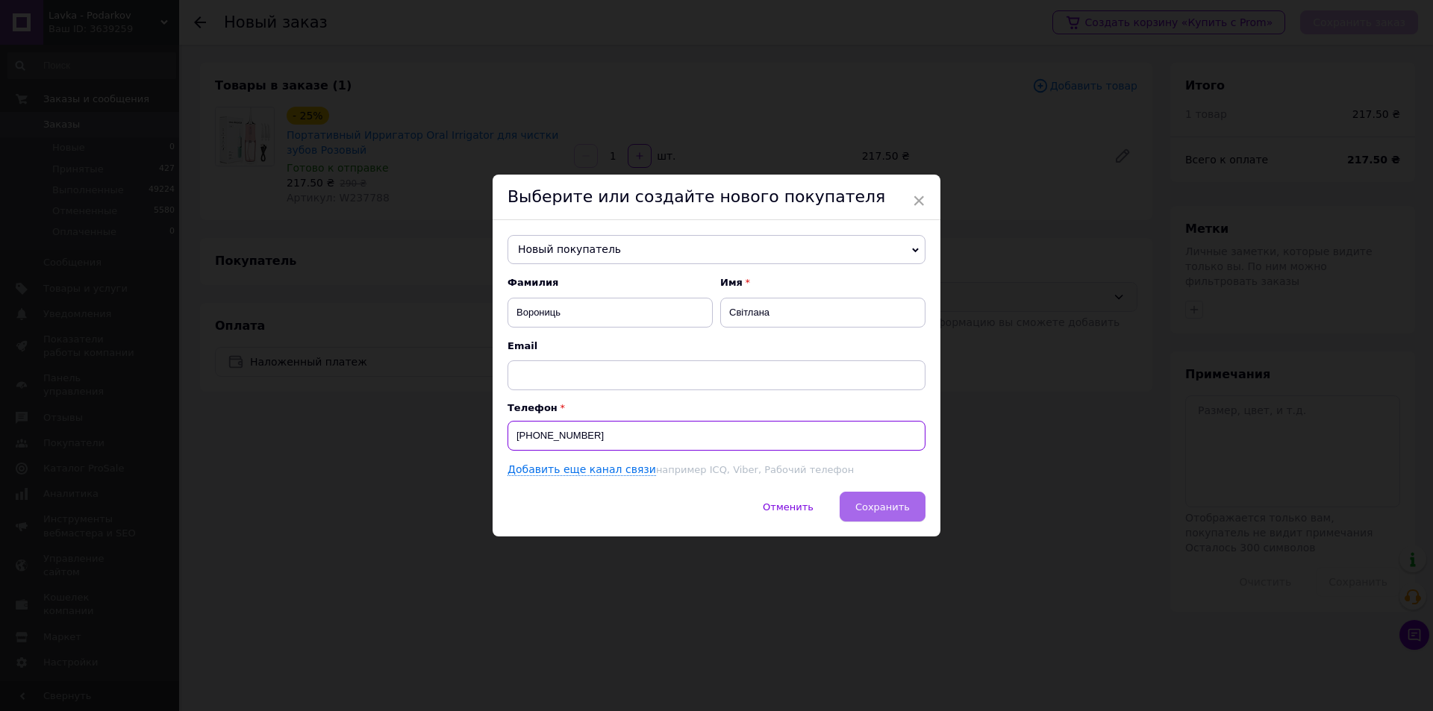
type input "[PHONE_NUMBER]"
click at [896, 496] on button "Сохранить" at bounding box center [882, 507] width 86 height 30
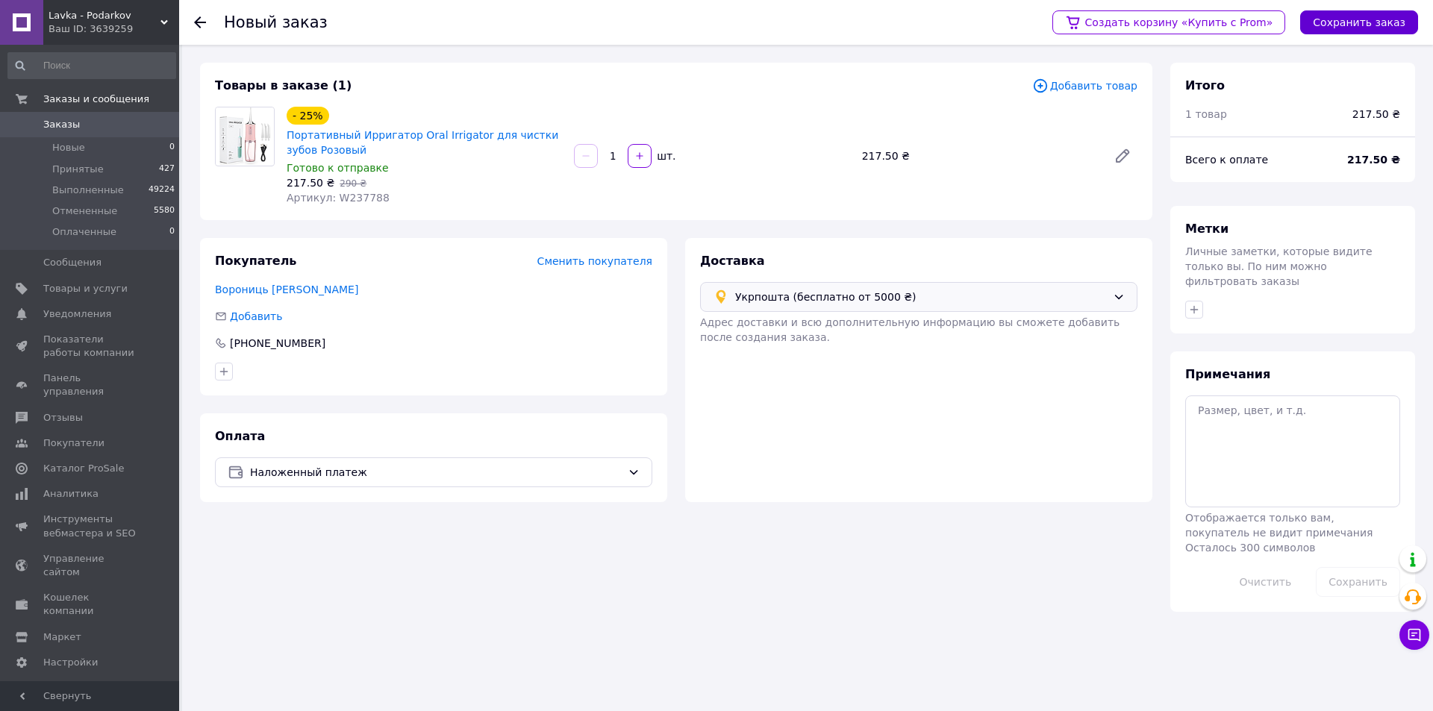
click at [1358, 21] on button "Сохранить заказ" at bounding box center [1359, 22] width 118 height 24
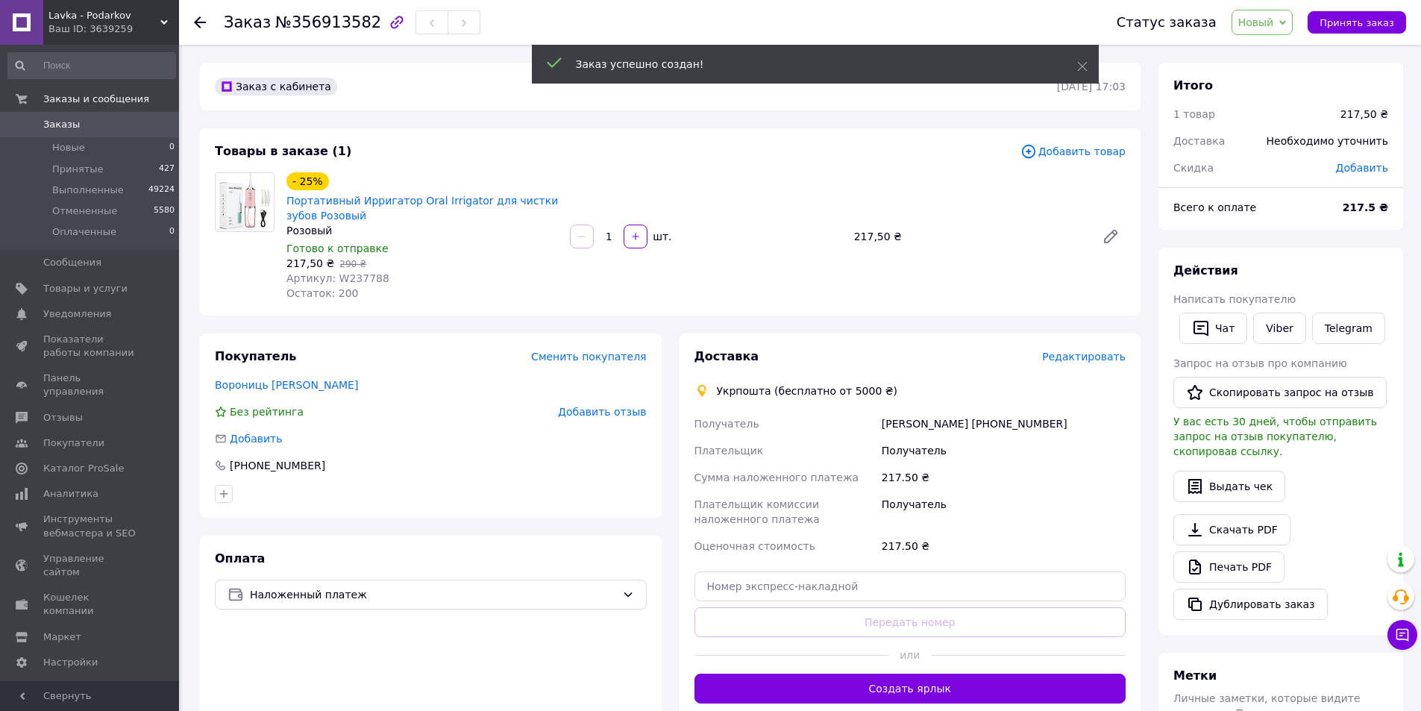
click at [1105, 358] on span "Редактировать" at bounding box center [1084, 357] width 84 height 12
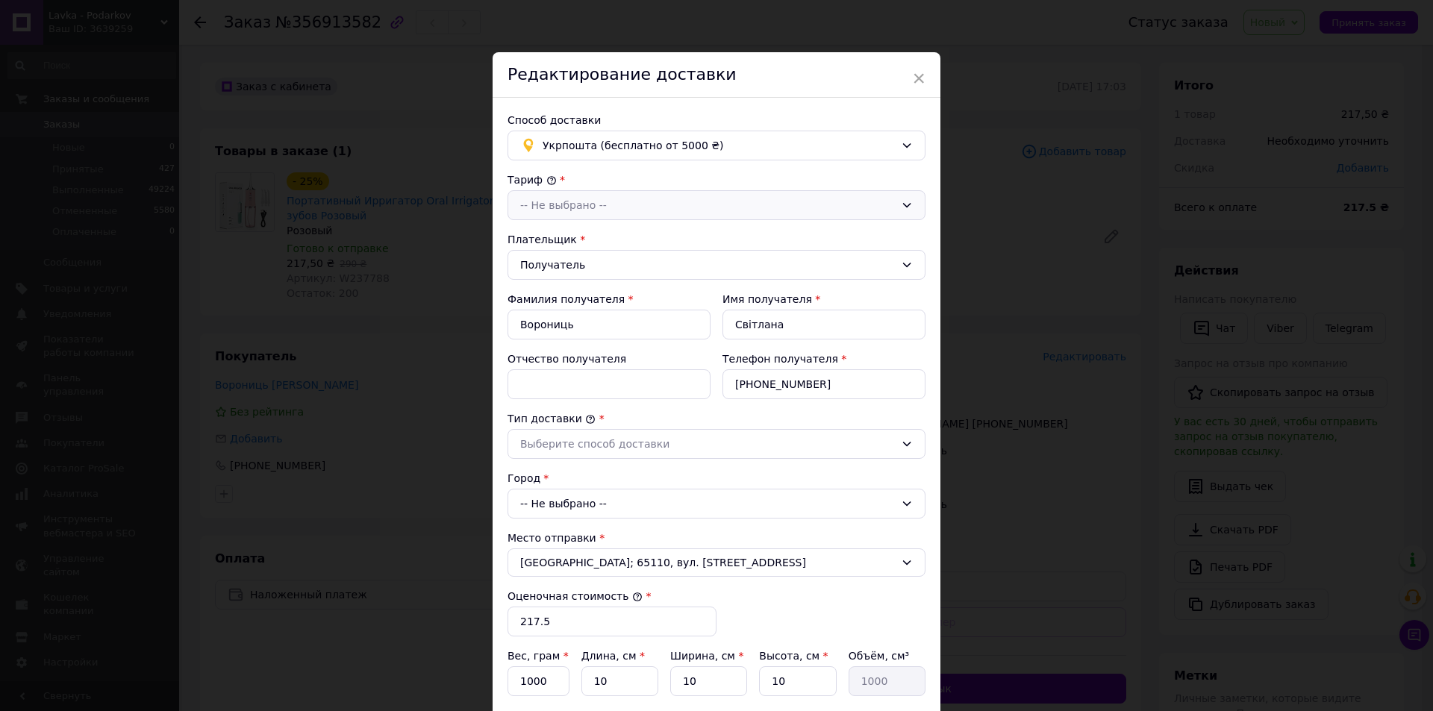
click at [560, 207] on div "-- Не выбрано --" at bounding box center [707, 205] width 375 height 16
click at [561, 228] on li "Стандарт" at bounding box center [716, 237] width 416 height 28
click at [566, 396] on input "Отчество получателя" at bounding box center [608, 384] width 203 height 30
click at [525, 445] on div "Выберите способ доставки" at bounding box center [707, 444] width 375 height 16
click at [536, 472] on li "Склад - склад" at bounding box center [716, 476] width 416 height 28
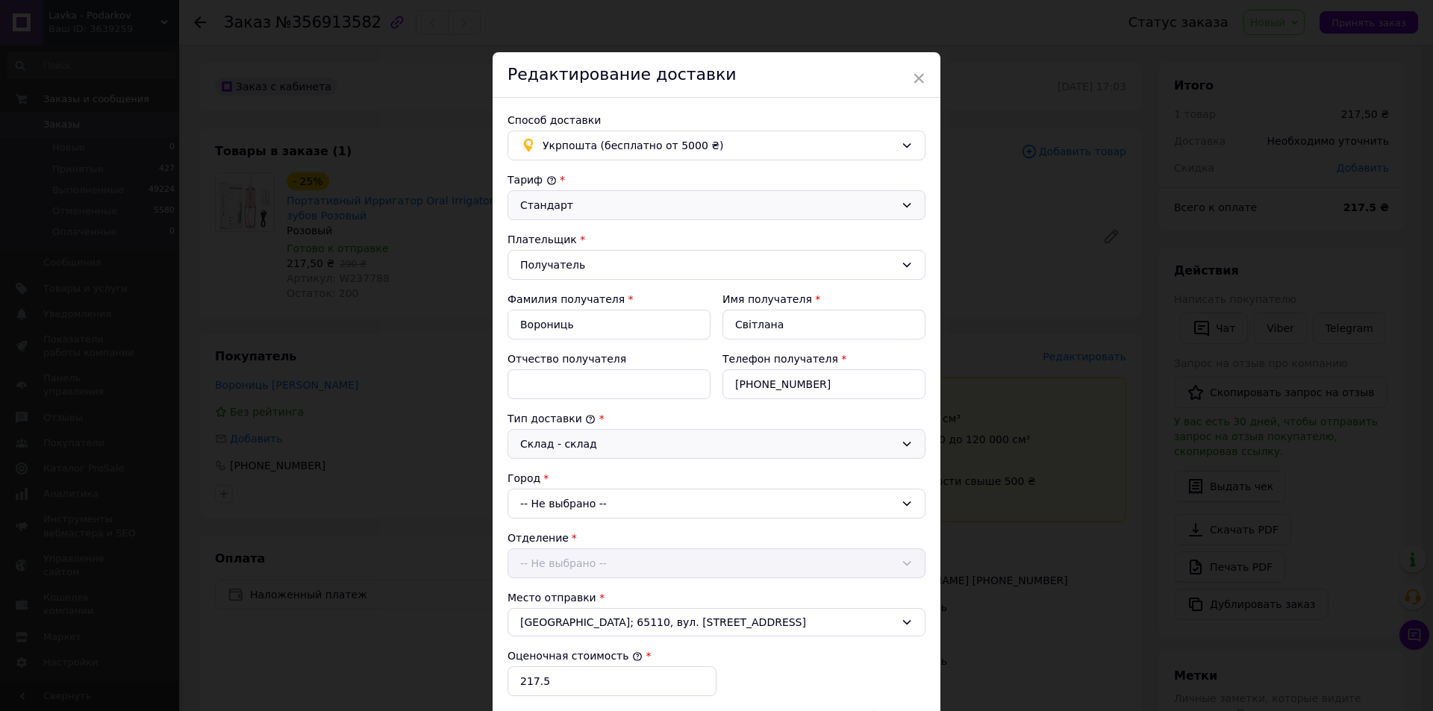
click at [566, 509] on div "-- Не выбрано --" at bounding box center [716, 504] width 418 height 30
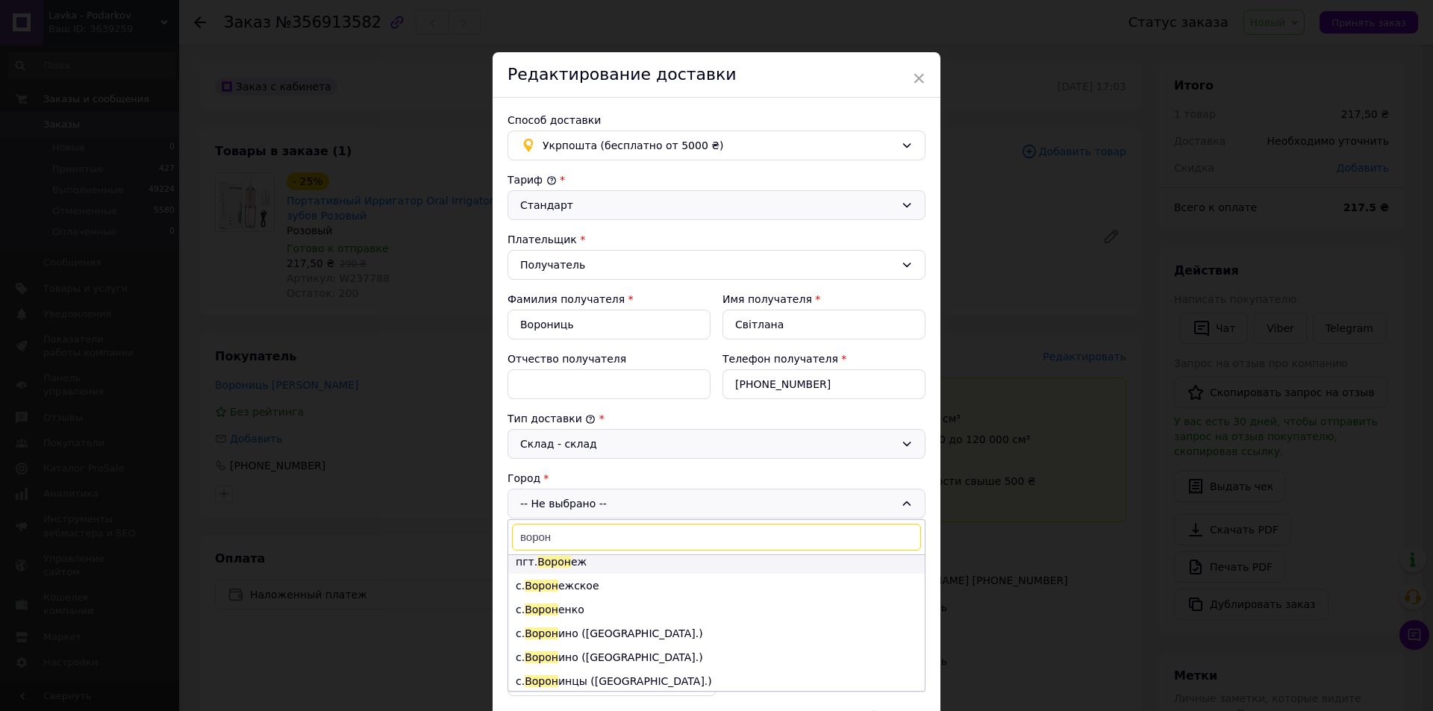
scroll to position [75, 0]
type input "ворон"
click at [610, 584] on li "пгт. Ворон еж" at bounding box center [716, 588] width 416 height 24
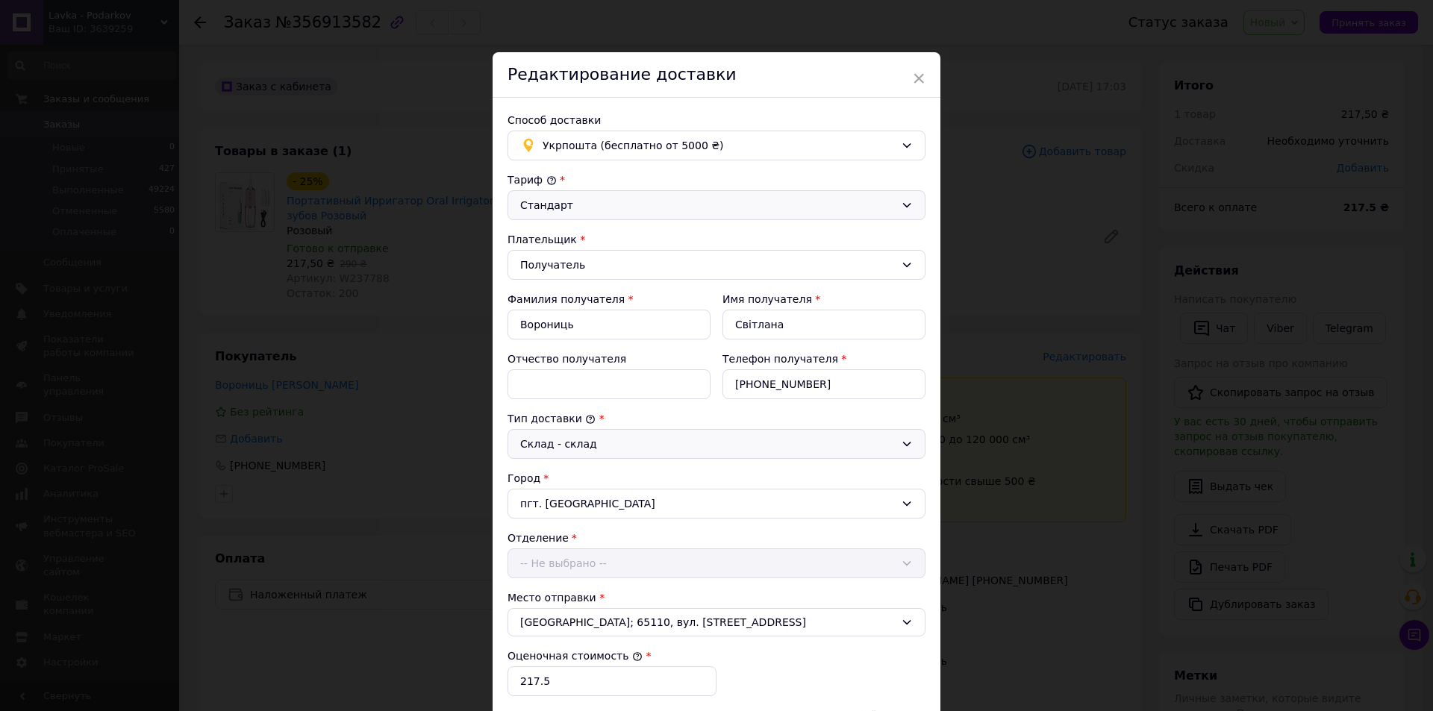
click at [601, 552] on div "Отделение -- Не выбрано --" at bounding box center [716, 554] width 418 height 48
click at [599, 556] on div "-- Не выбрано --" at bounding box center [716, 563] width 418 height 30
click at [592, 627] on li "41140, вул. Київська, 4" at bounding box center [716, 627] width 416 height 24
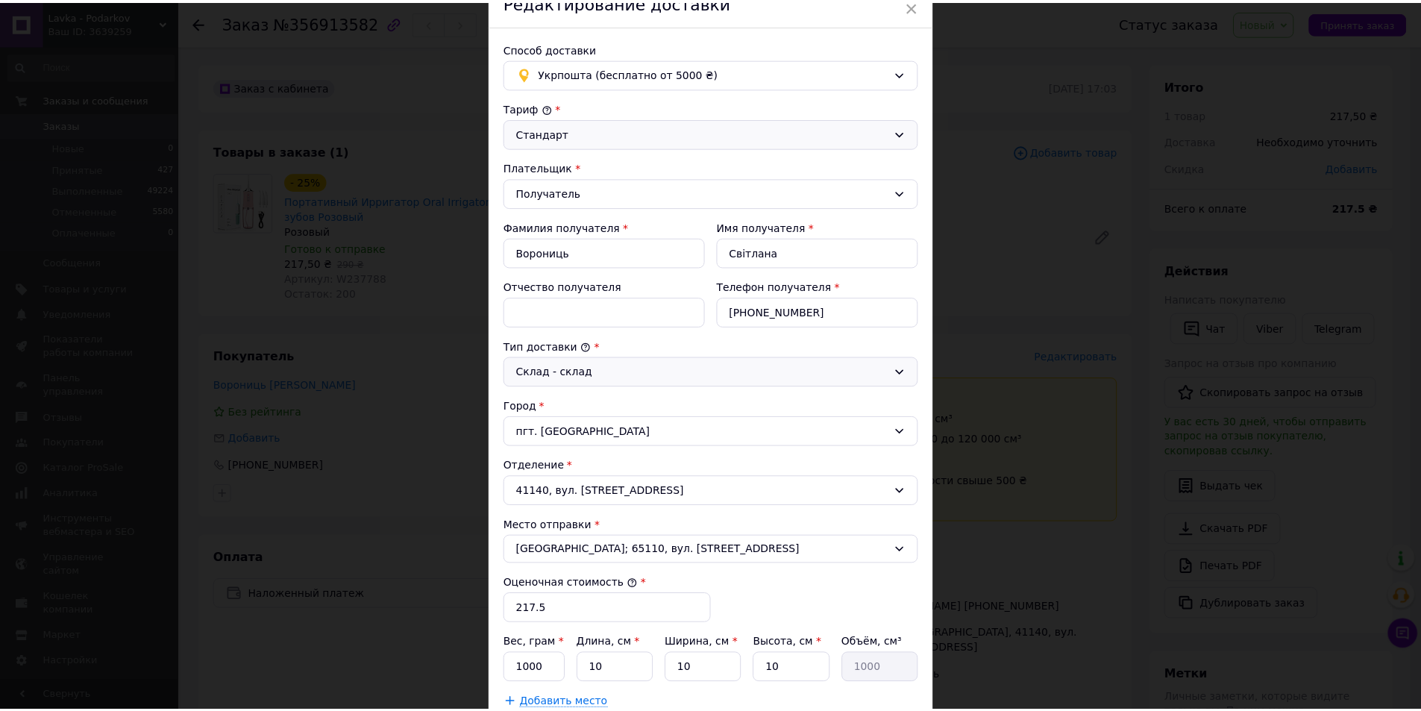
scroll to position [298, 0]
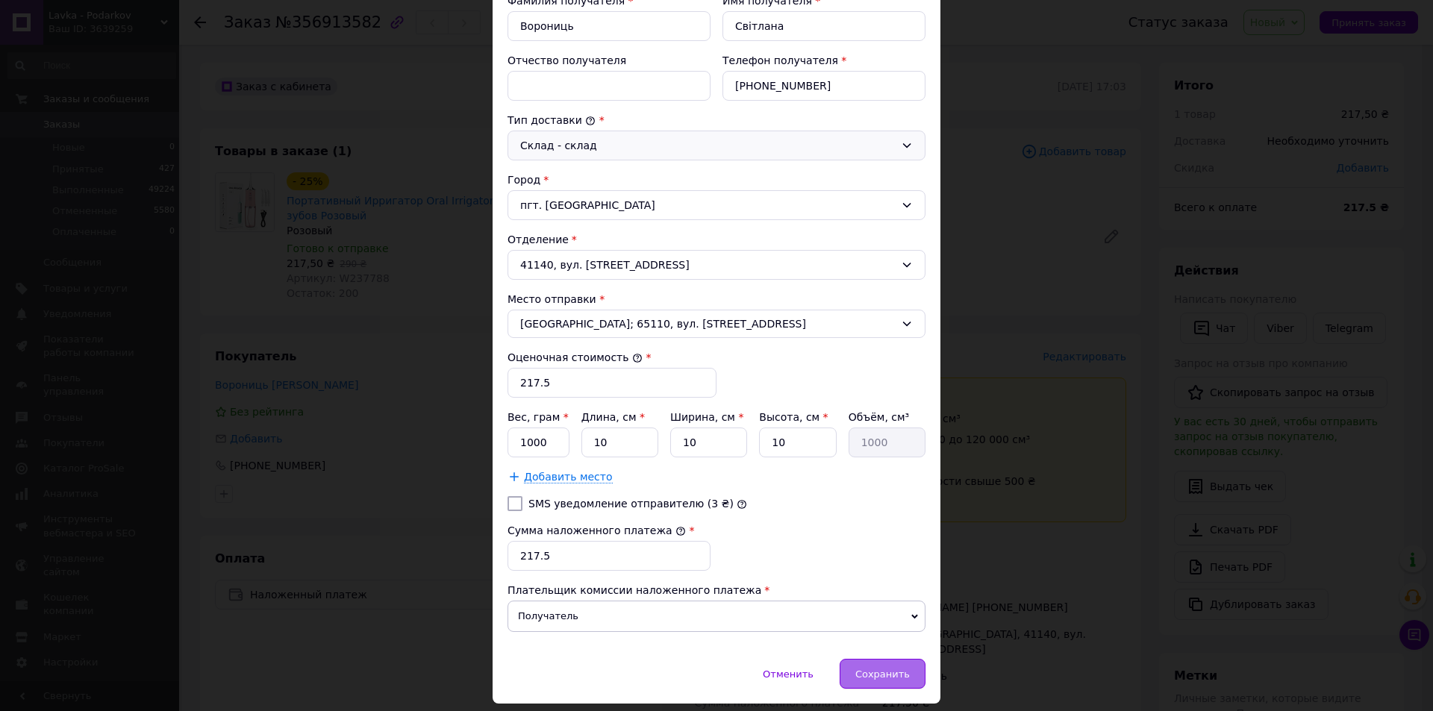
click at [869, 670] on span "Сохранить" at bounding box center [882, 674] width 54 height 11
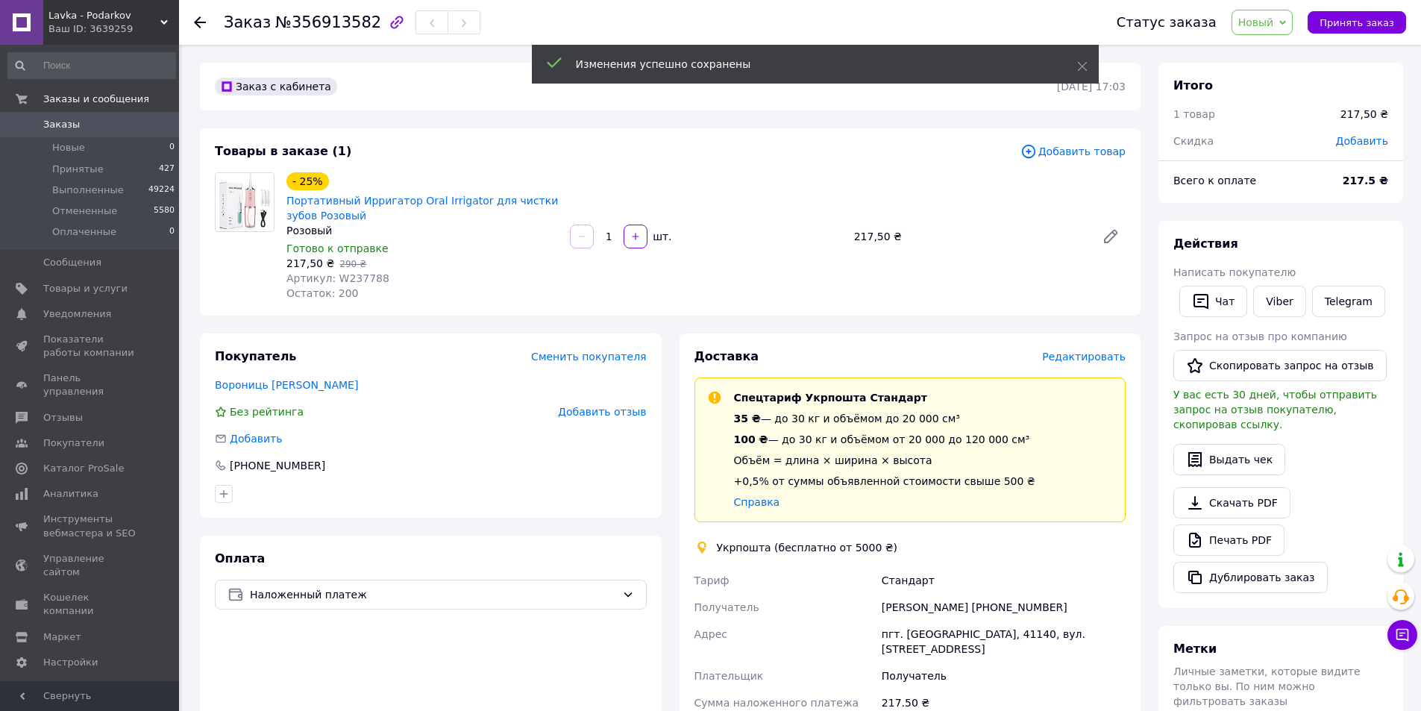
click at [1283, 14] on span "Новый" at bounding box center [1263, 22] width 62 height 25
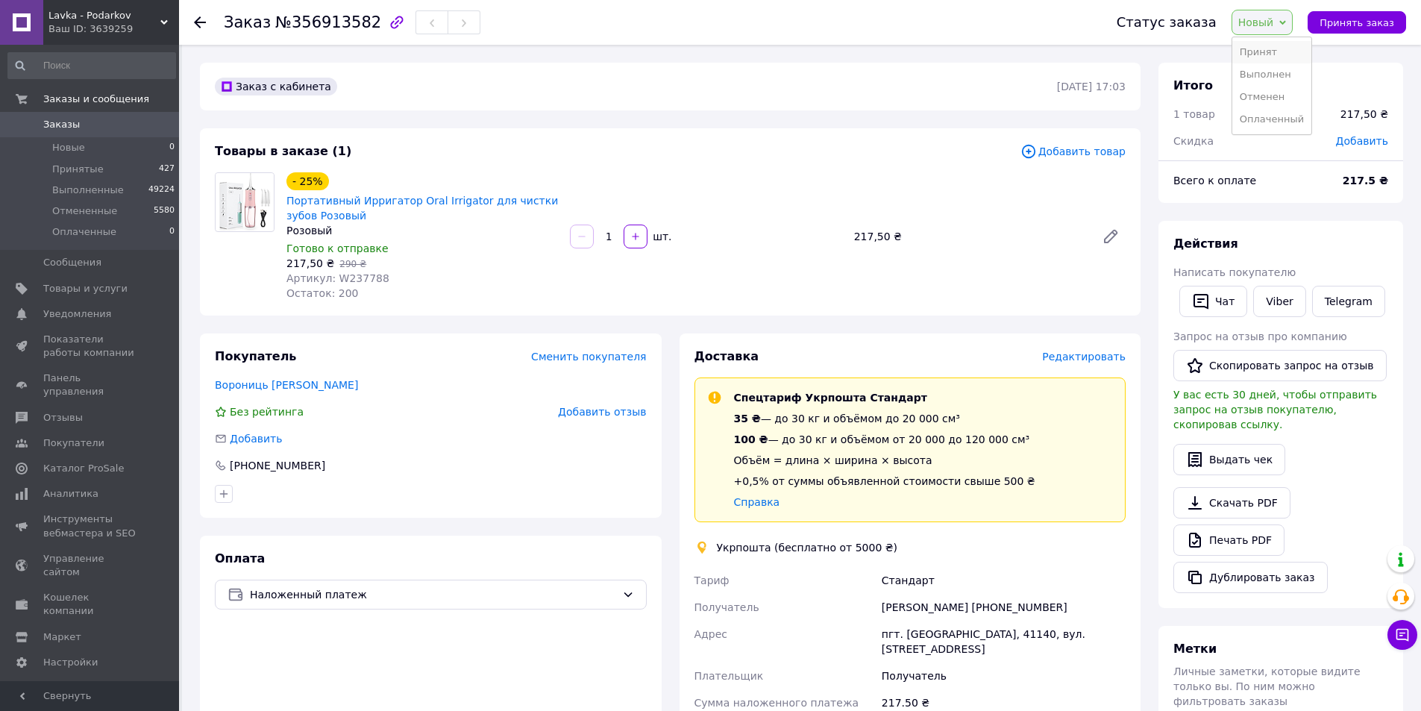
click at [1278, 51] on li "Принят" at bounding box center [1272, 52] width 79 height 22
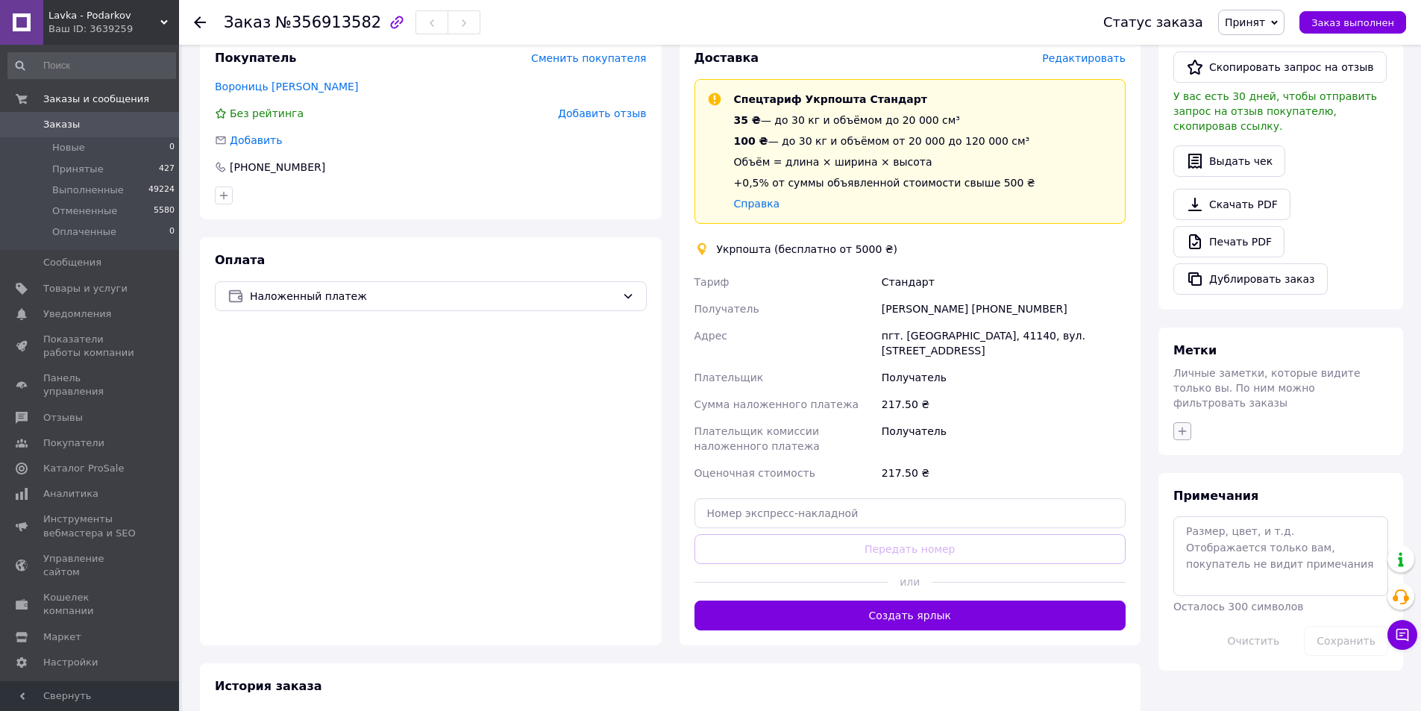
click at [1181, 425] on icon "button" at bounding box center [1183, 431] width 12 height 12
type input "тел"
click at [1209, 495] on span "Создать метку тел" at bounding box center [1249, 501] width 96 height 12
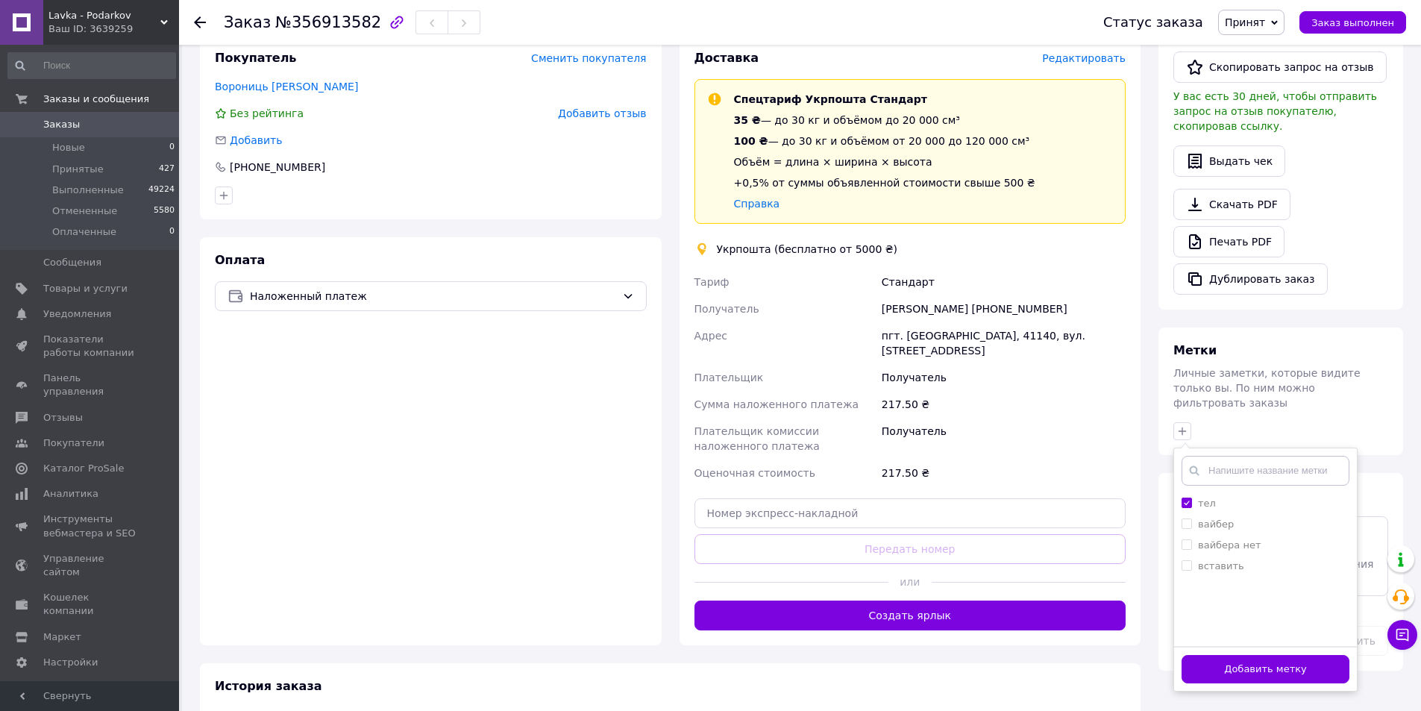
click at [1204, 655] on button "Добавить метку" at bounding box center [1266, 669] width 168 height 29
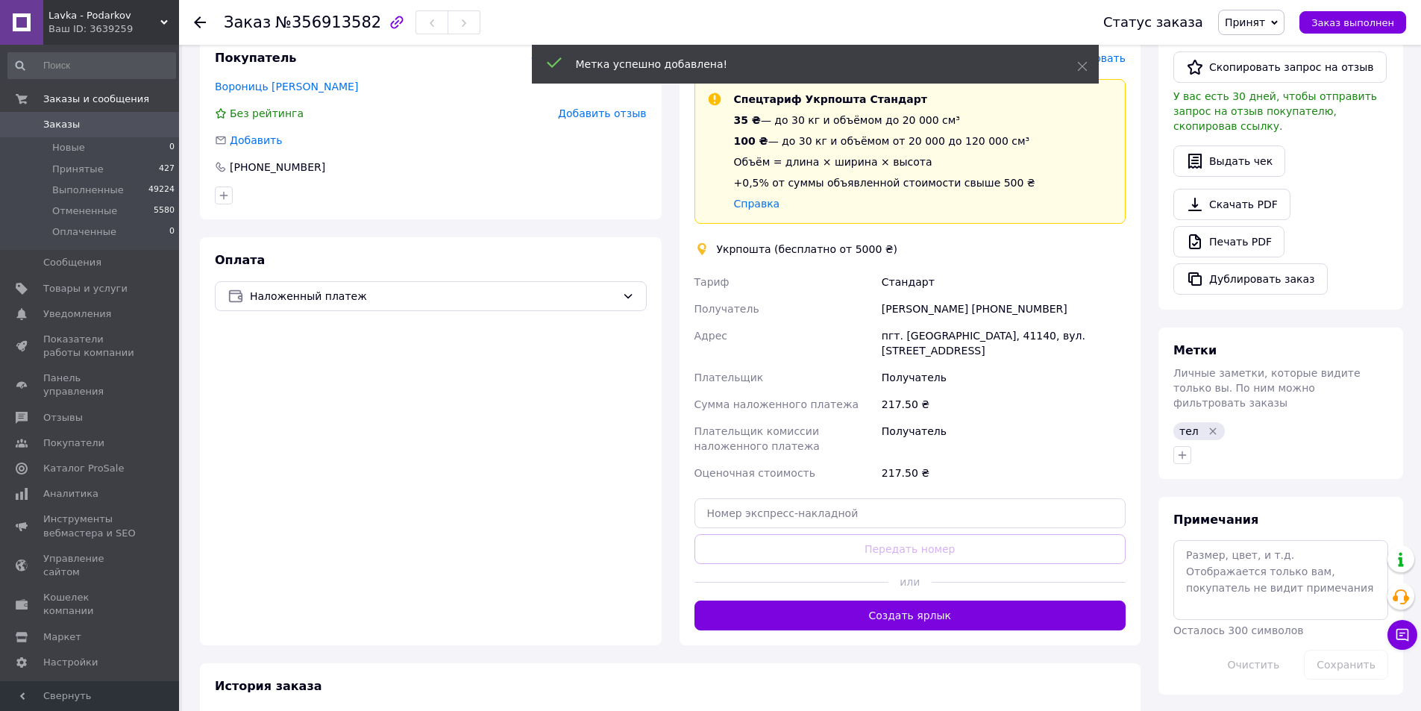
click at [199, 22] on use at bounding box center [200, 22] width 12 height 12
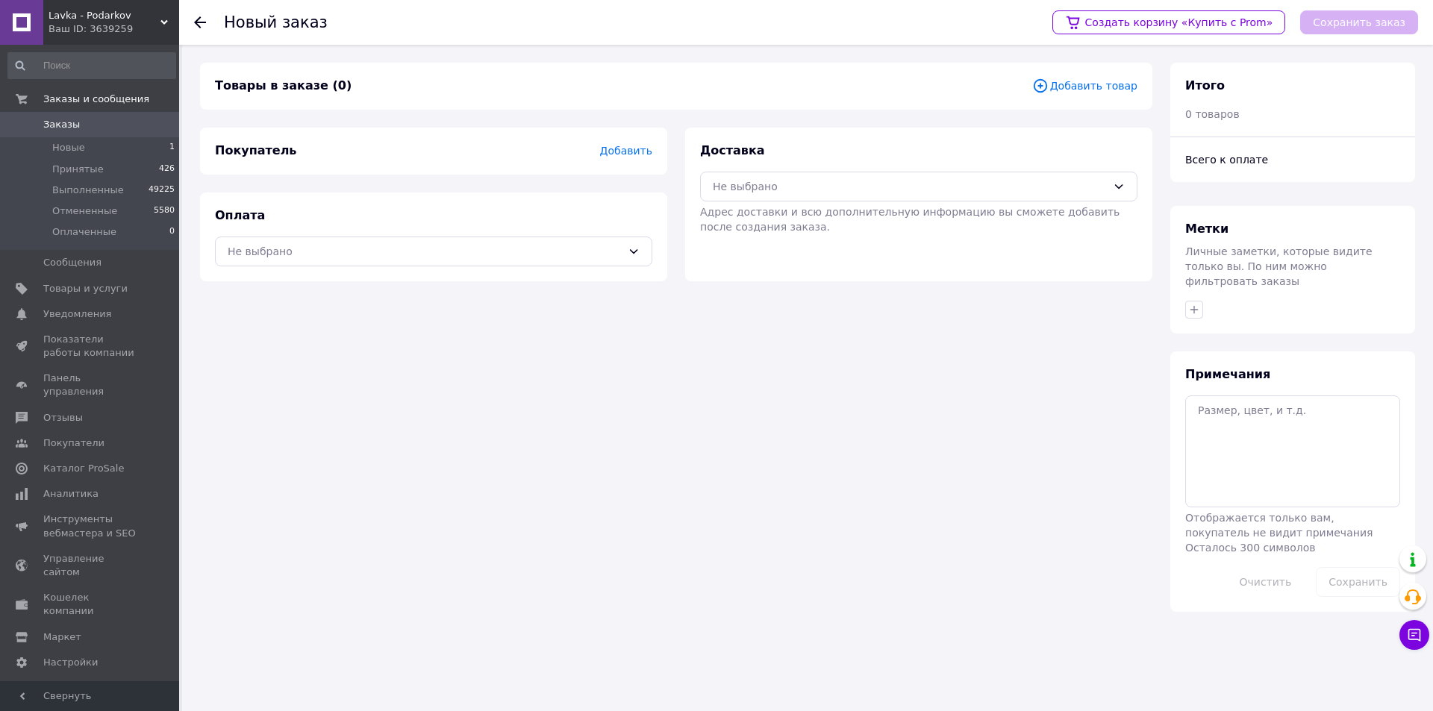
click at [201, 19] on icon at bounding box center [200, 22] width 12 height 12
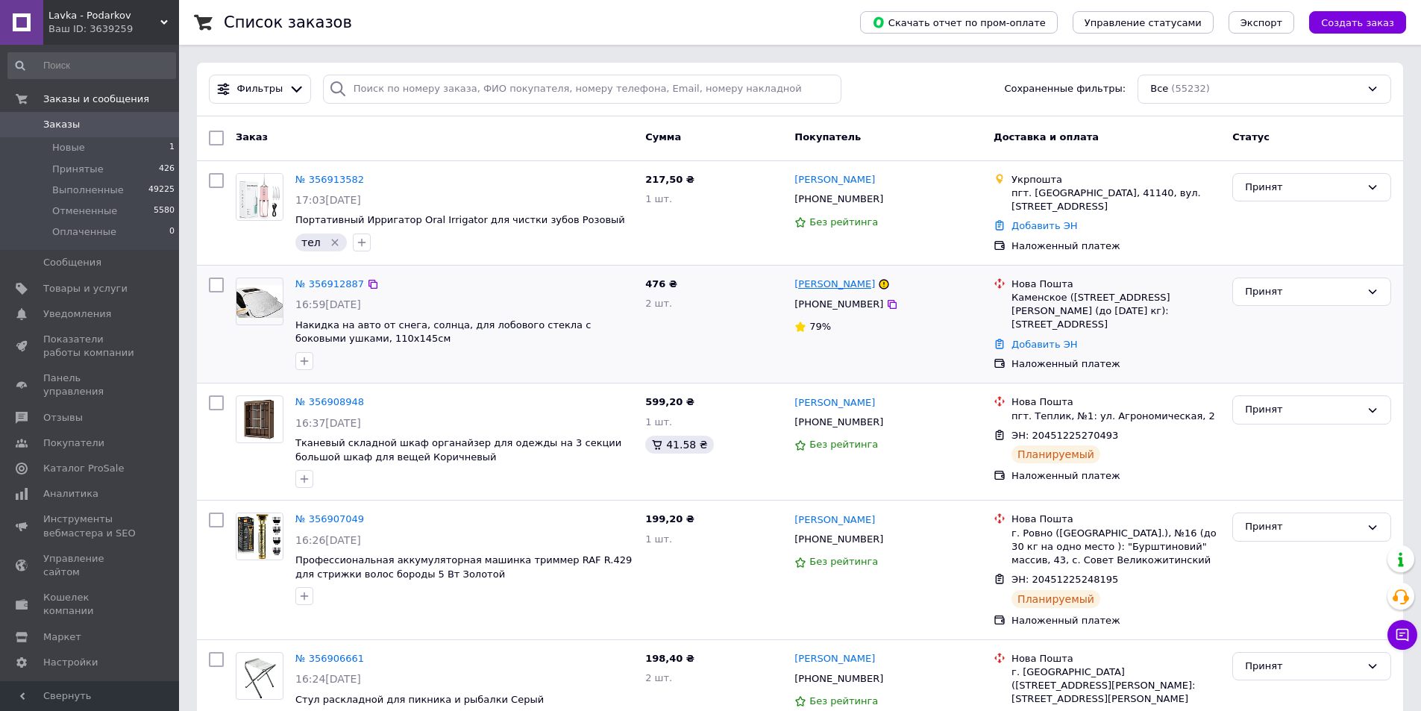
click at [844, 284] on link "[PERSON_NAME]" at bounding box center [835, 285] width 81 height 14
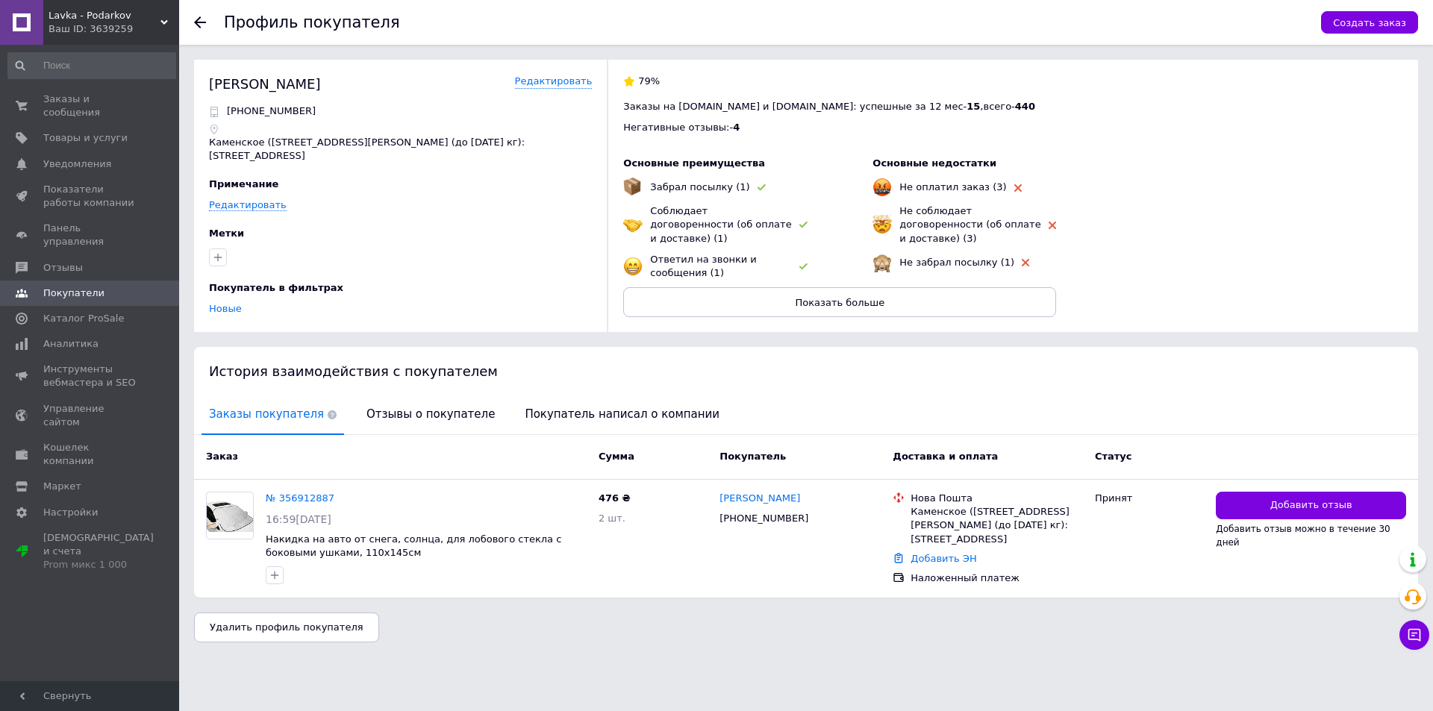
click at [199, 16] on icon at bounding box center [200, 22] width 12 height 12
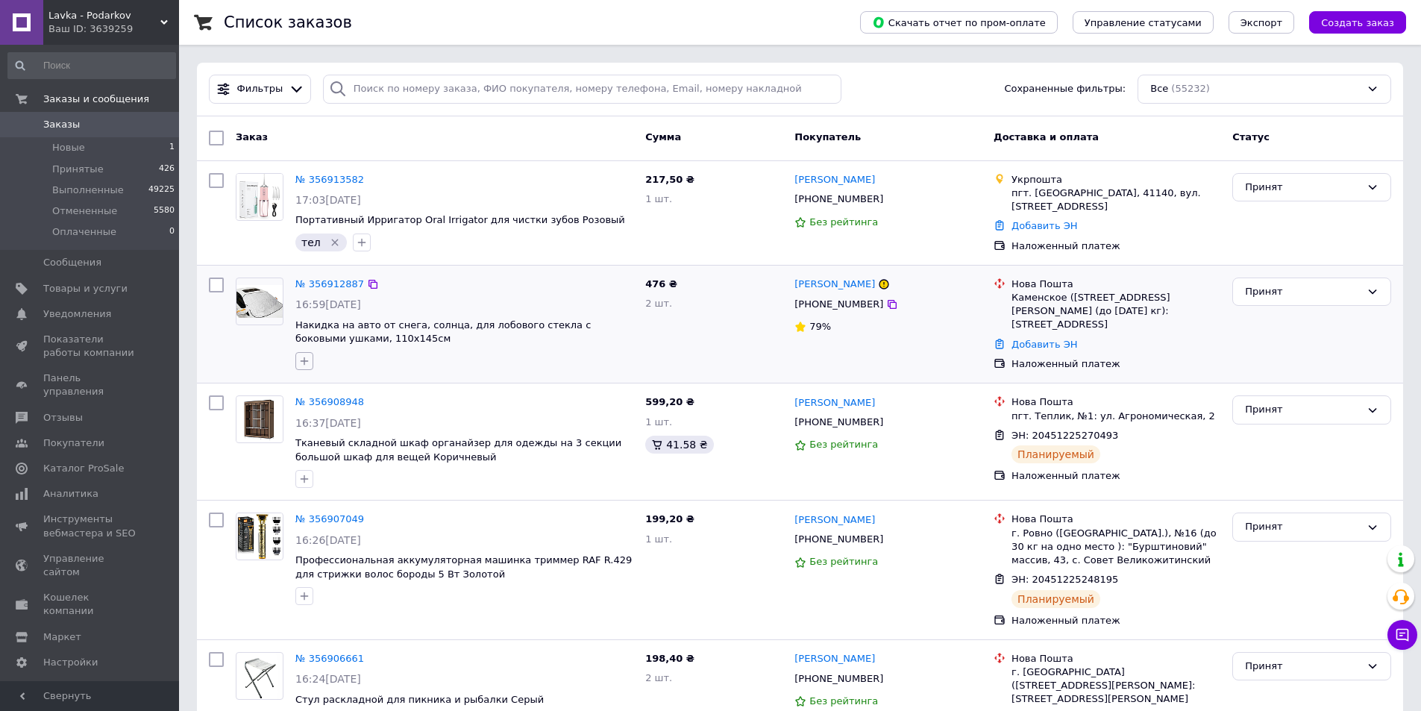
click at [299, 360] on icon "button" at bounding box center [304, 361] width 12 height 12
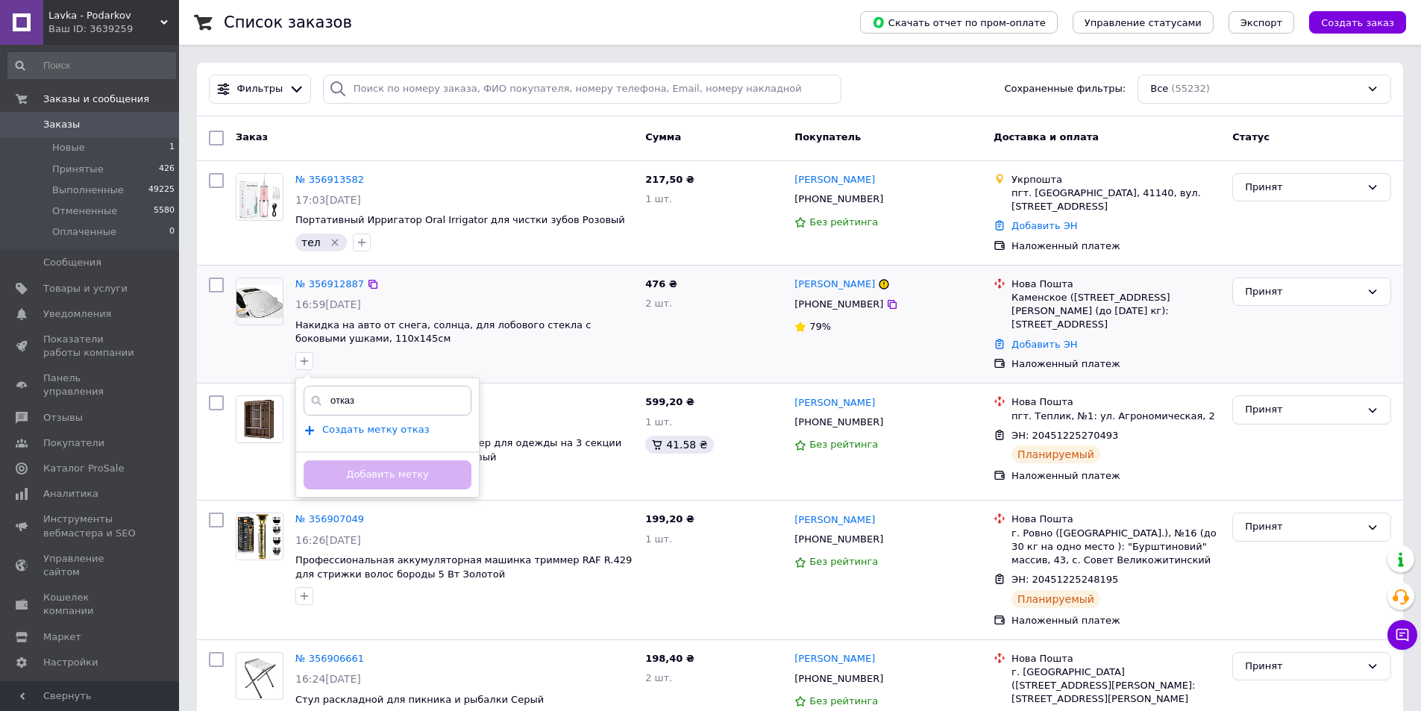
type input "отказ"
click at [396, 427] on span "Создать метку отказ" at bounding box center [375, 430] width 107 height 12
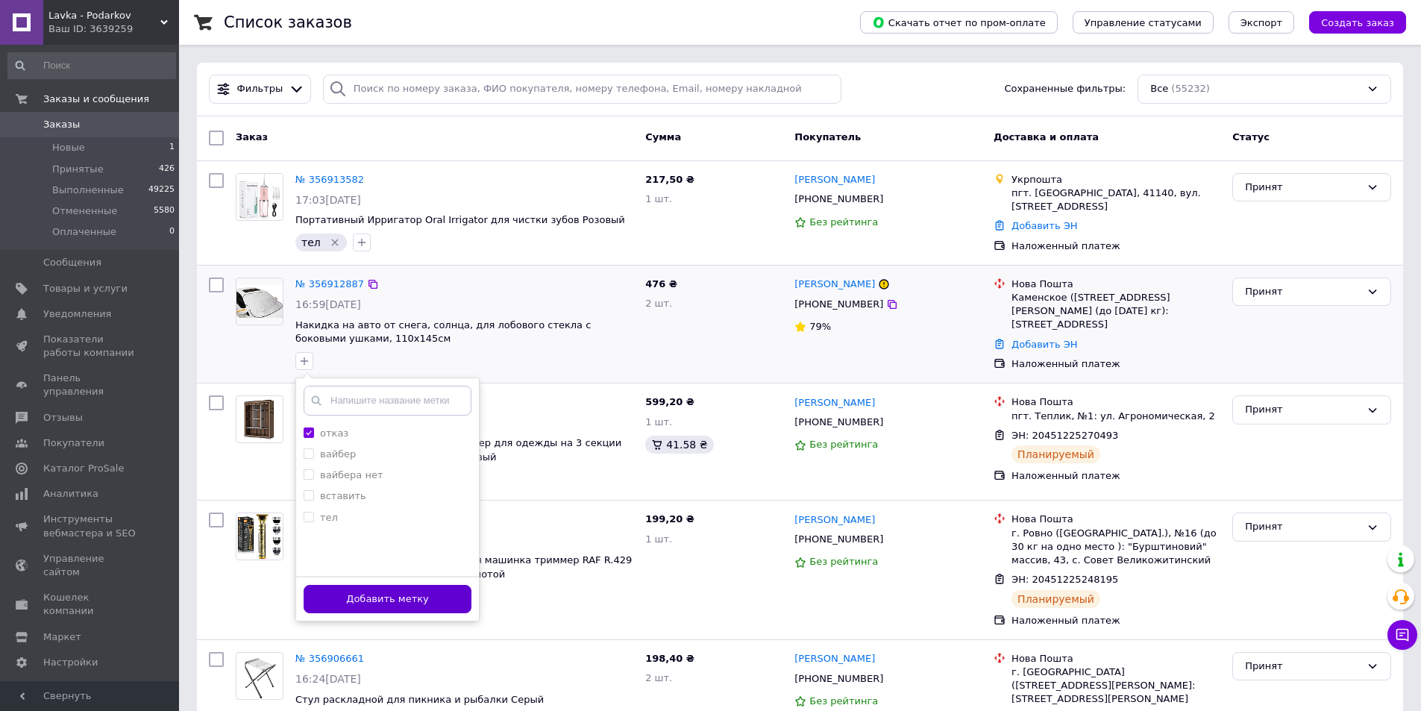
click at [398, 598] on button "Добавить метку" at bounding box center [388, 599] width 168 height 29
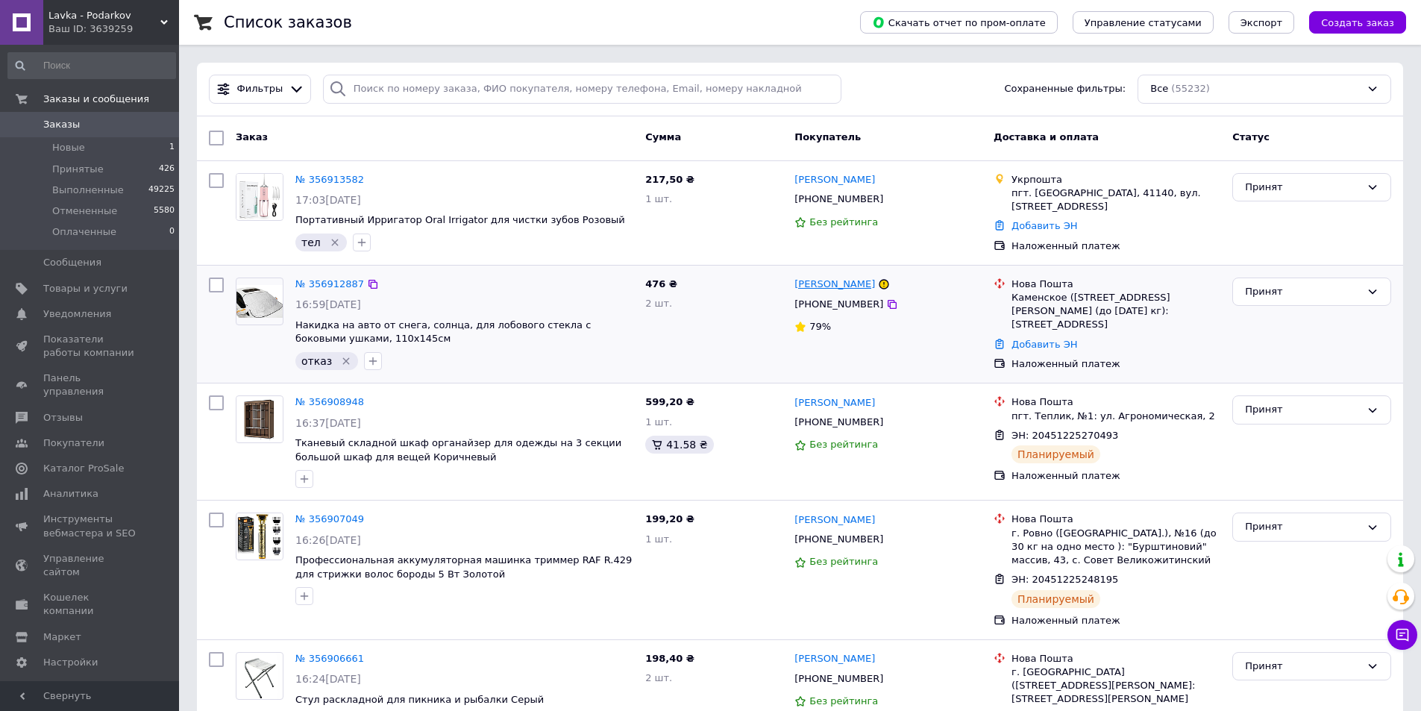
click at [868, 280] on link "[PERSON_NAME]" at bounding box center [835, 285] width 81 height 14
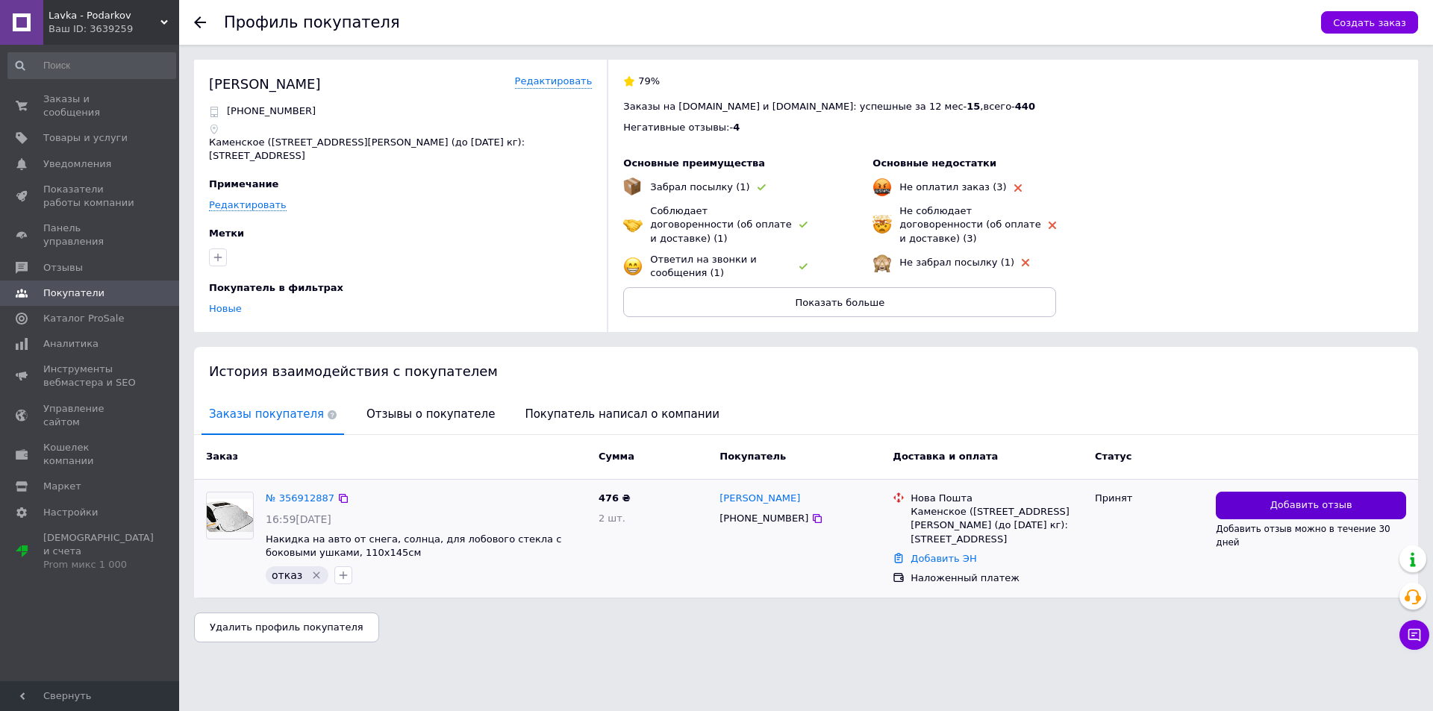
click at [1336, 507] on span "Добавить отзыв" at bounding box center [1311, 505] width 82 height 14
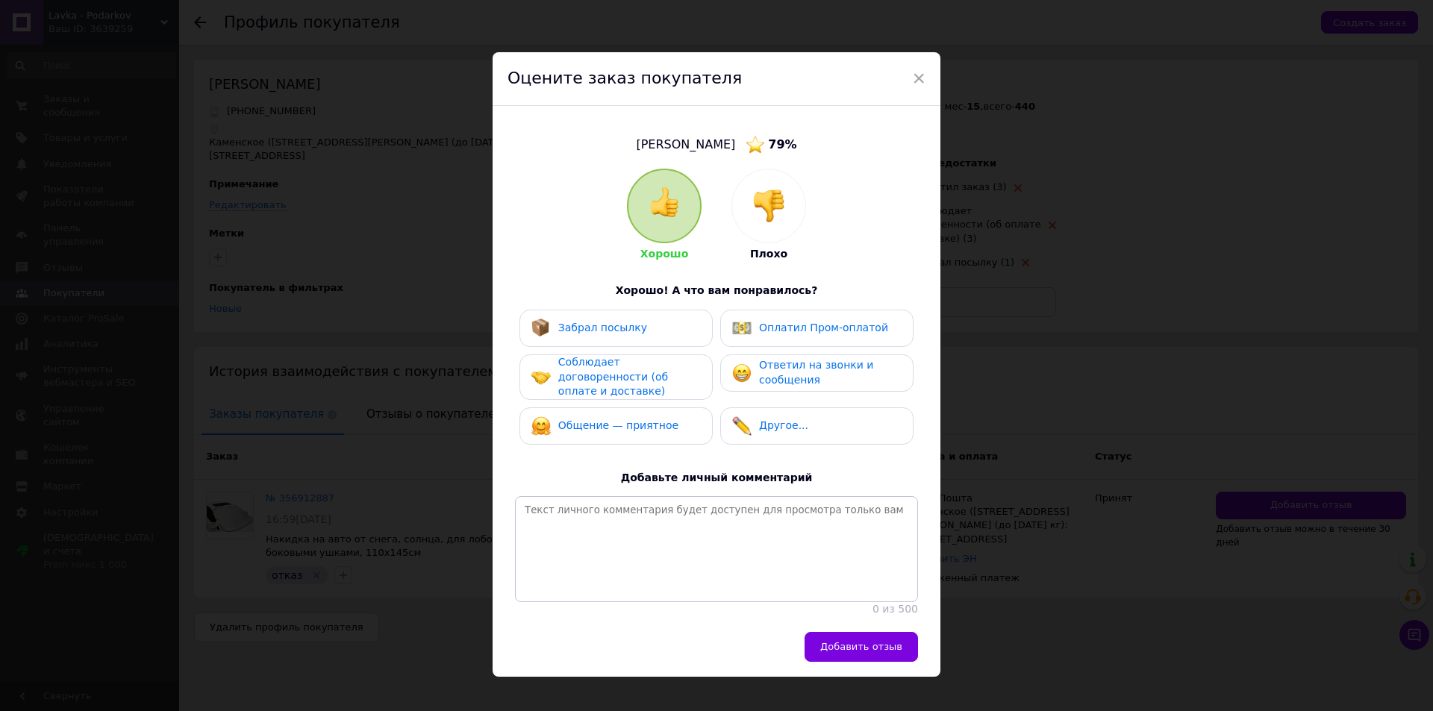
click at [774, 197] on img at bounding box center [768, 206] width 33 height 33
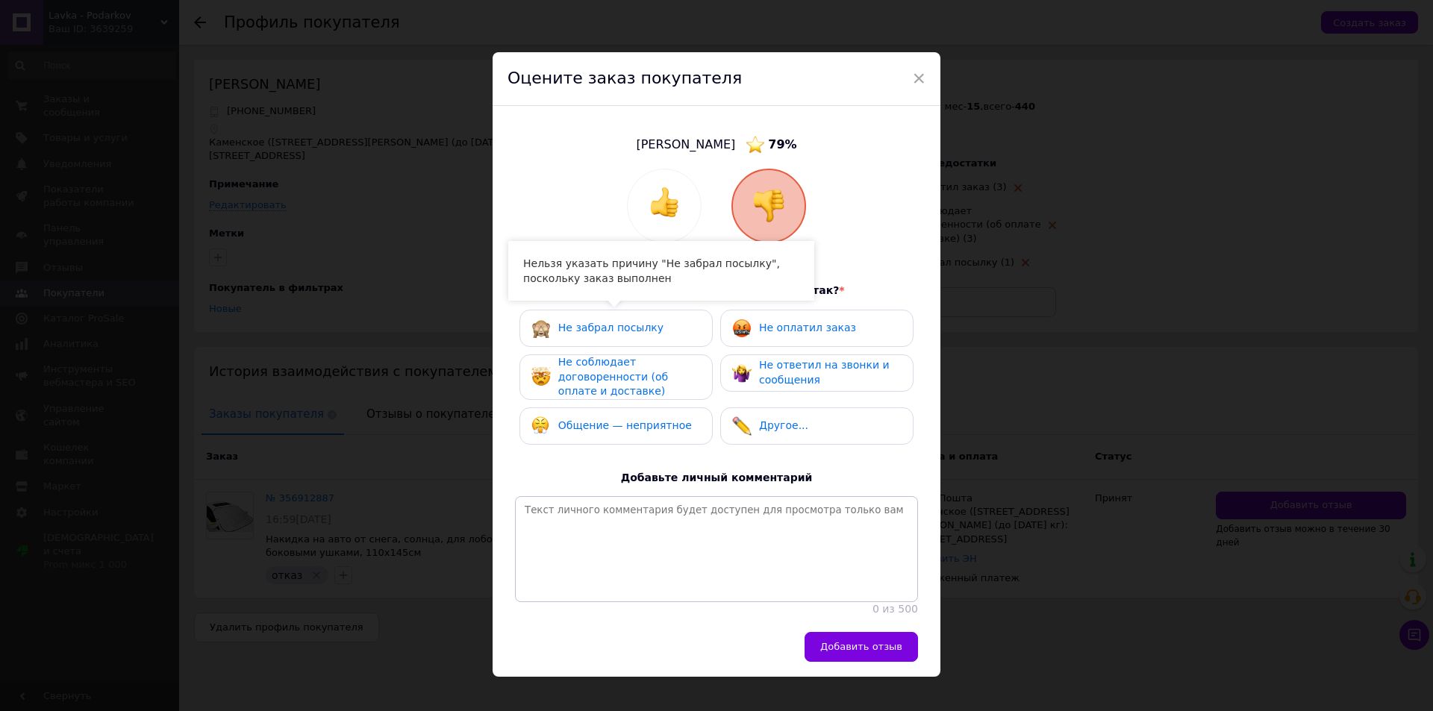
click at [635, 369] on div "Не соблюдает договоренности (об оплате и доставке)" at bounding box center [629, 377] width 142 height 44
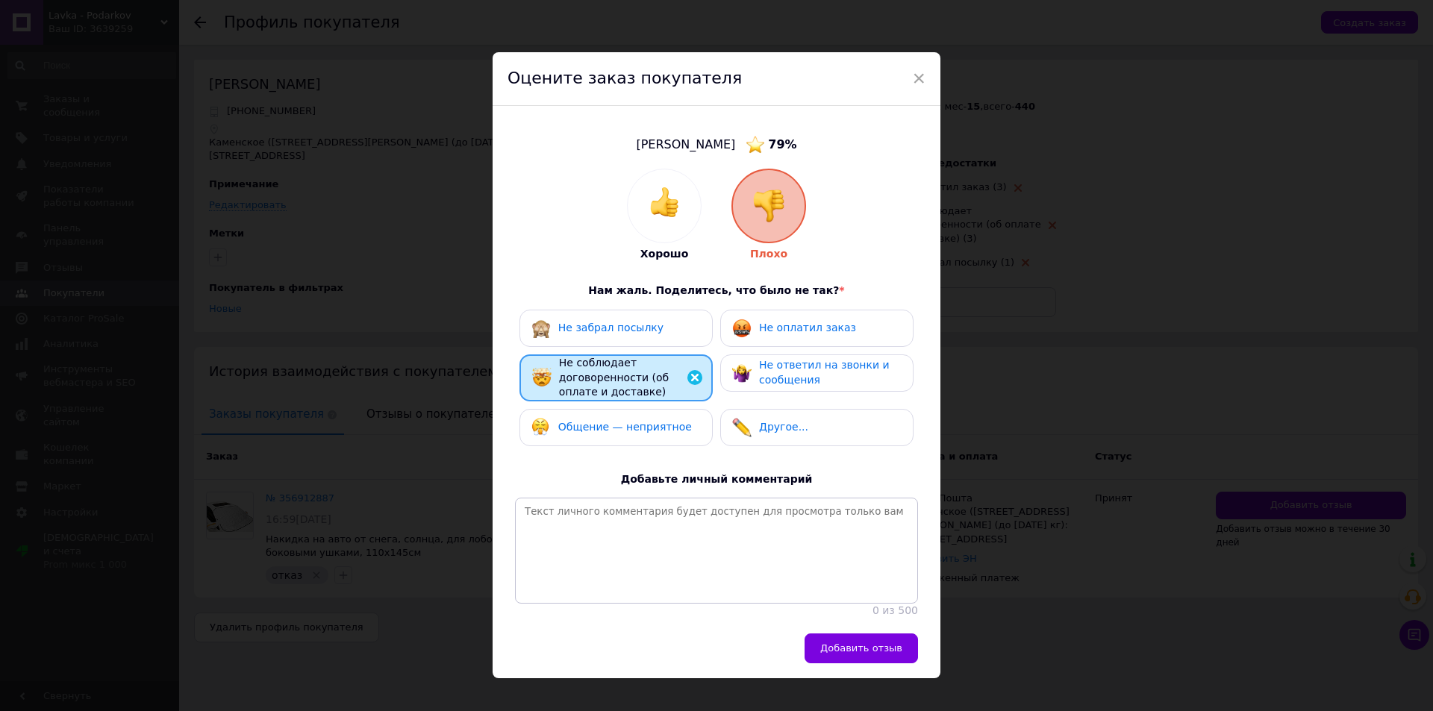
click at [631, 432] on span "Общение — неприятное" at bounding box center [625, 427] width 134 height 12
click at [814, 378] on div "Не ответил на звонки и сообщения" at bounding box center [830, 372] width 142 height 29
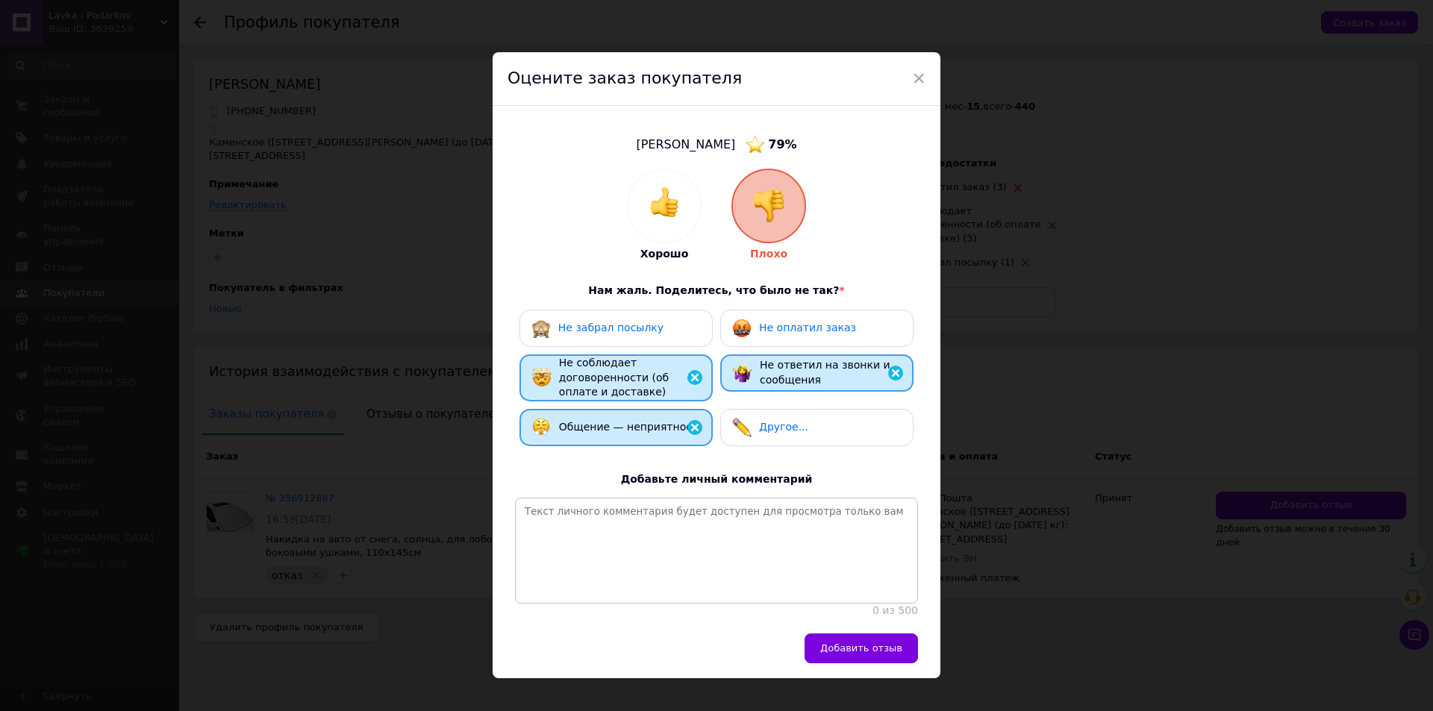
click at [810, 327] on span "Не оплатил заказ" at bounding box center [807, 328] width 97 height 12
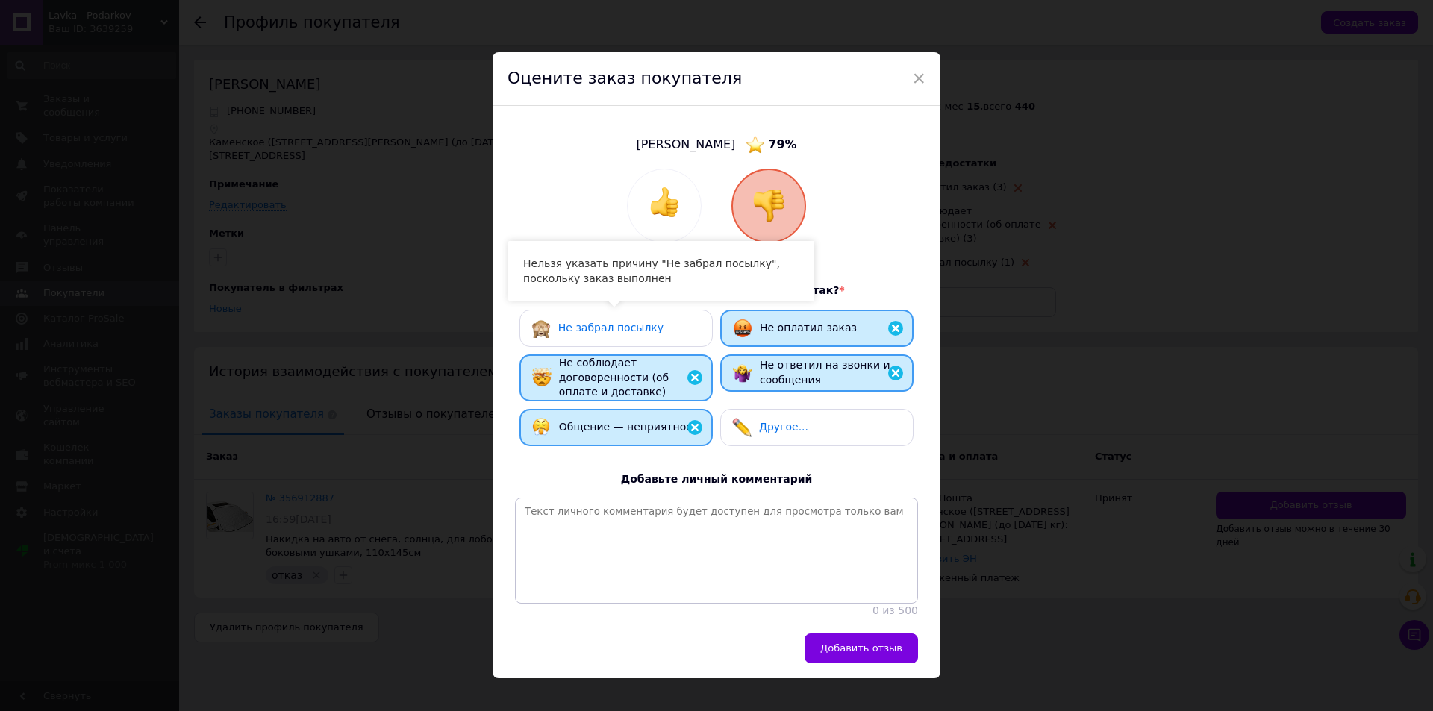
click at [589, 325] on span "Не забрал посылку" at bounding box center [610, 328] width 105 height 12
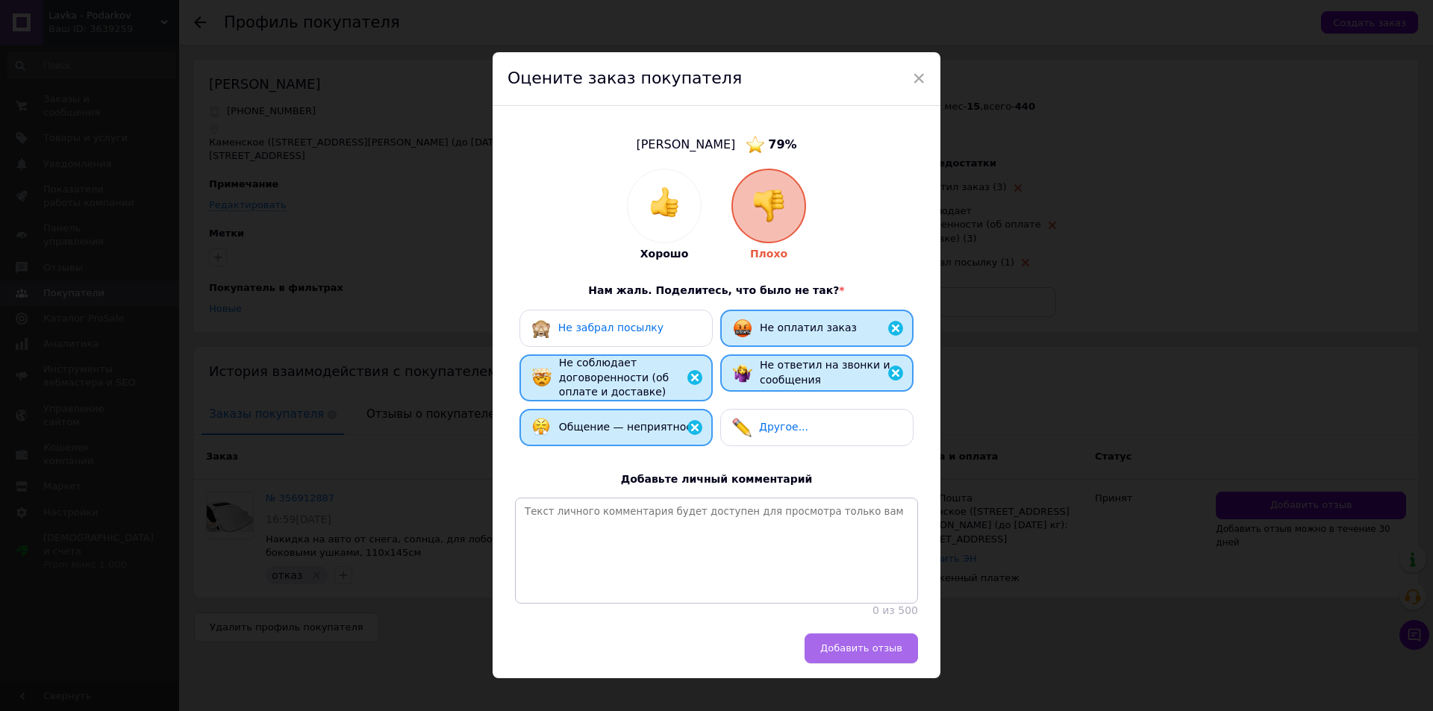
click at [854, 654] on span "Добавить отзыв" at bounding box center [861, 647] width 82 height 11
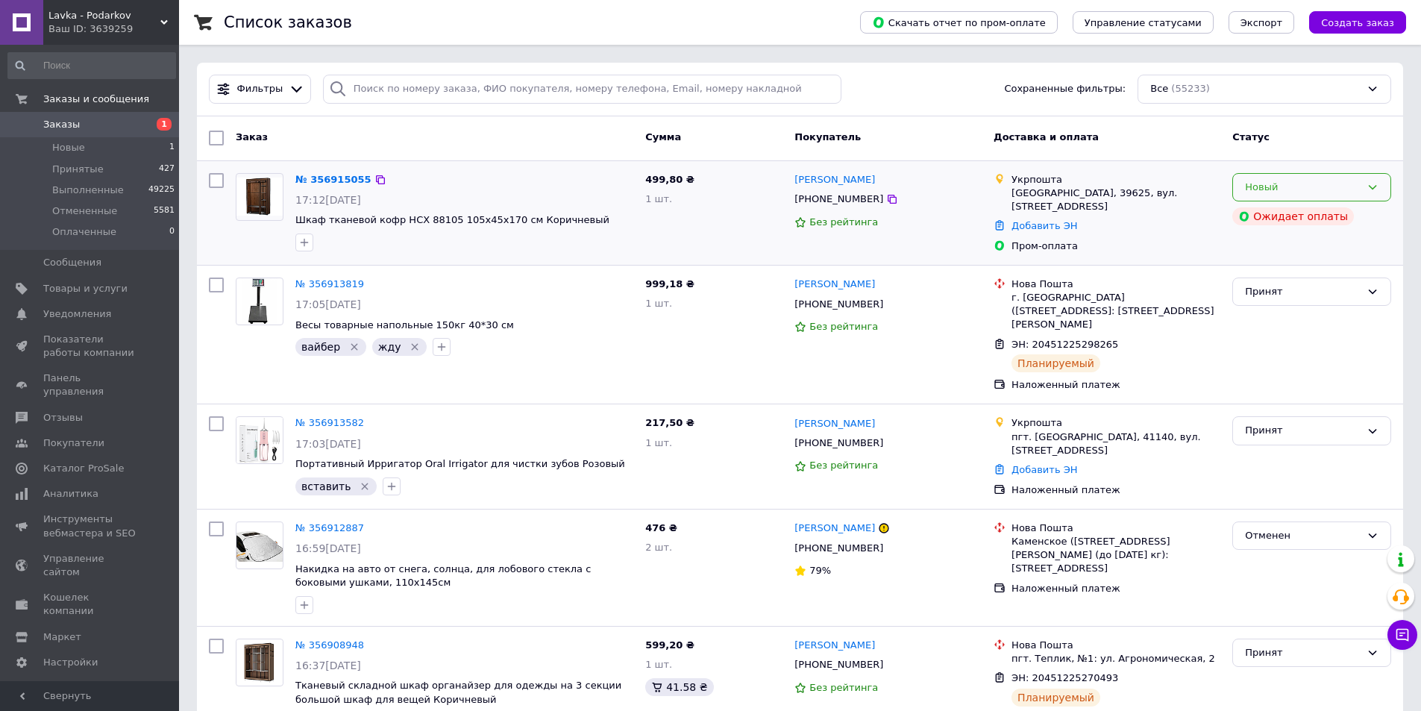
click at [1350, 187] on div "Новый" at bounding box center [1303, 188] width 116 height 16
click at [1349, 213] on li "Принят" at bounding box center [1311, 218] width 157 height 28
click at [1342, 190] on div "Новый" at bounding box center [1303, 188] width 116 height 16
click at [1346, 207] on li "Принят" at bounding box center [1311, 218] width 157 height 28
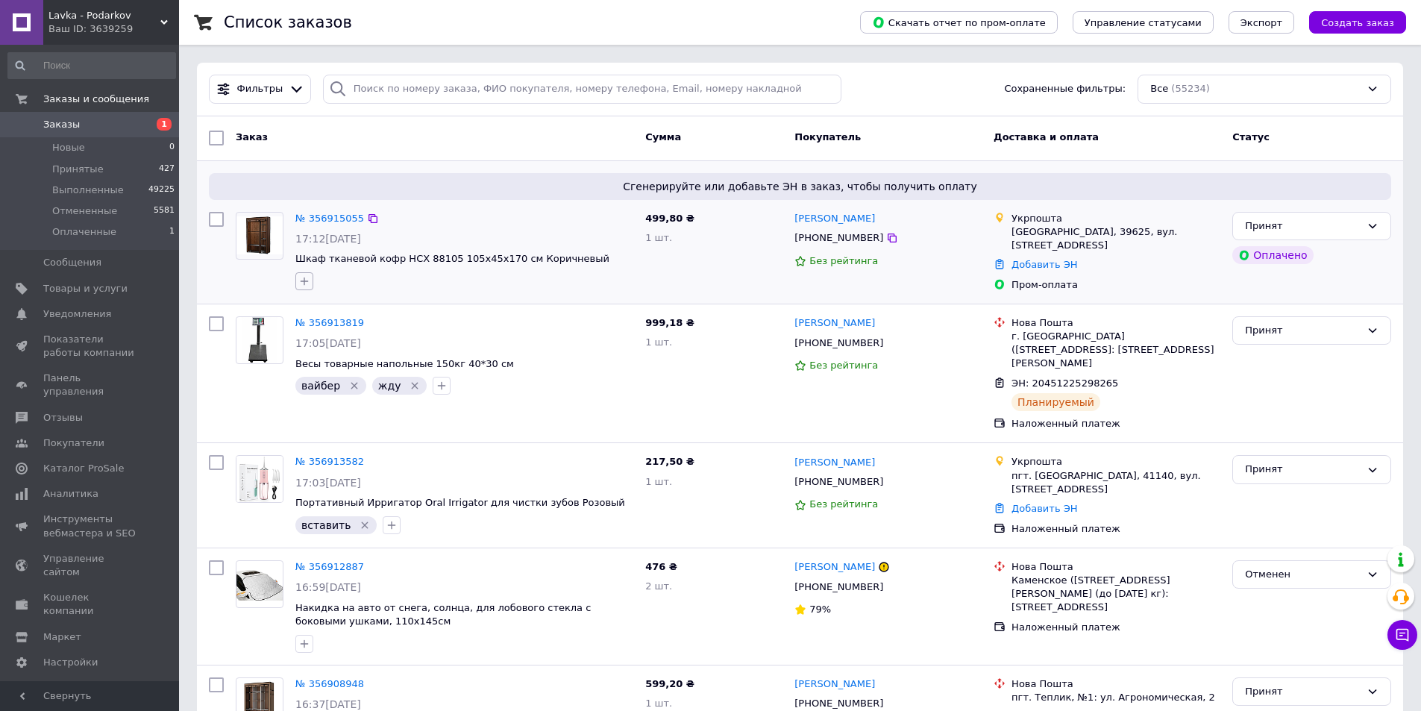
click at [298, 282] on button "button" at bounding box center [304, 281] width 18 height 18
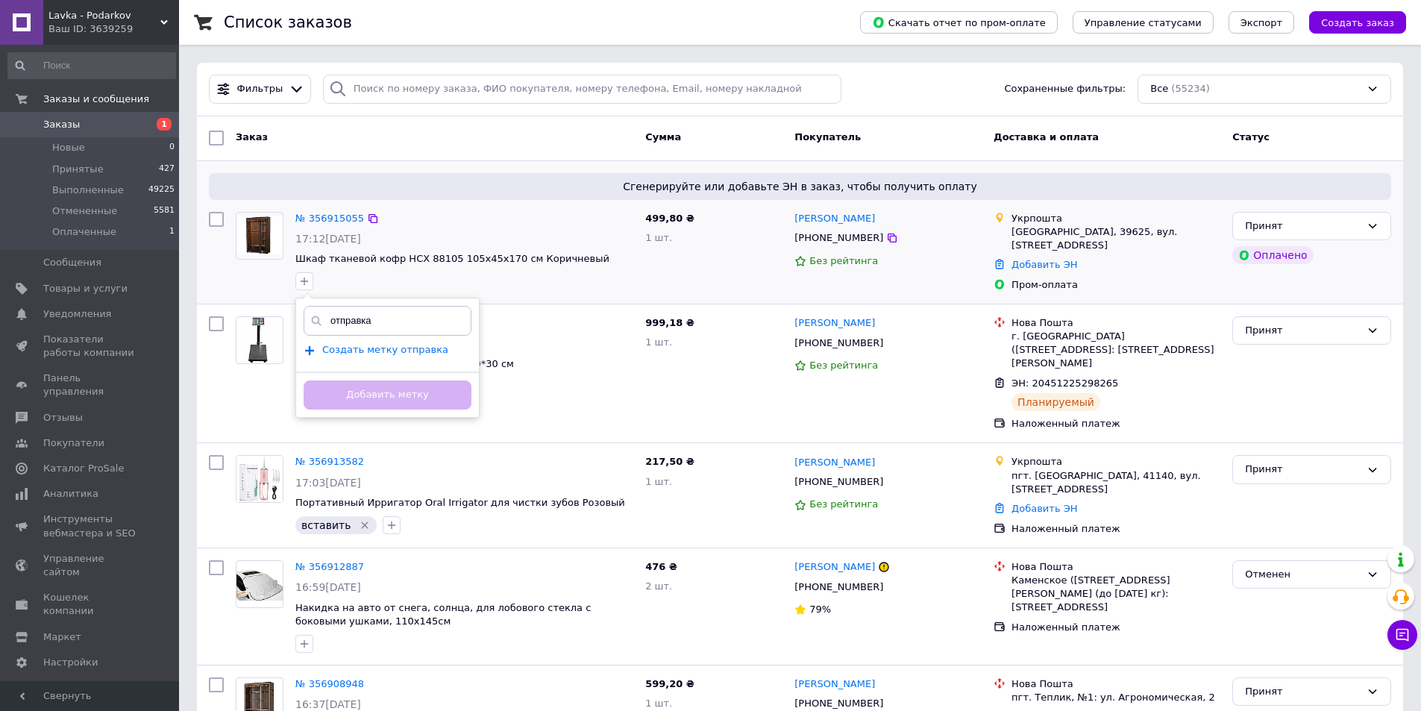
type input "отправка"
click at [373, 351] on span "Создать метку отправка" at bounding box center [385, 350] width 126 height 12
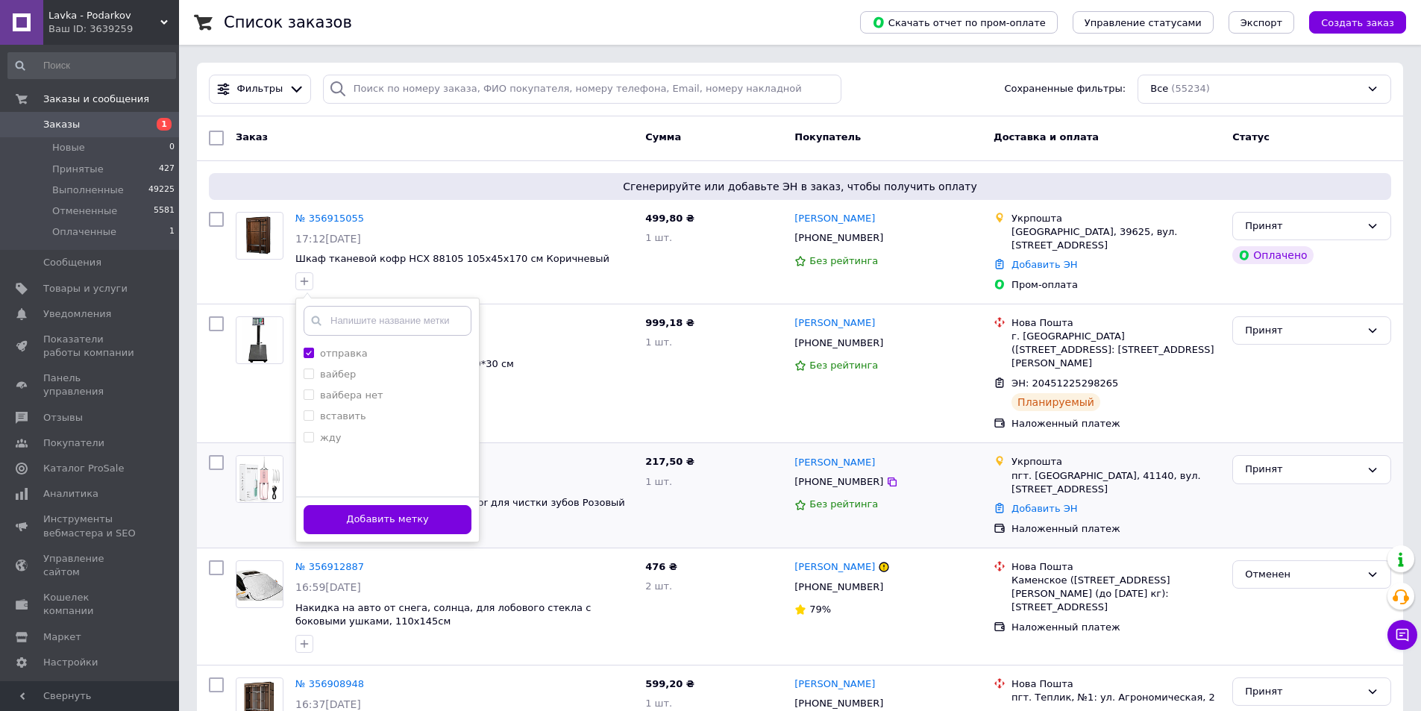
click at [390, 519] on button "Добавить метку" at bounding box center [388, 519] width 168 height 29
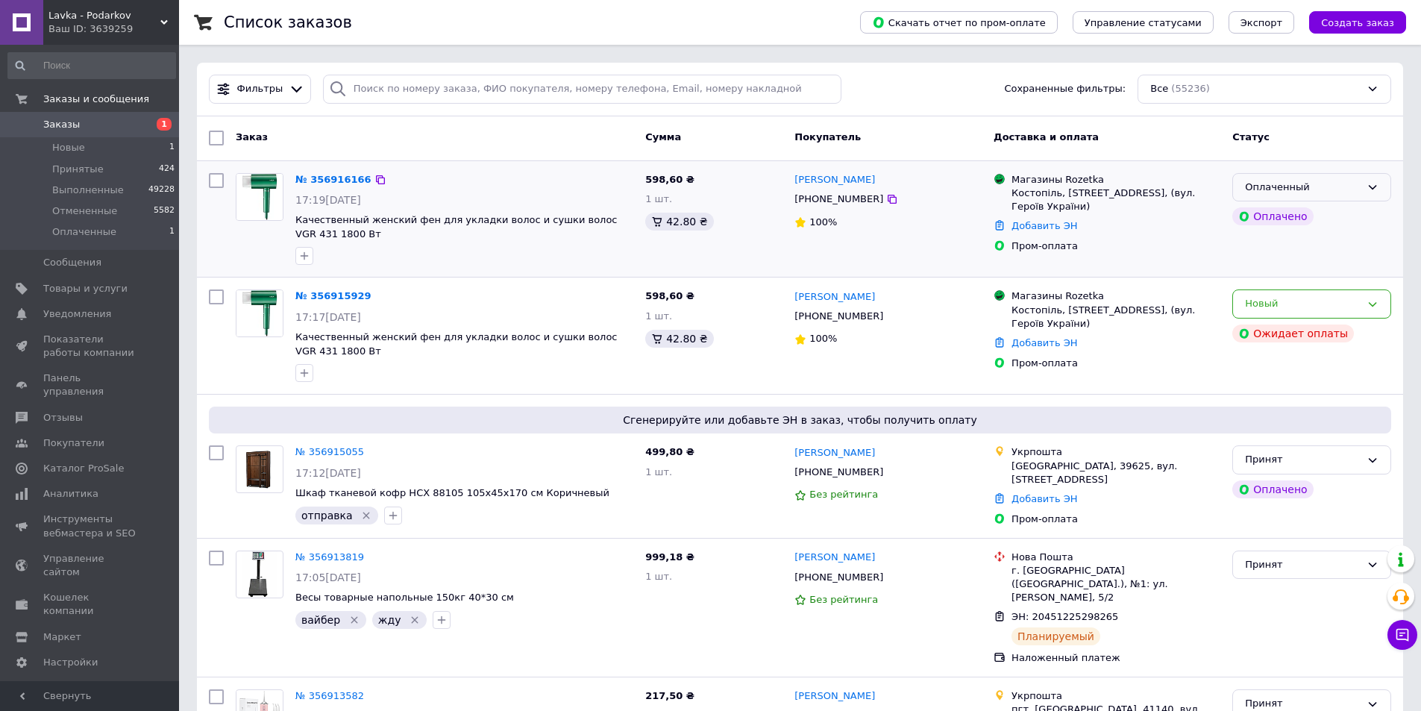
click at [1343, 187] on div "Оплаченный" at bounding box center [1303, 188] width 116 height 16
click at [1330, 215] on li "Принят" at bounding box center [1311, 218] width 157 height 28
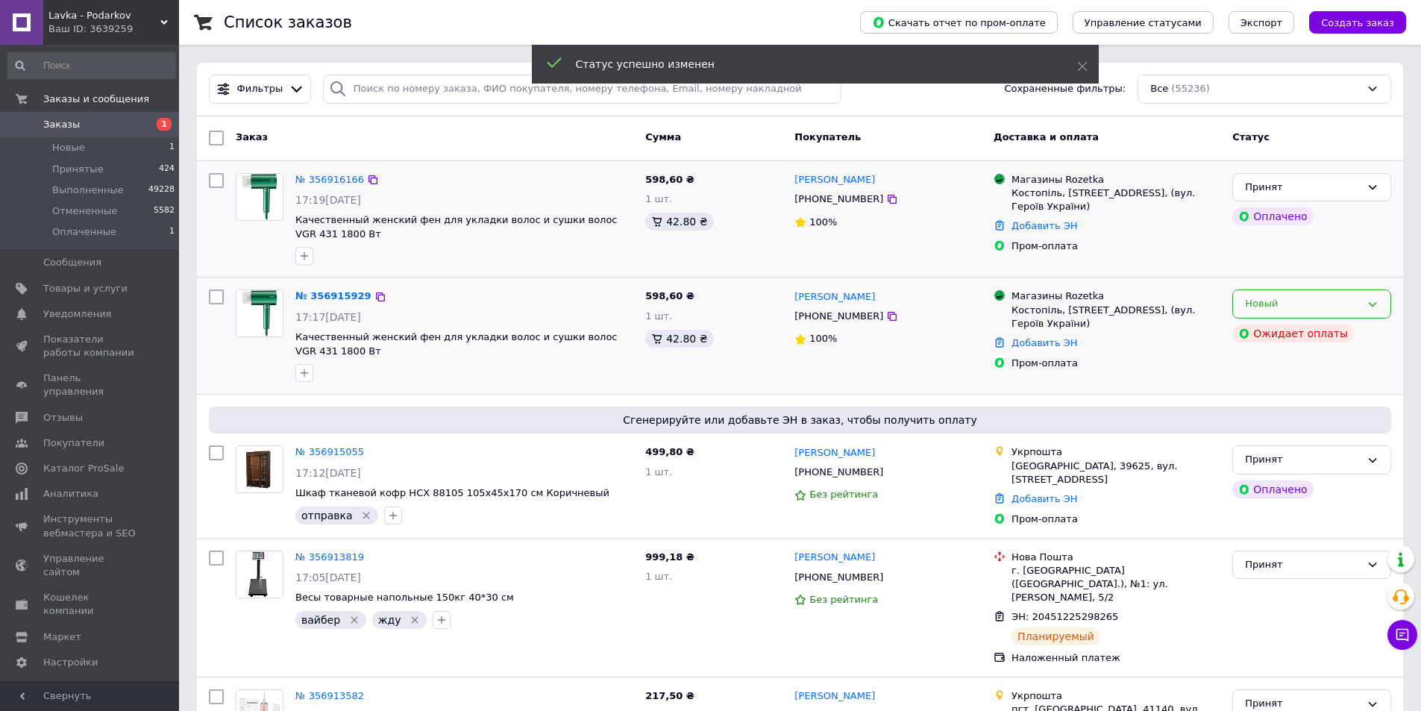
click at [1349, 298] on div "Новый" at bounding box center [1303, 304] width 116 height 16
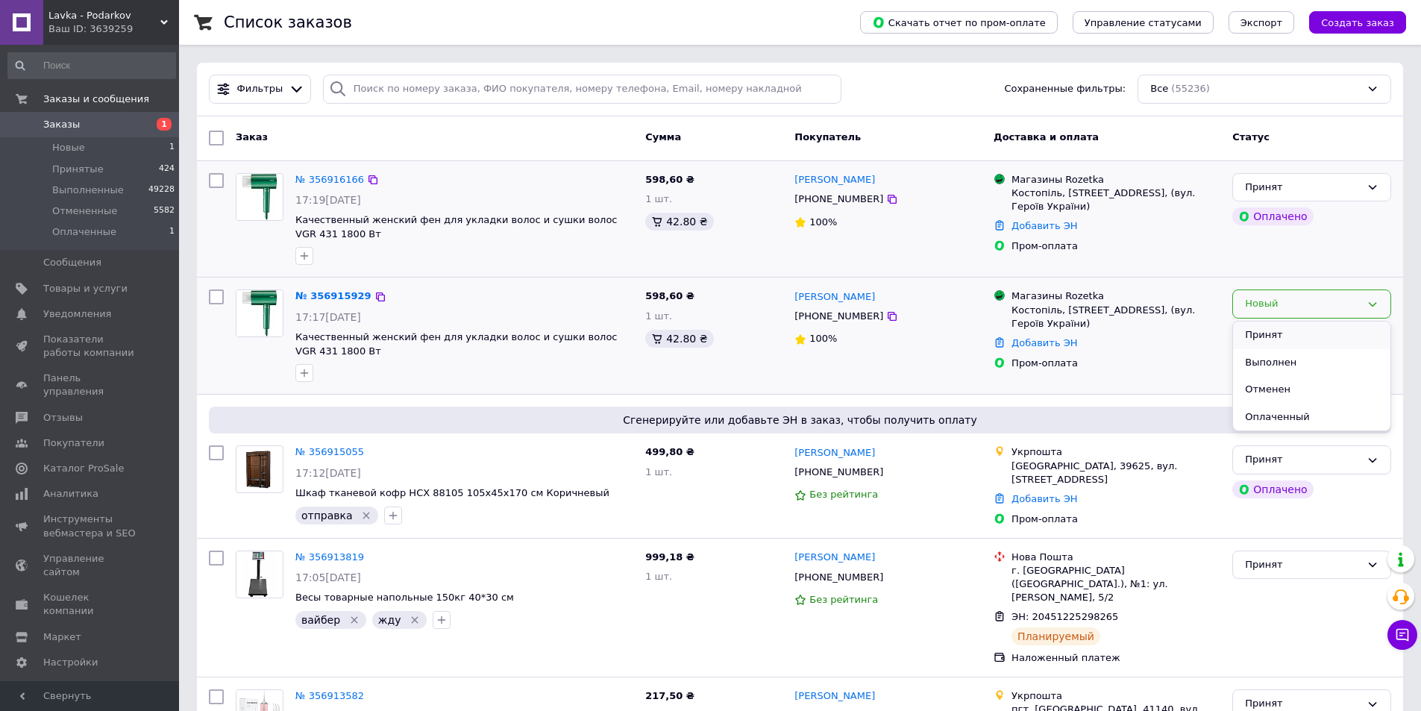
click at [1349, 325] on li "Принят" at bounding box center [1311, 336] width 157 height 28
click at [301, 258] on icon "button" at bounding box center [304, 256] width 12 height 12
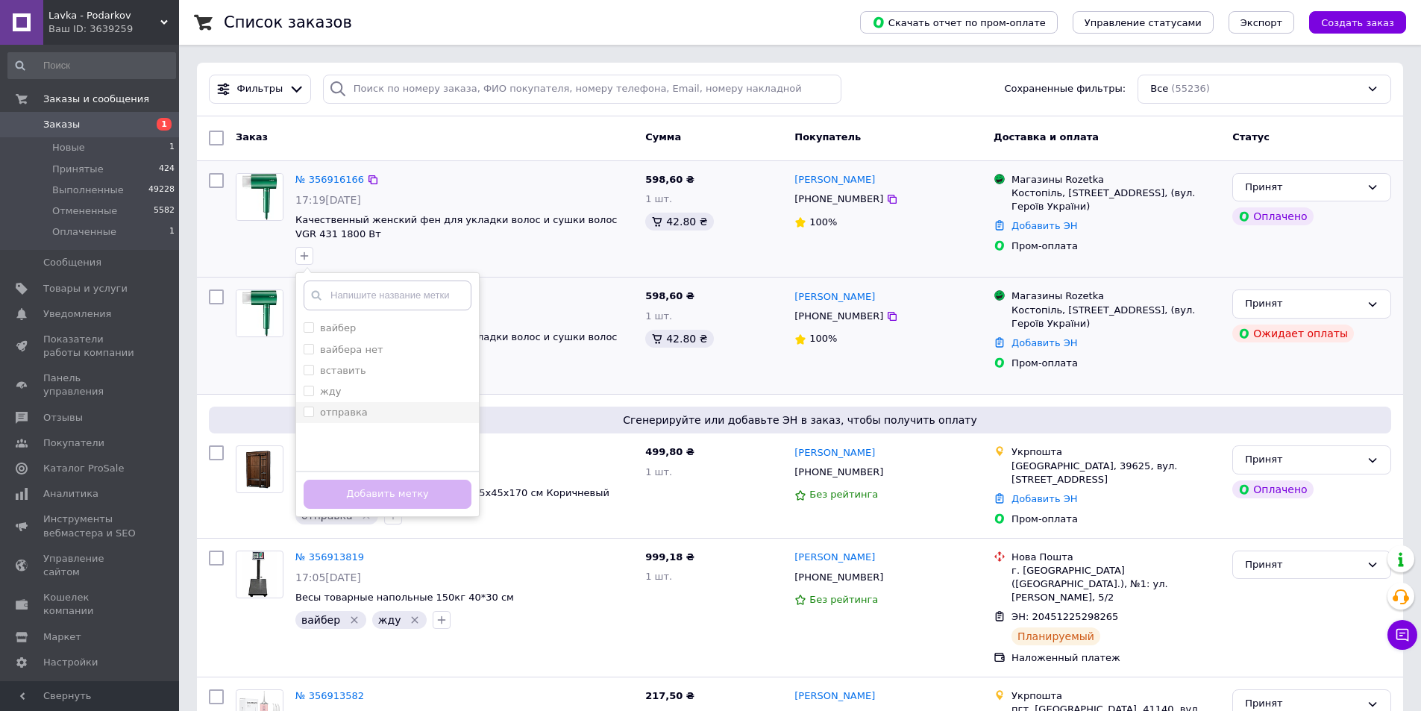
click at [344, 407] on label "отправка" at bounding box center [344, 412] width 48 height 11
checkbox input "true"
drag, startPoint x: 383, startPoint y: 492, endPoint x: 376, endPoint y: 499, distance: 9.5
click at [383, 495] on button "Добавить метку" at bounding box center [388, 494] width 168 height 29
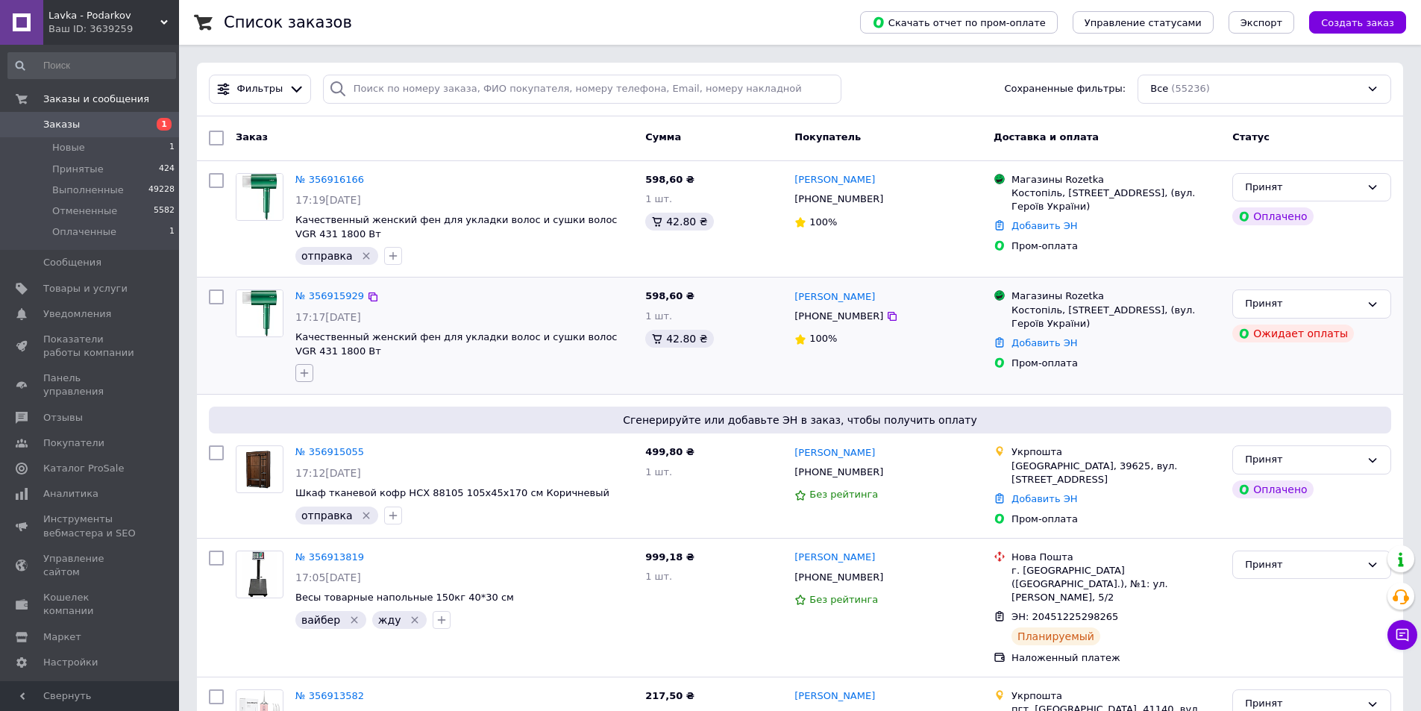
click at [298, 372] on icon "button" at bounding box center [304, 373] width 12 height 12
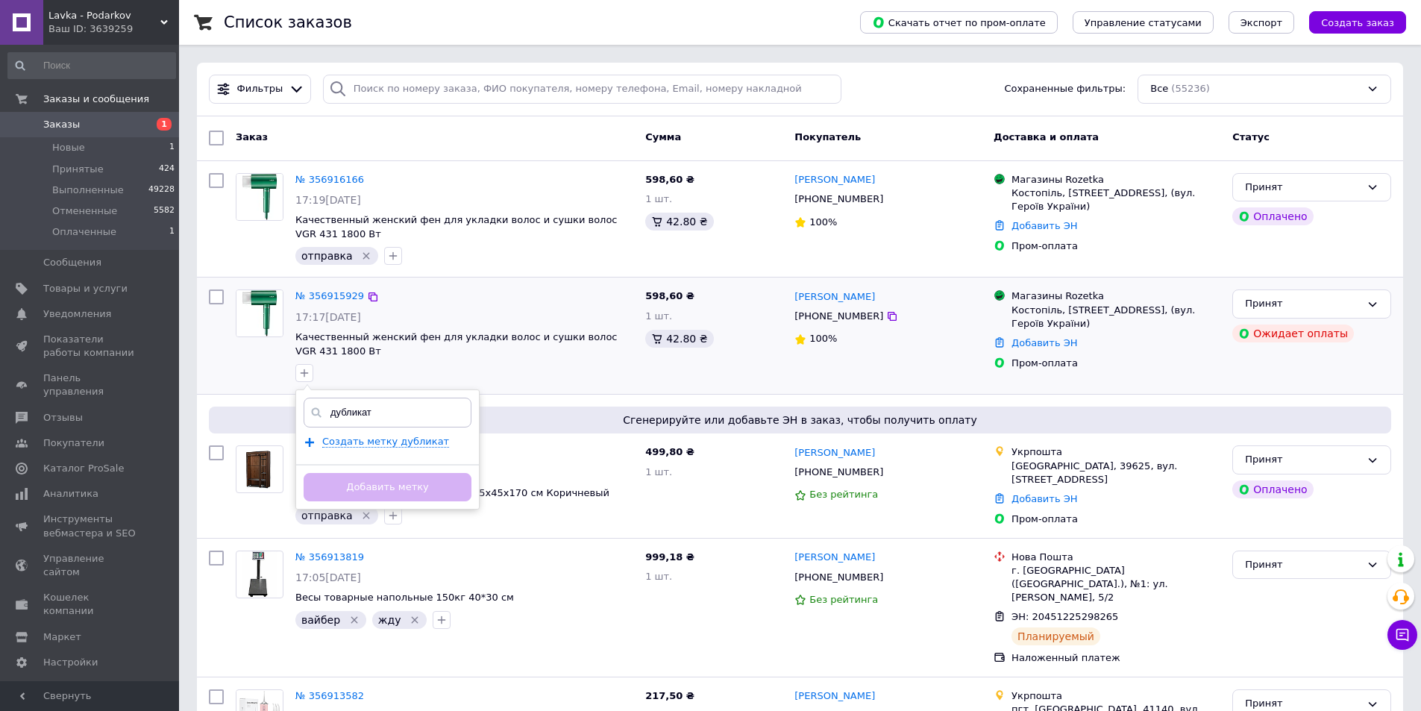
type input "дубликат"
click at [431, 444] on div "Создать метку дубликат" at bounding box center [393, 441] width 142 height 13
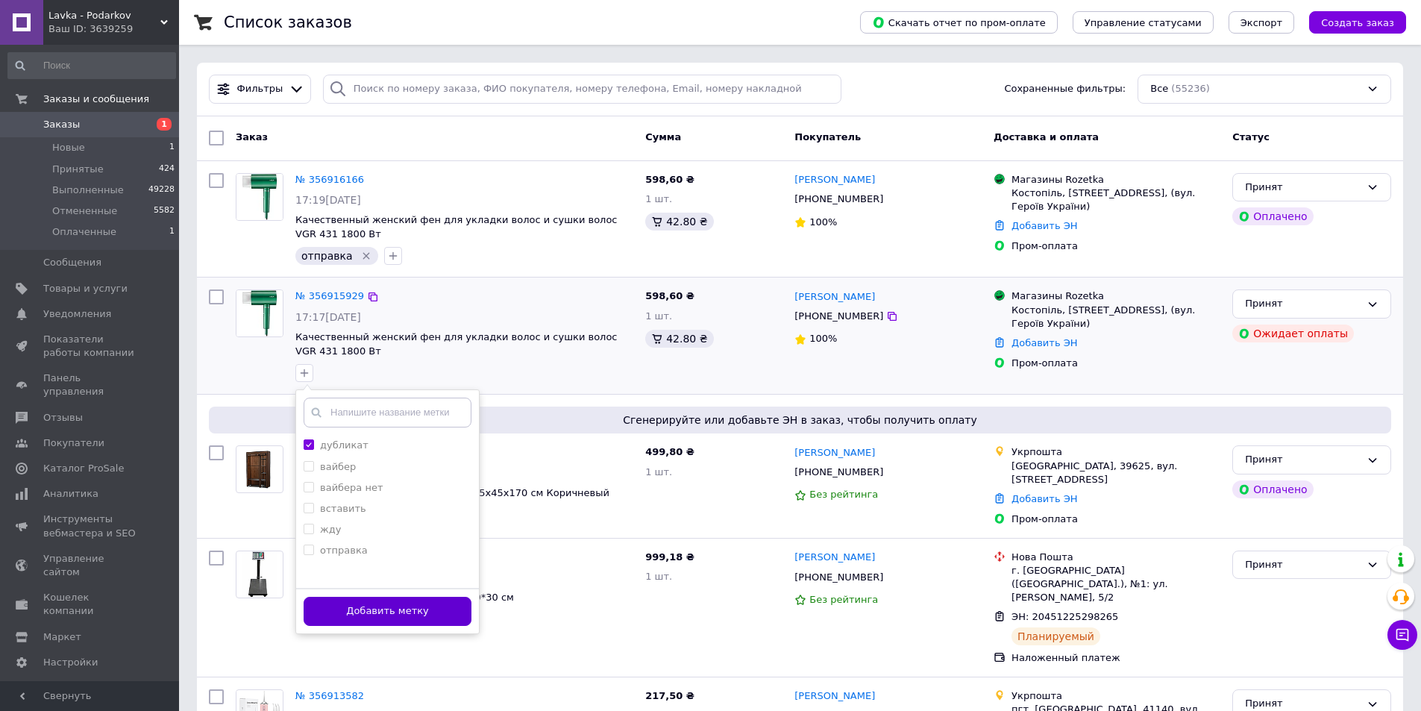
click at [381, 603] on button "Добавить метку" at bounding box center [388, 611] width 168 height 29
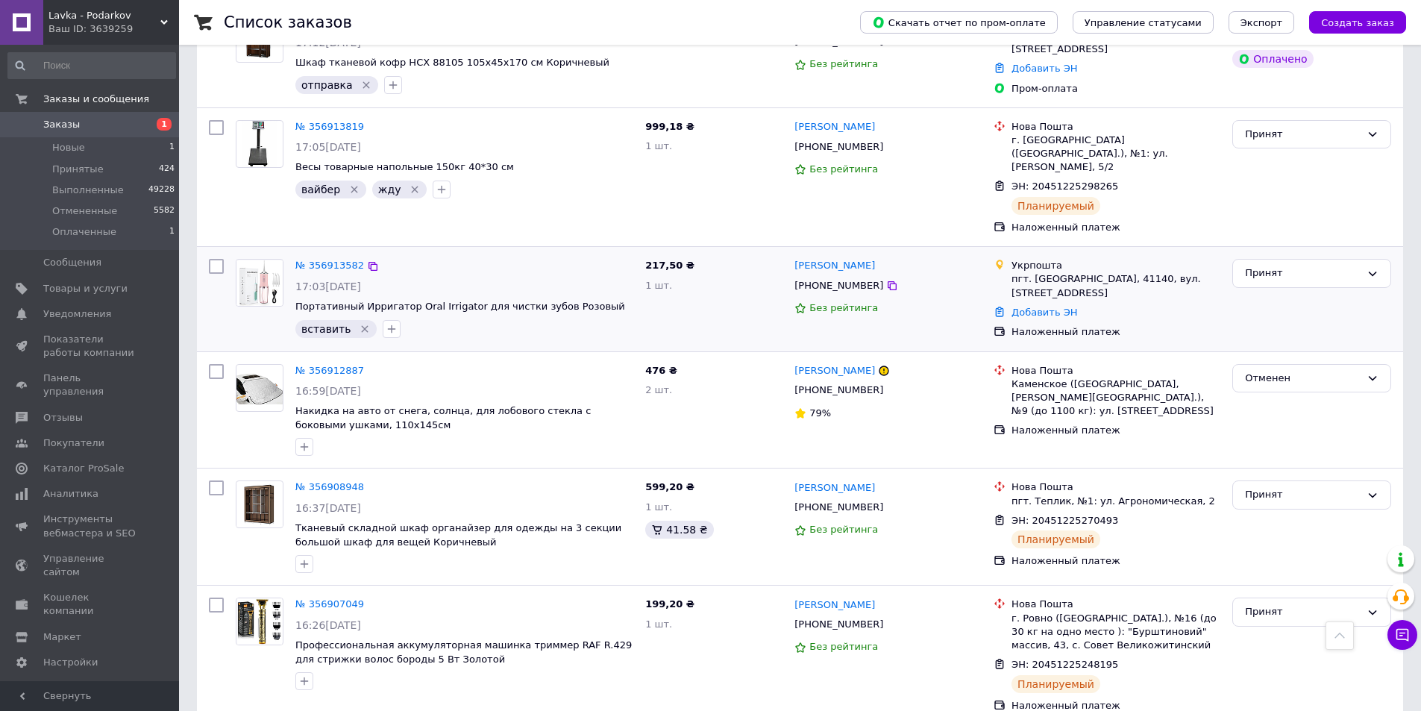
scroll to position [298, 0]
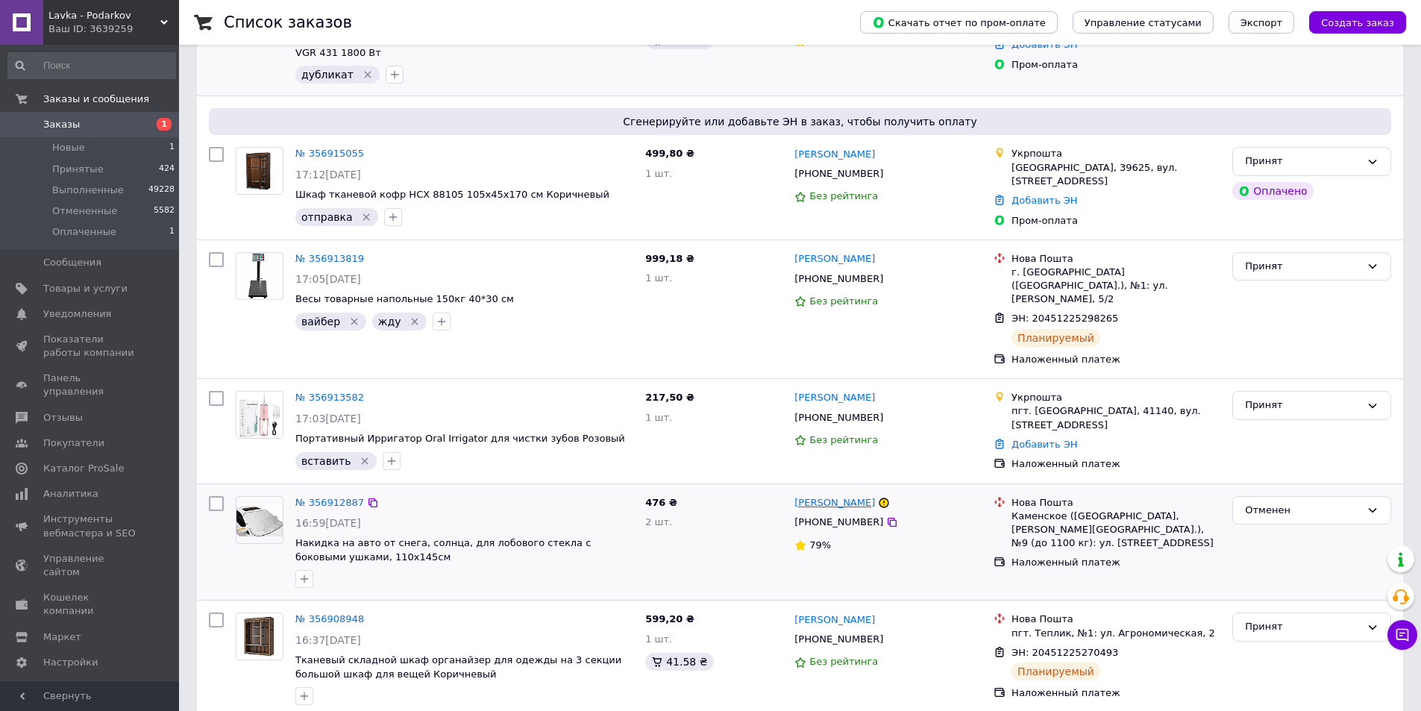
click at [796, 496] on link "[PERSON_NAME]" at bounding box center [835, 503] width 81 height 14
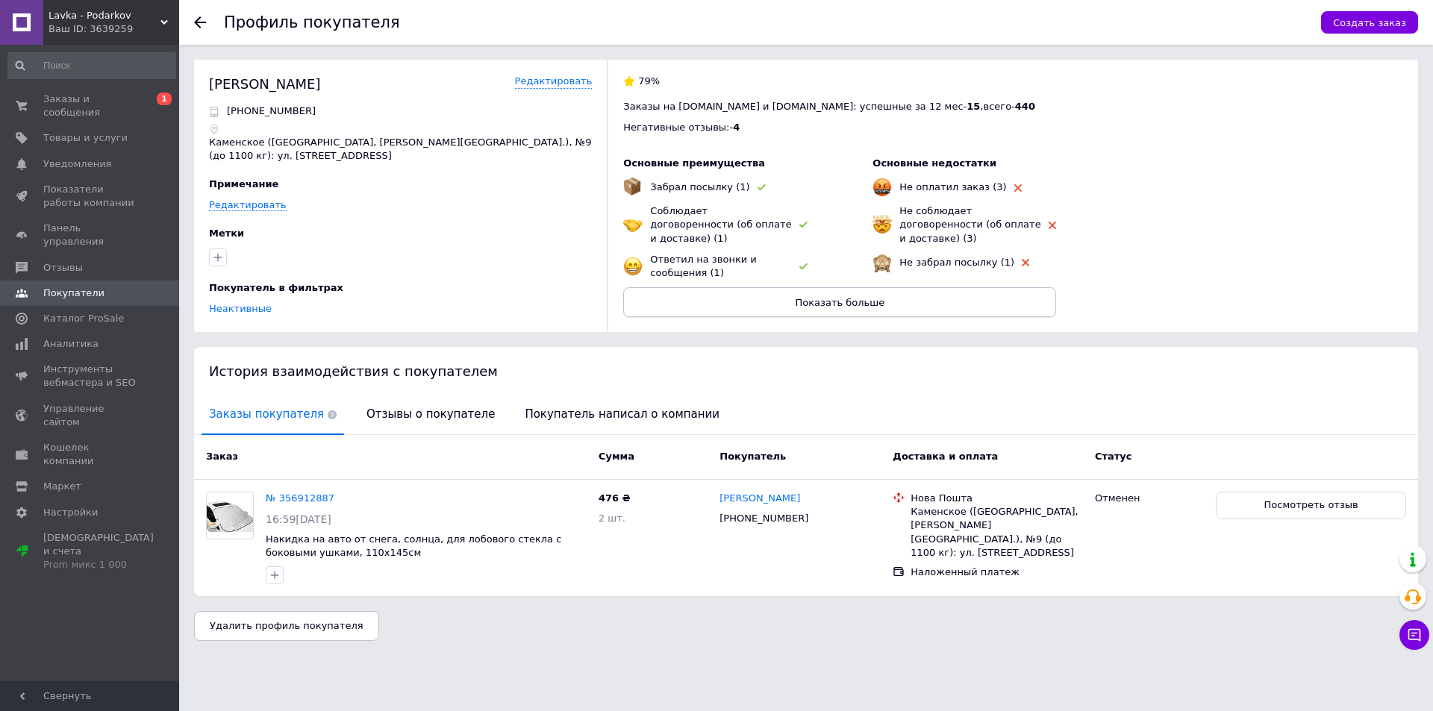
click at [828, 300] on button "Показать больше" at bounding box center [839, 302] width 433 height 30
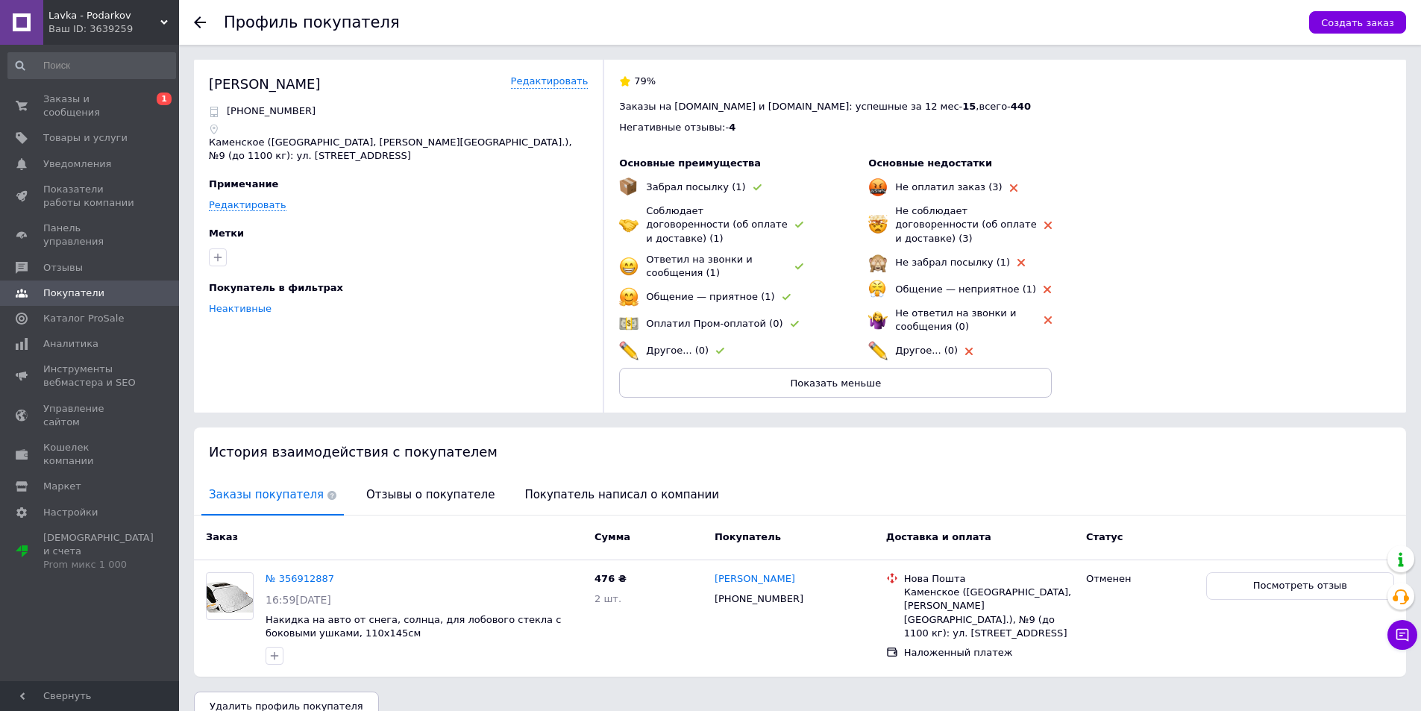
click at [206, 22] on div at bounding box center [209, 22] width 30 height 45
click at [196, 24] on use at bounding box center [200, 22] width 12 height 12
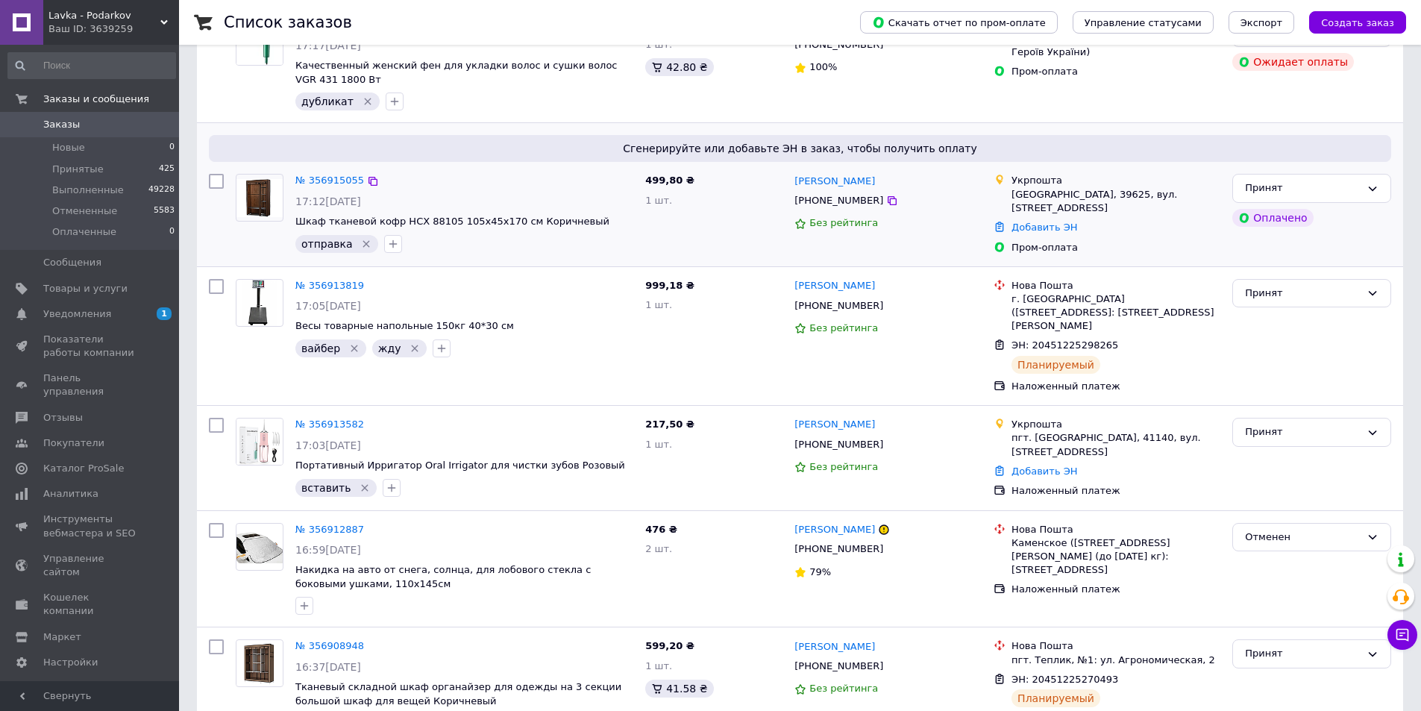
scroll to position [298, 0]
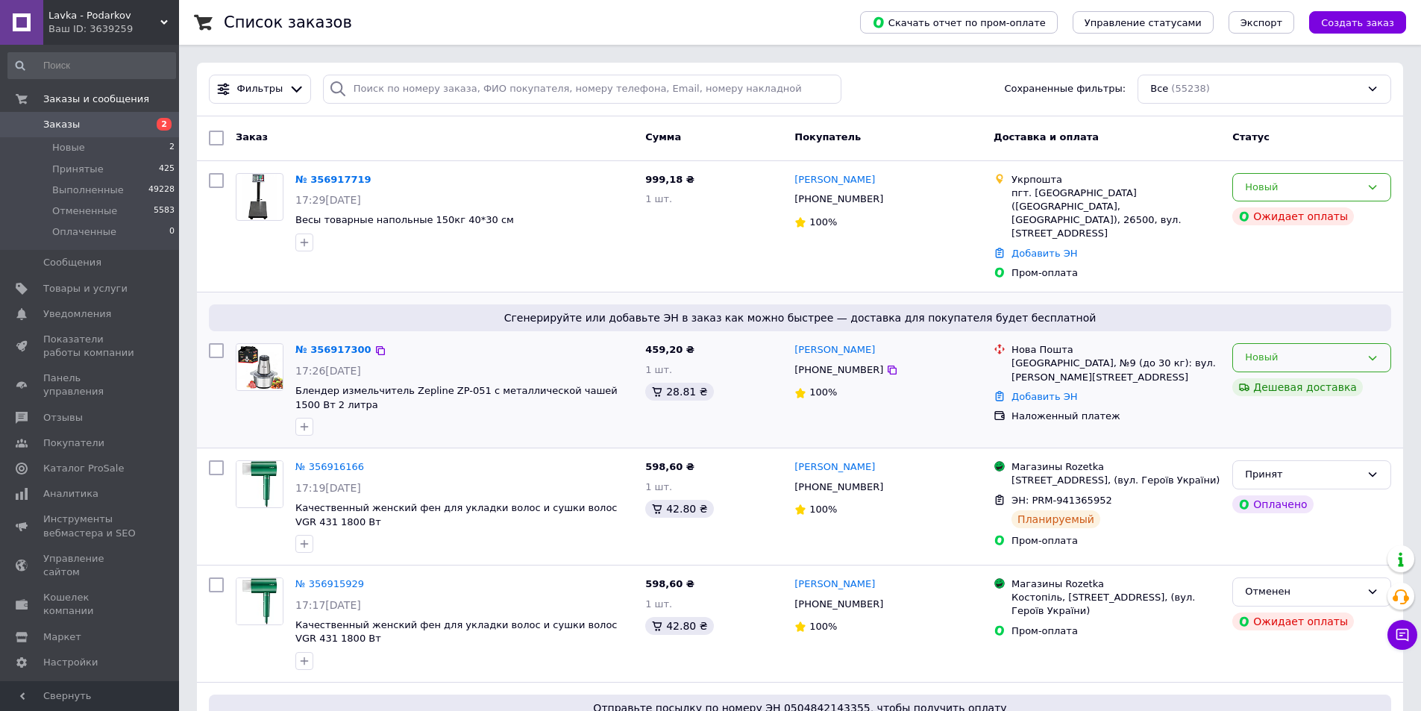
click at [1341, 350] on div "Новый" at bounding box center [1303, 358] width 116 height 16
click at [1346, 386] on li "Принят" at bounding box center [1311, 389] width 157 height 28
click at [1365, 184] on div "Новый" at bounding box center [1312, 187] width 159 height 29
click at [1366, 212] on li "Принят" at bounding box center [1311, 218] width 157 height 28
click at [307, 421] on icon "button" at bounding box center [304, 427] width 12 height 12
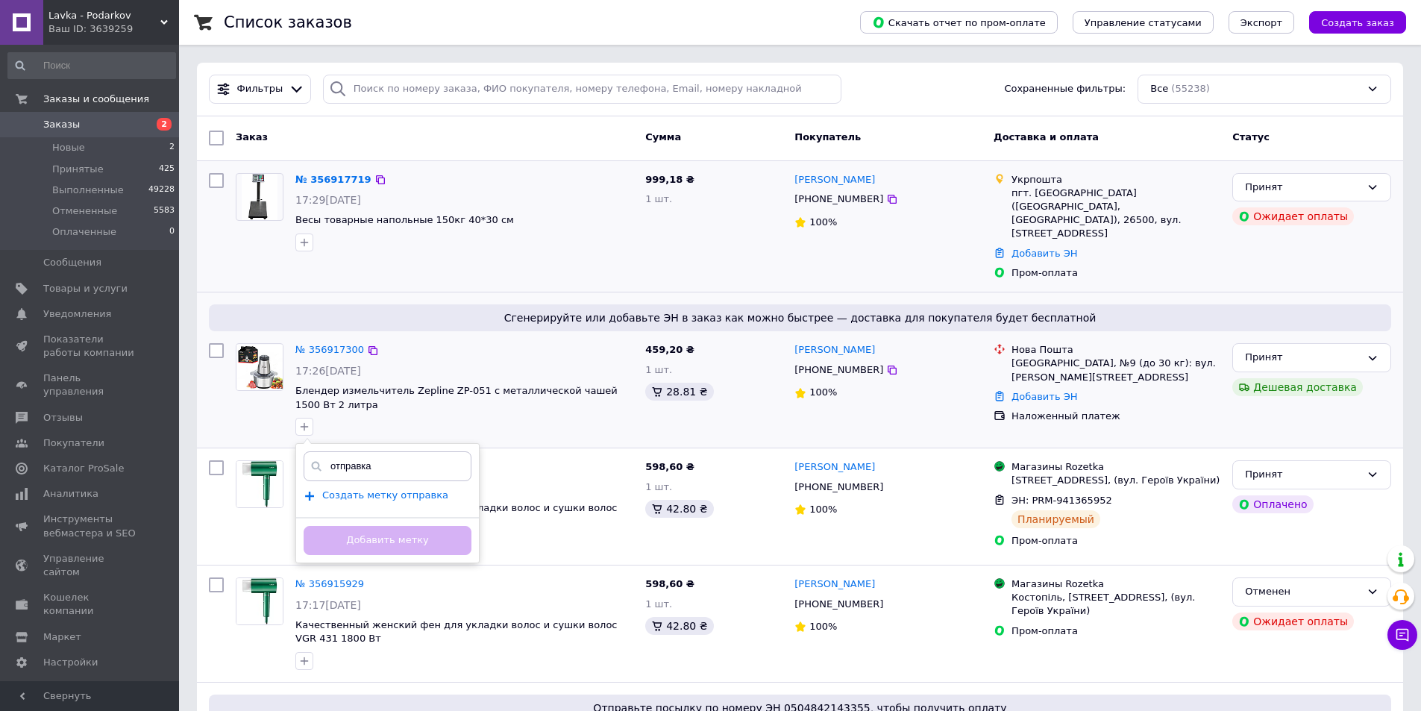
type input "отправка"
click at [382, 489] on span "Создать метку отправка" at bounding box center [385, 495] width 126 height 12
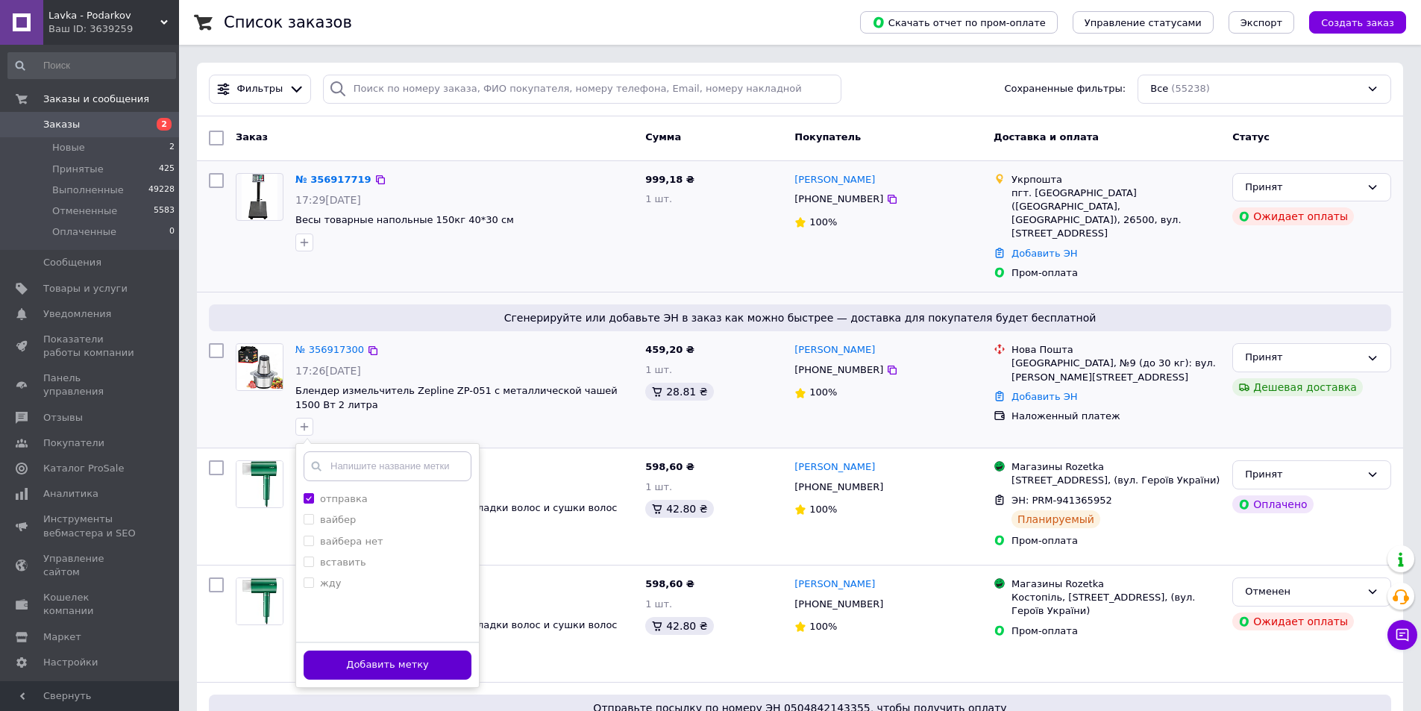
click at [340, 651] on button "Добавить метку" at bounding box center [388, 665] width 168 height 29
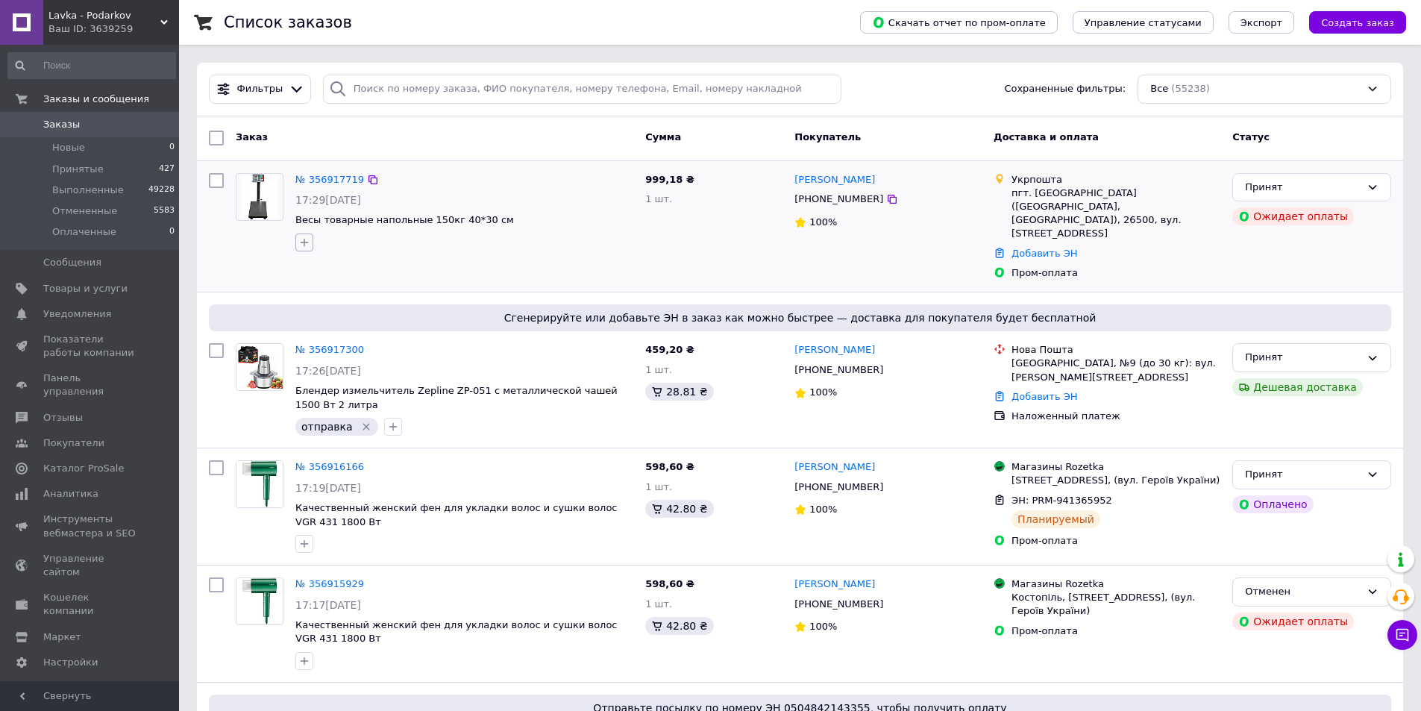
click at [307, 242] on icon "button" at bounding box center [305, 243] width 8 height 8
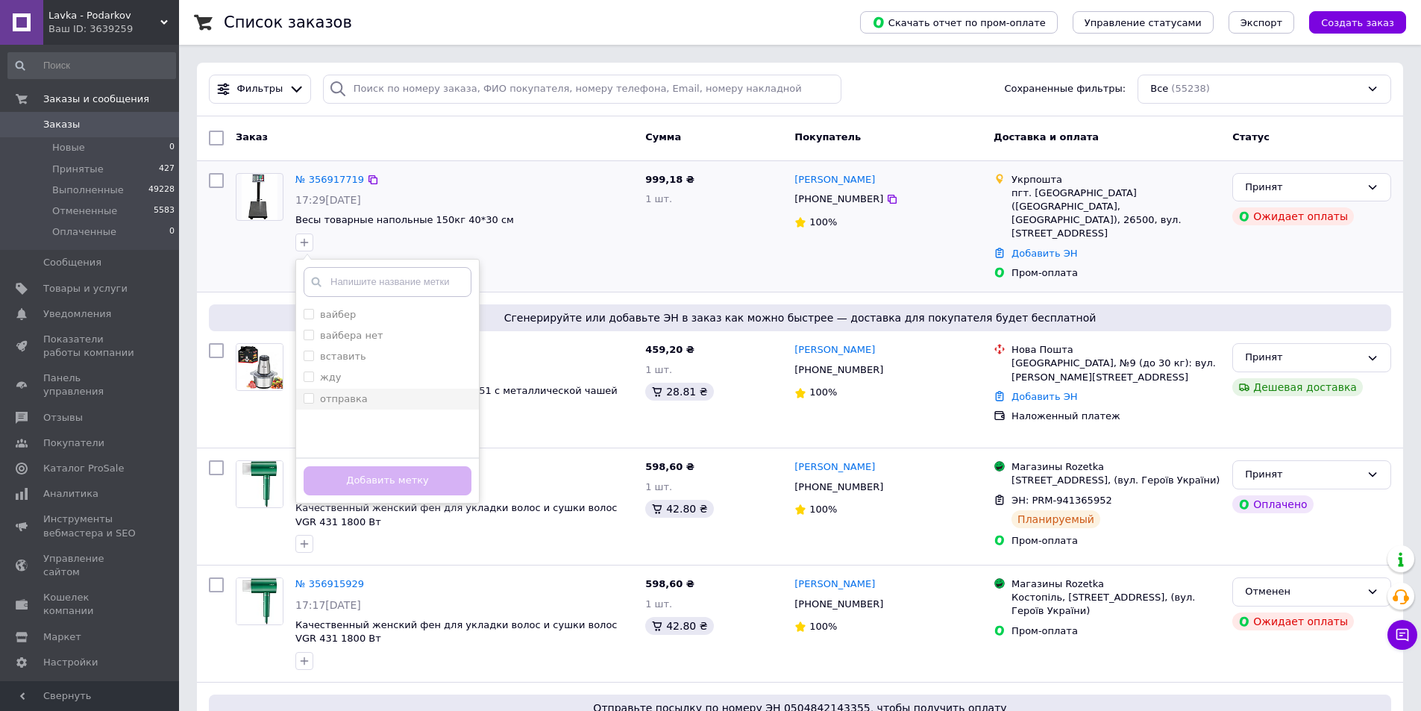
click at [347, 393] on label "отправка" at bounding box center [344, 398] width 48 height 11
checkbox input "true"
drag, startPoint x: 396, startPoint y: 478, endPoint x: 378, endPoint y: 483, distance: 19.4
click at [395, 479] on button "Добавить метку" at bounding box center [388, 480] width 168 height 29
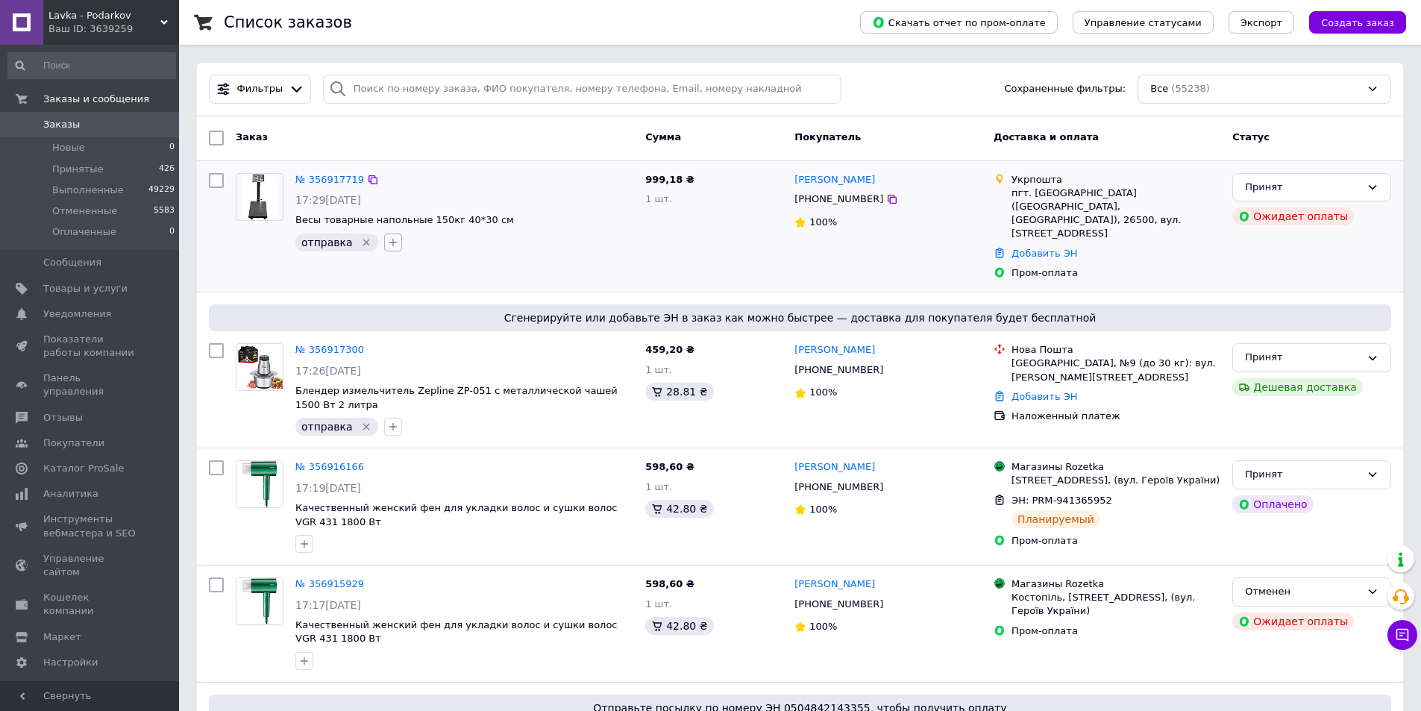
click at [392, 245] on icon "button" at bounding box center [393, 243] width 12 height 12
type input "наложка"
click at [432, 316] on span "Создать метку наложка" at bounding box center [473, 311] width 124 height 12
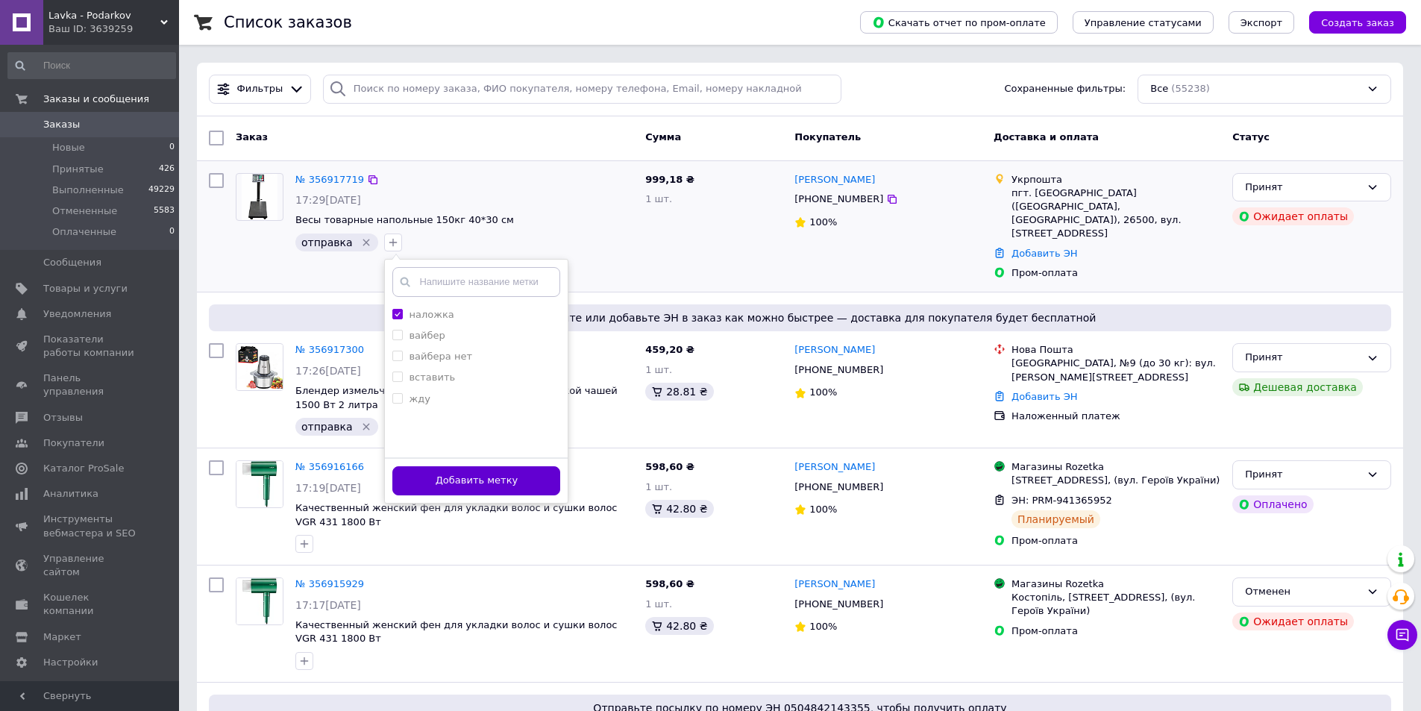
click at [438, 468] on button "Добавить метку" at bounding box center [476, 480] width 168 height 29
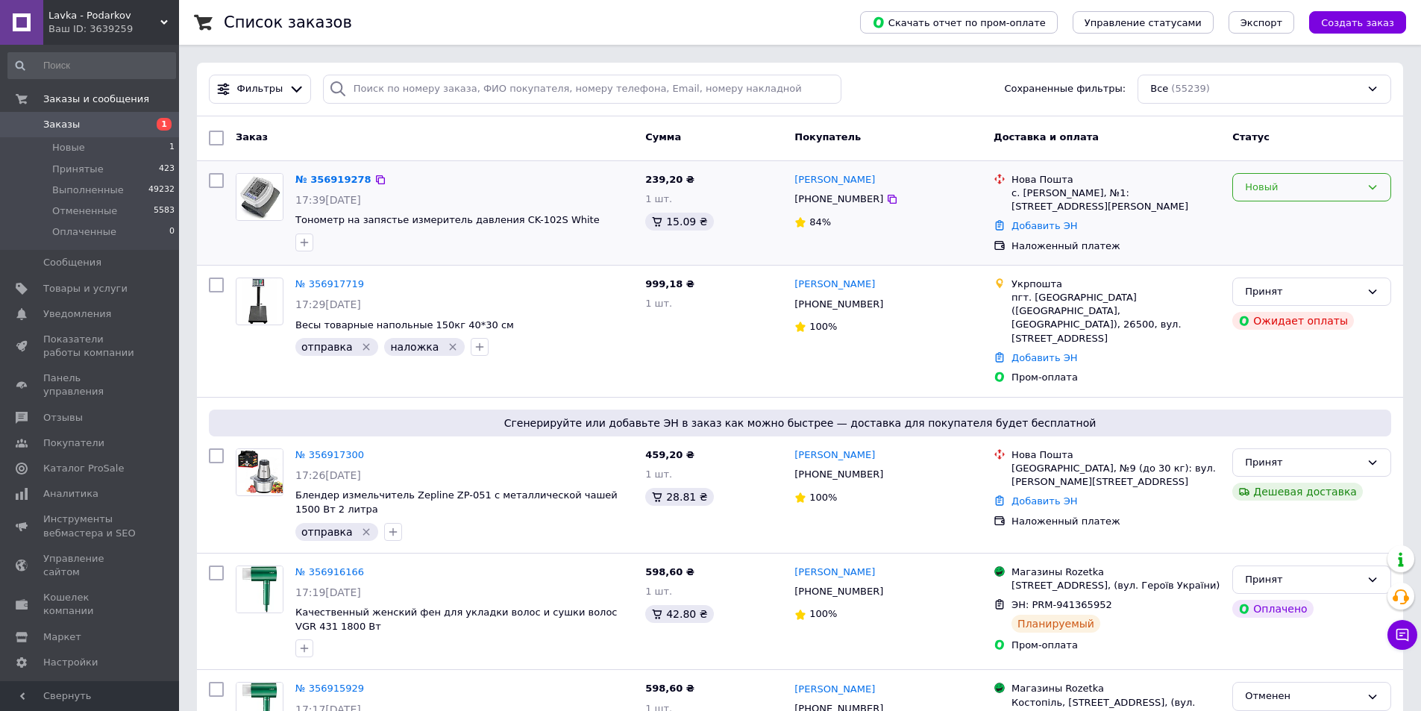
click at [1267, 178] on div "Новый" at bounding box center [1312, 187] width 159 height 29
click at [1280, 212] on li "Принят" at bounding box center [1311, 218] width 157 height 28
click at [847, 179] on link "[PERSON_NAME]" at bounding box center [835, 180] width 81 height 14
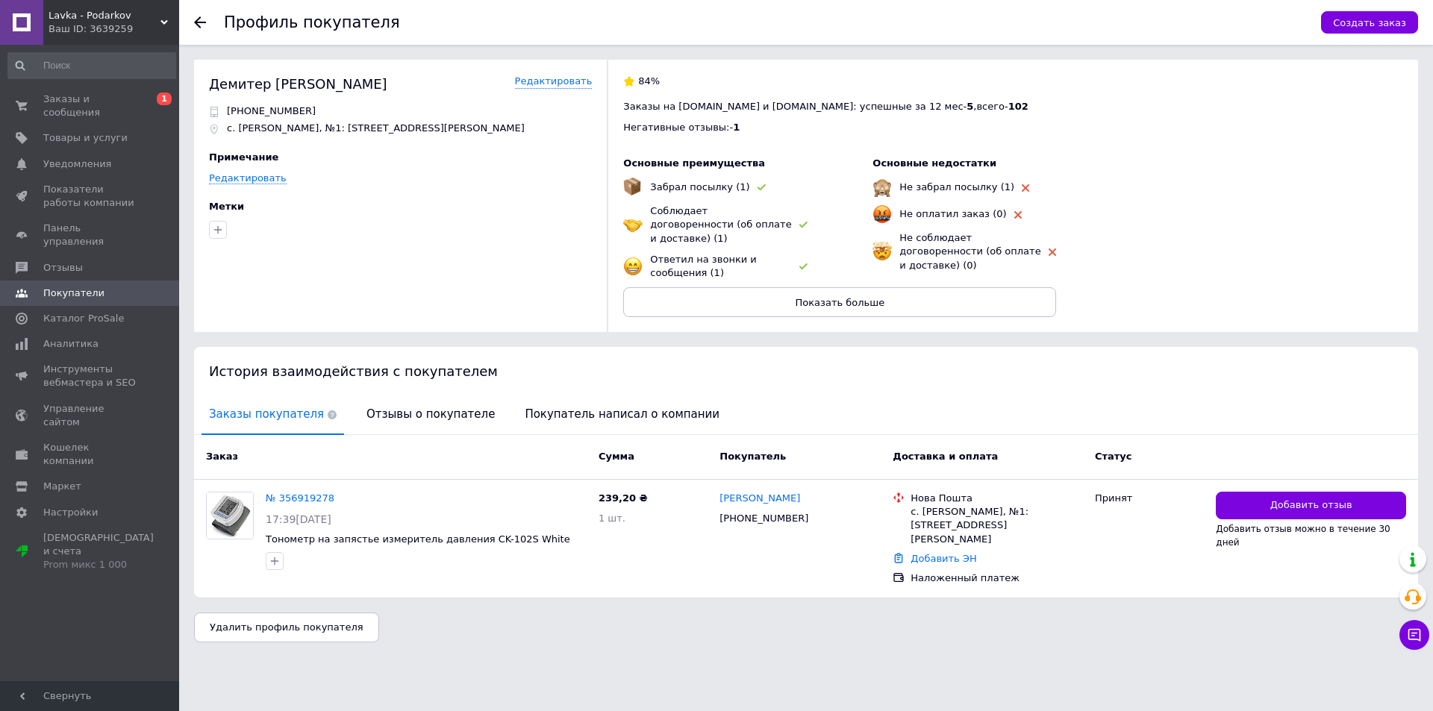
click at [198, 19] on use at bounding box center [200, 22] width 12 height 12
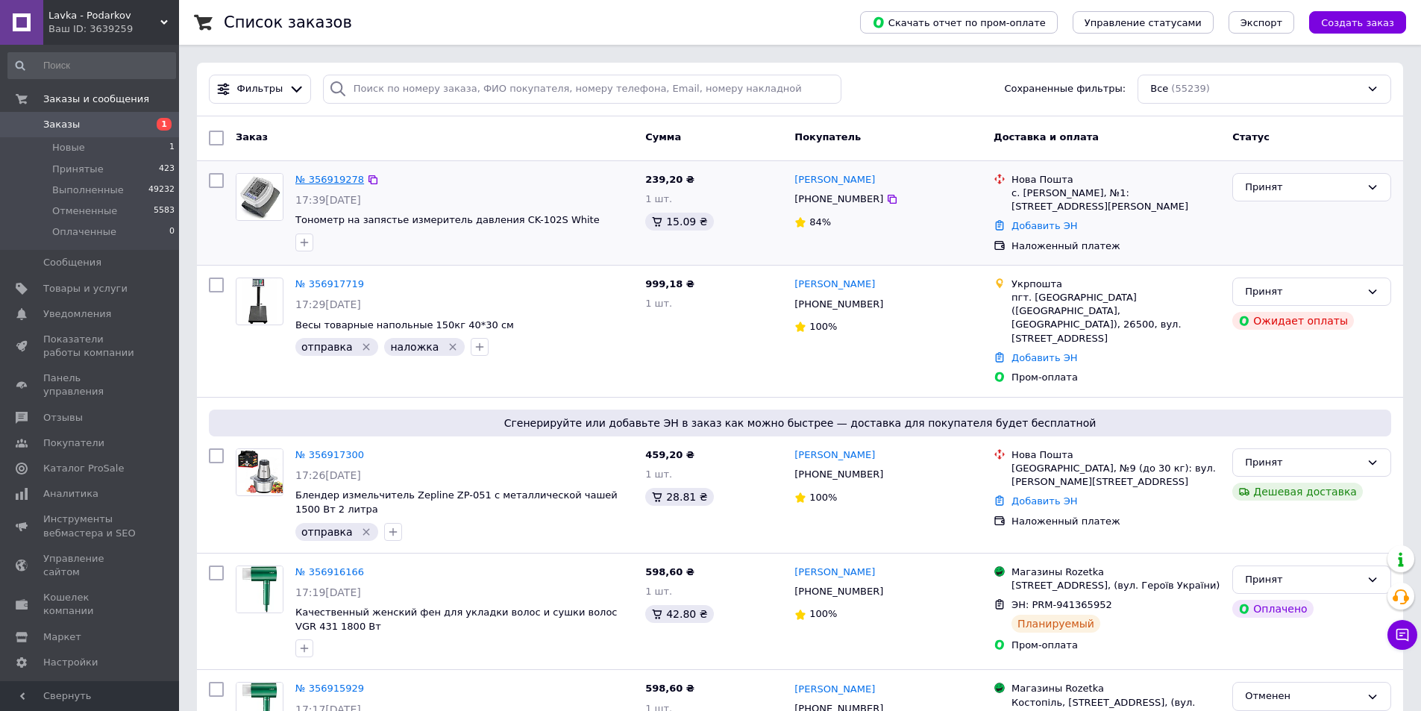
click at [340, 179] on link "№ 356919278" at bounding box center [329, 179] width 69 height 11
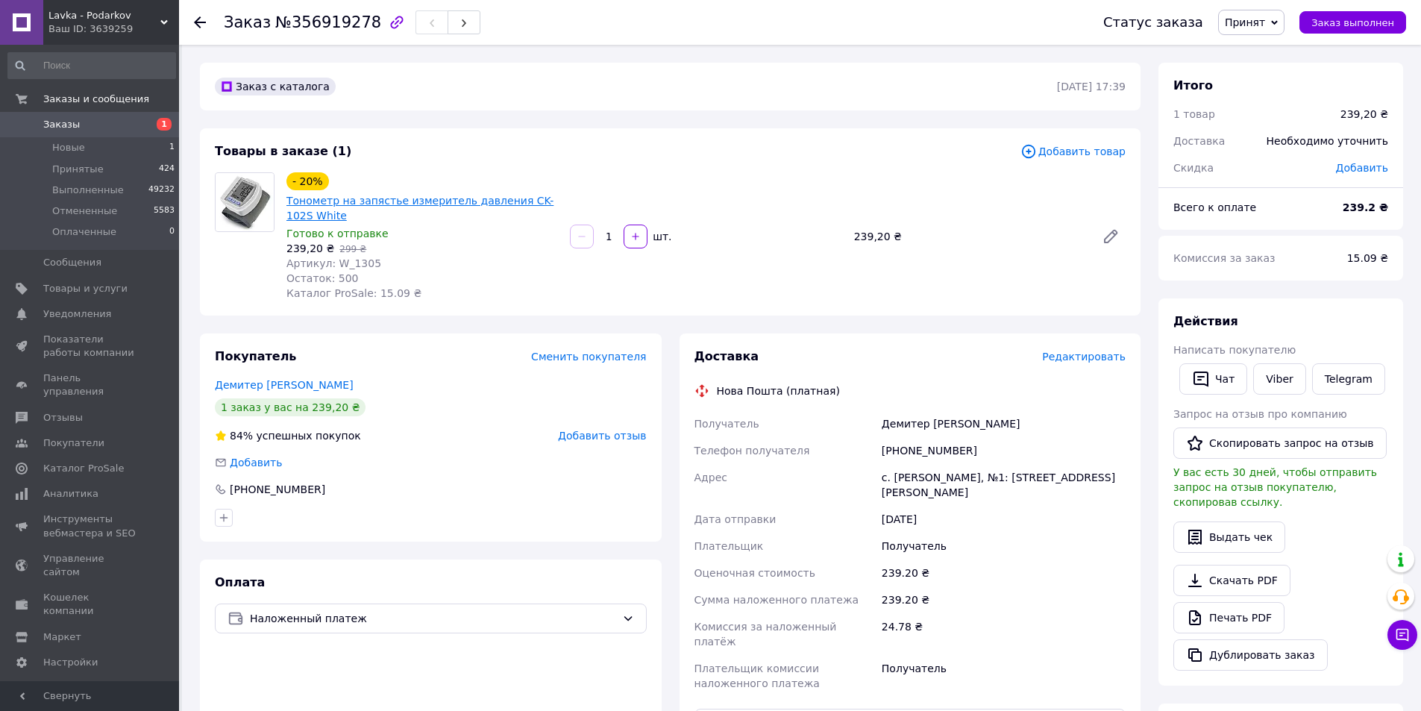
click at [372, 200] on link "Тонометр на запястье измеритель давления CK-102S White" at bounding box center [420, 208] width 267 height 27
click at [202, 25] on icon at bounding box center [200, 22] width 12 height 12
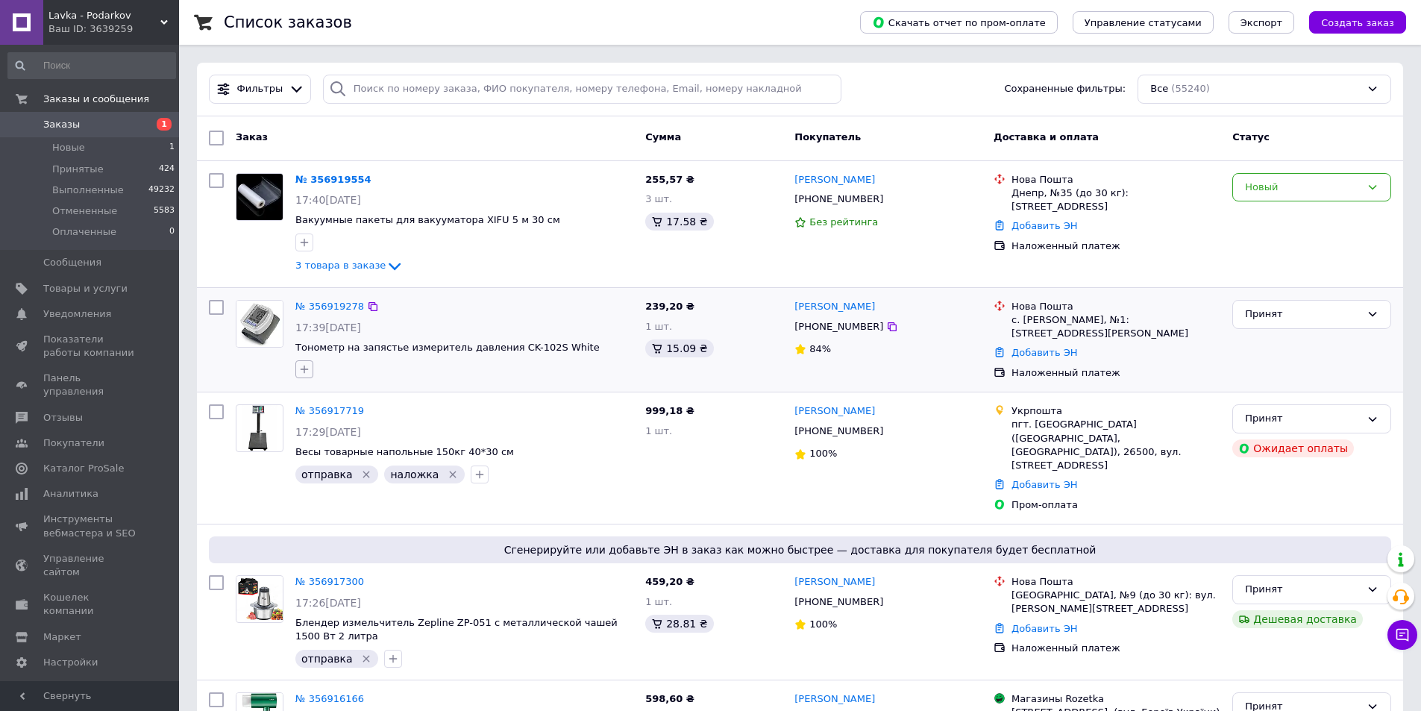
click at [309, 367] on icon "button" at bounding box center [304, 369] width 12 height 12
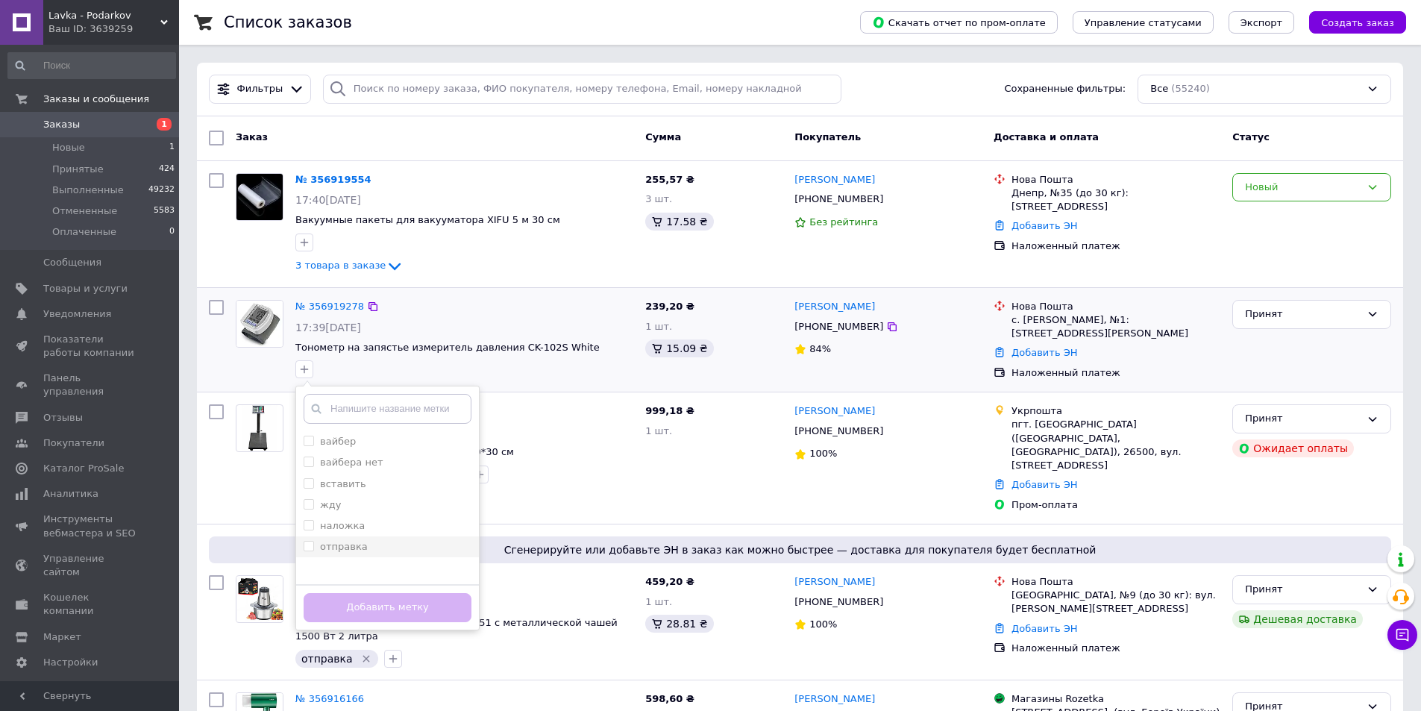
click at [381, 547] on div "отправка" at bounding box center [388, 546] width 168 height 13
checkbox input "true"
click at [410, 607] on button "Добавить метку" at bounding box center [388, 607] width 168 height 29
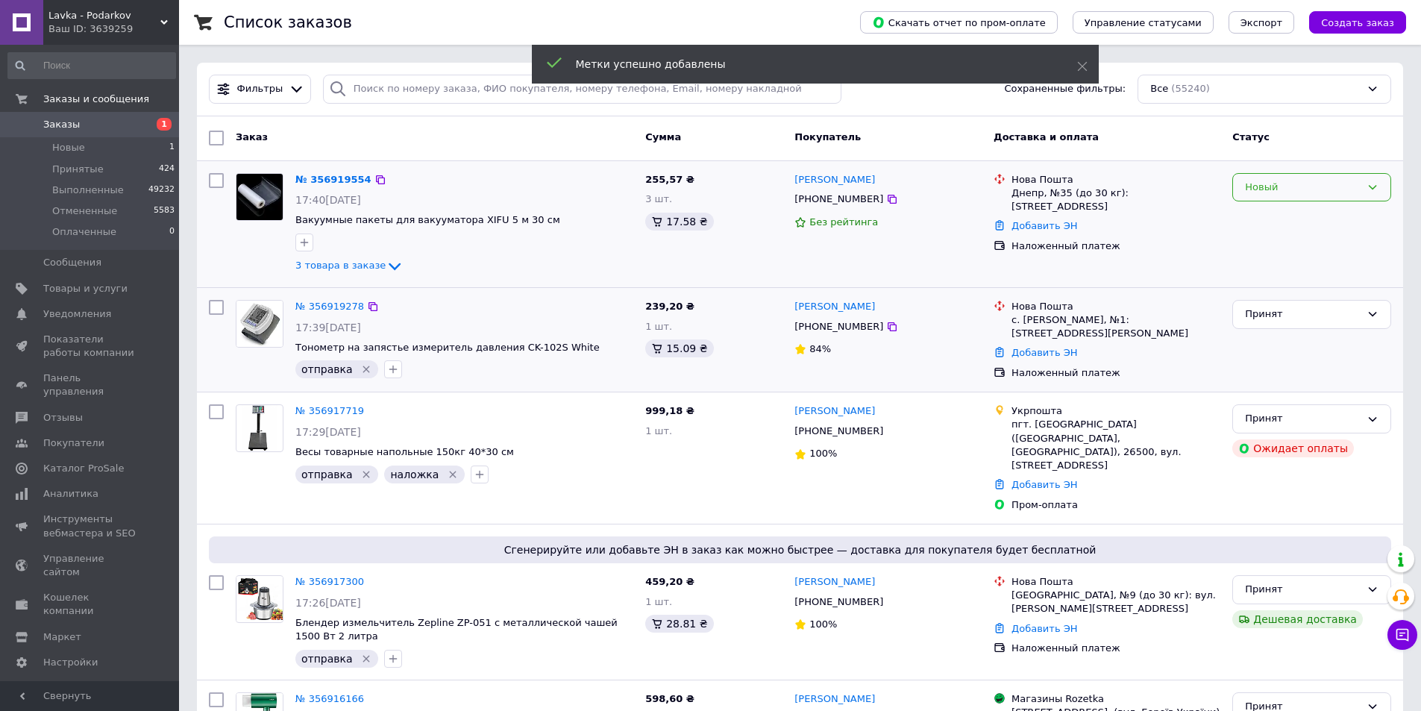
click at [1324, 178] on div "Новый" at bounding box center [1312, 187] width 159 height 29
click at [1312, 215] on li "Принят" at bounding box center [1311, 218] width 157 height 28
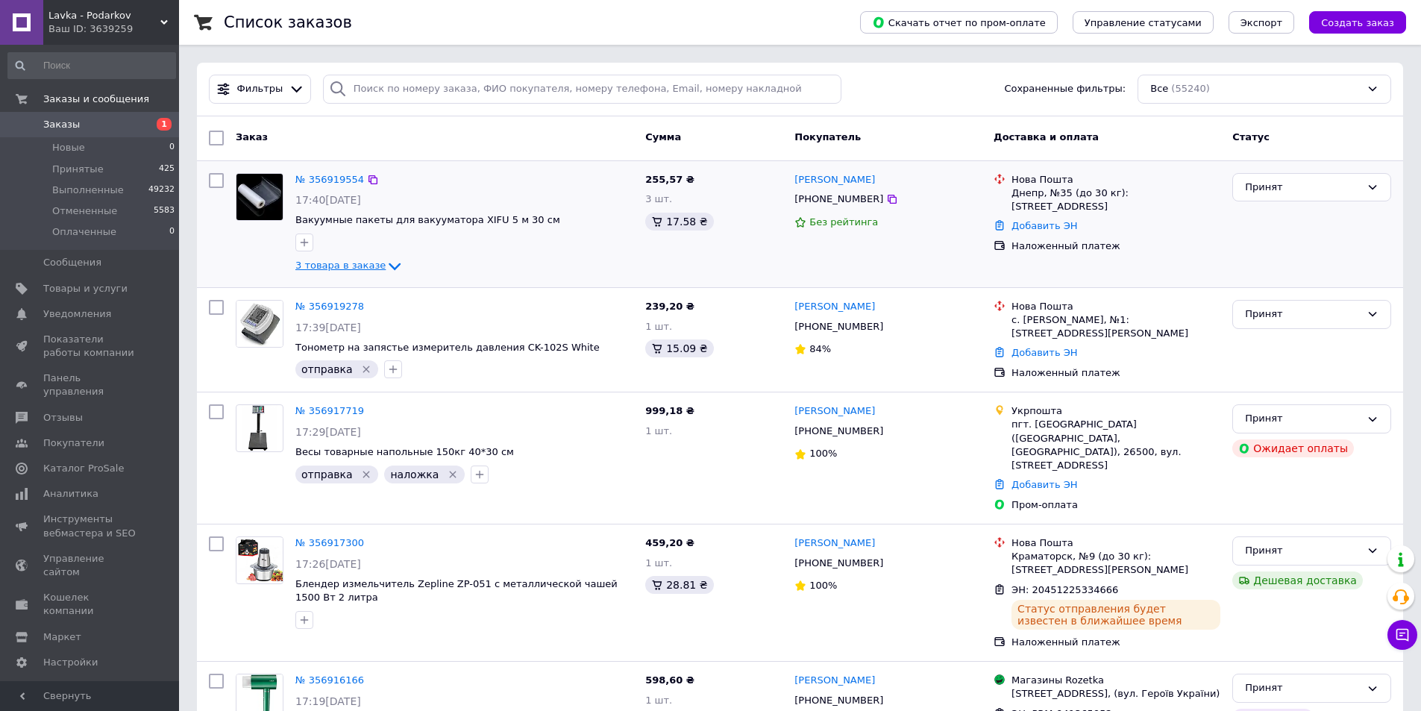
click at [386, 263] on icon at bounding box center [395, 266] width 18 height 18
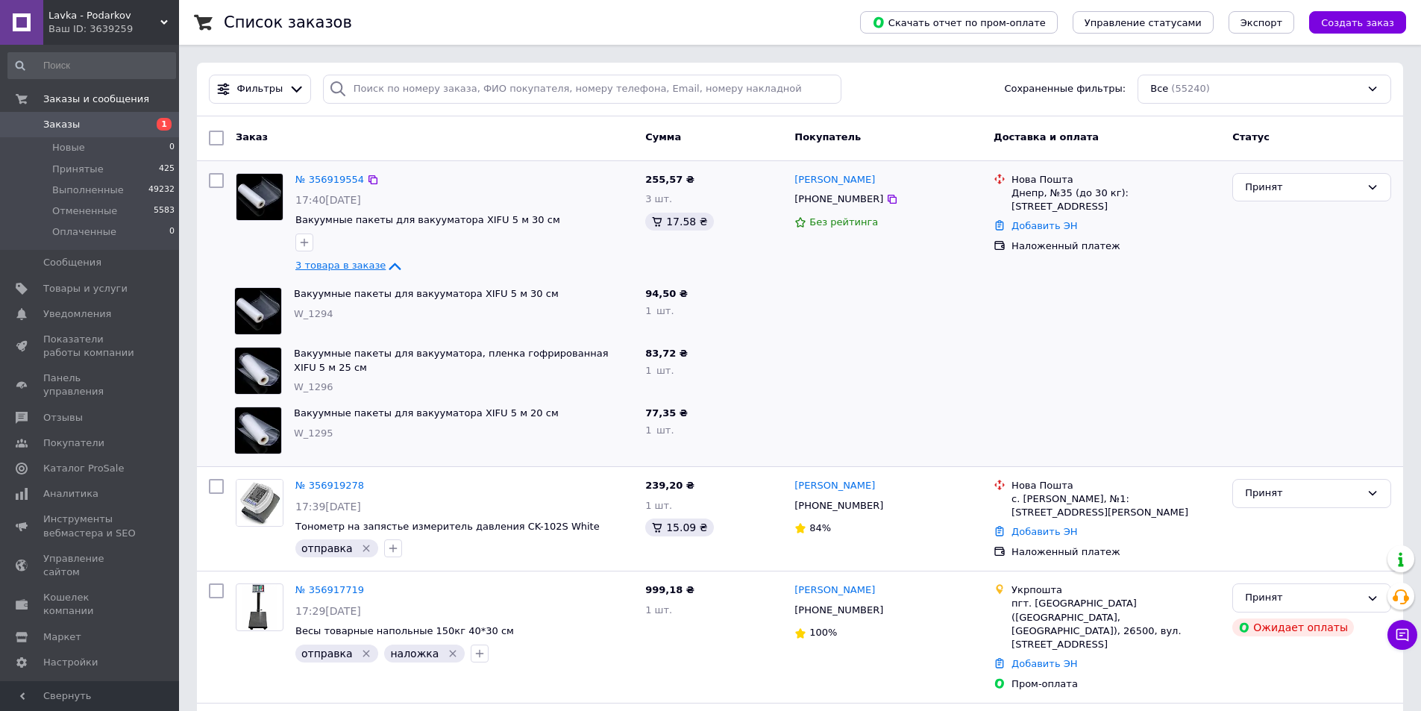
click at [386, 269] on icon at bounding box center [395, 266] width 18 height 18
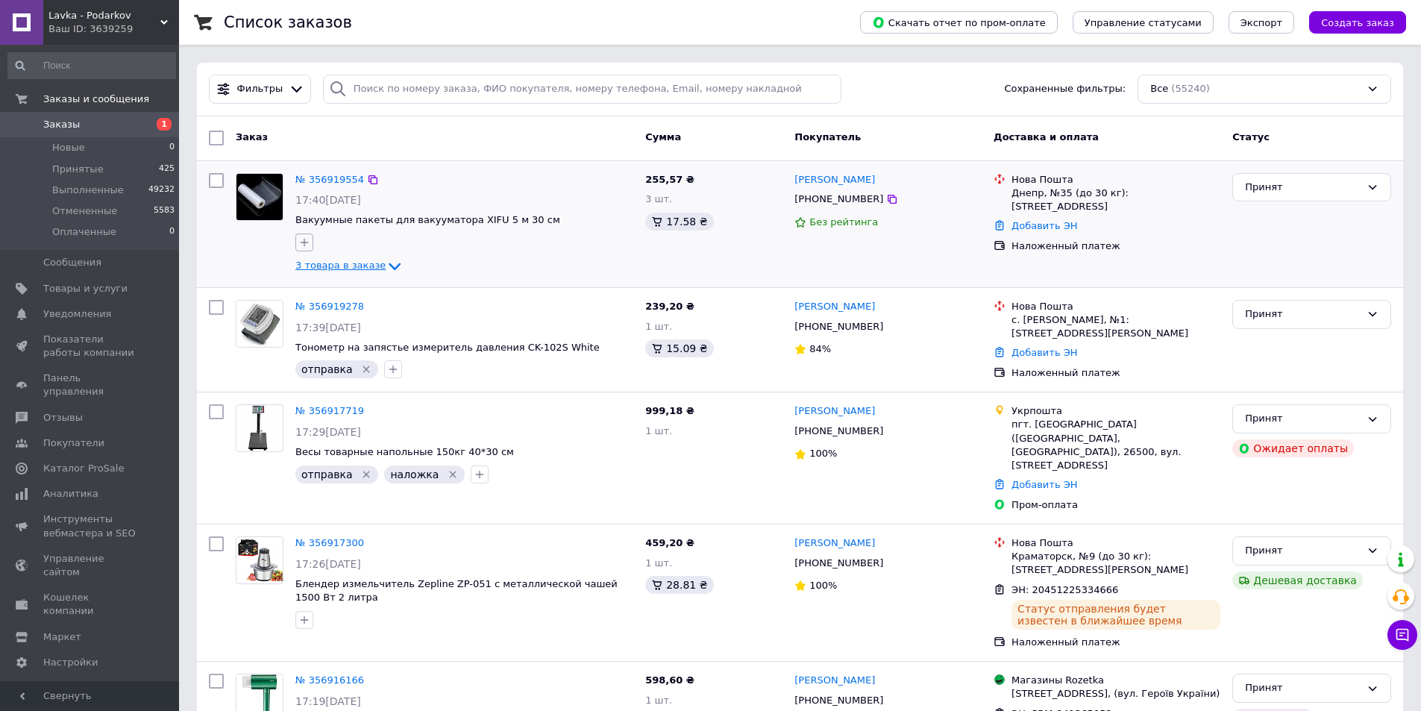
click at [302, 248] on icon "button" at bounding box center [304, 243] width 12 height 12
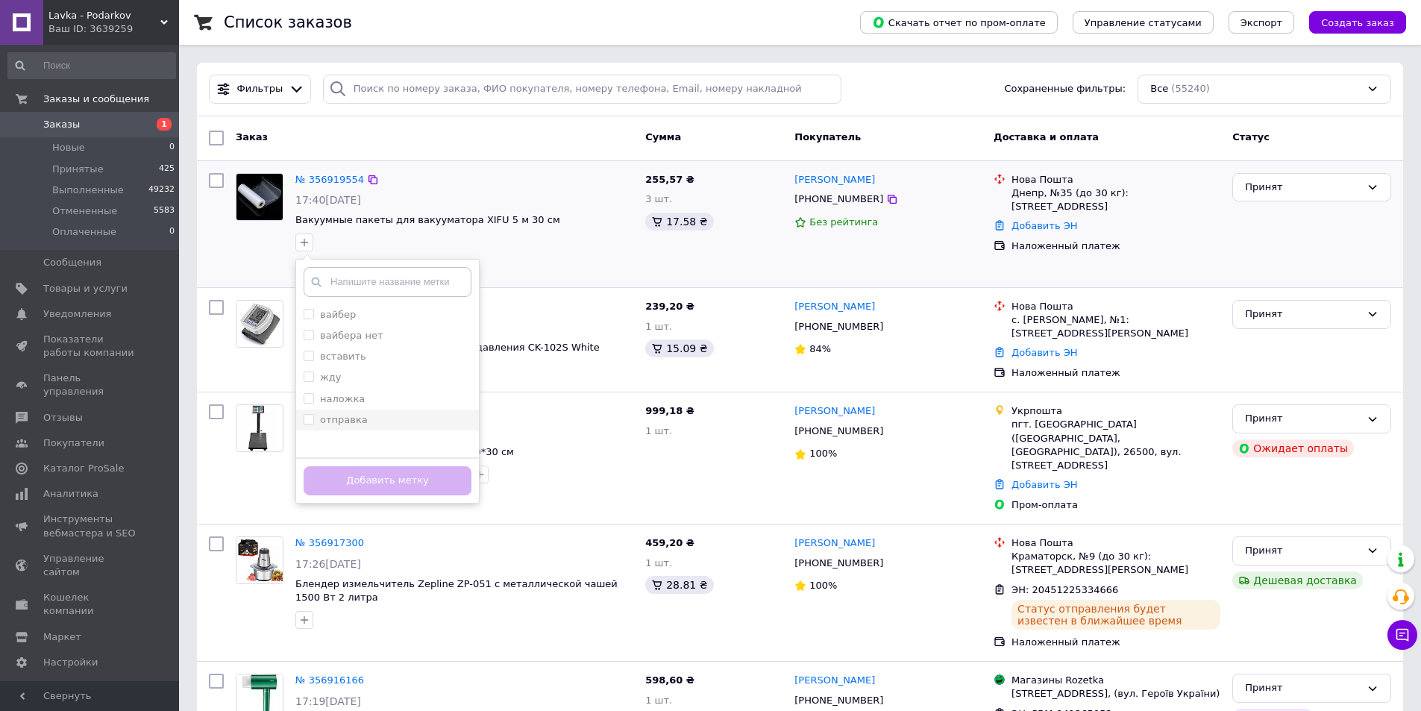
click at [371, 418] on div "отправка" at bounding box center [388, 419] width 168 height 13
checkbox input "true"
click at [407, 472] on button "Добавить метку" at bounding box center [388, 480] width 168 height 29
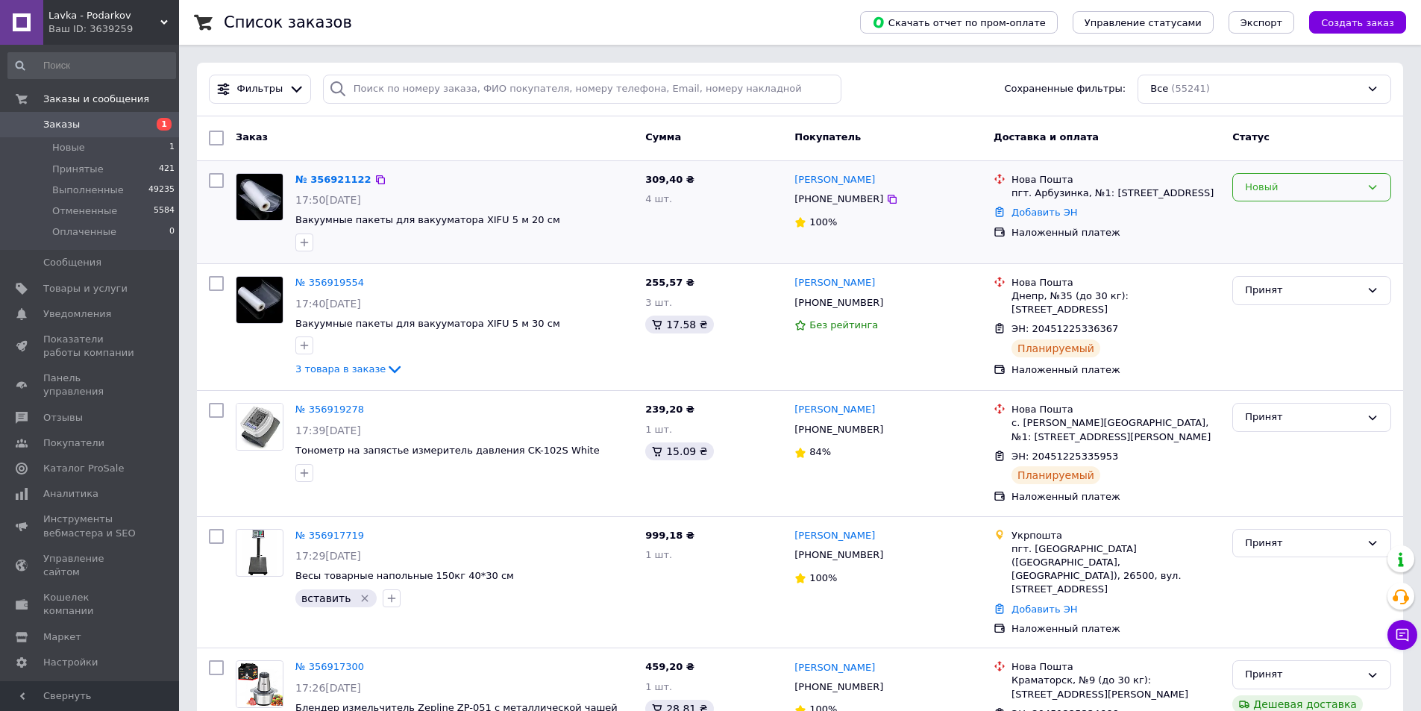
click at [1323, 189] on div "Новый" at bounding box center [1303, 188] width 116 height 16
click at [1310, 221] on li "Принят" at bounding box center [1311, 218] width 157 height 28
click at [300, 242] on icon "button" at bounding box center [304, 243] width 12 height 12
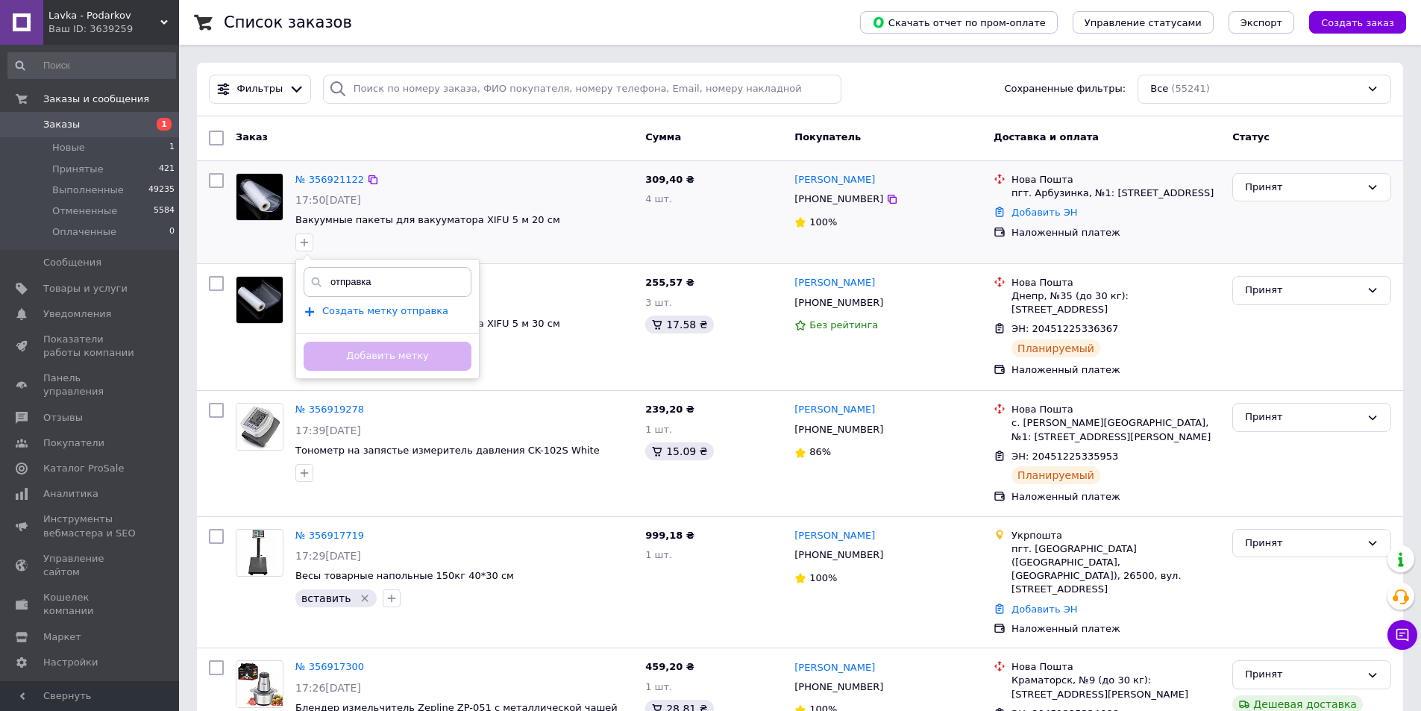
type input "отправка"
click at [408, 313] on span "Создать метку отправка" at bounding box center [385, 311] width 126 height 12
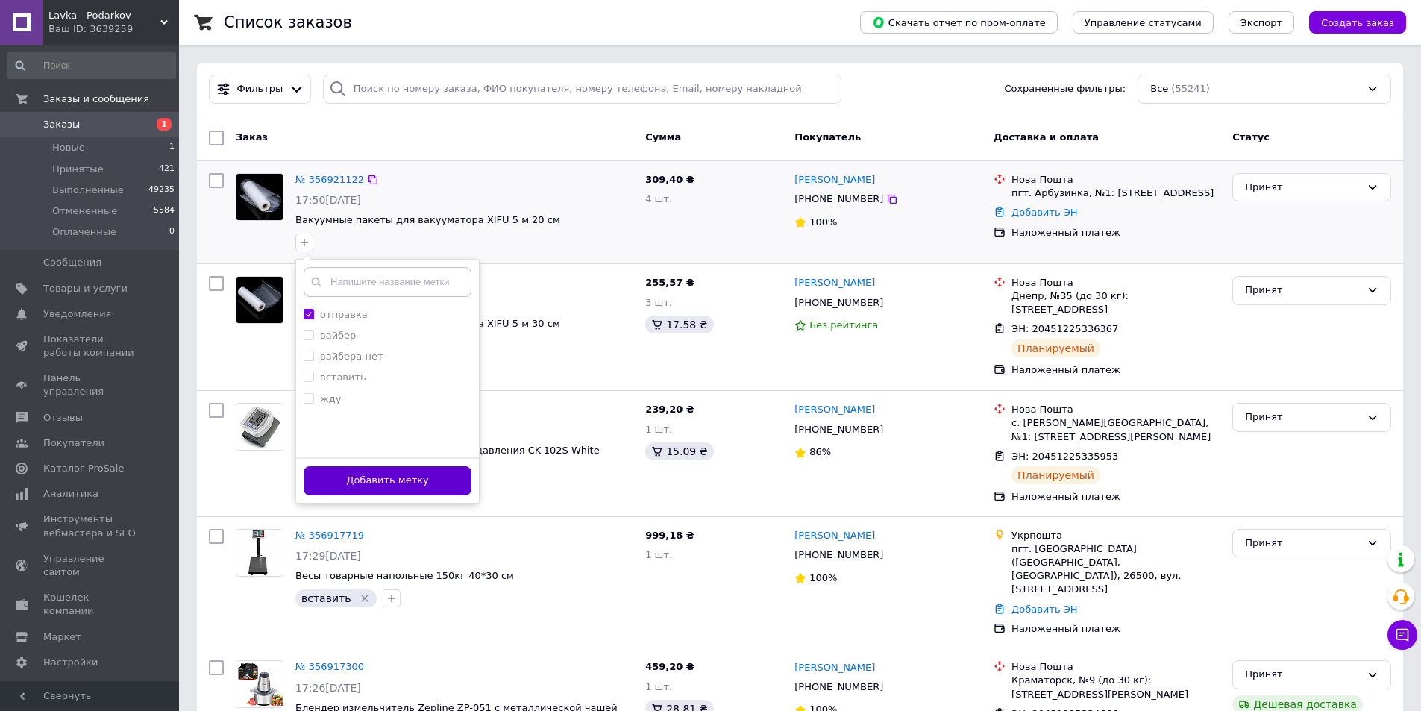
click at [406, 483] on button "Добавить метку" at bounding box center [388, 480] width 168 height 29
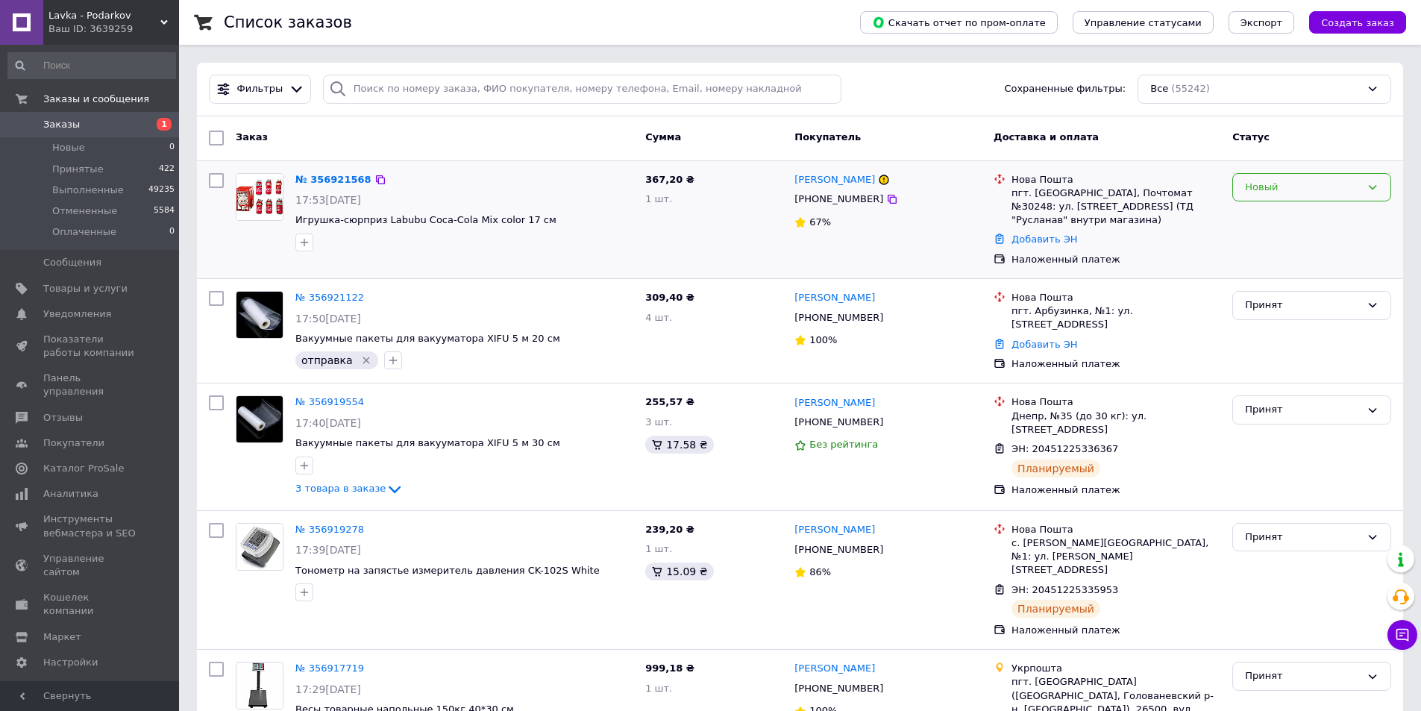
click at [1265, 195] on div "Новый" at bounding box center [1303, 188] width 116 height 16
click at [1262, 210] on li "Принят" at bounding box center [1311, 218] width 157 height 28
click at [1333, 198] on div "Новый" at bounding box center [1312, 187] width 159 height 29
click at [1310, 222] on li "Принят" at bounding box center [1311, 218] width 157 height 28
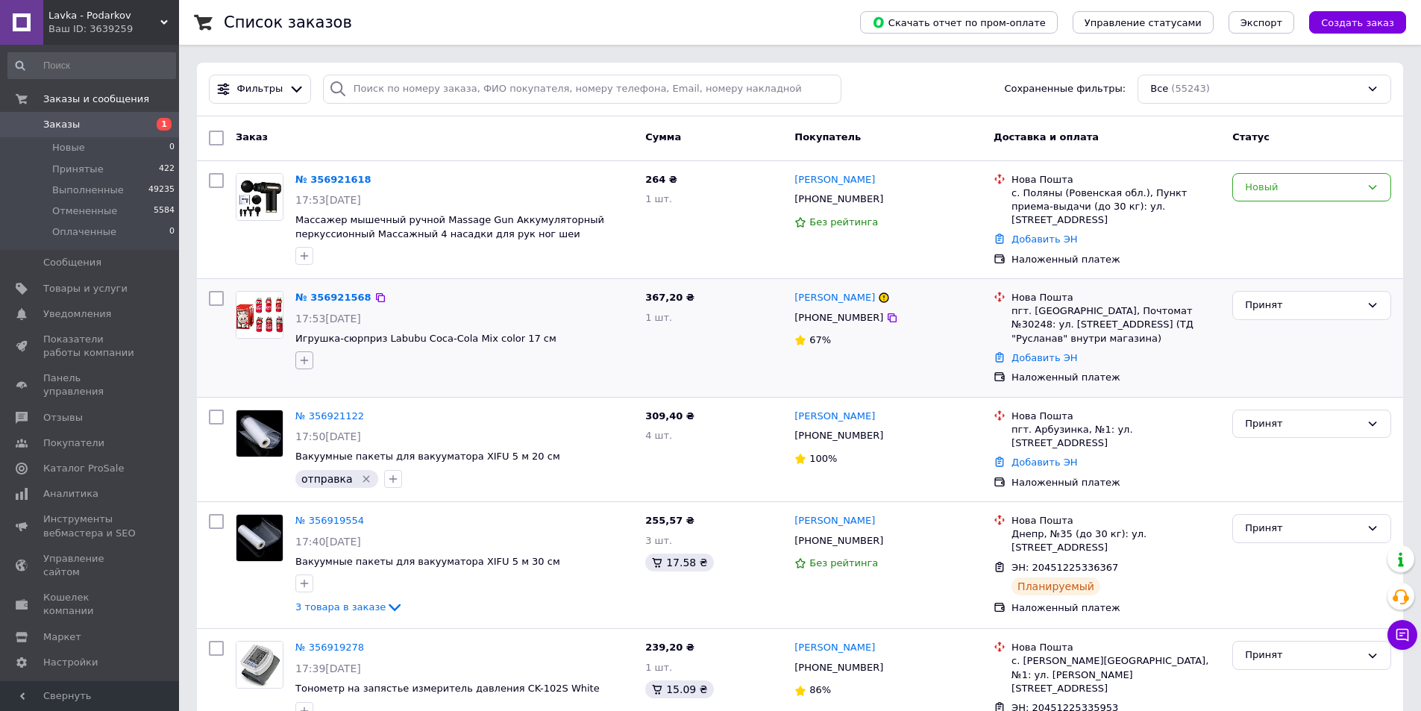
click at [308, 363] on icon "button" at bounding box center [304, 360] width 12 height 12
type input "отказ"
click at [368, 423] on span "Создать метку отказ" at bounding box center [375, 429] width 107 height 12
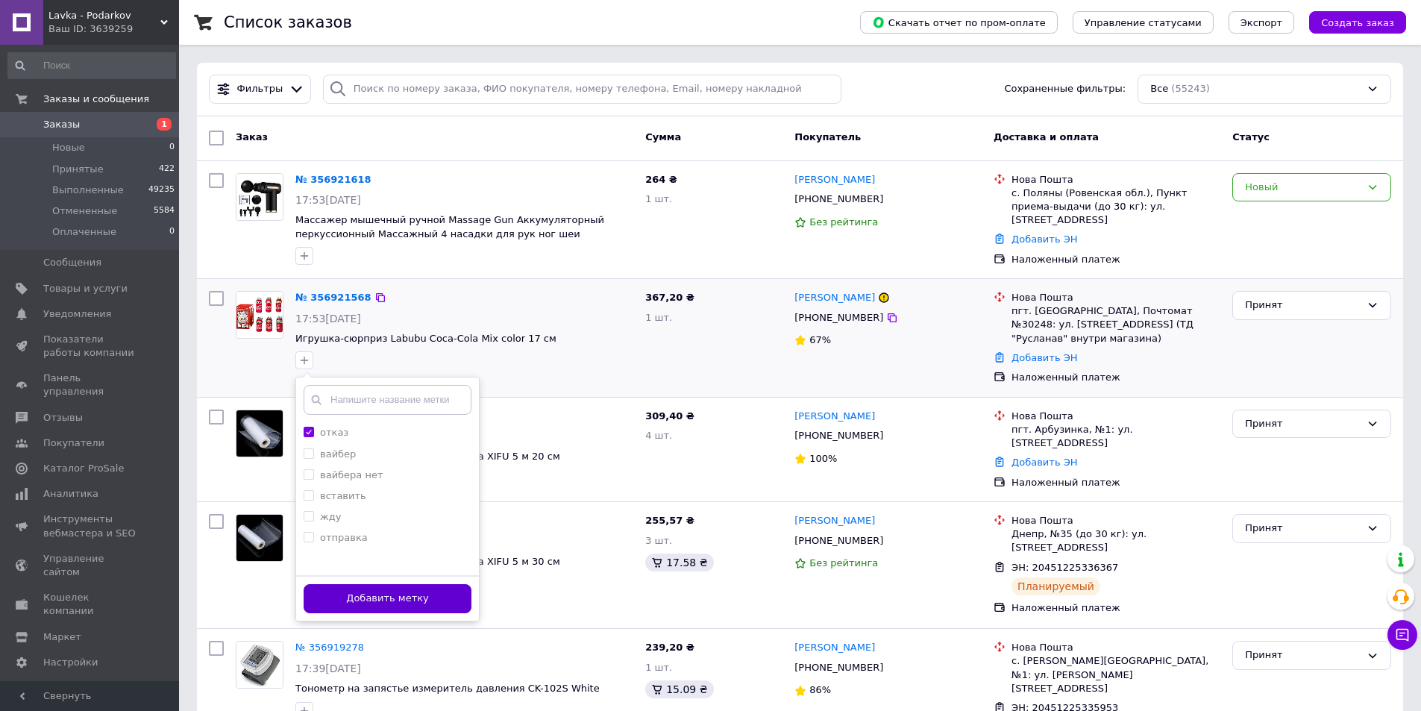
click at [381, 601] on button "Добавить метку" at bounding box center [388, 598] width 168 height 29
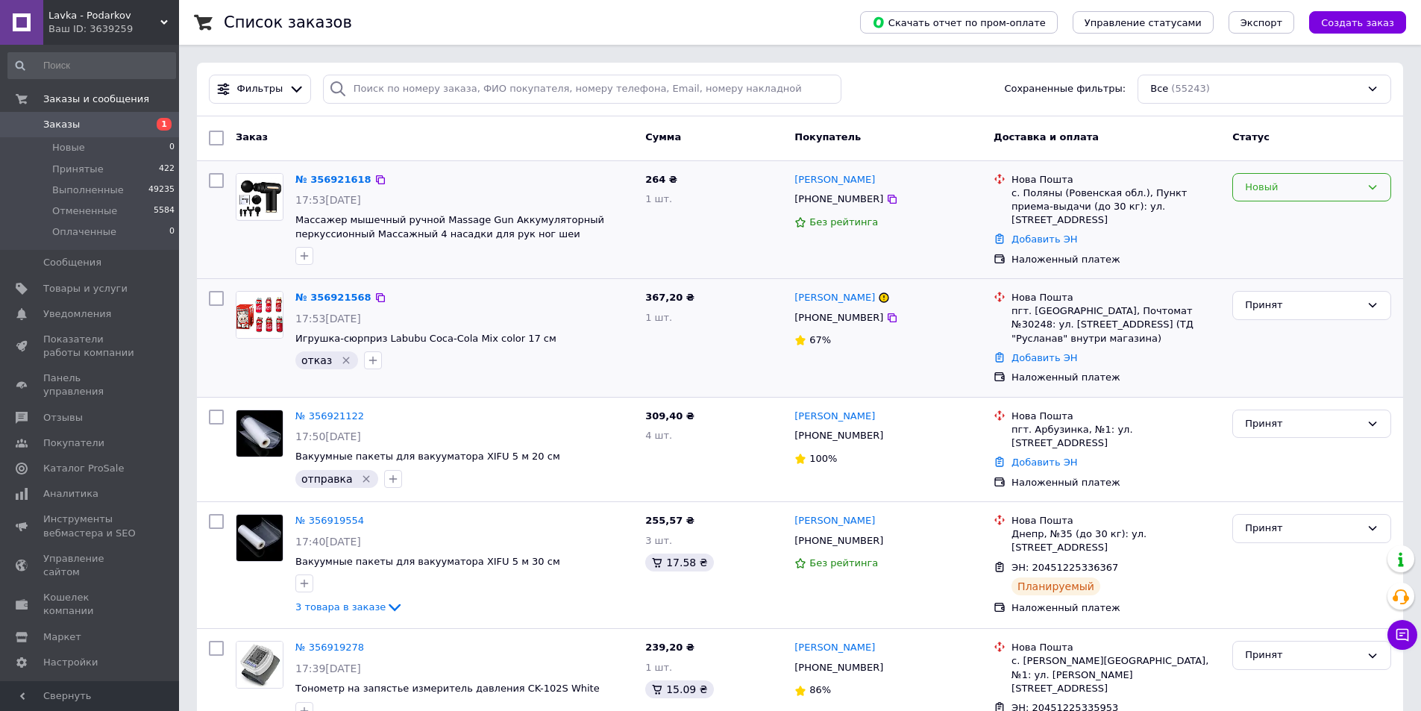
click at [1283, 181] on div "Новый" at bounding box center [1303, 188] width 116 height 16
click at [1273, 208] on li "Принят" at bounding box center [1311, 218] width 157 height 28
click at [304, 254] on icon "button" at bounding box center [304, 256] width 12 height 12
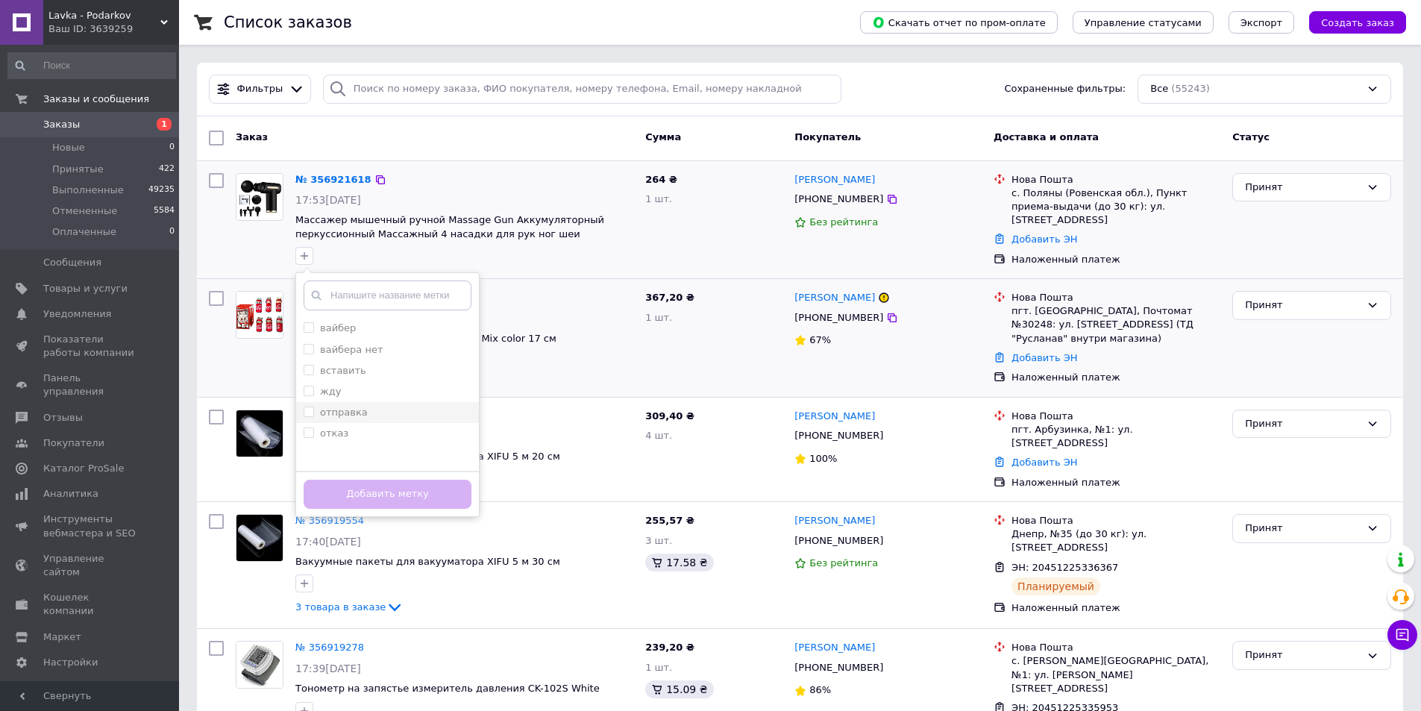
click at [393, 409] on div "отправка" at bounding box center [388, 412] width 168 height 13
checkbox input "true"
click at [419, 488] on button "Добавить метку" at bounding box center [388, 494] width 168 height 29
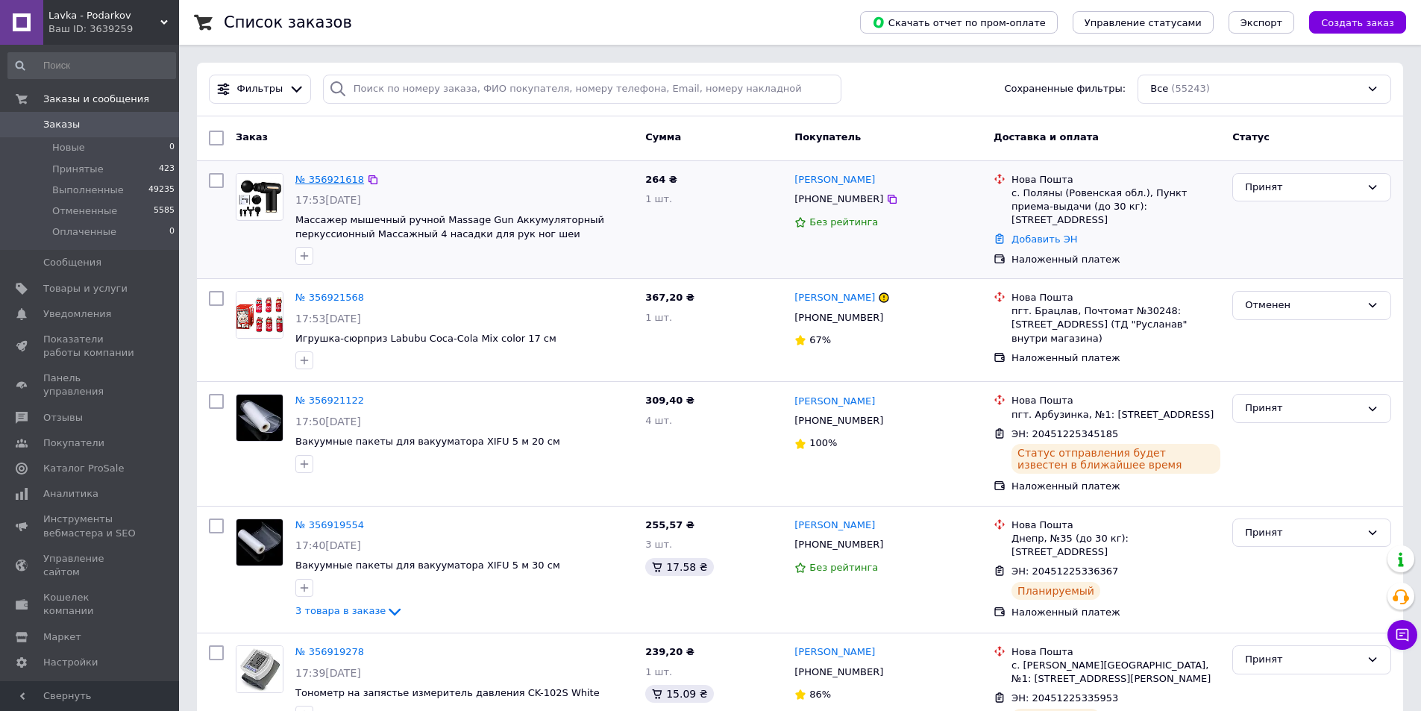
click at [328, 174] on link "№ 356921618" at bounding box center [329, 179] width 69 height 11
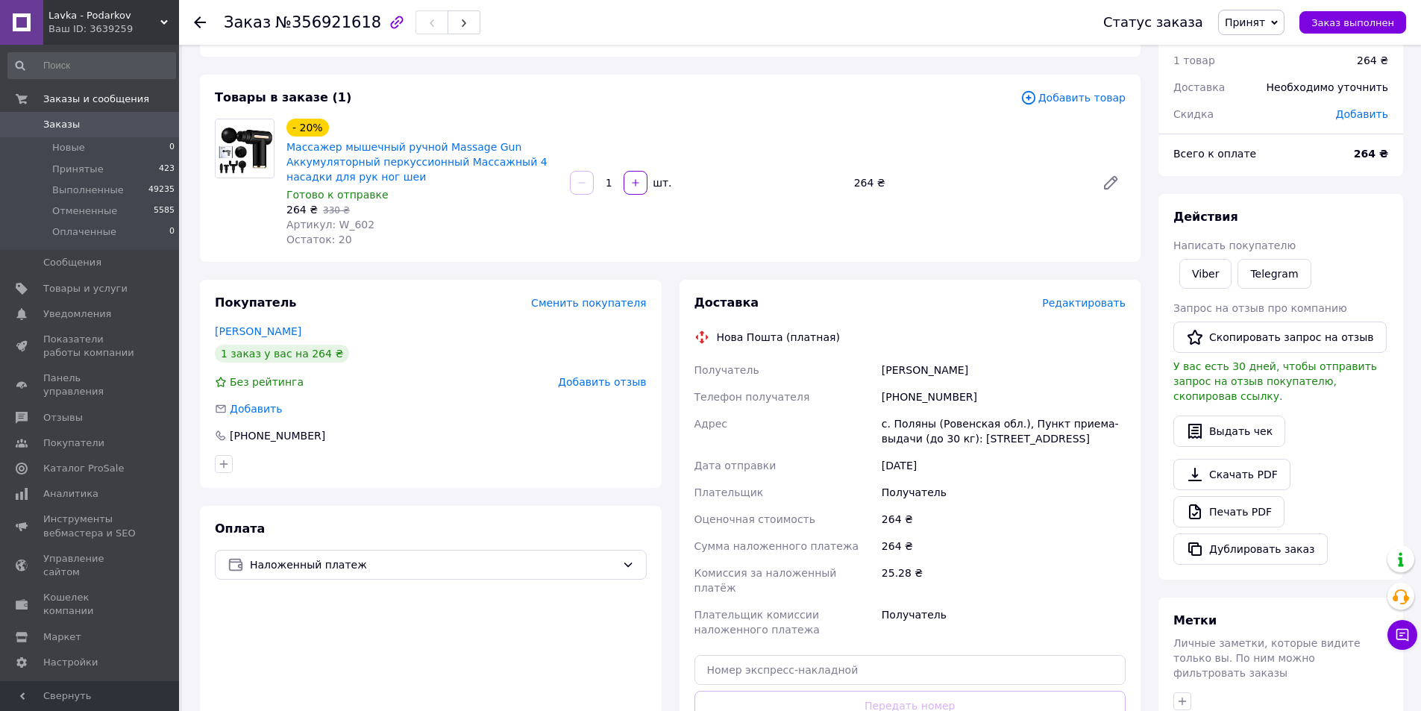
scroll to position [28, 0]
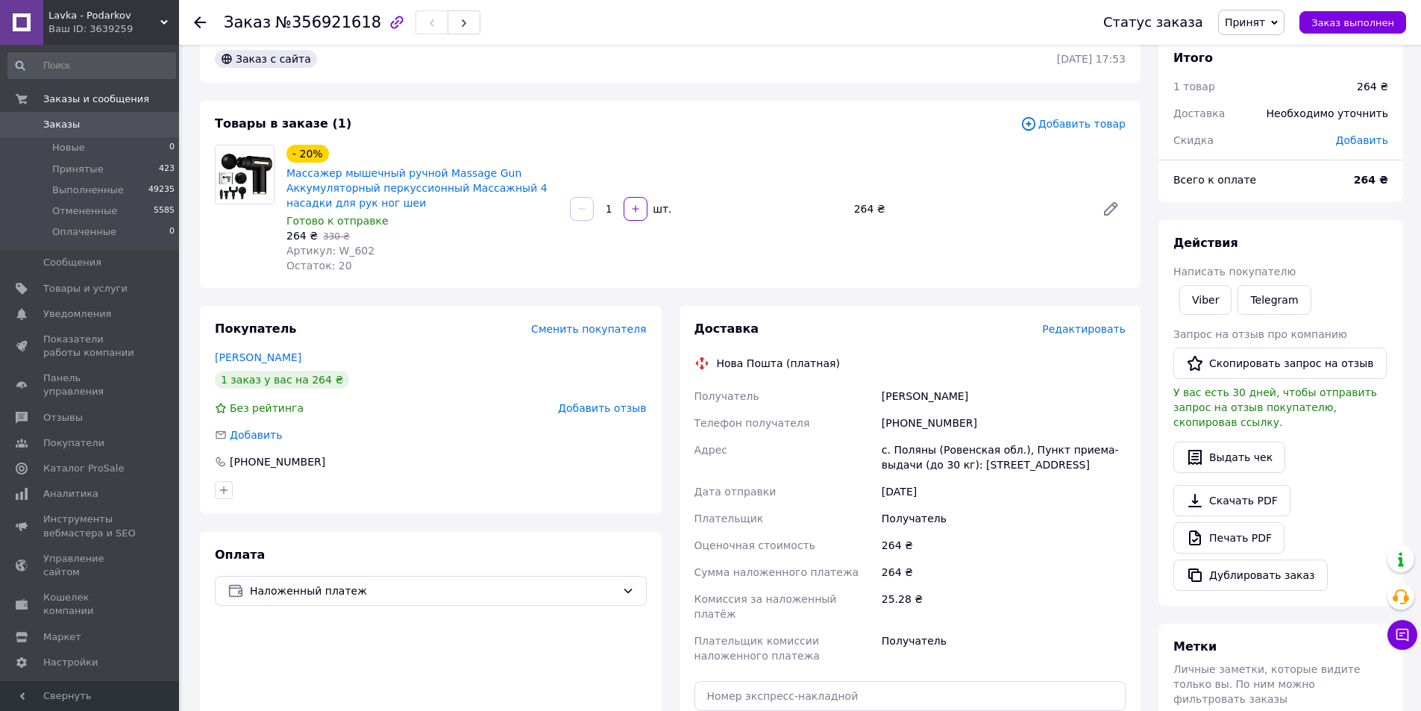
click at [199, 21] on icon at bounding box center [200, 22] width 12 height 12
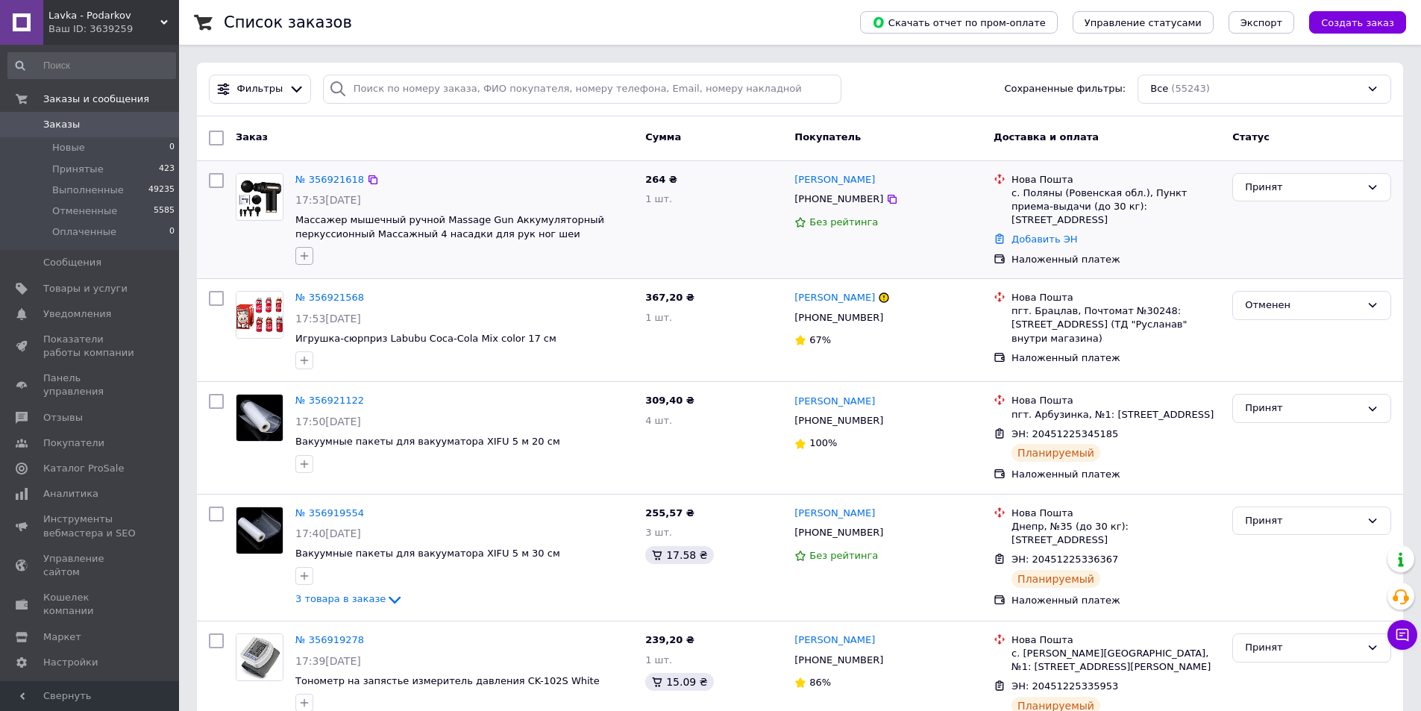
click at [300, 251] on icon "button" at bounding box center [304, 256] width 12 height 12
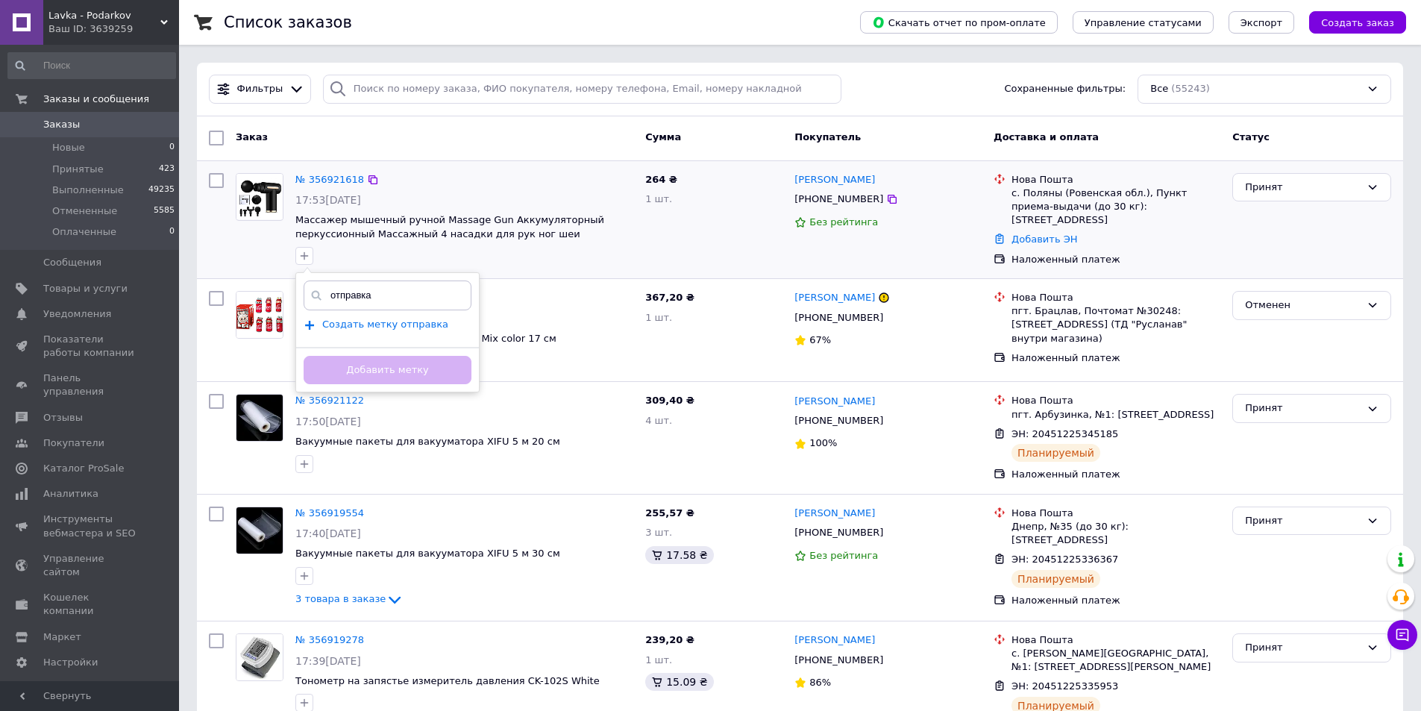
type input "отправка"
click at [371, 328] on span "Создать метку отправка" at bounding box center [385, 325] width 126 height 12
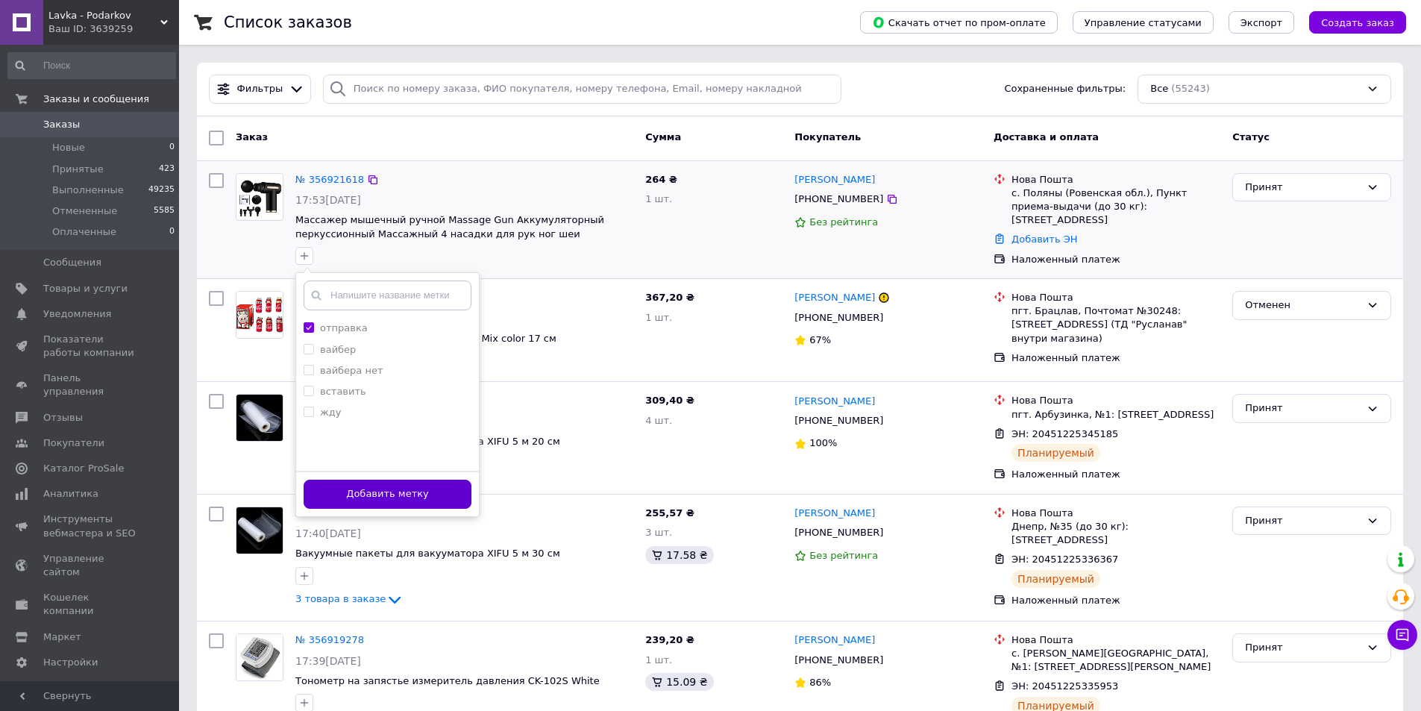
click at [409, 493] on button "Добавить метку" at bounding box center [388, 494] width 168 height 29
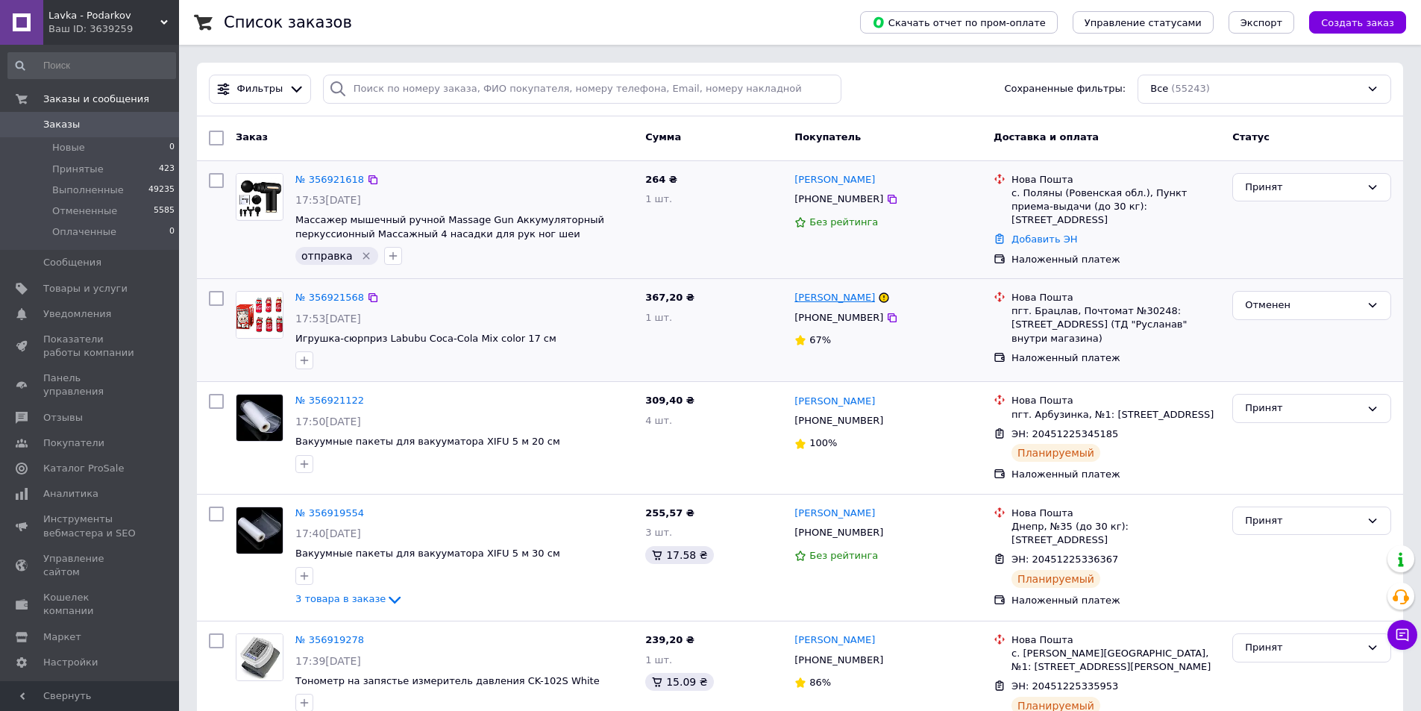
click at [824, 298] on link "[PERSON_NAME]" at bounding box center [835, 298] width 81 height 14
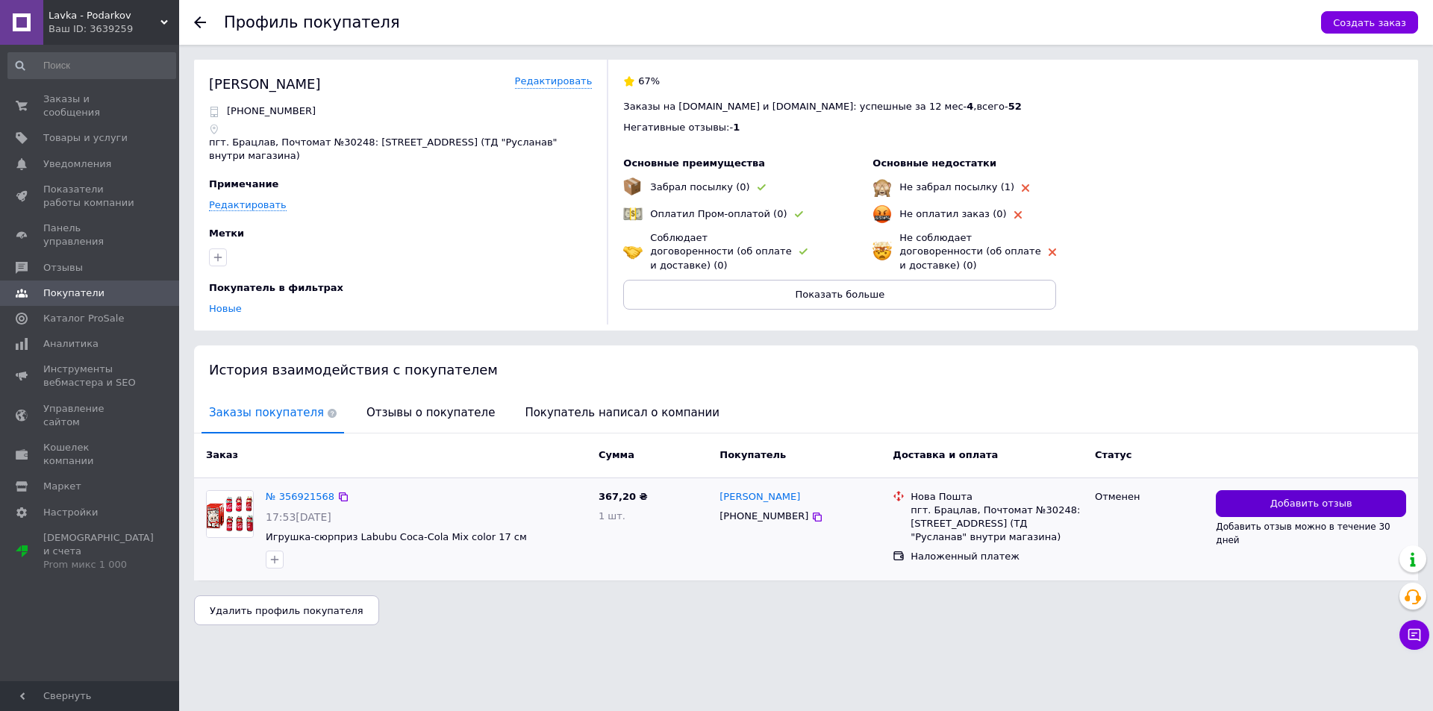
click at [1242, 490] on button "Добавить отзыв" at bounding box center [1310, 504] width 190 height 28
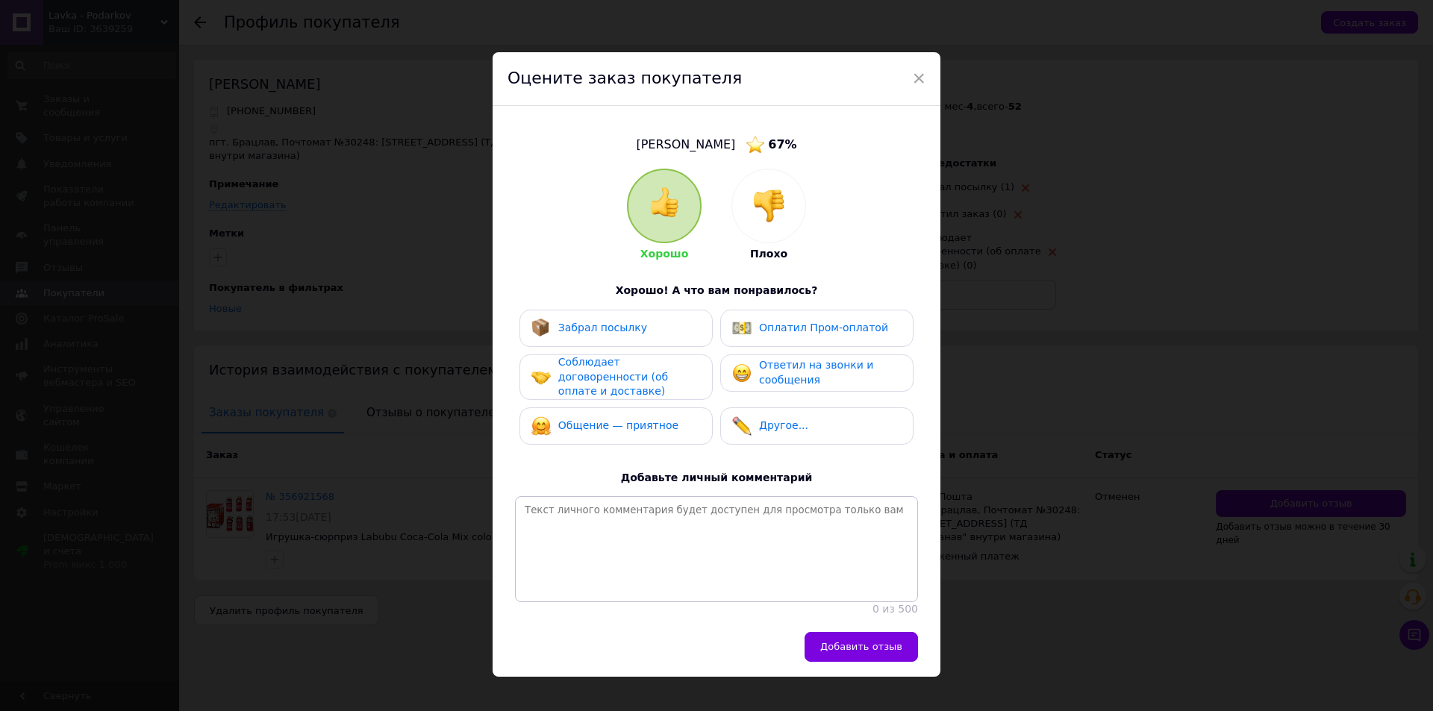
click at [774, 205] on img at bounding box center [768, 206] width 33 height 33
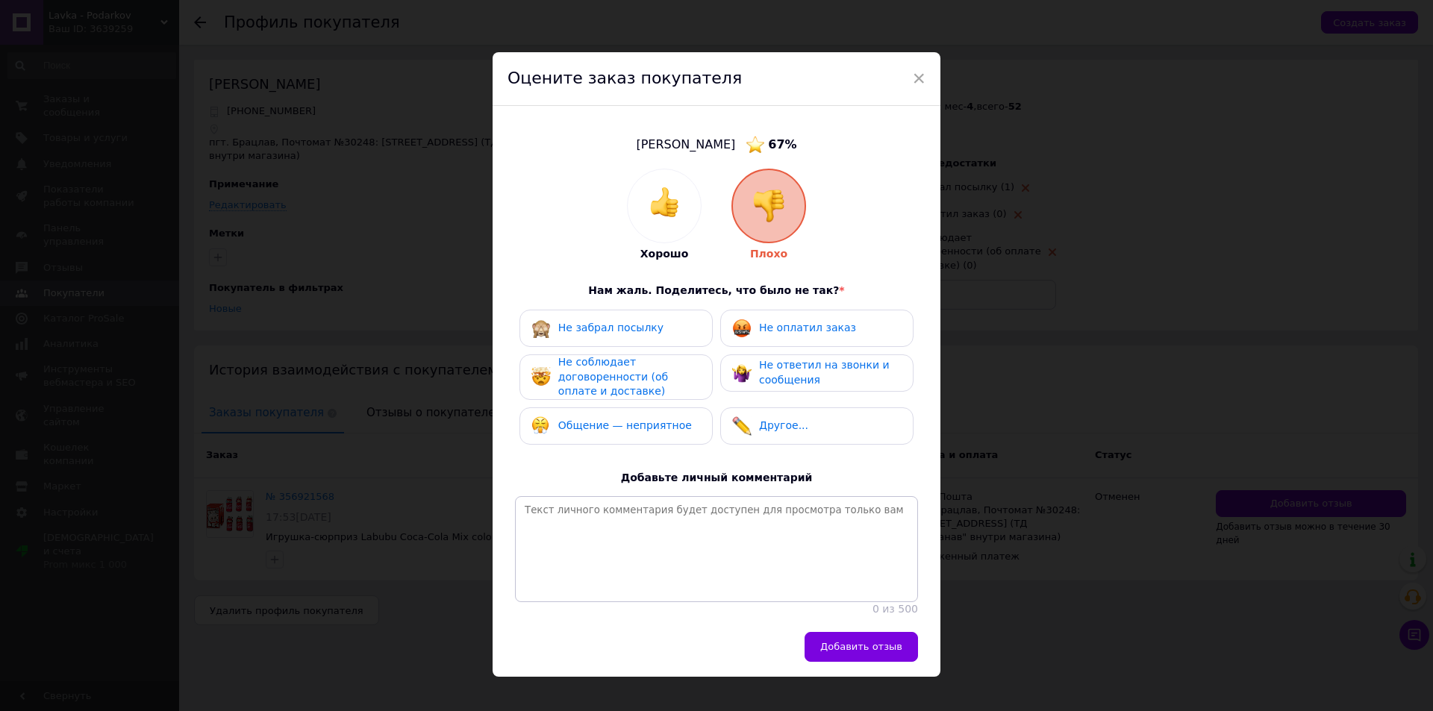
click at [786, 334] on span "Не оплатил заказ" at bounding box center [807, 328] width 97 height 12
click at [613, 379] on span "Не соблюдает договоренности (об оплате и доставке)" at bounding box center [613, 376] width 110 height 41
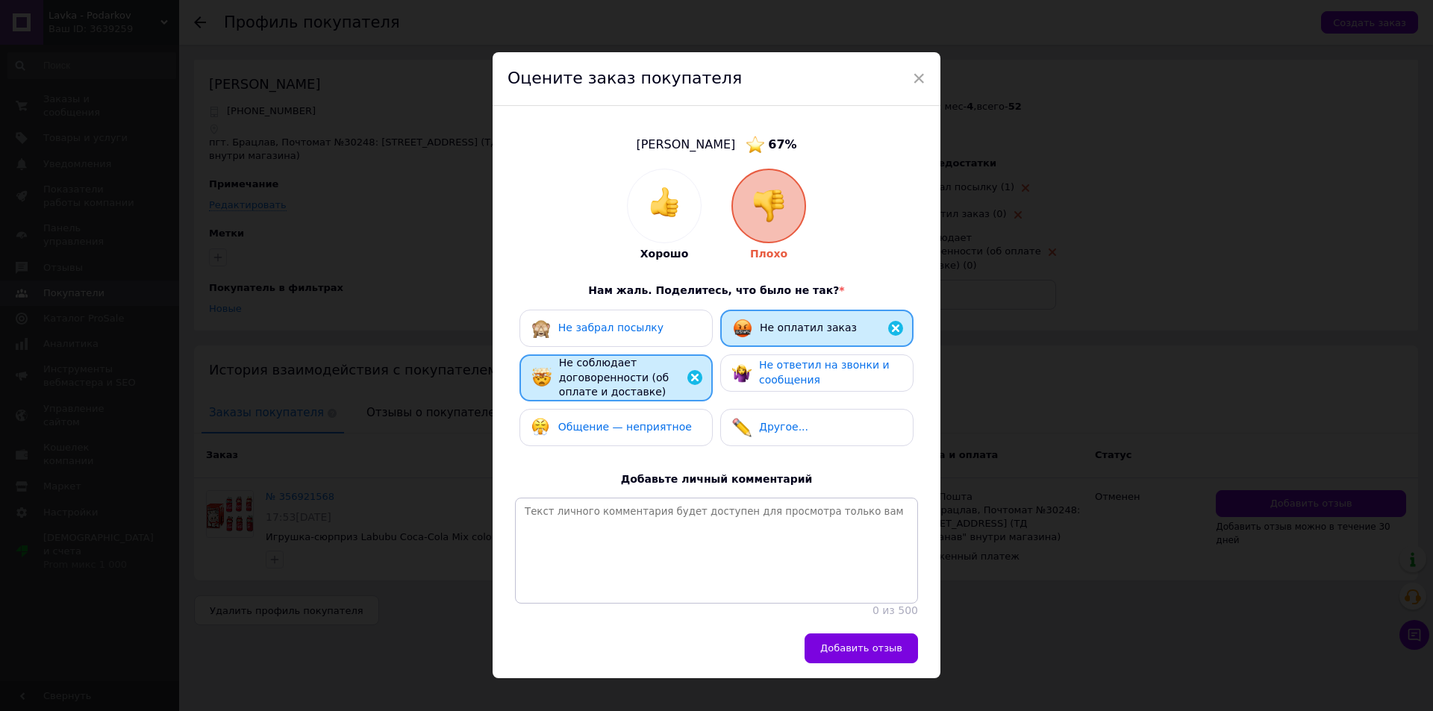
click at [599, 433] on span "Общение — неприятное" at bounding box center [625, 427] width 134 height 12
click at [834, 376] on div "Не ответил на звонки и сообщения" at bounding box center [830, 372] width 142 height 29
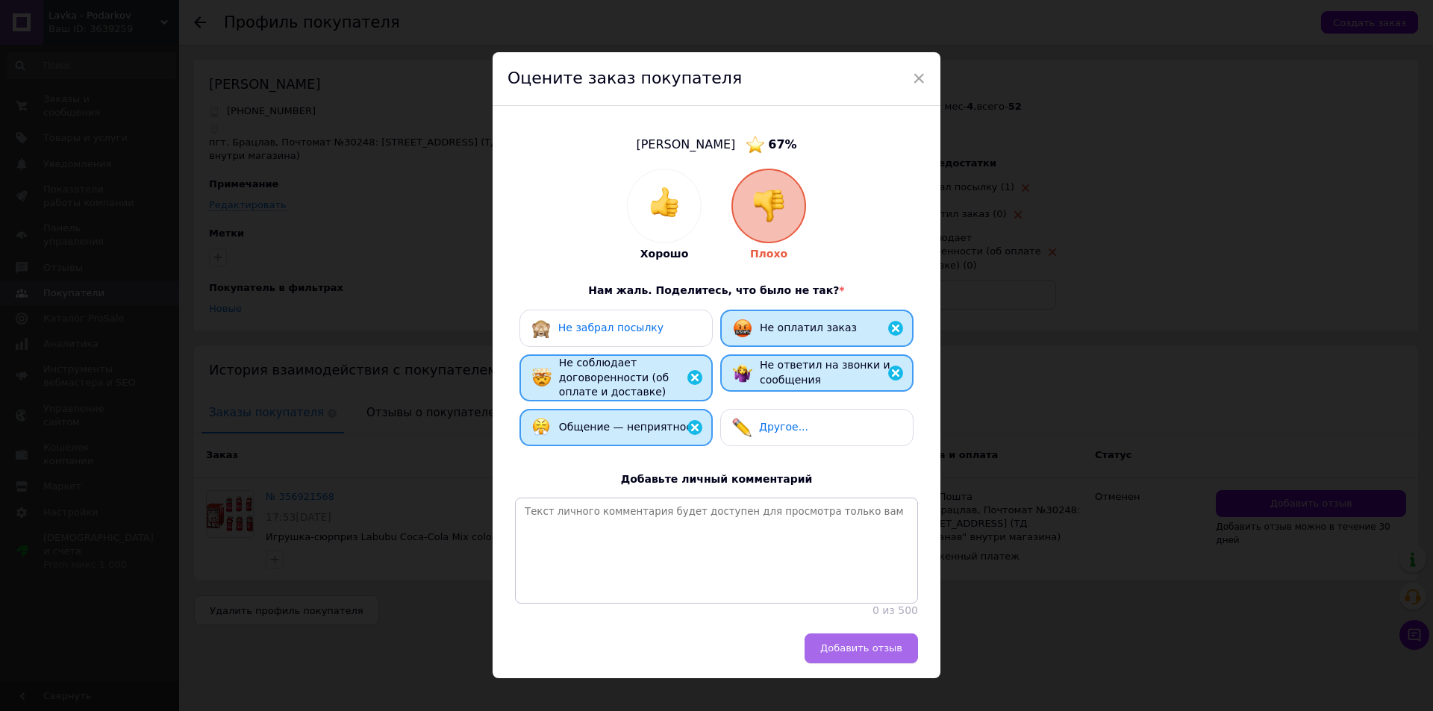
click at [852, 654] on span "Добавить отзыв" at bounding box center [861, 647] width 82 height 11
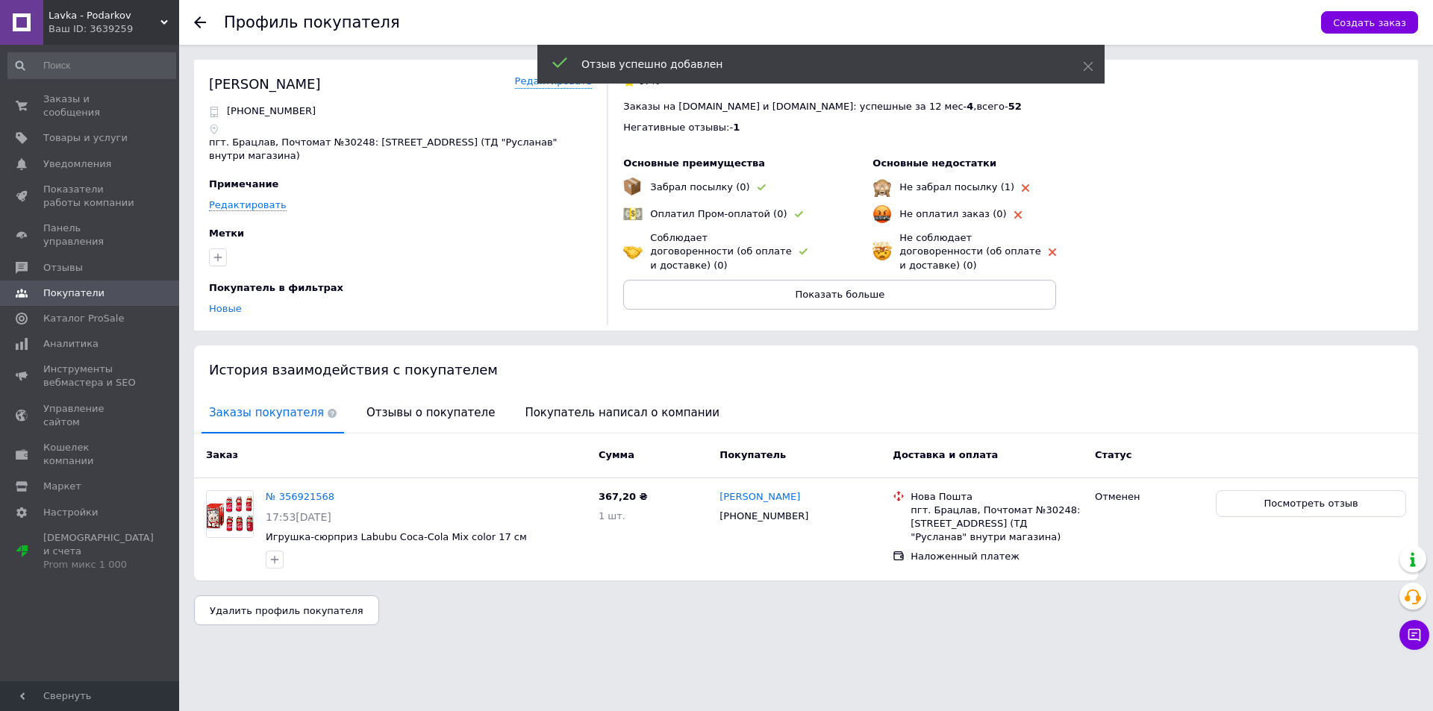
click at [202, 28] on icon at bounding box center [200, 22] width 12 height 12
